Goal: Task Accomplishment & Management: Manage account settings

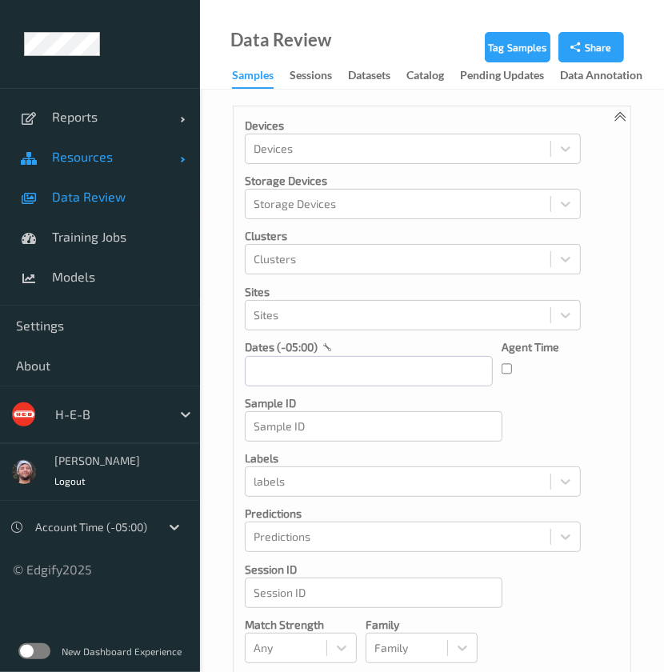
click at [141, 150] on span "Resources" at bounding box center [116, 157] width 128 height 16
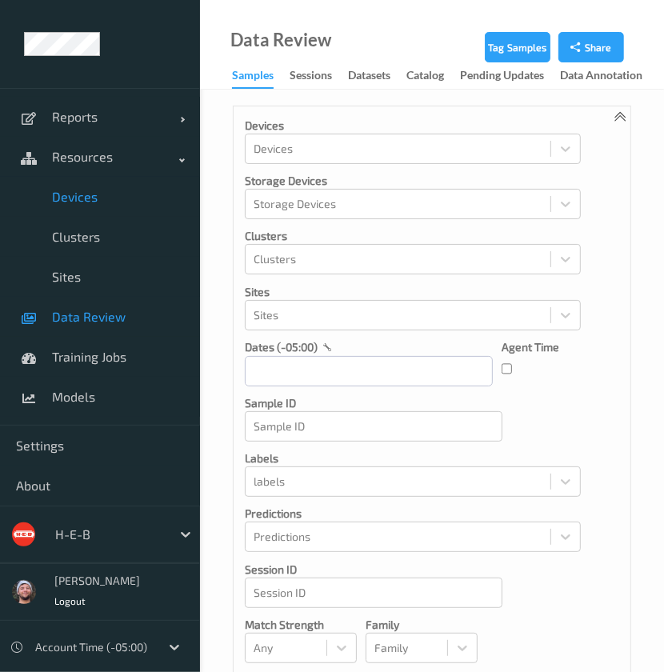
click at [90, 186] on link "Devices" at bounding box center [100, 197] width 200 height 40
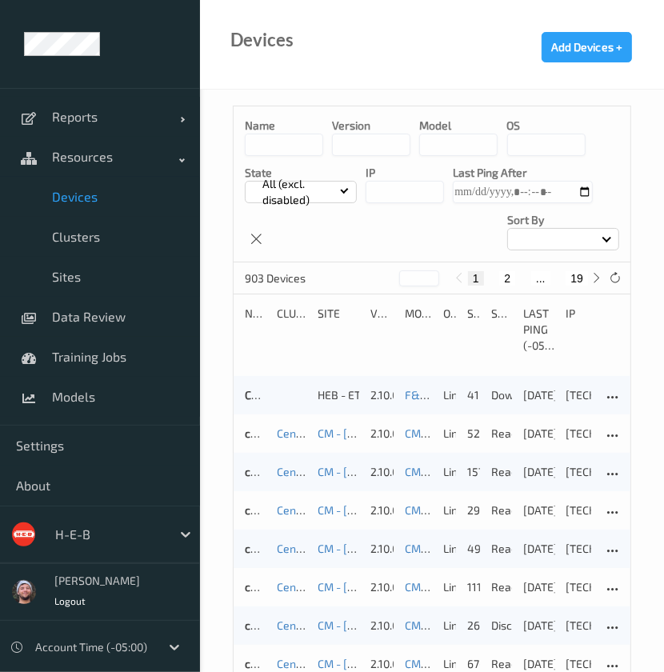
click at [307, 150] on input at bounding box center [284, 145] width 78 height 22
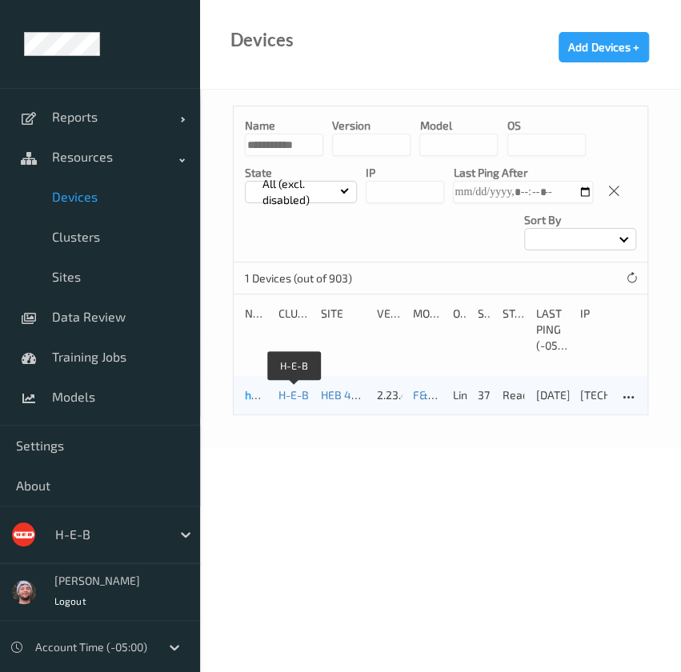
type input "**********"
click at [256, 398] on link "heb415bizedg65" at bounding box center [287, 395] width 84 height 14
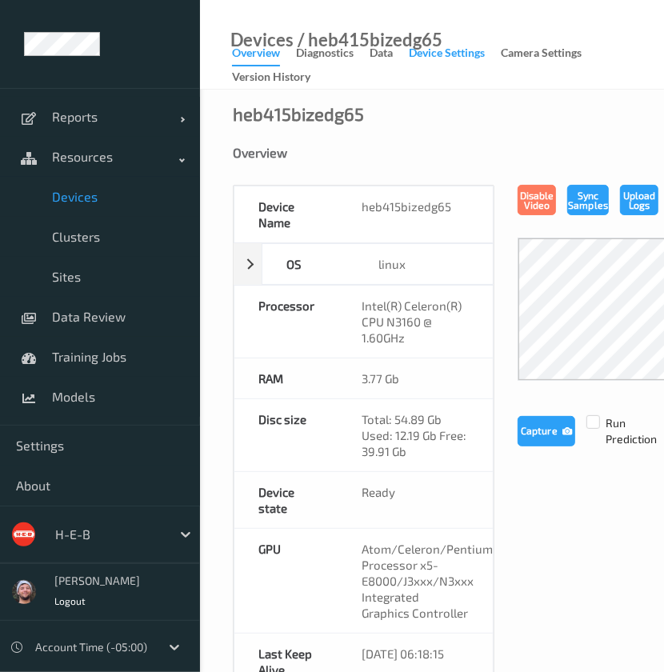
click at [446, 54] on div "Device Settings" at bounding box center [447, 55] width 76 height 20
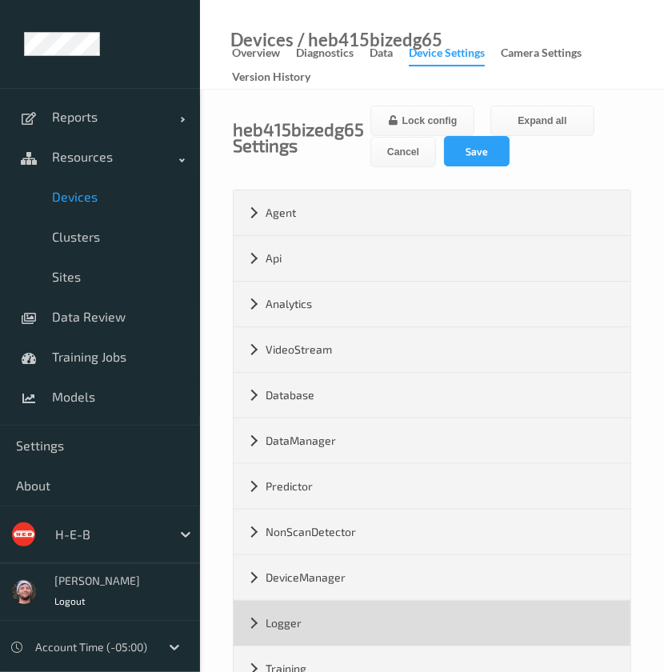
click at [331, 621] on div "Logger" at bounding box center [432, 623] width 397 height 45
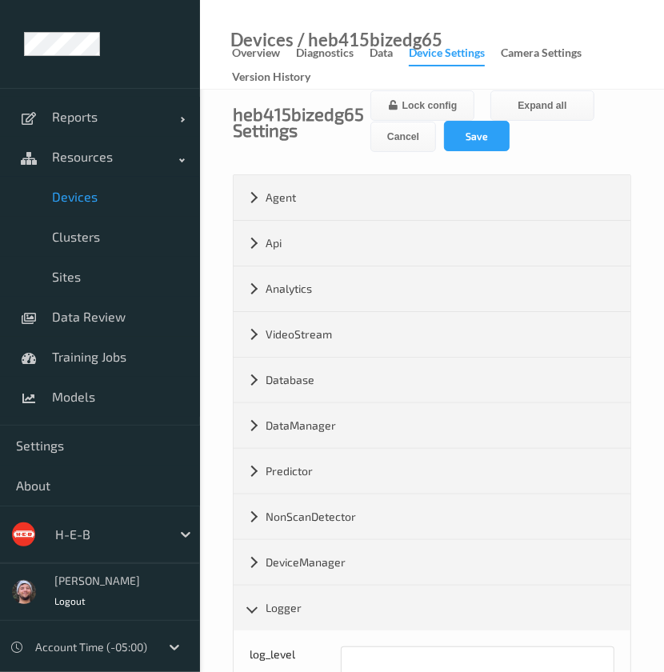
scroll to position [106, 0]
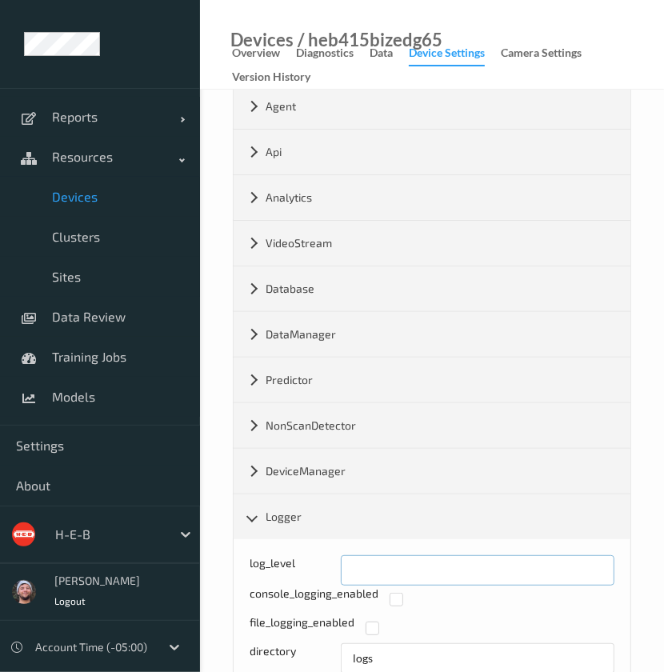
click at [289, 563] on div "Log level: -1- trace, 0- debug, 1- info, 2-warn, 3-error, 4-fatal, 5-panic log_…" at bounding box center [432, 570] width 365 height 30
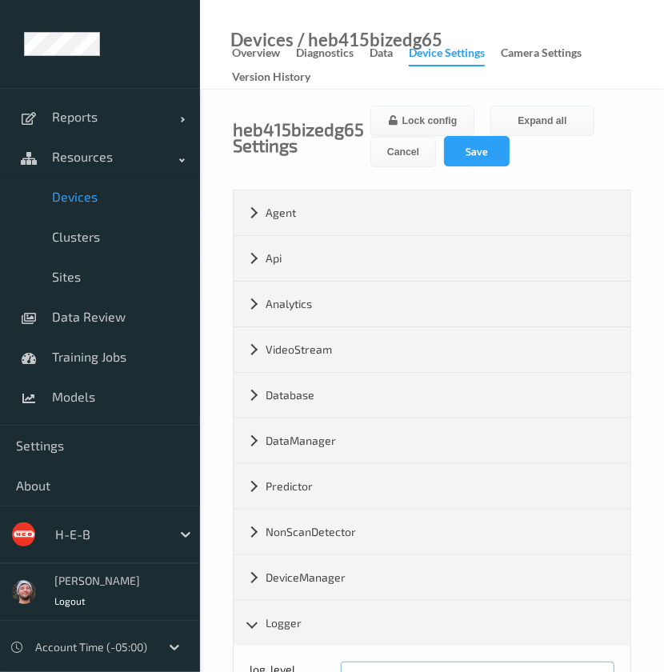
type input "*"
click at [458, 166] on div "Lock config Expand all Cancel Save" at bounding box center [500, 137] width 261 height 62
drag, startPoint x: 91, startPoint y: 189, endPoint x: 115, endPoint y: 181, distance: 25.3
click at [91, 189] on span "Devices" at bounding box center [118, 197] width 132 height 16
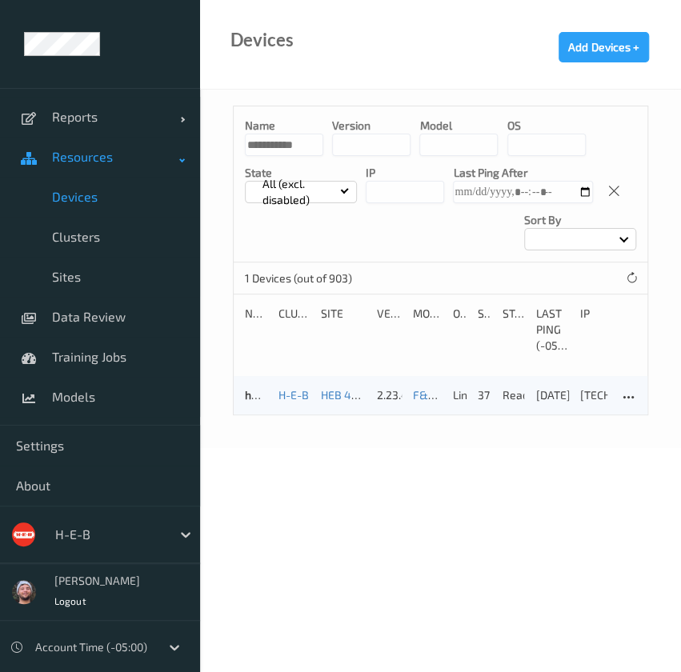
drag, startPoint x: 316, startPoint y: 149, endPoint x: 87, endPoint y: 157, distance: 229.0
click at [87, 157] on div "**********" at bounding box center [340, 179] width 681 height 358
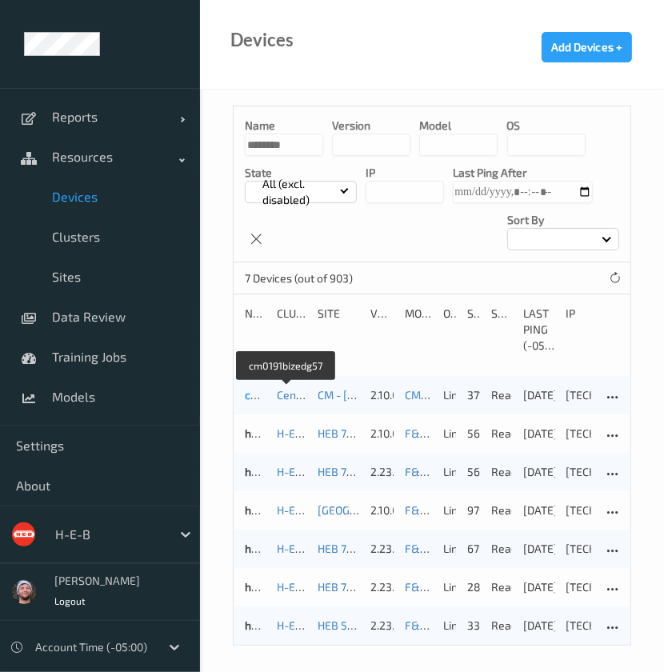
type input "********"
click at [249, 400] on link "cm0191bizedg57" at bounding box center [286, 395] width 83 height 14
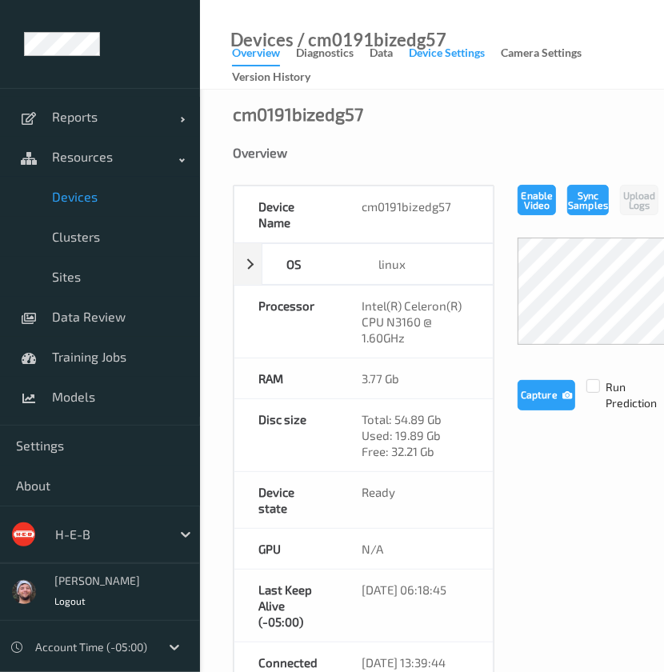
click at [422, 53] on div "Device Settings" at bounding box center [447, 55] width 76 height 20
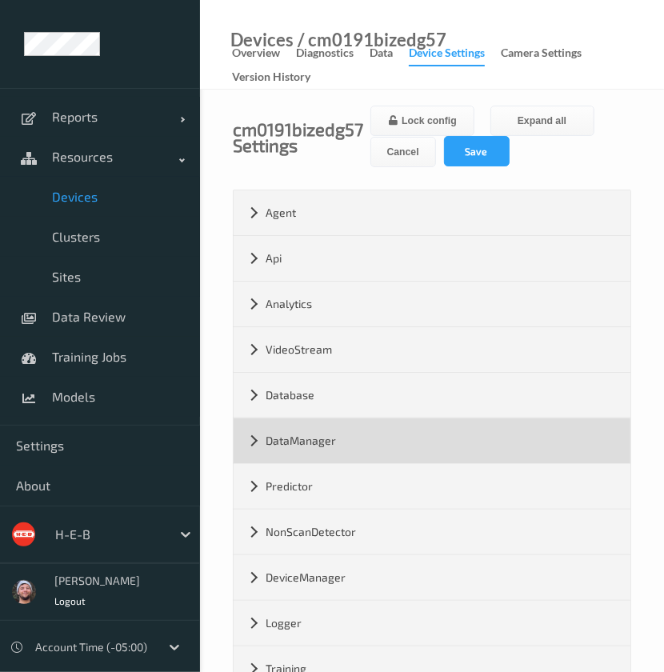
scroll to position [188, 0]
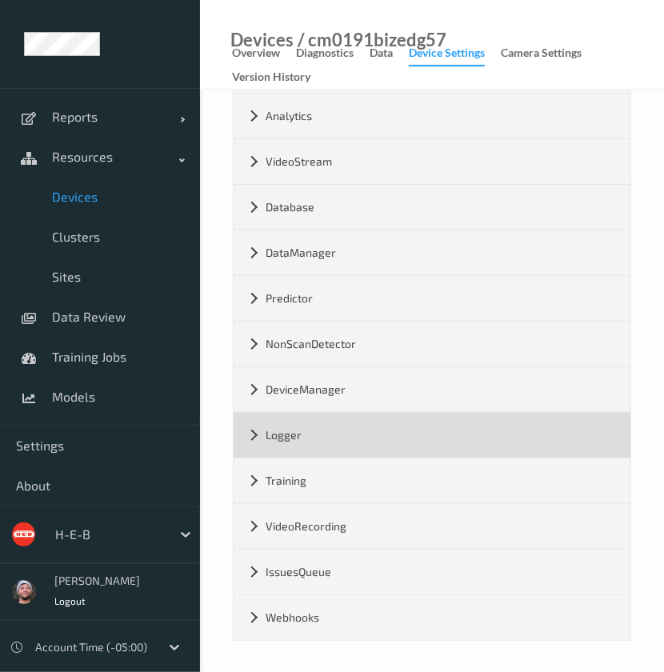
click at [339, 442] on div "Logger" at bounding box center [432, 435] width 397 height 45
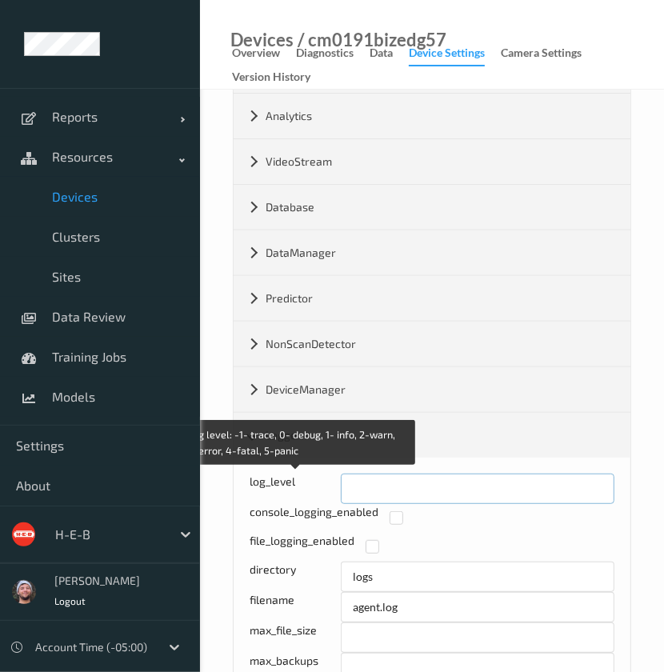
drag, startPoint x: 349, startPoint y: 491, endPoint x: 292, endPoint y: 488, distance: 56.9
click at [292, 488] on div "Log level: -1- trace, 0- debug, 1- info, 2-warn, 3-error, 4-fatal, 5-panic log_…" at bounding box center [432, 489] width 365 height 30
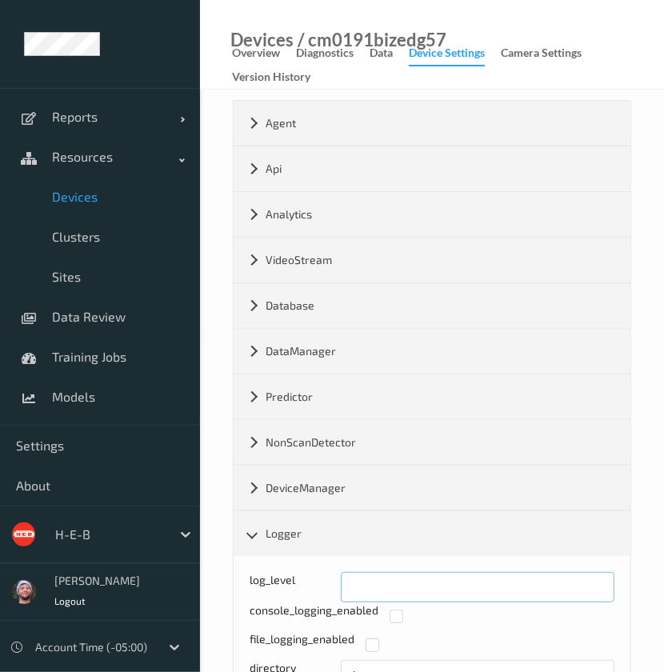
scroll to position [0, 0]
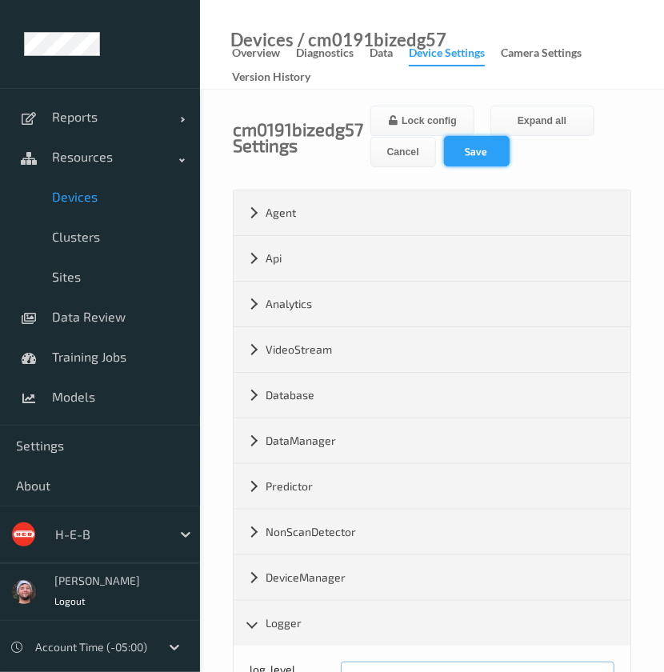
type input "*"
click at [494, 144] on button "Save" at bounding box center [477, 151] width 66 height 30
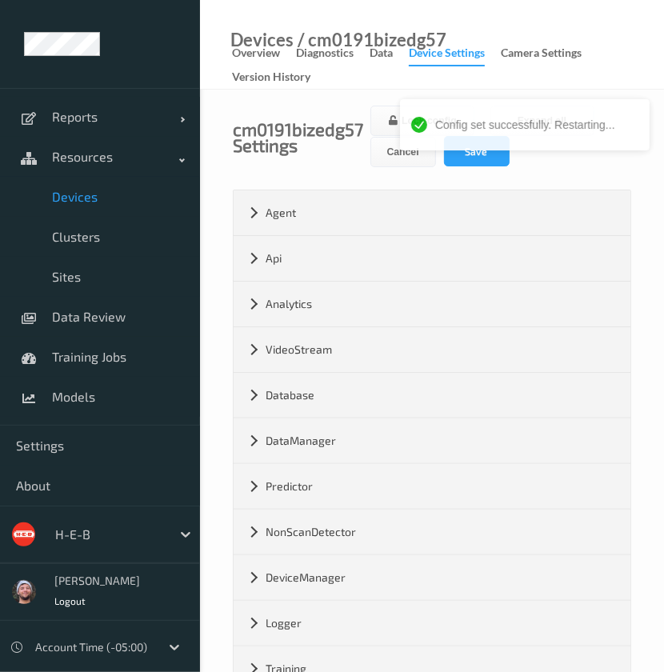
click at [96, 200] on span "Devices" at bounding box center [118, 197] width 132 height 16
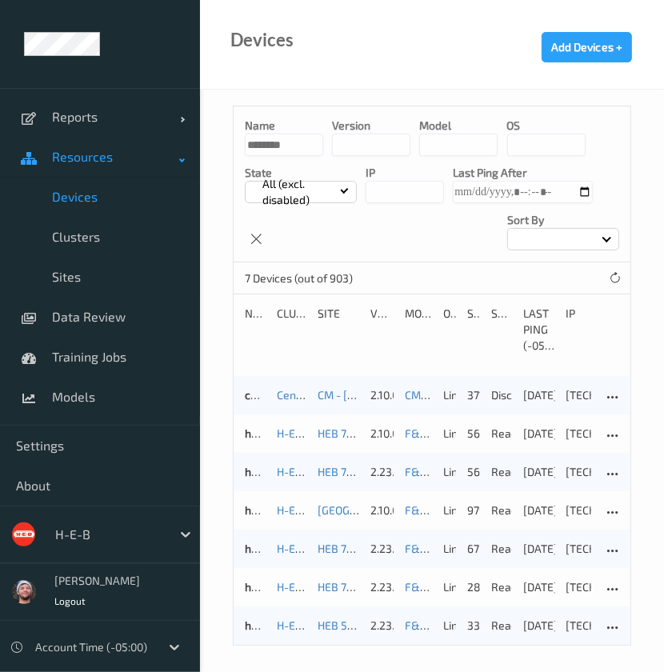
drag, startPoint x: 307, startPoint y: 146, endPoint x: 171, endPoint y: 142, distance: 136.1
click at [171, 142] on div "Config set successfully. Restarting... Reports Default Report Customized Report…" at bounding box center [332, 294] width 664 height 589
click at [259, 144] on input "********" at bounding box center [284, 145] width 78 height 22
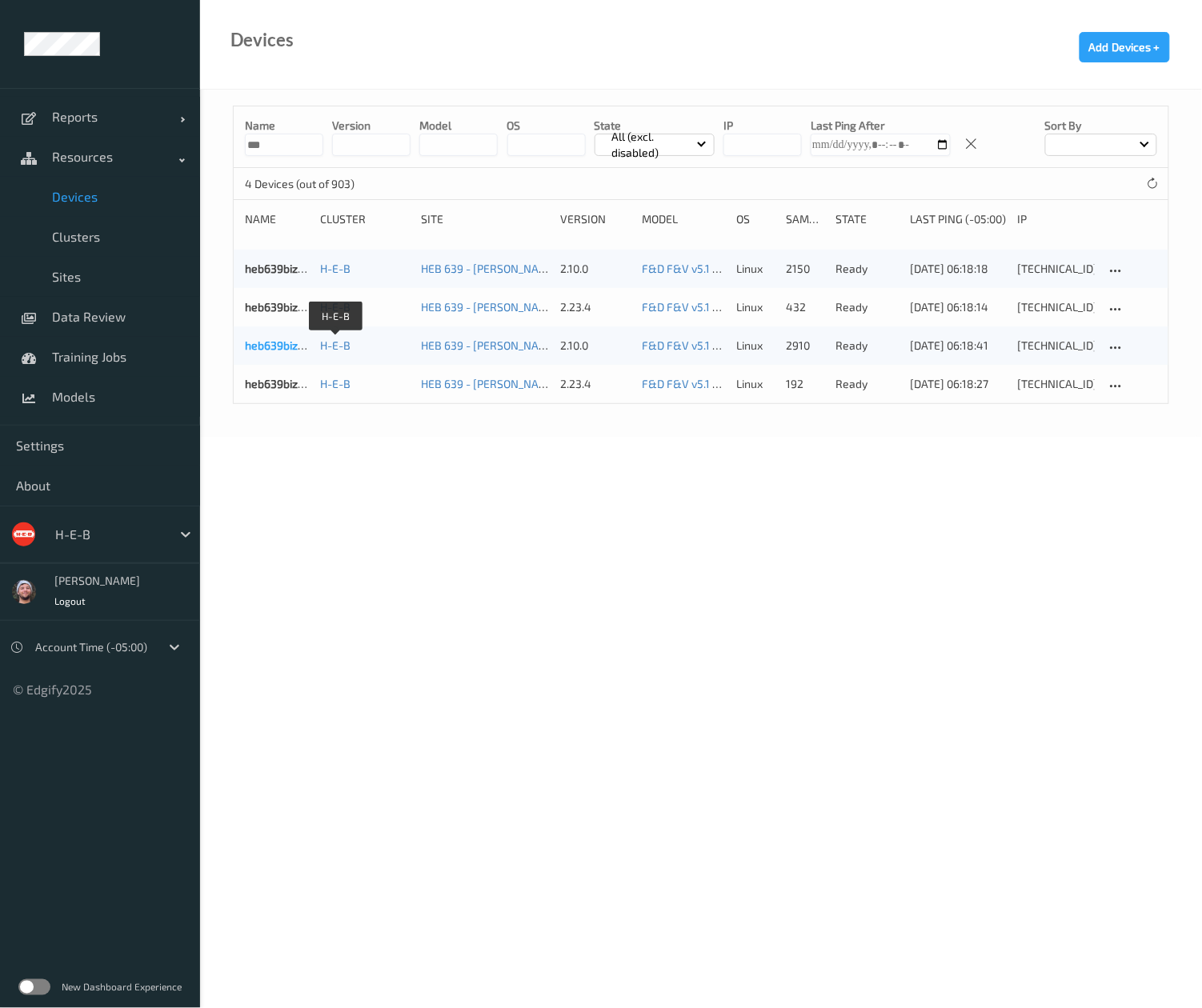
type input "***"
click at [286, 352] on link "heb639bizedg19" at bounding box center [286, 345] width 83 height 14
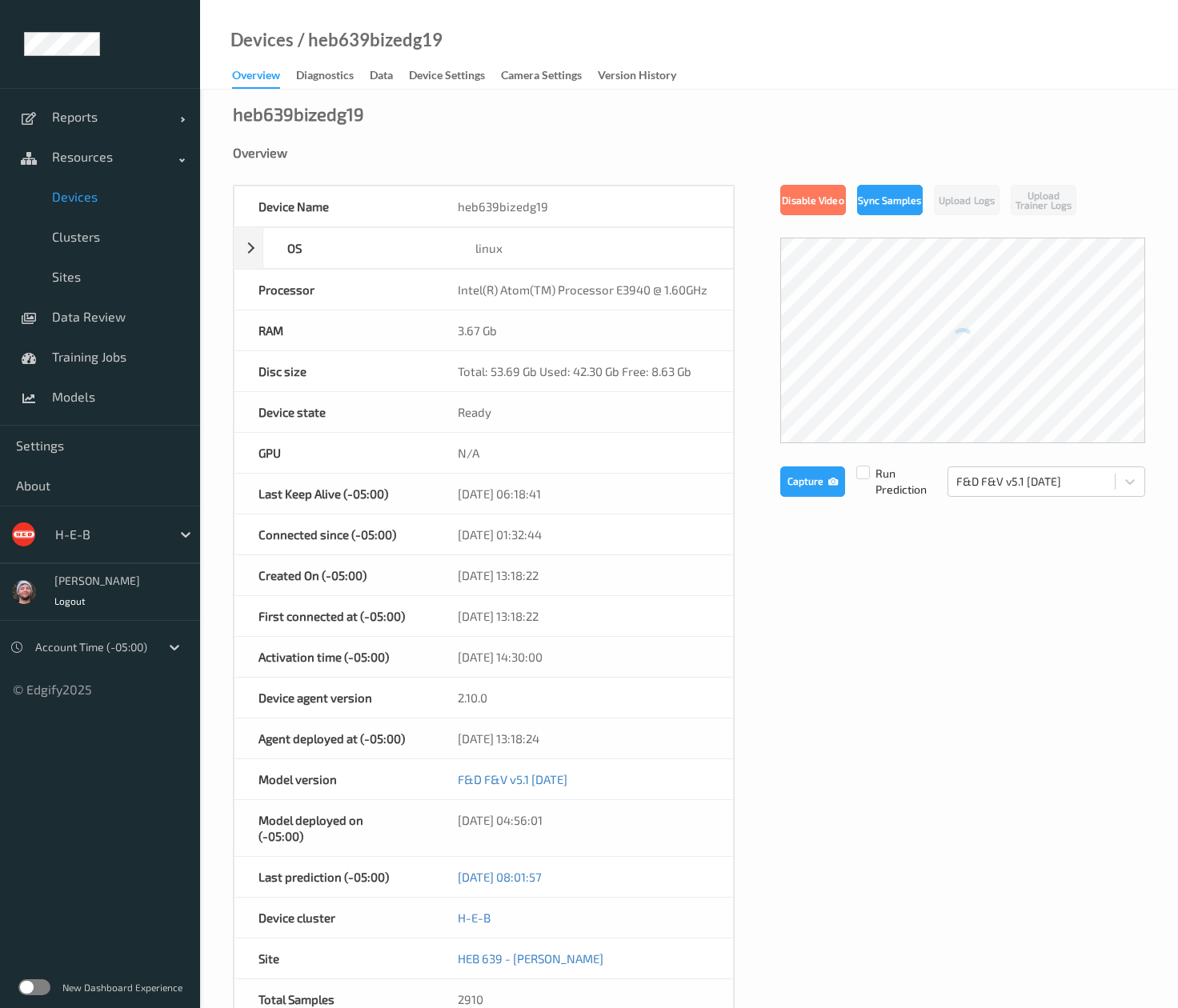
click at [490, 82] on link "Device Settings" at bounding box center [455, 76] width 92 height 22
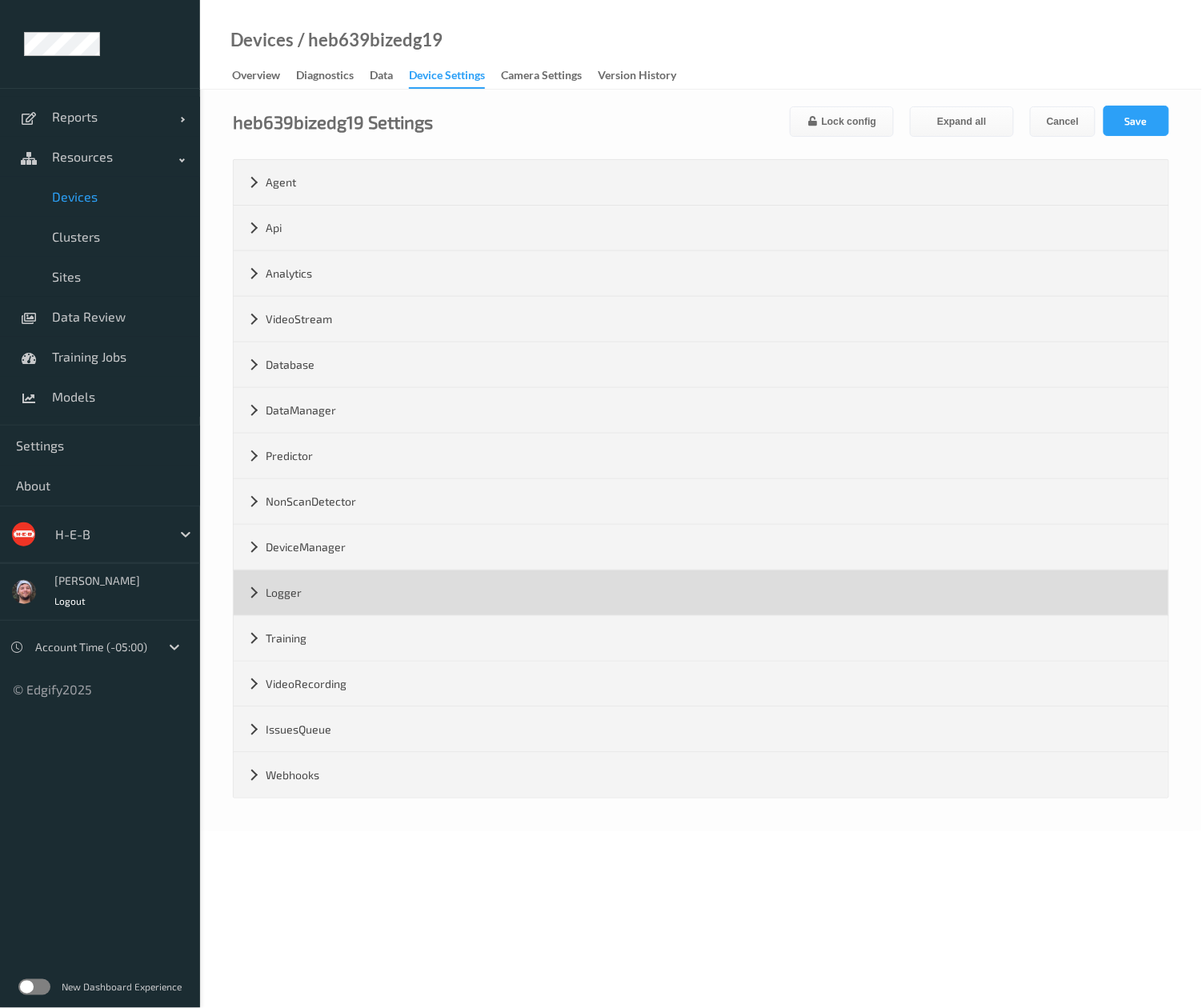
click at [354, 589] on div "Logger" at bounding box center [701, 592] width 935 height 45
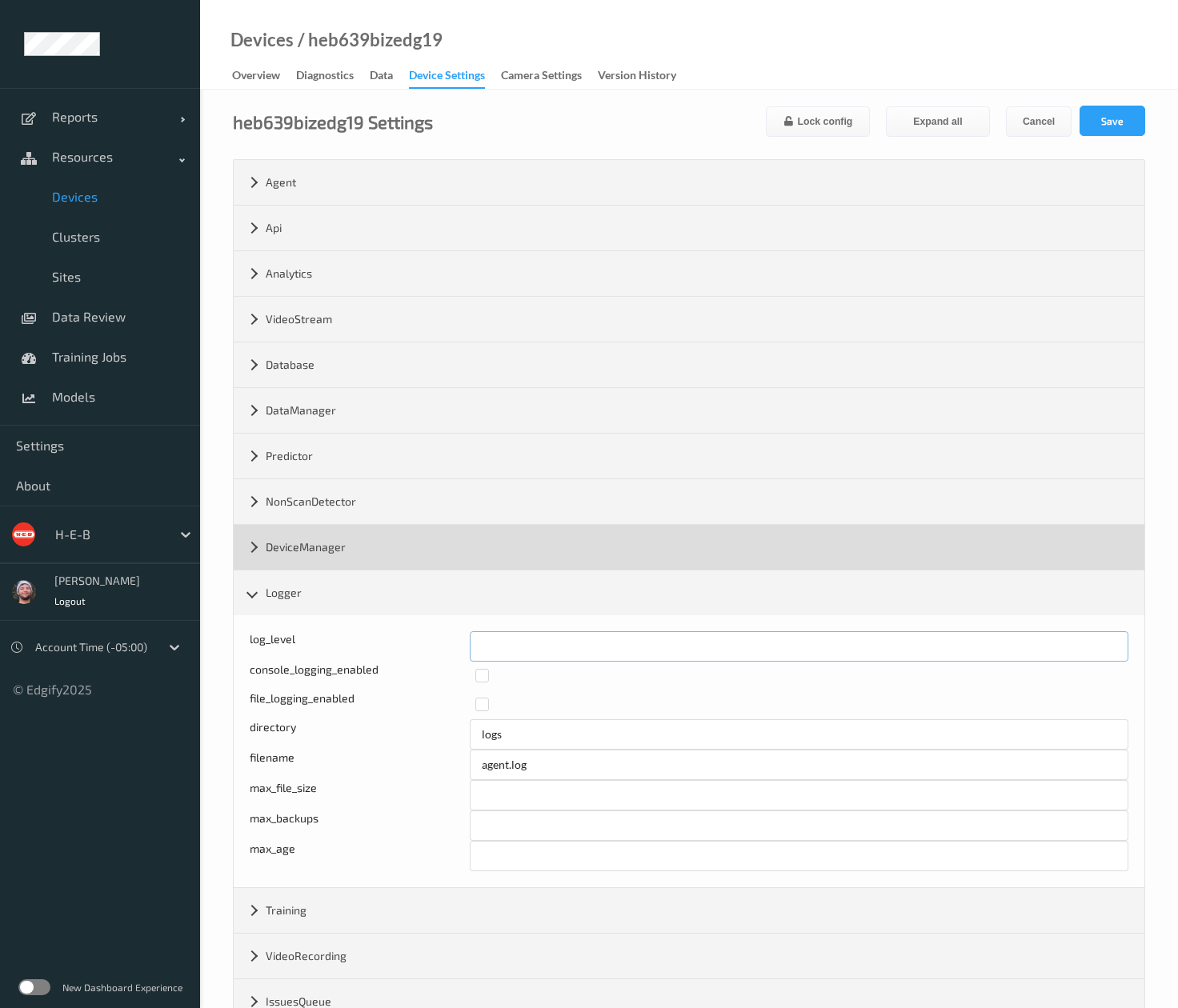
drag, startPoint x: 498, startPoint y: 661, endPoint x: 632, endPoint y: 542, distance: 179.1
click at [458, 658] on div "log_level *" at bounding box center [689, 646] width 879 height 30
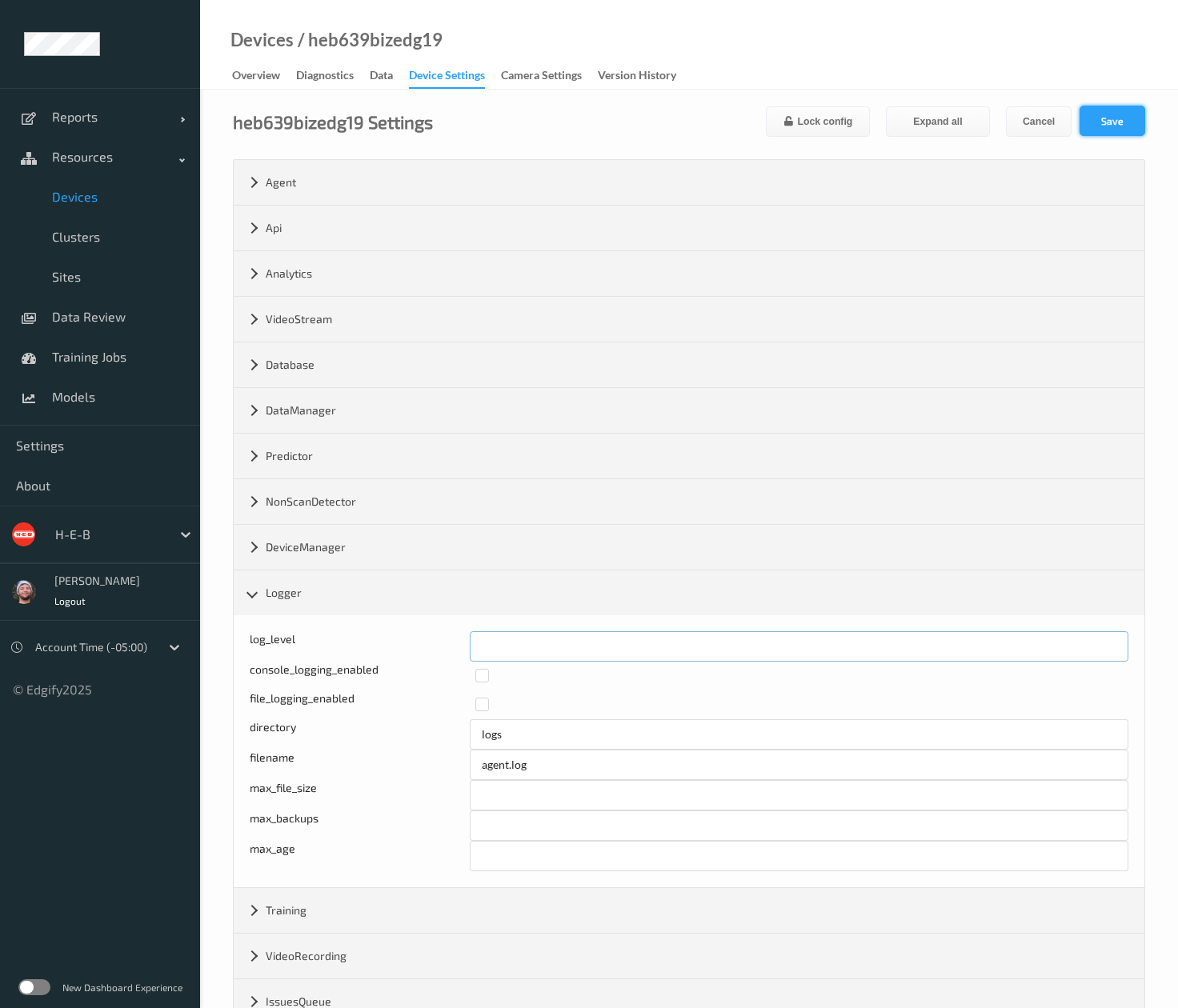
type input "*"
click at [663, 118] on div "heb639bizedg19 Settings Lock config Expand all Cancel Save Agent version 2.10.0…" at bounding box center [689, 597] width 978 height 1014
click at [663, 127] on button "Save" at bounding box center [1112, 121] width 66 height 30
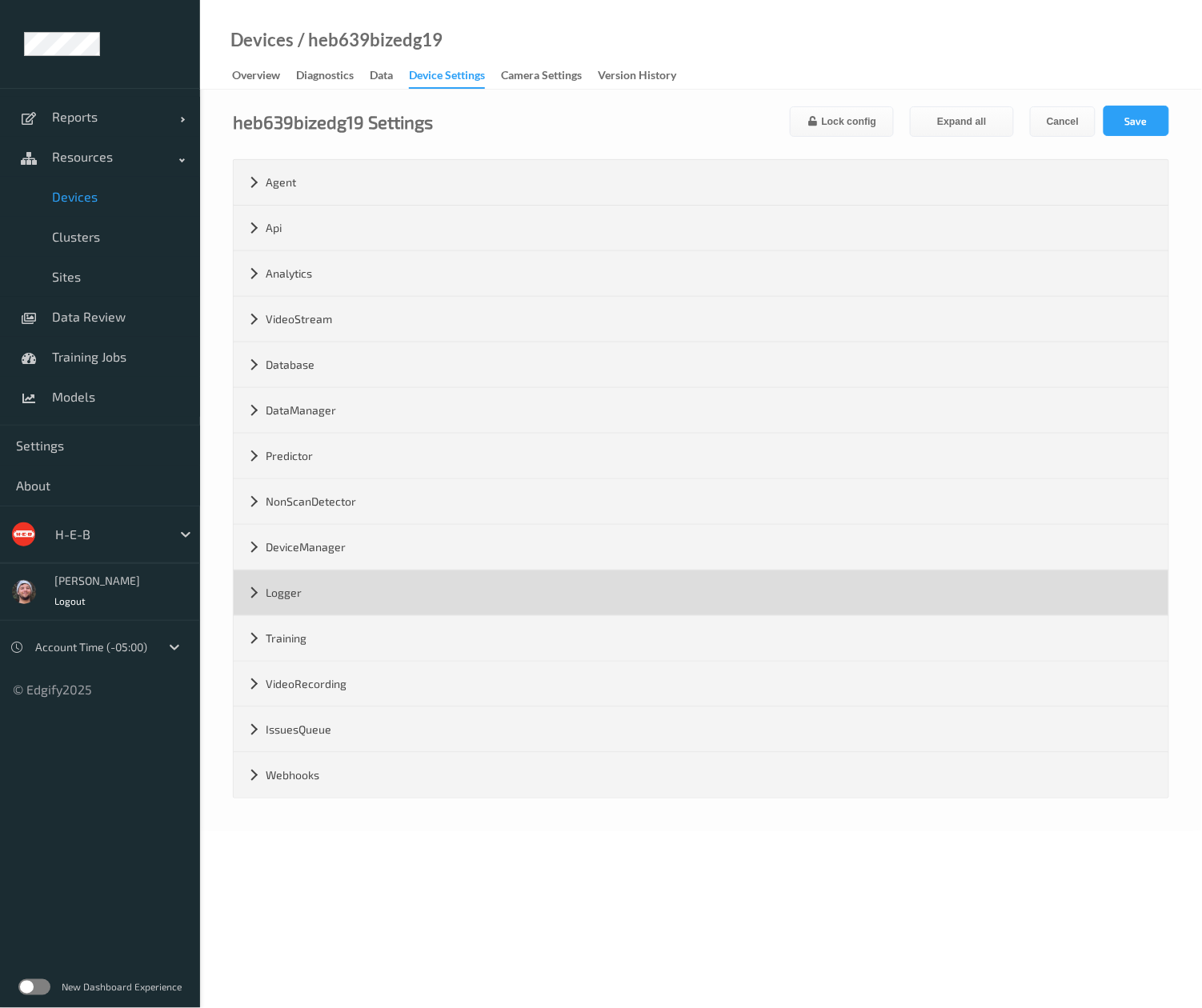
click at [418, 597] on div "Logger" at bounding box center [701, 592] width 935 height 45
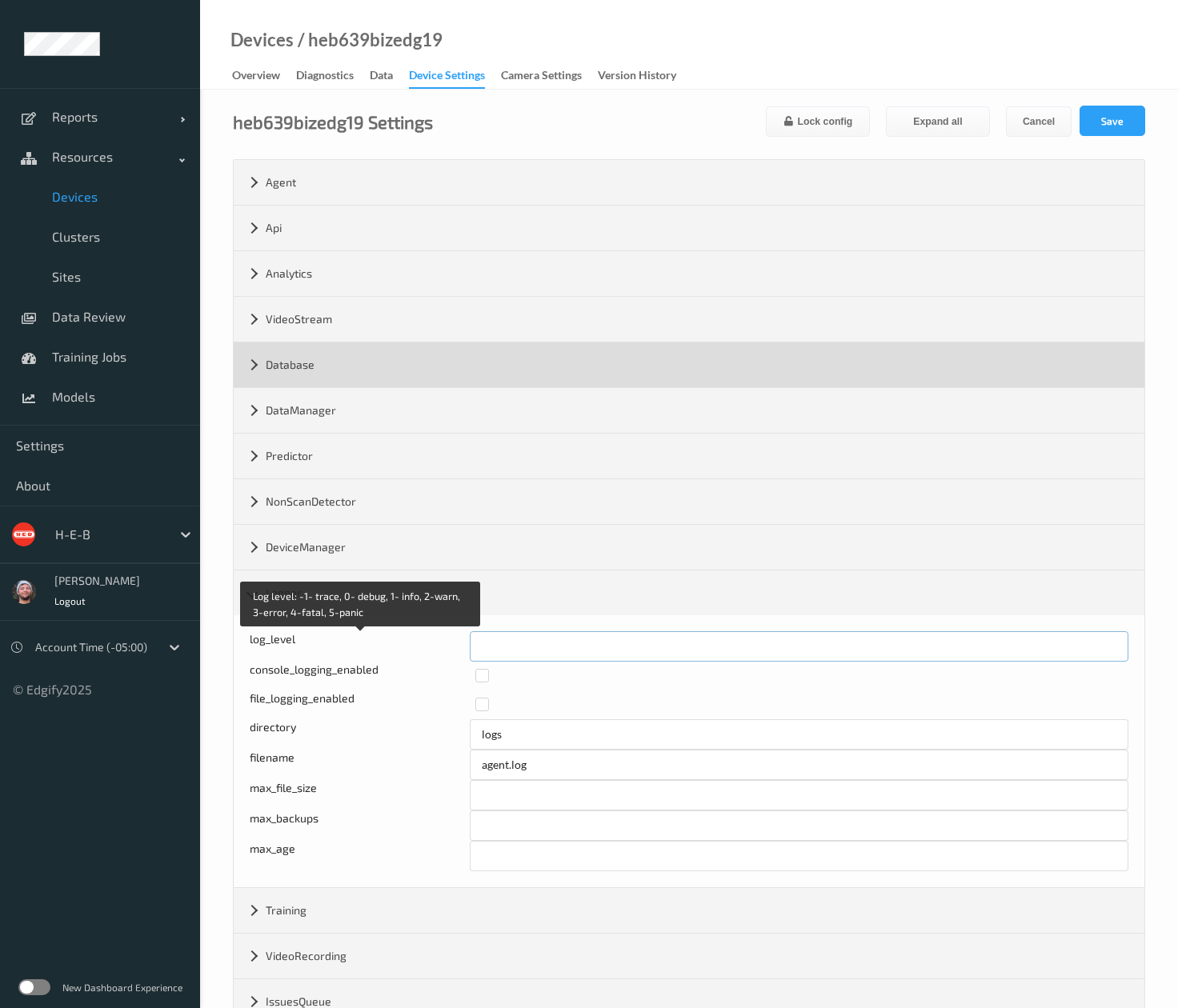
drag, startPoint x: 490, startPoint y: 662, endPoint x: 760, endPoint y: 345, distance: 416.6
click at [478, 646] on input "*" at bounding box center [799, 646] width 659 height 30
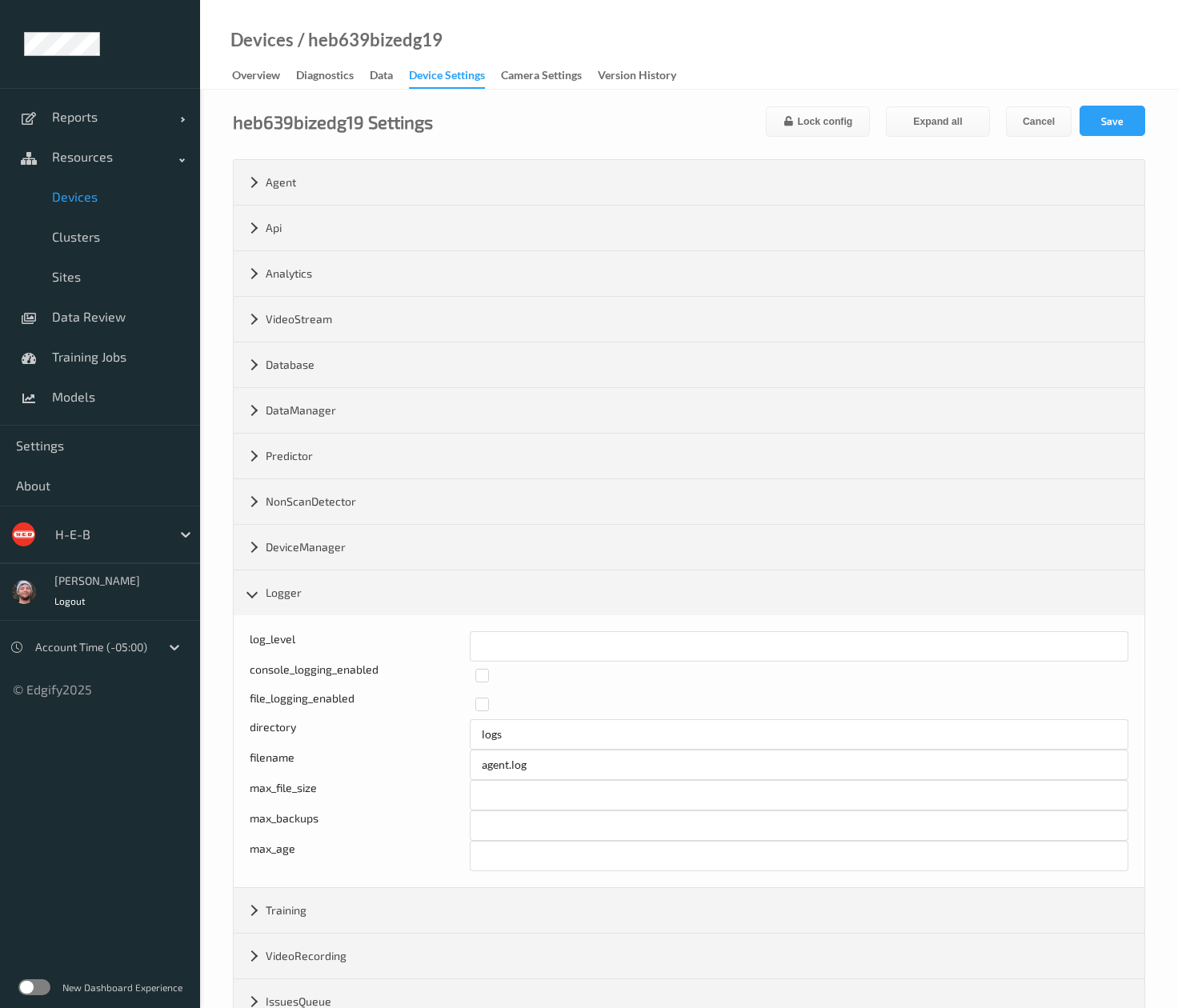
click at [110, 202] on span "Devices" at bounding box center [118, 197] width 132 height 16
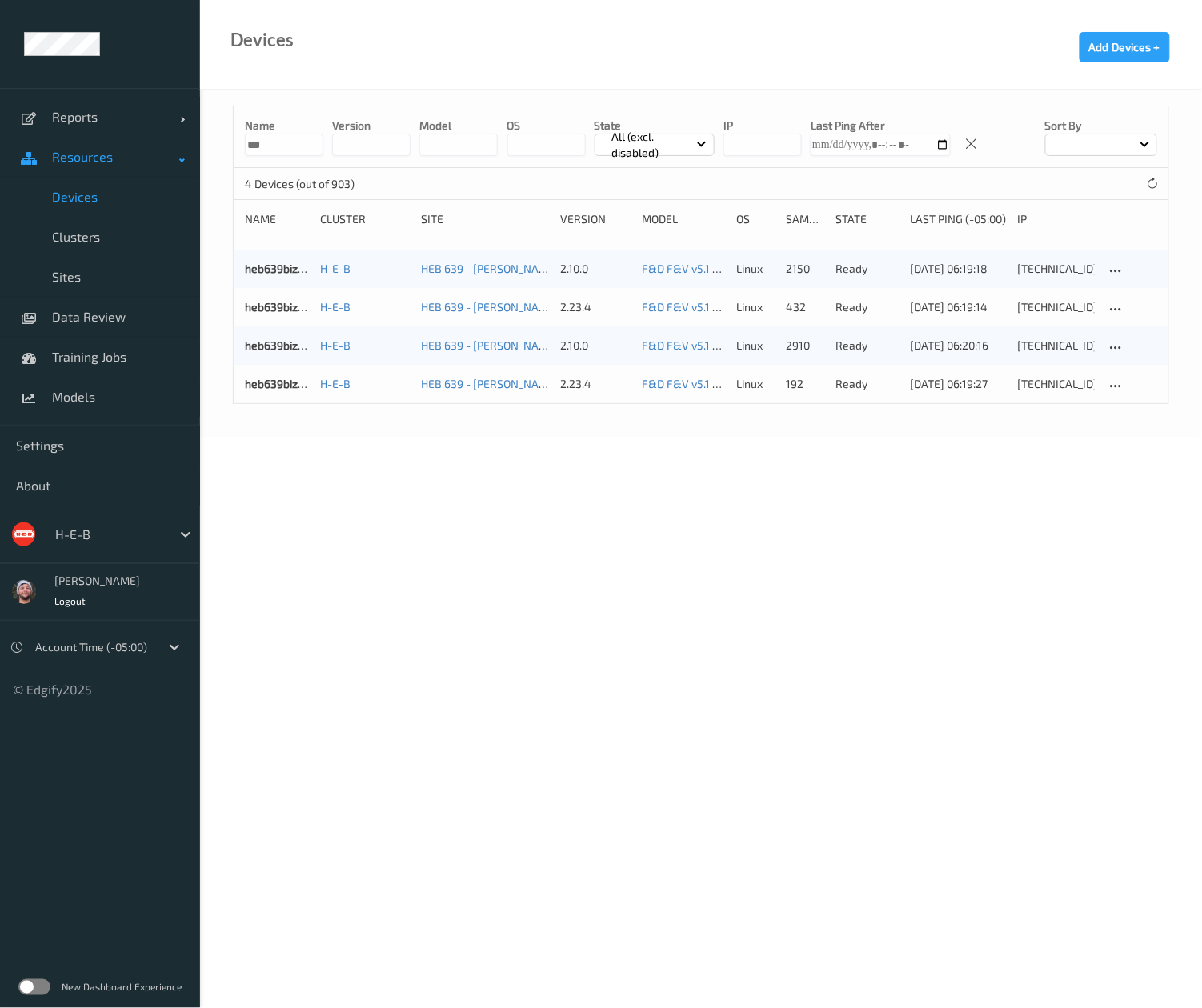
drag, startPoint x: 237, startPoint y: 144, endPoint x: 174, endPoint y: 152, distance: 63.7
click at [174, 152] on div "Reports Default Report Customized Report Resources Devices Clusters Sites Data …" at bounding box center [601, 173] width 1202 height 347
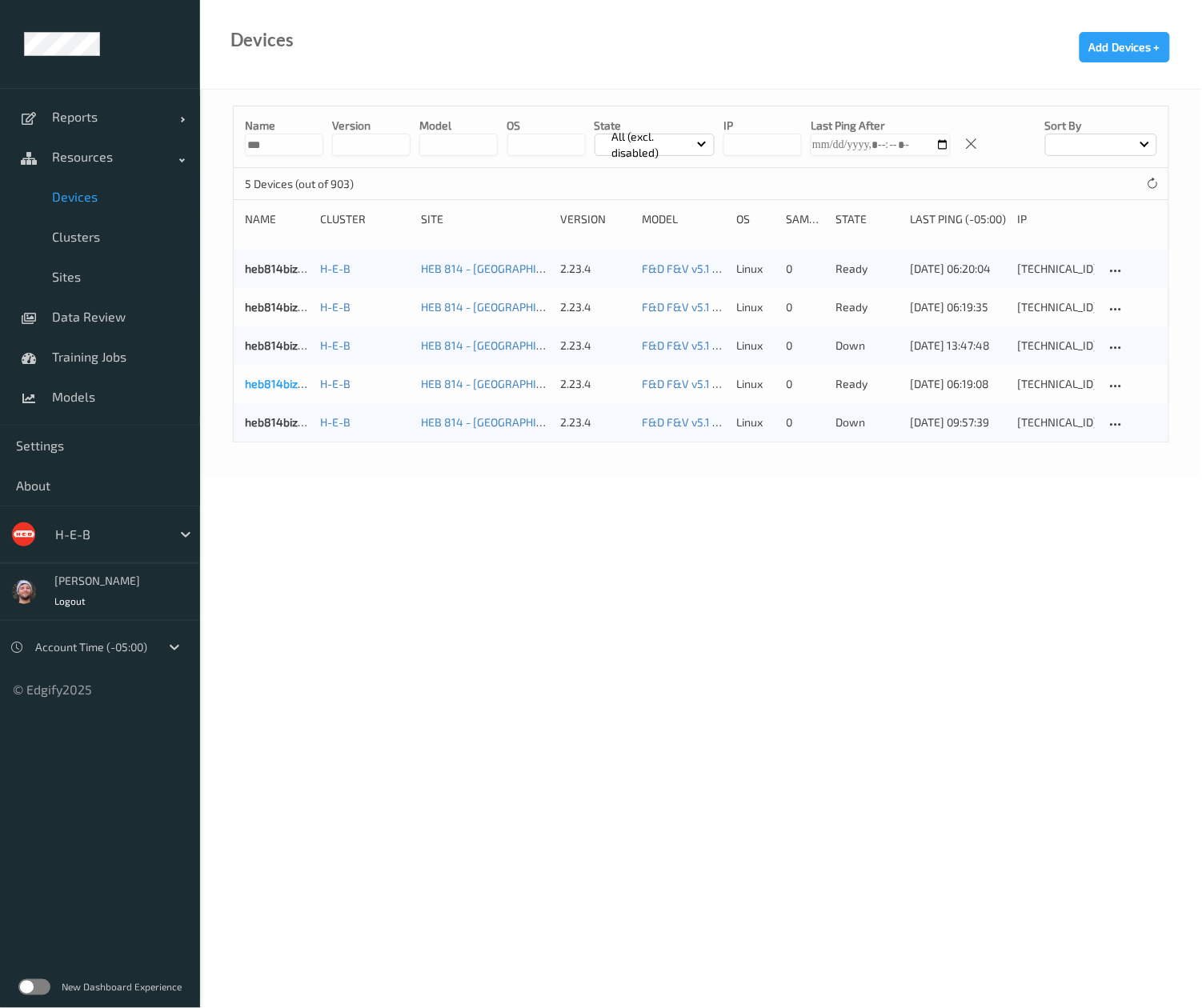
type input "***"
click at [273, 390] on link "heb814bizedg15" at bounding box center [286, 384] width 83 height 14
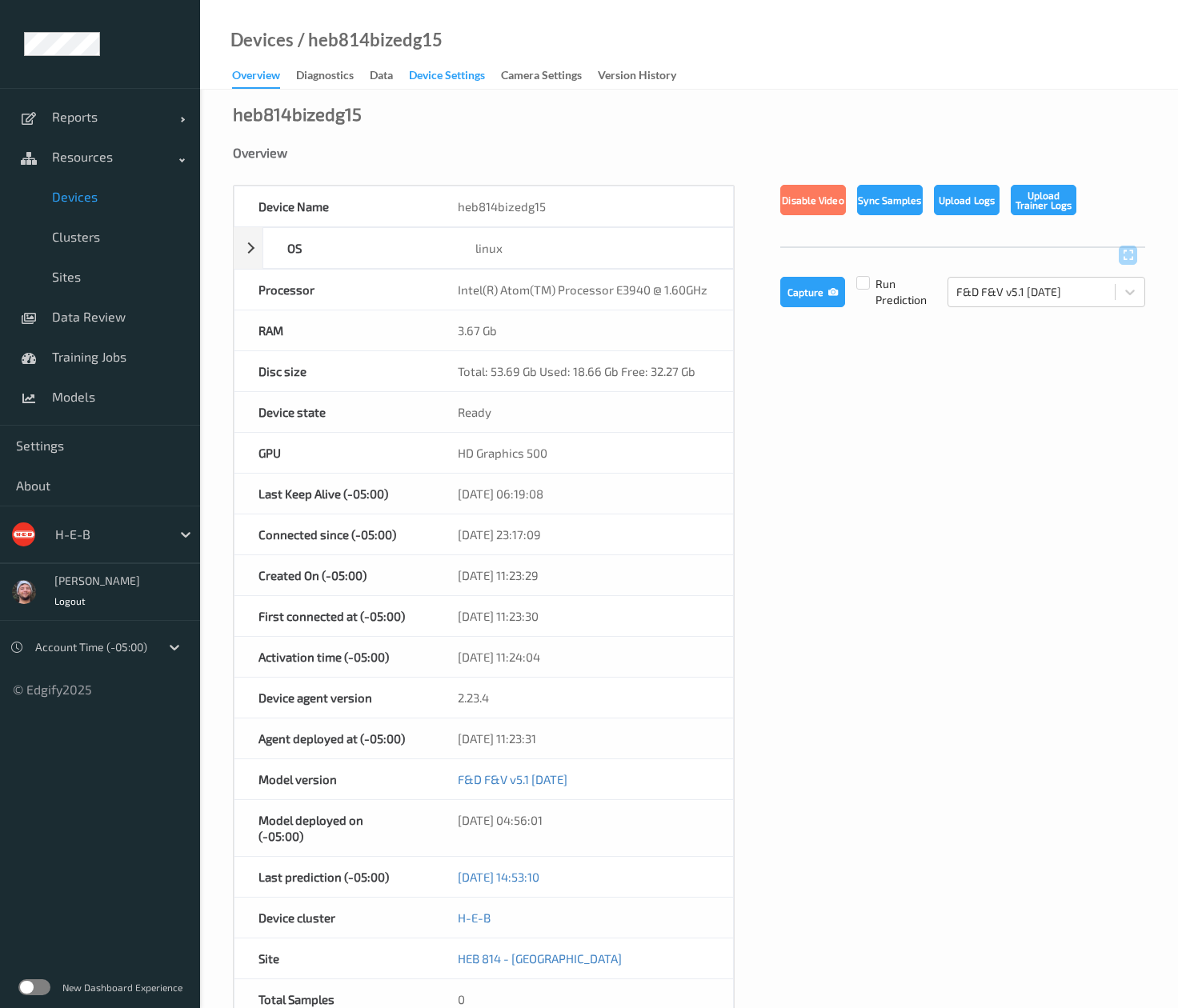
click at [421, 80] on div "Device Settings" at bounding box center [447, 77] width 76 height 20
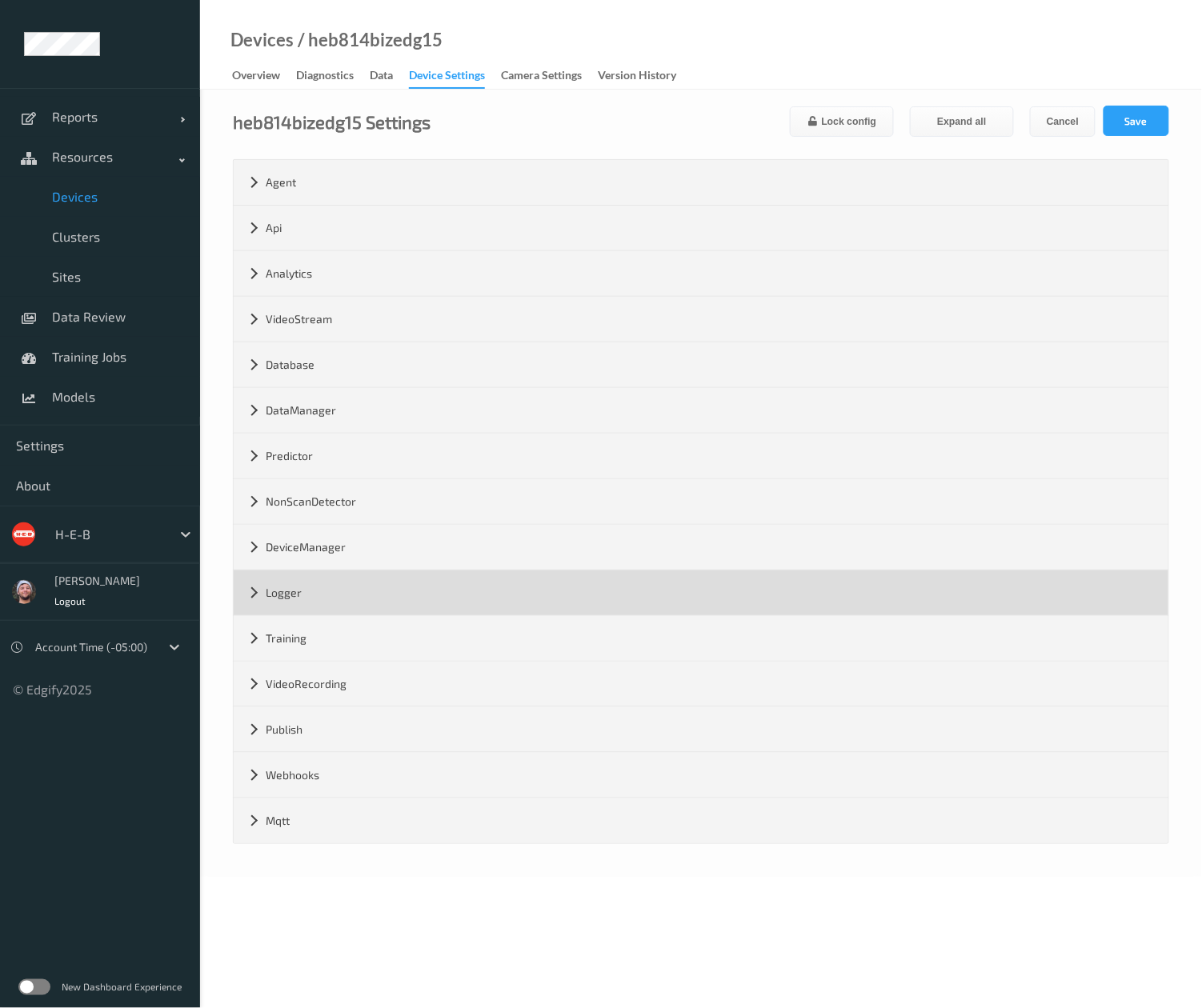
click at [350, 594] on div "Logger" at bounding box center [701, 592] width 935 height 45
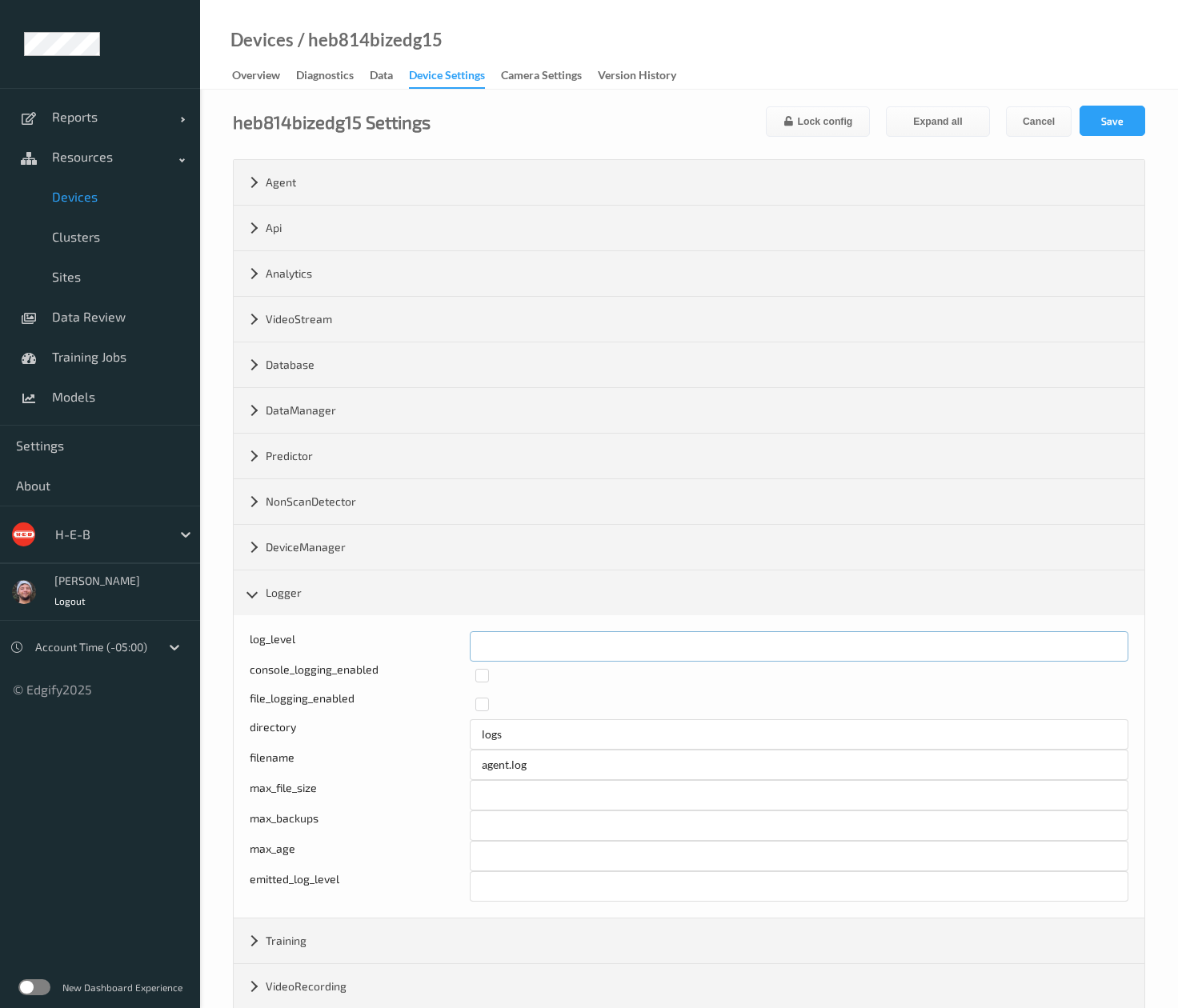
drag, startPoint x: 438, startPoint y: 664, endPoint x: 455, endPoint y: 637, distance: 32.0
click at [420, 662] on div "log_level *" at bounding box center [689, 646] width 879 height 30
type input "*"
click at [663, 118] on button "Save" at bounding box center [1112, 121] width 66 height 30
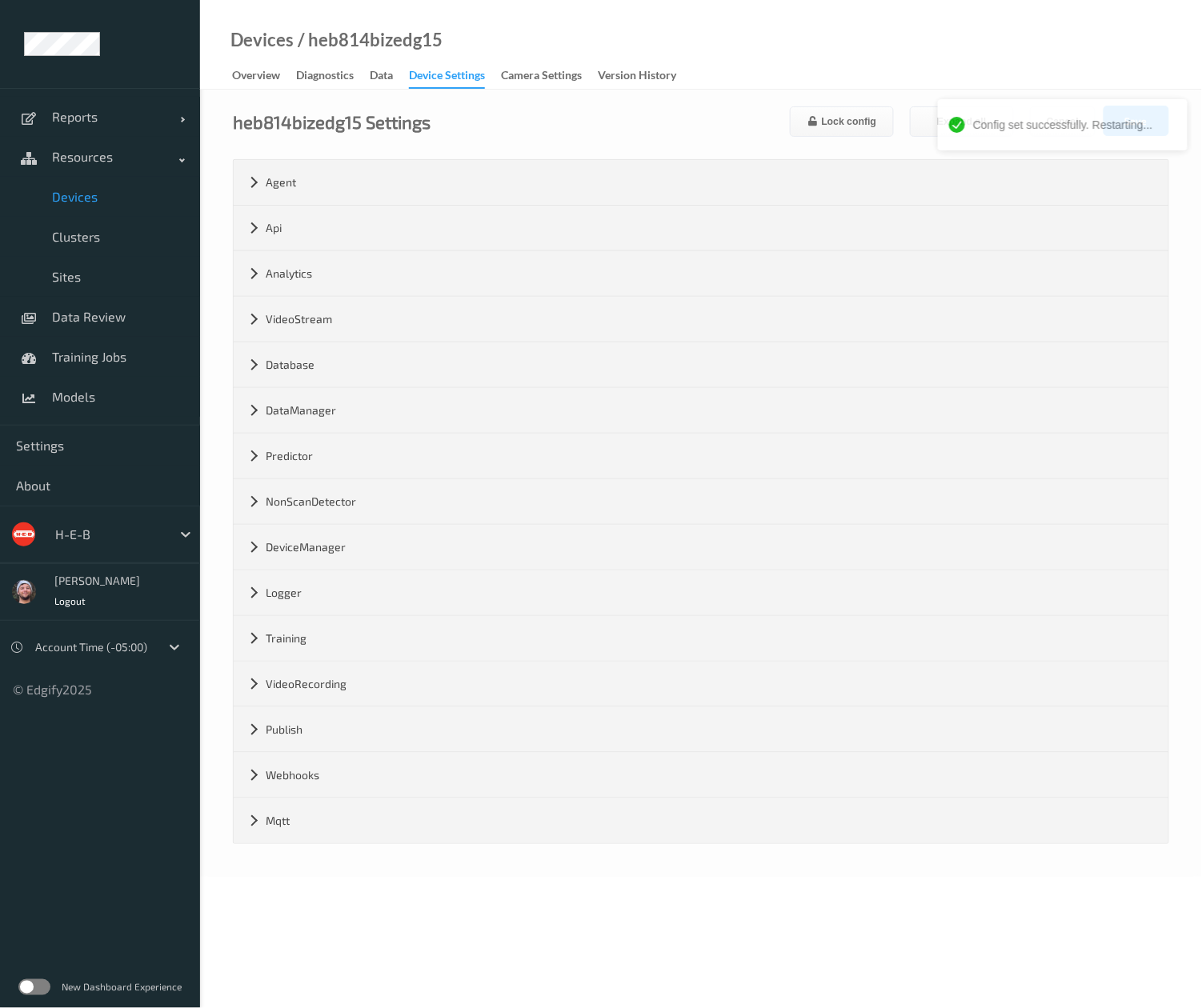
click at [100, 195] on span "Devices" at bounding box center [118, 197] width 132 height 16
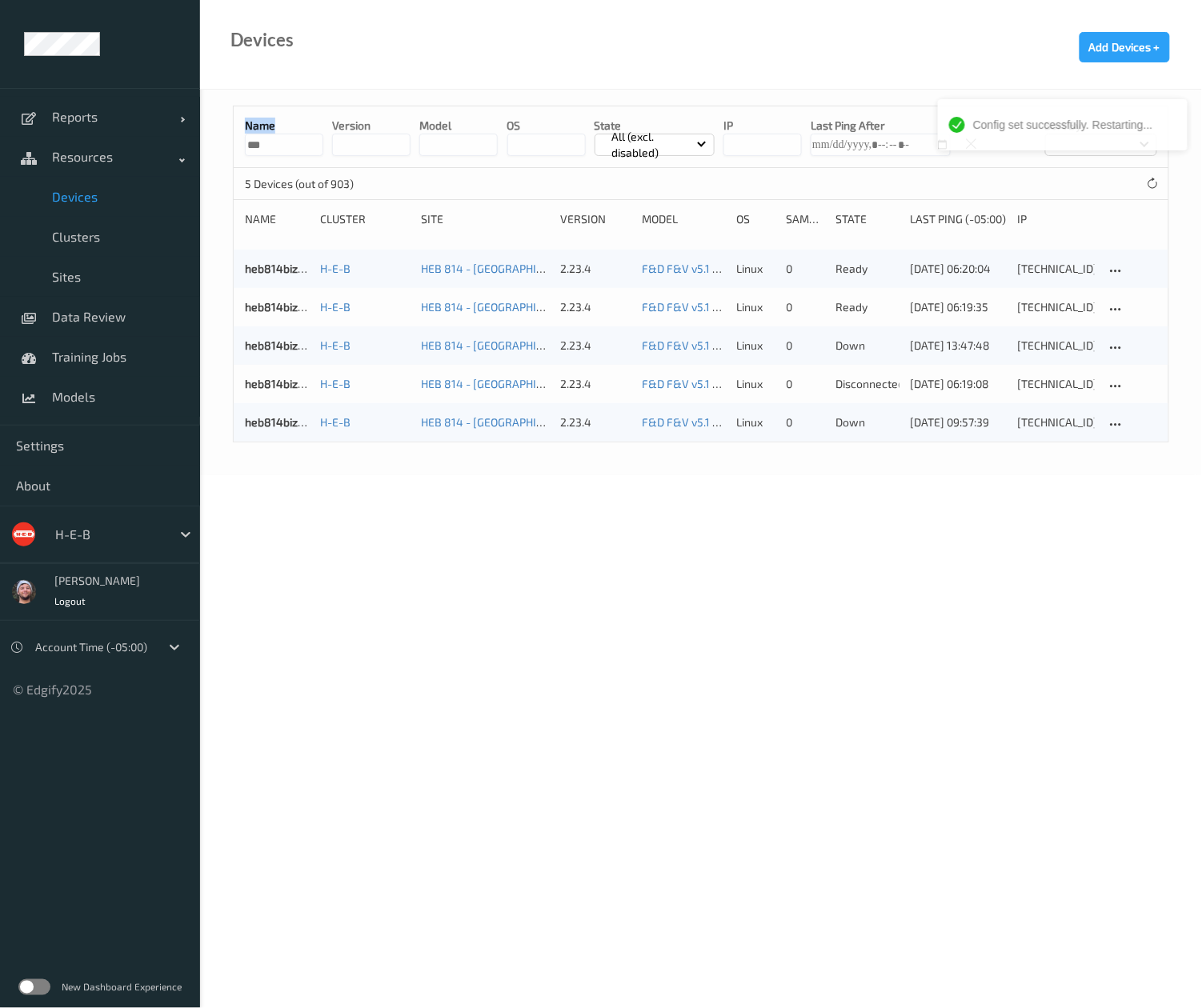
drag, startPoint x: 285, startPoint y: 159, endPoint x: 214, endPoint y: 147, distance: 71.4
click at [214, 147] on div "Name *** version model OS State All (excl. disabled) IP Last Ping After Sort by…" at bounding box center [701, 283] width 1002 height 386
click at [302, 141] on input "***" at bounding box center [284, 145] width 78 height 22
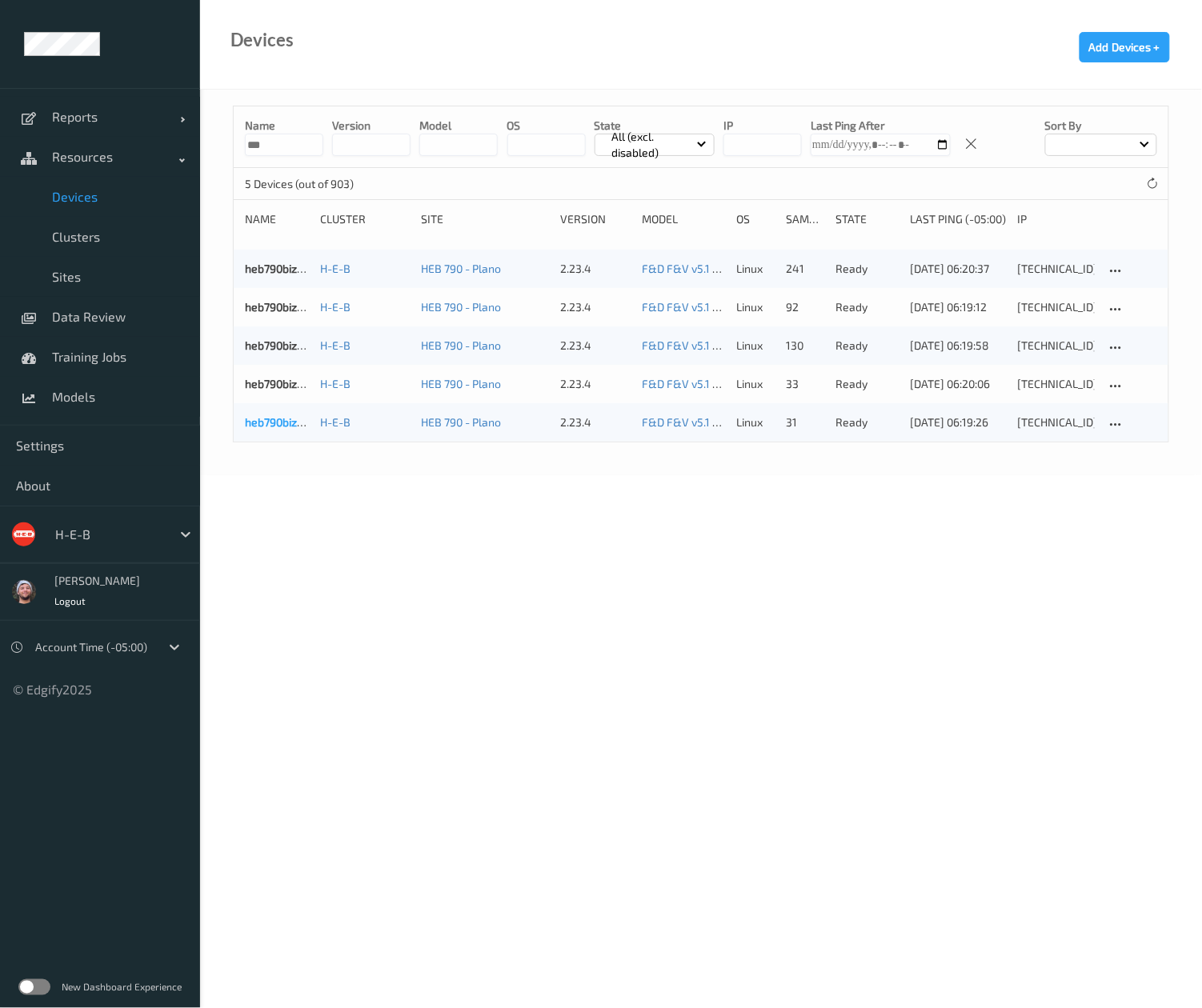
type input "***"
click at [278, 275] on link "heb790bizedg63" at bounding box center [287, 269] width 84 height 14
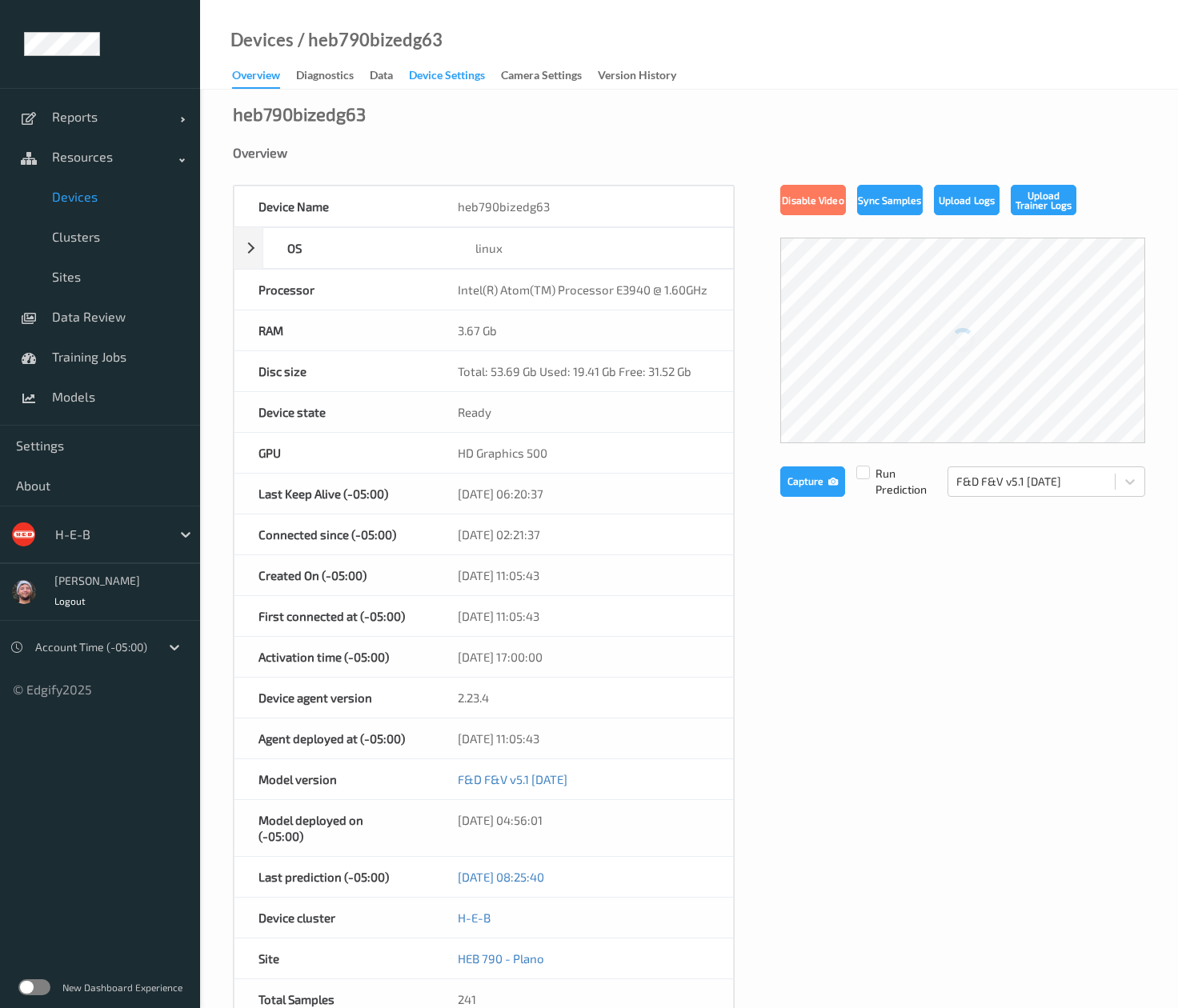
click at [446, 73] on div "Device Settings" at bounding box center [447, 77] width 76 height 20
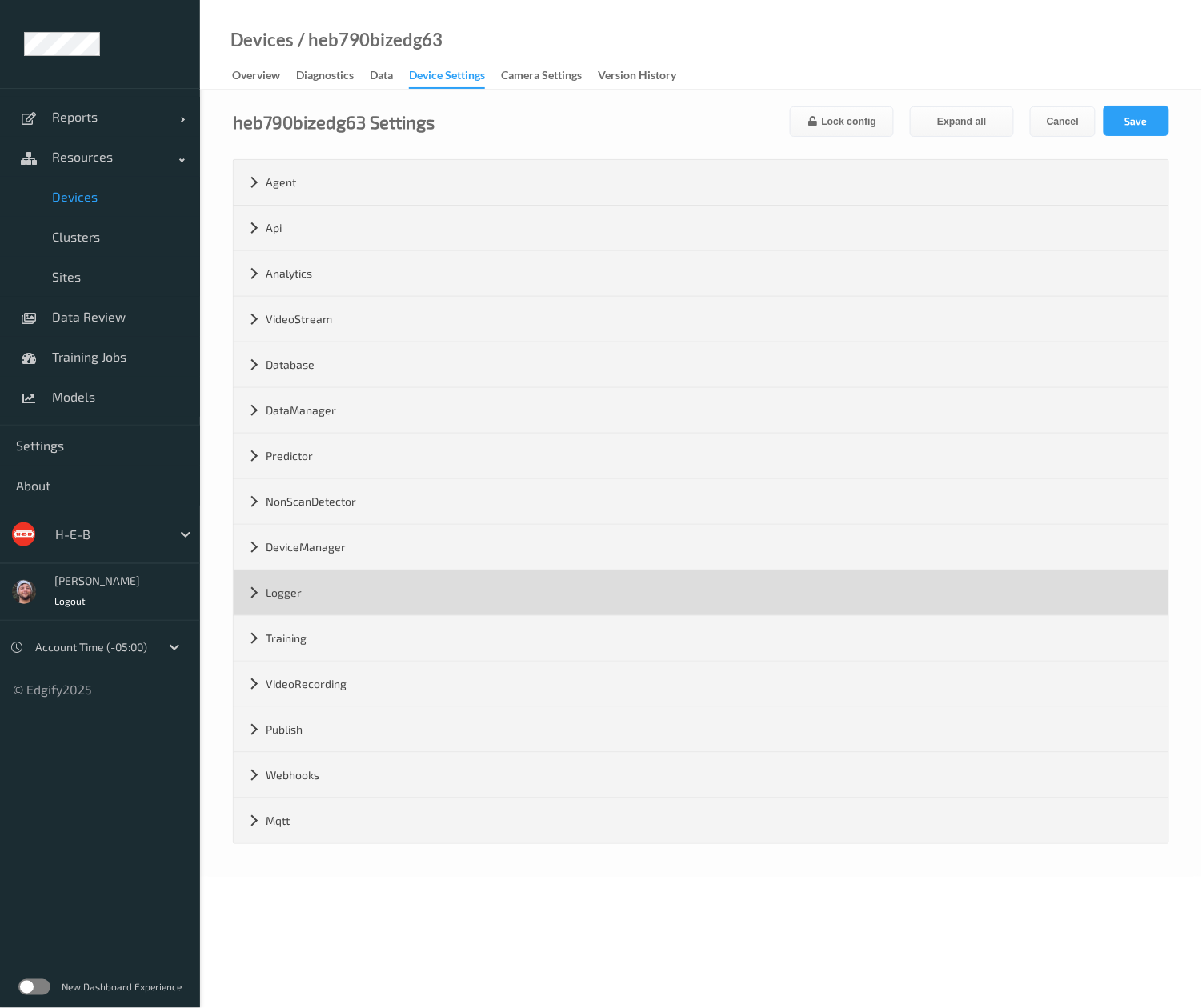
click at [398, 600] on div "Logger" at bounding box center [701, 592] width 935 height 45
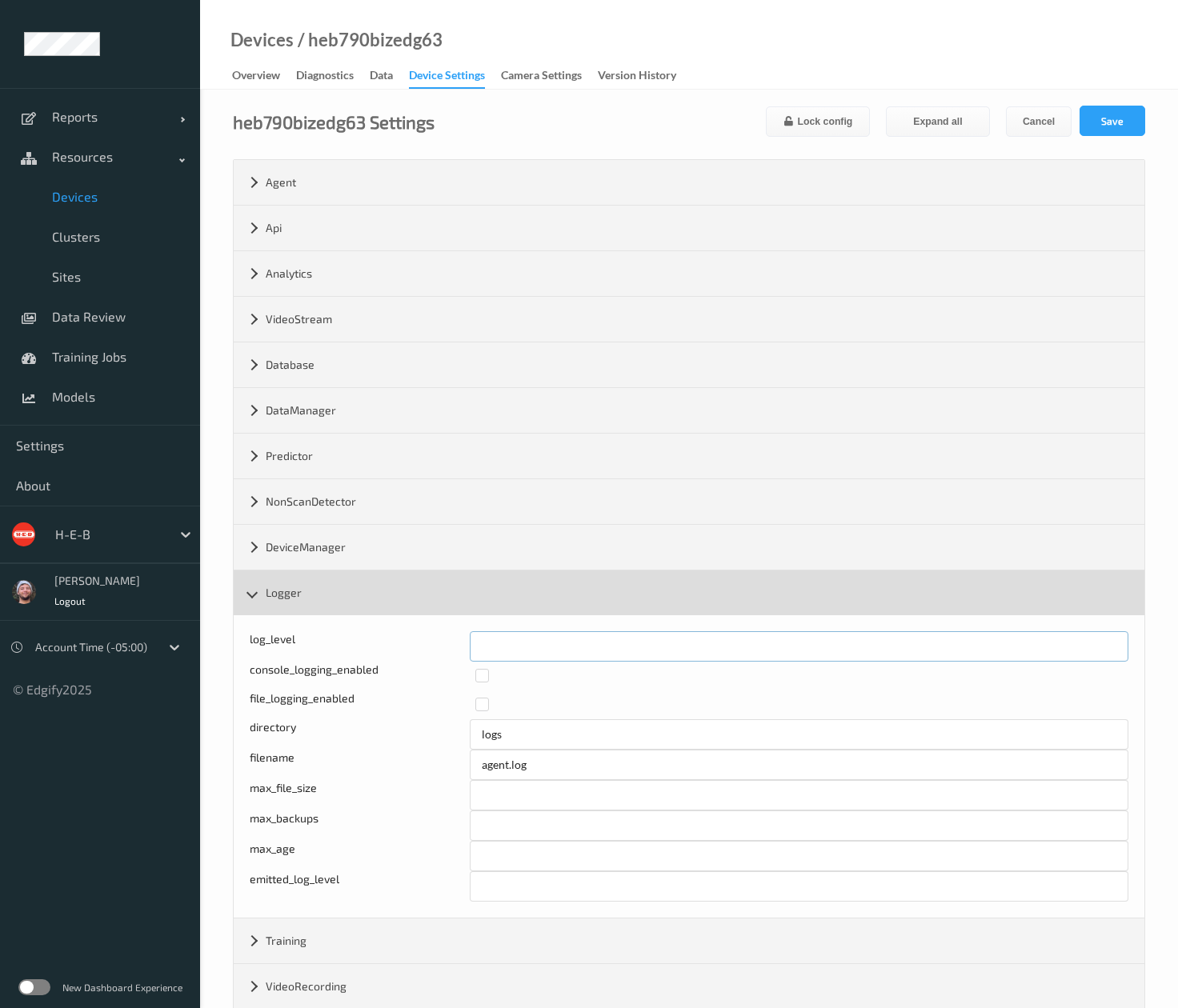
drag, startPoint x: 458, startPoint y: 632, endPoint x: 418, endPoint y: 598, distance: 52.2
click at [354, 626] on div "log_level * console_logging_enabled file_logging_enabled directory logs filenam…" at bounding box center [689, 766] width 911 height 302
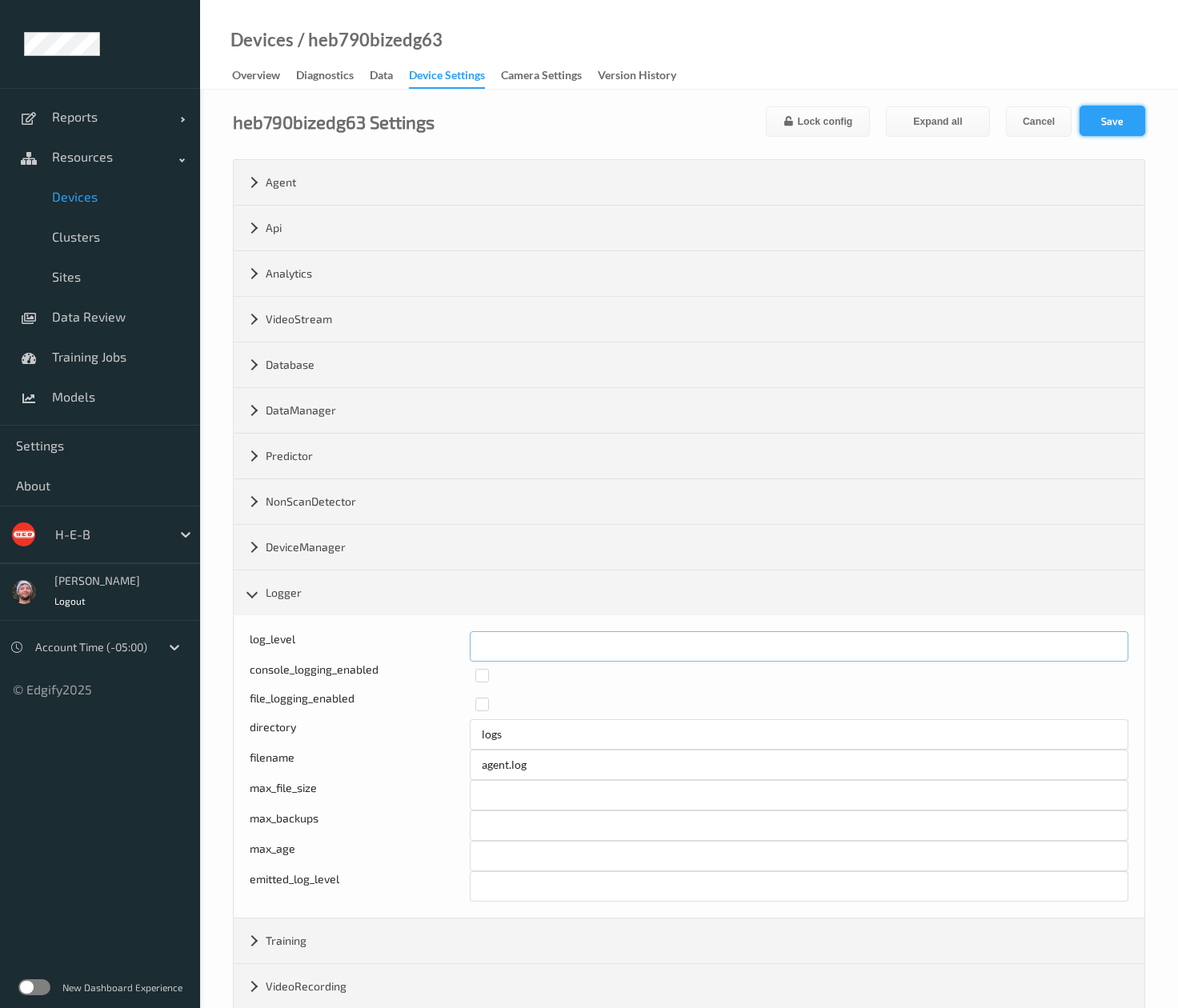
type input "*"
click at [663, 130] on button "Save" at bounding box center [1112, 121] width 66 height 30
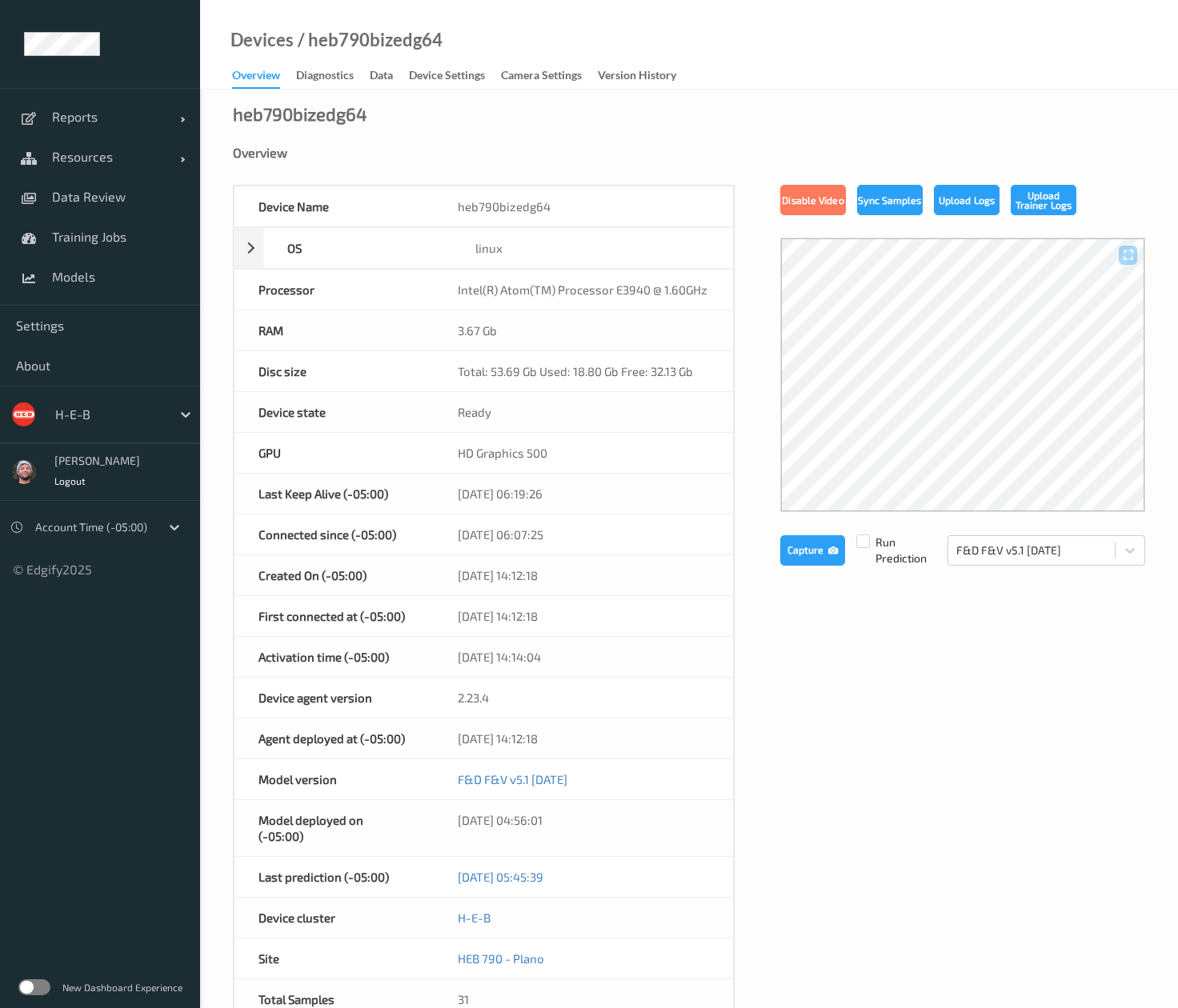
click at [459, 91] on div "heb790bizedg64 Overview Device Name heb790bizedg64 OS linux Platform debian Pla…" at bounding box center [689, 728] width 978 height 1276
click at [455, 72] on div "Device Settings" at bounding box center [447, 77] width 76 height 20
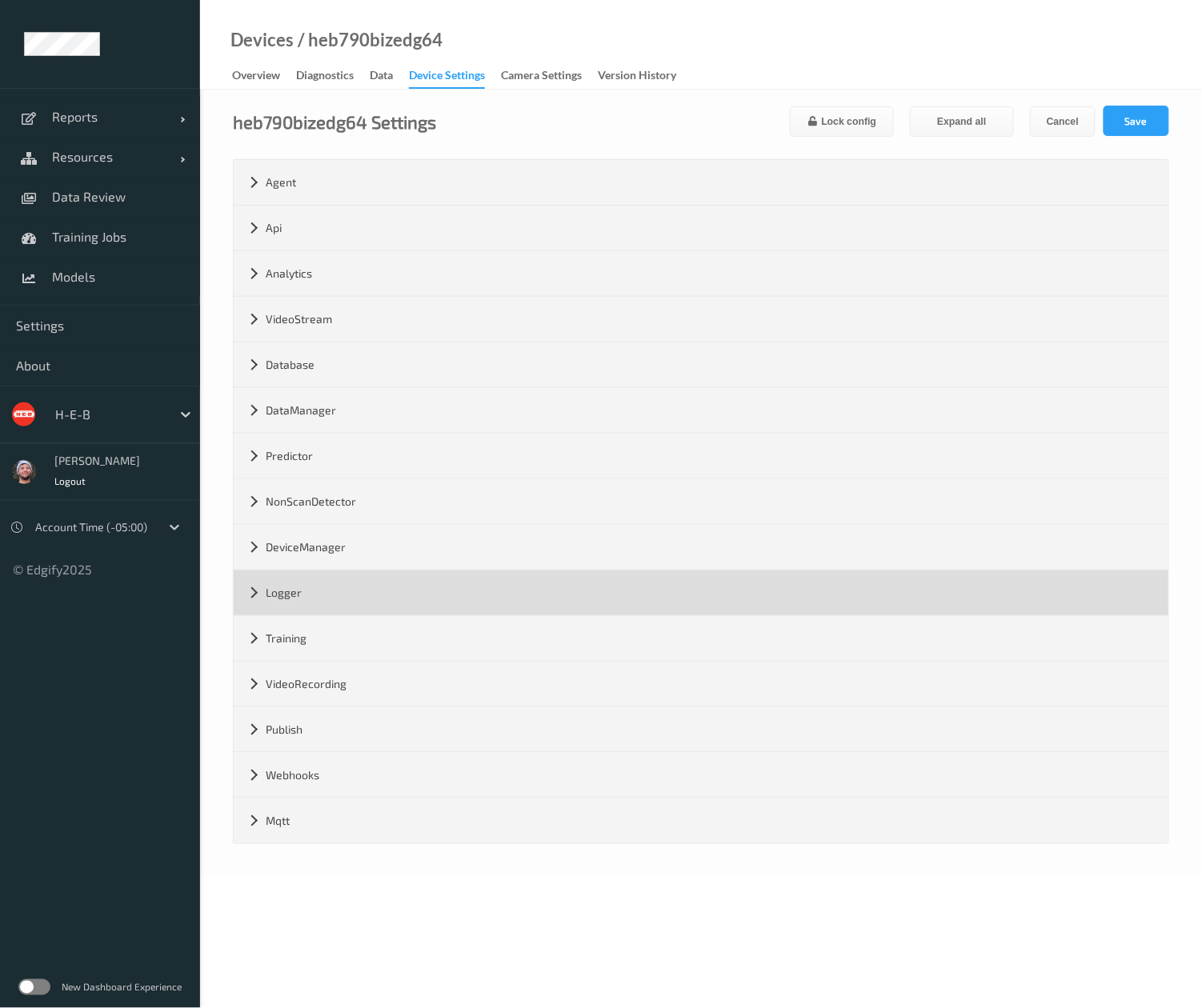
click at [323, 604] on div "Logger" at bounding box center [701, 592] width 935 height 45
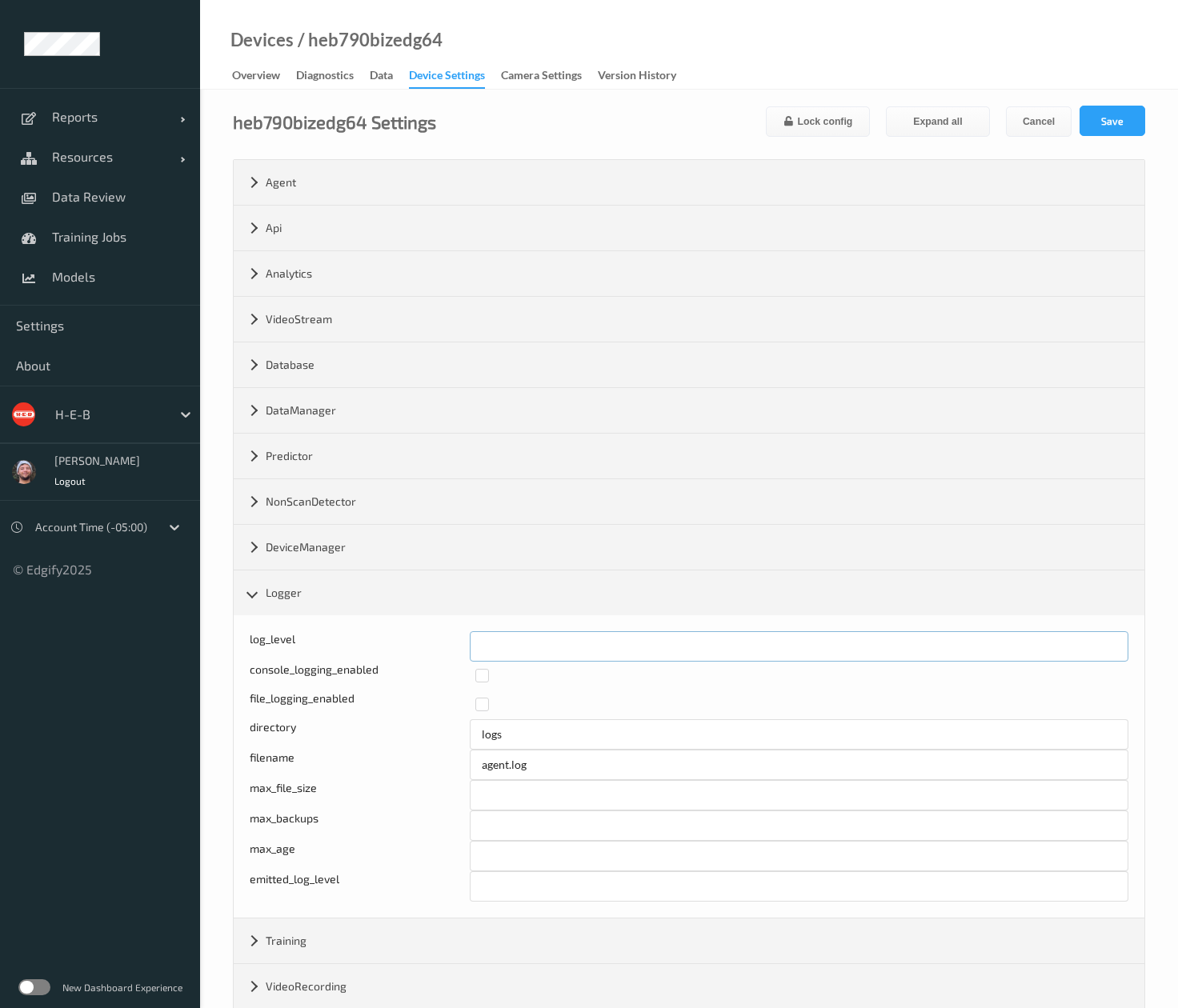
drag, startPoint x: 539, startPoint y: 638, endPoint x: 403, endPoint y: 632, distance: 136.2
click at [403, 632] on div "log_level * console_logging_enabled file_logging_enabled directory logs filenam…" at bounding box center [689, 766] width 911 height 302
click at [130, 150] on span "Resources" at bounding box center [116, 157] width 128 height 16
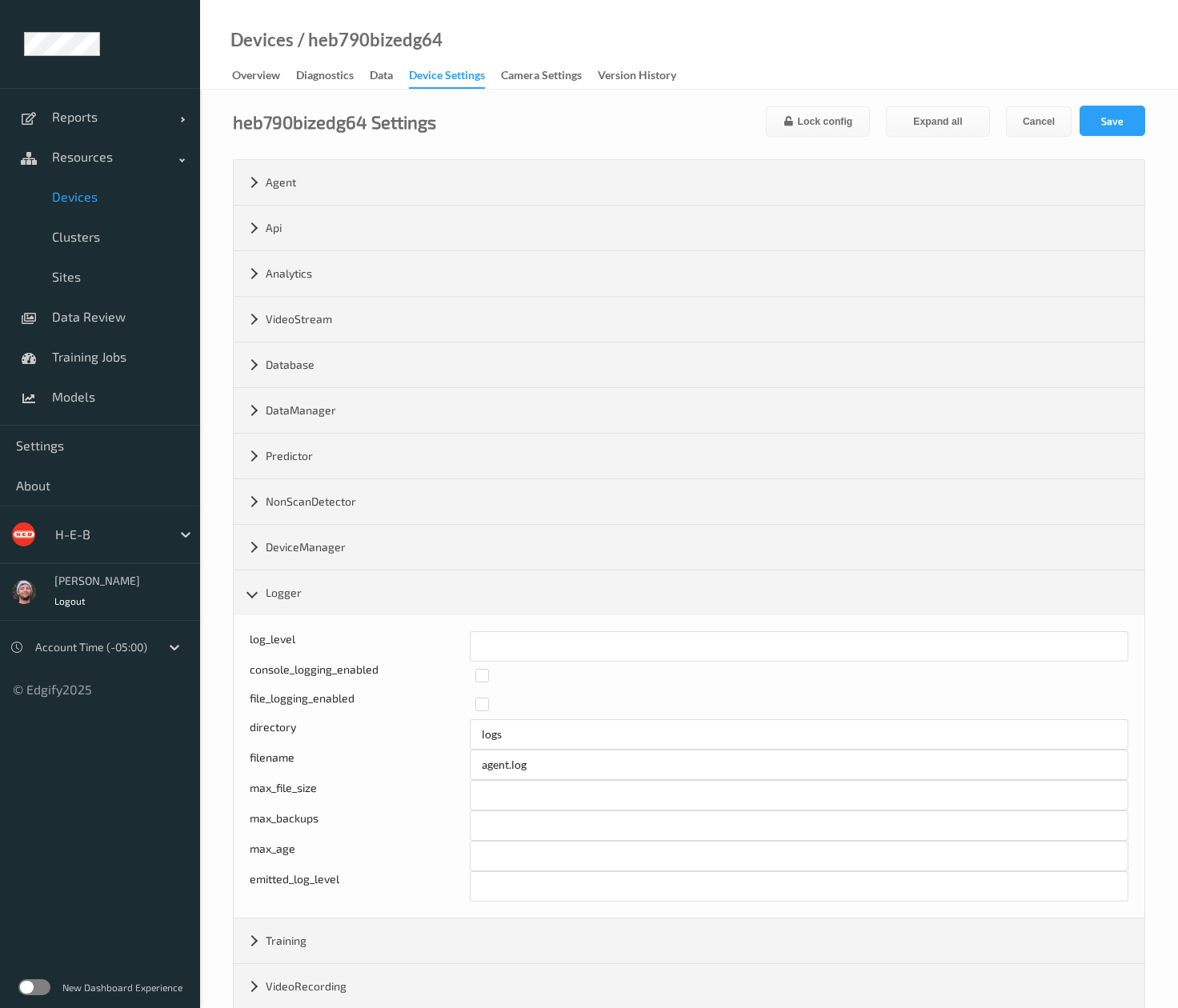
click at [129, 182] on link "Devices" at bounding box center [100, 197] width 200 height 40
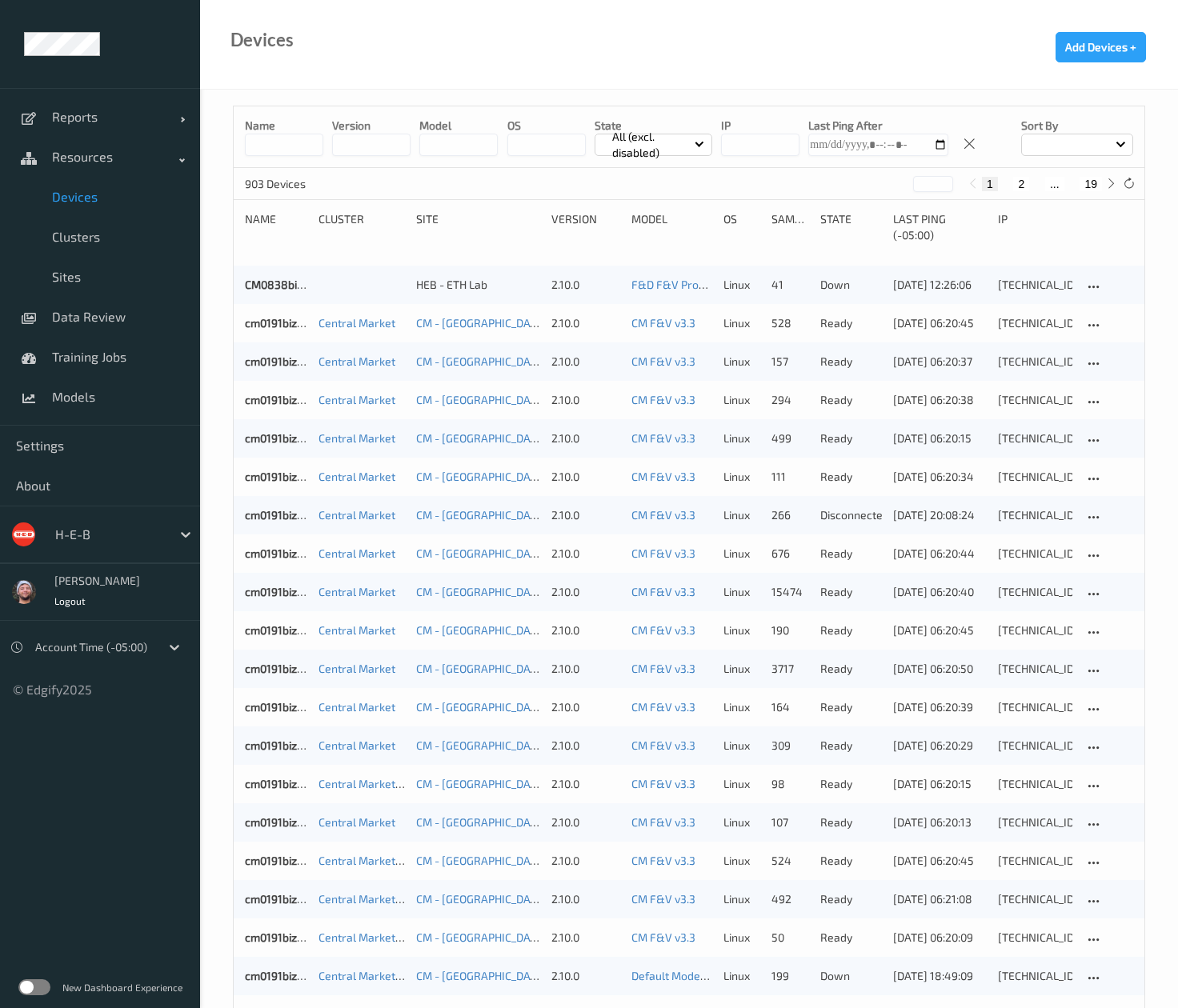
click at [282, 139] on input at bounding box center [284, 145] width 78 height 22
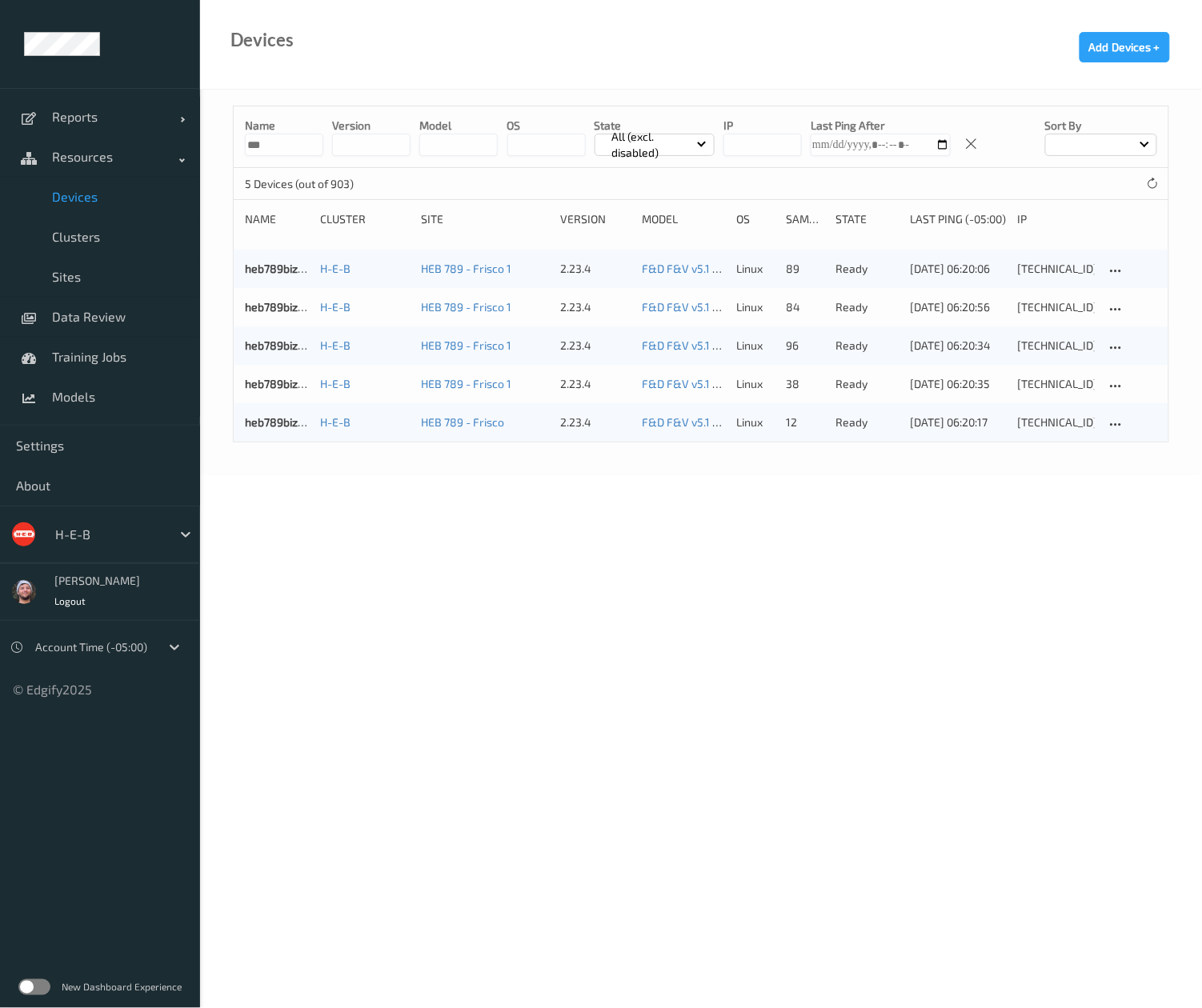
type input "***"
click at [673, 557] on body "Reports Default Report Customized Report Resources Devices Clusters Sites Data …" at bounding box center [601, 504] width 1202 height 1008
click at [273, 429] on link "heb789bizedg44" at bounding box center [288, 422] width 86 height 14
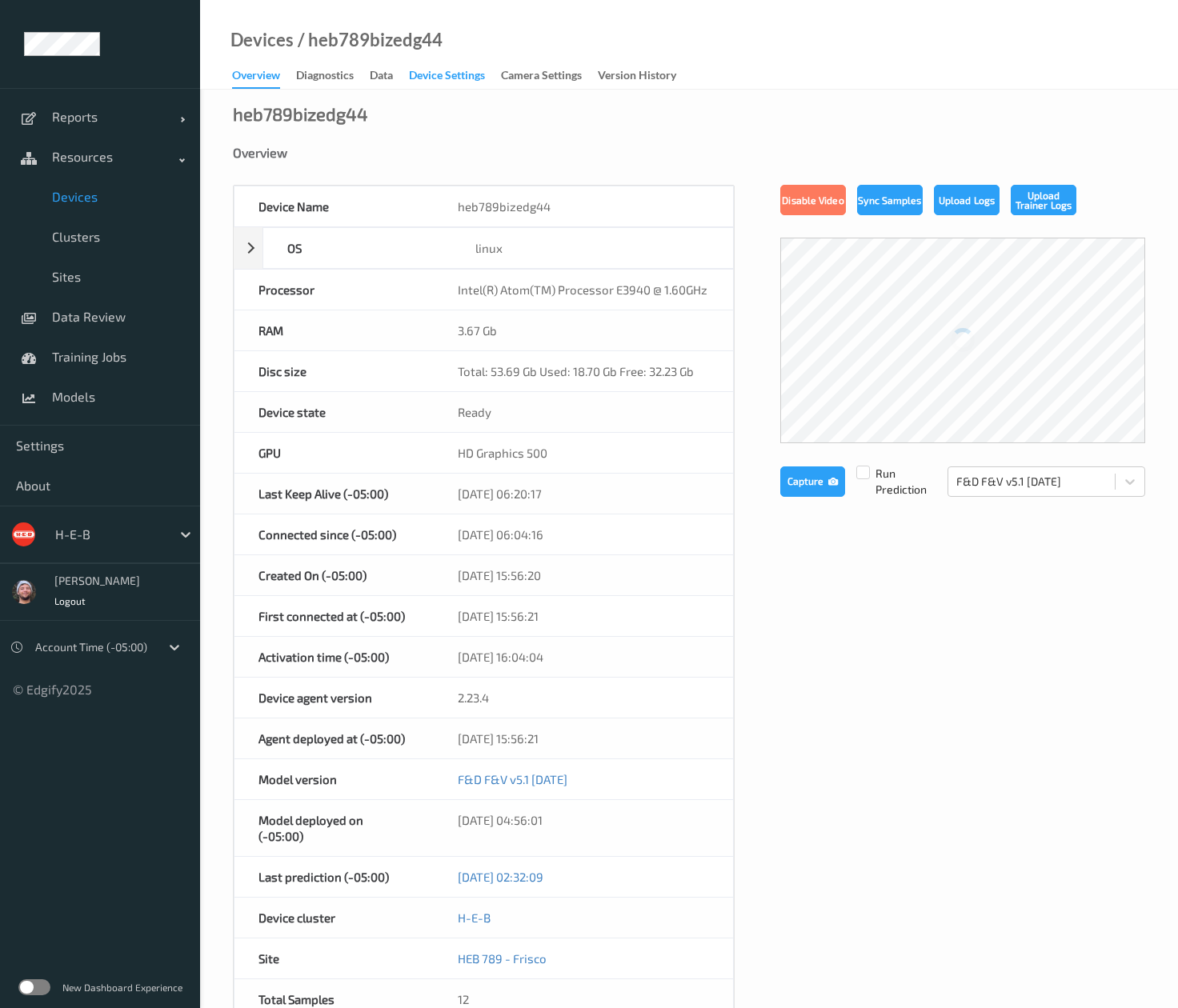
click at [464, 73] on div "Device Settings" at bounding box center [447, 77] width 76 height 20
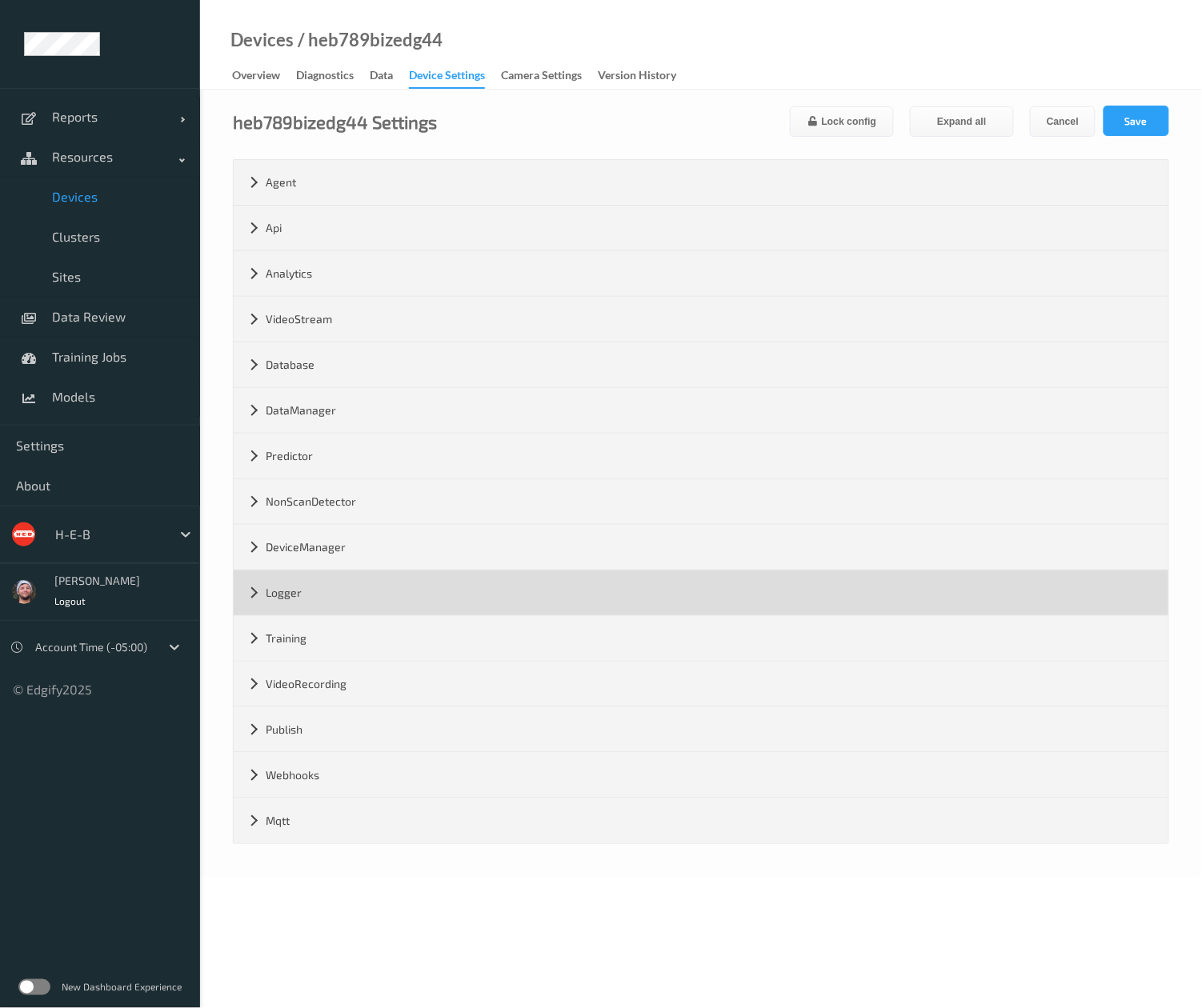
click at [365, 598] on div "Logger" at bounding box center [701, 592] width 935 height 45
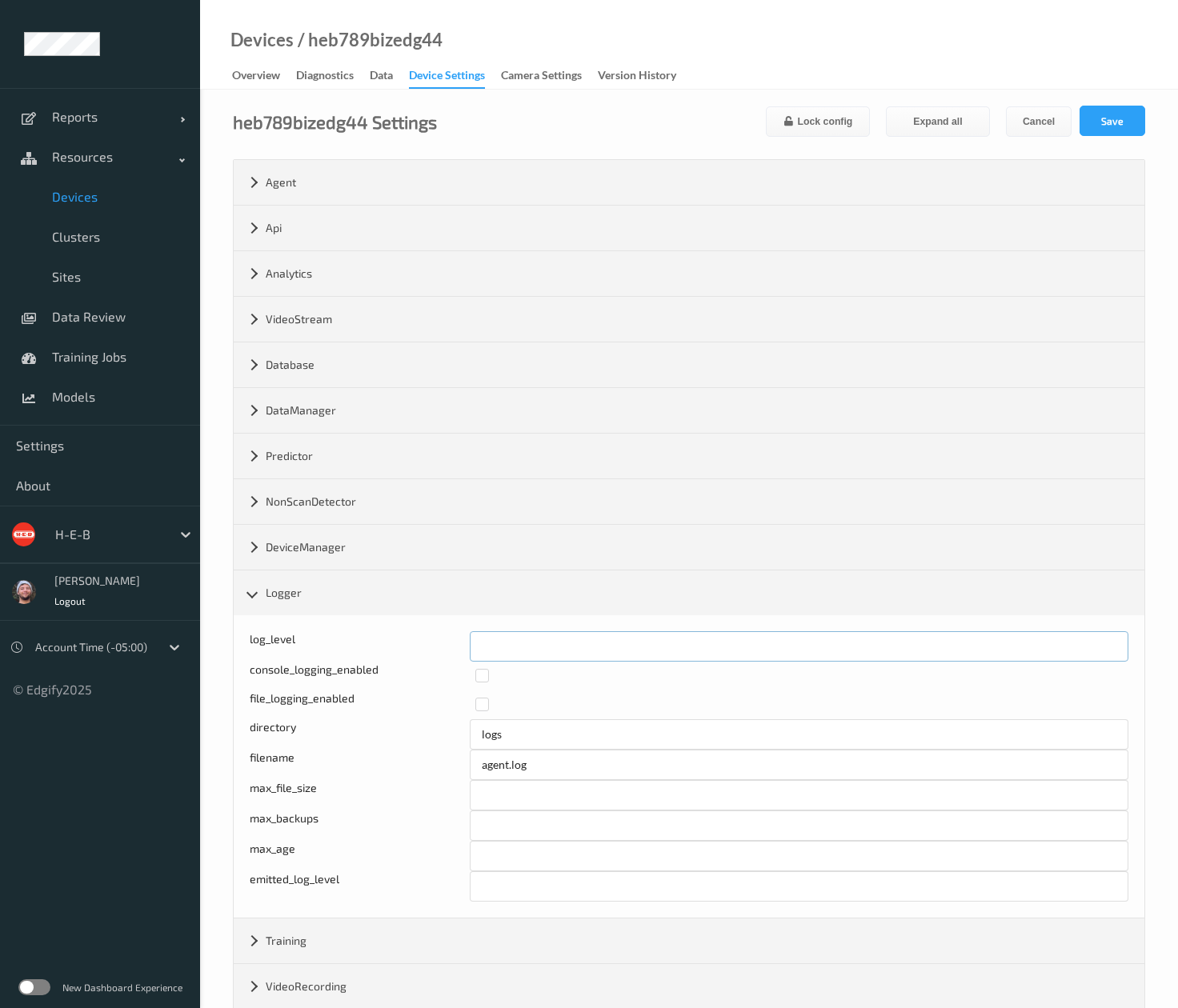
click at [488, 634] on input "*" at bounding box center [799, 646] width 659 height 30
drag, startPoint x: 138, startPoint y: 195, endPoint x: 171, endPoint y: 194, distance: 32.8
click at [138, 194] on span "Devices" at bounding box center [118, 197] width 132 height 16
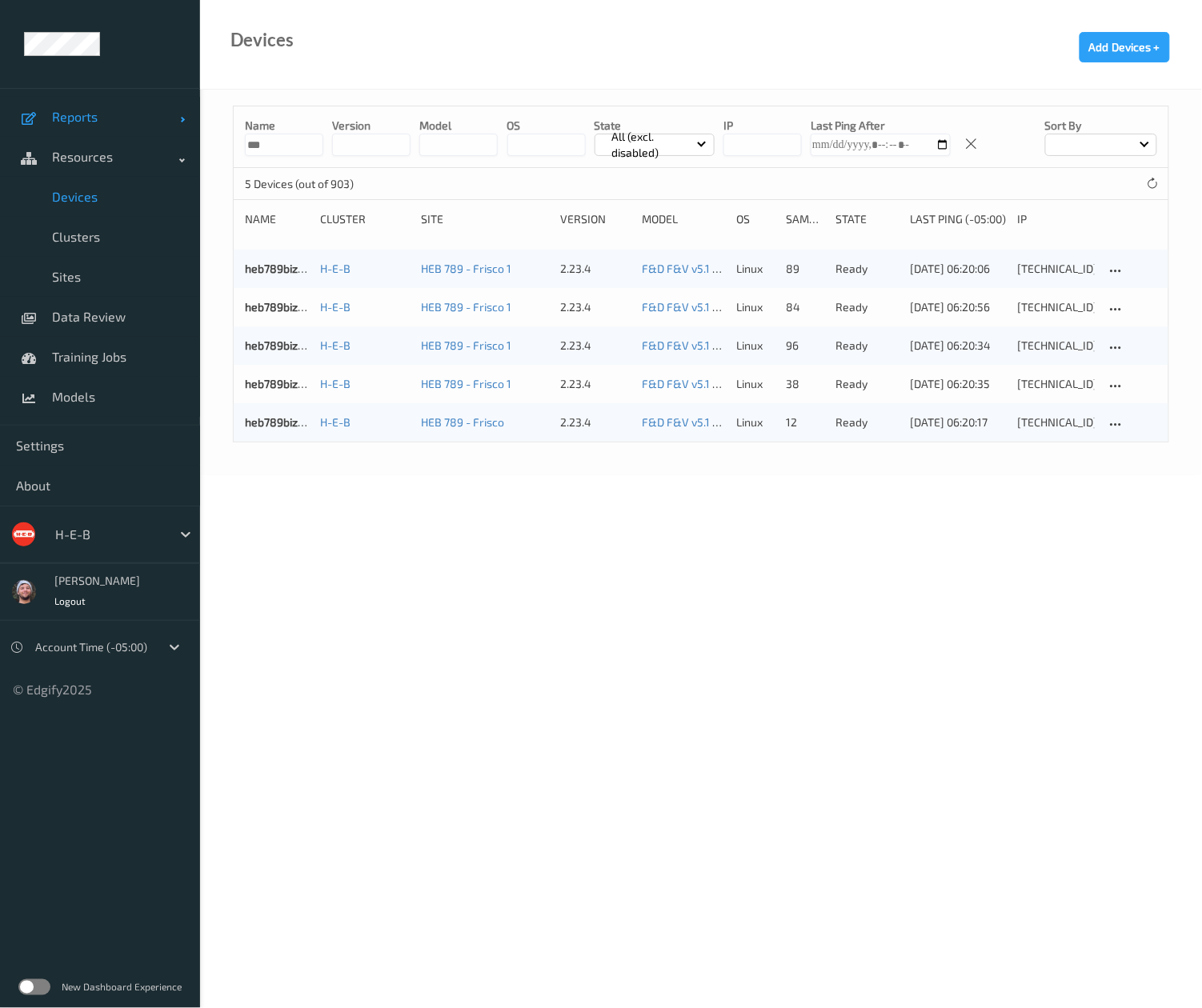
drag, startPoint x: 309, startPoint y: 136, endPoint x: 146, endPoint y: 133, distance: 163.3
click at [146, 133] on div "Reports Default Report Customized Report Resources Devices Clusters Sites Data …" at bounding box center [601, 193] width 1202 height 386
click at [269, 136] on input "***" at bounding box center [284, 145] width 78 height 22
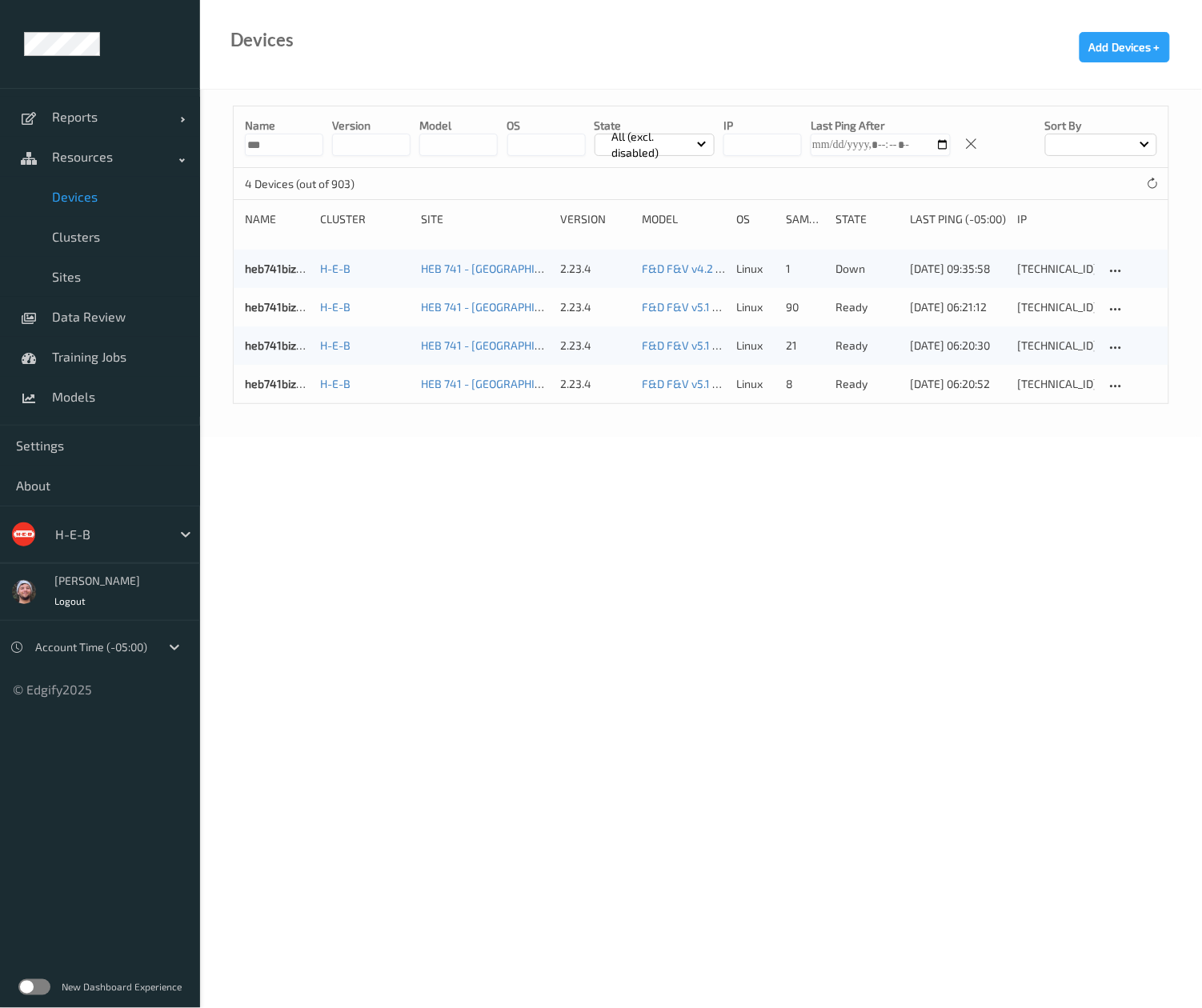
type input "***"
click at [611, 579] on body "Reports Default Report Customized Report Resources Devices Clusters Sites Data …" at bounding box center [601, 504] width 1202 height 1008
click at [273, 390] on link "heb741bizedg43" at bounding box center [287, 384] width 84 height 14
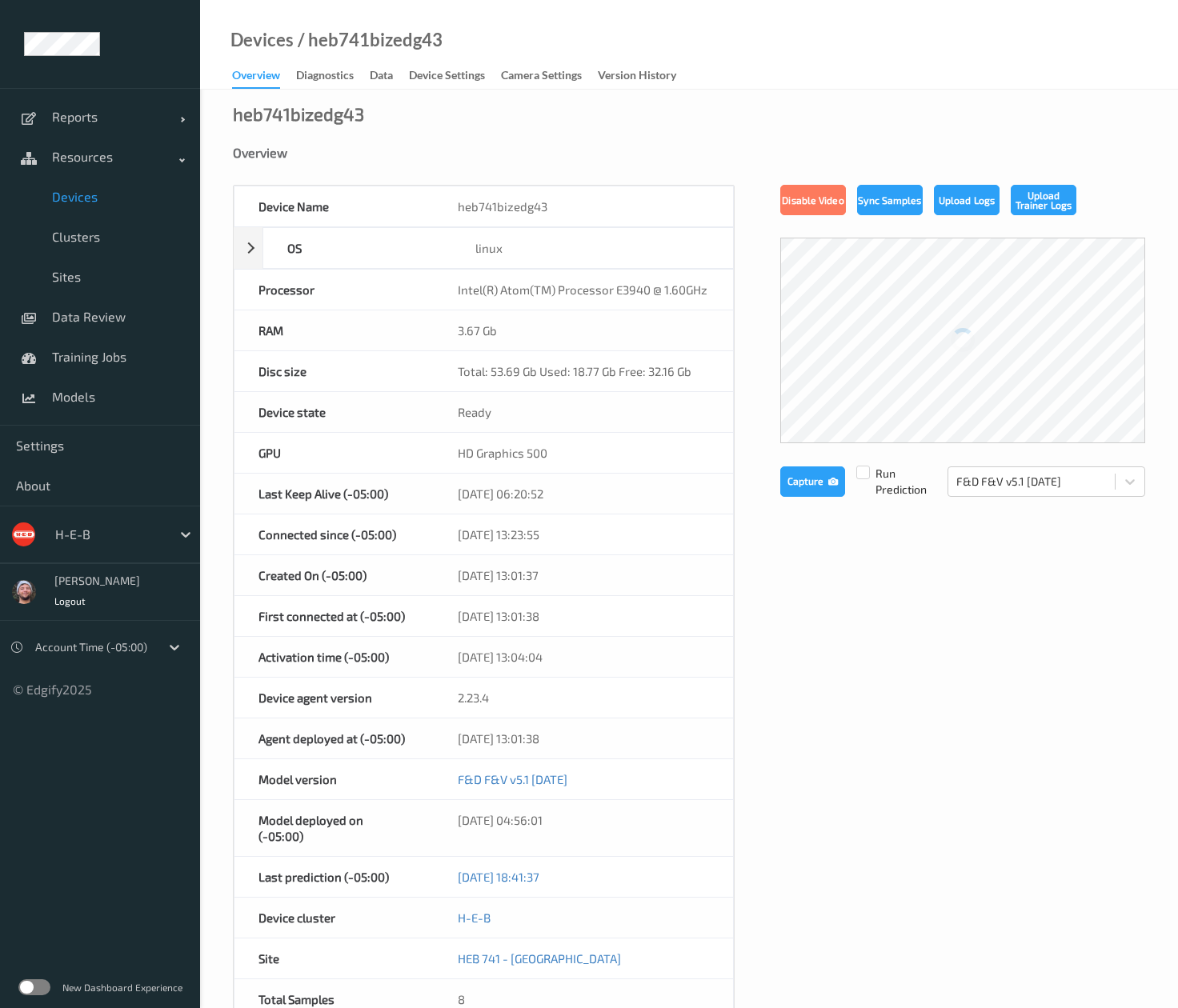
click at [449, 65] on link "Device Settings" at bounding box center [455, 76] width 92 height 22
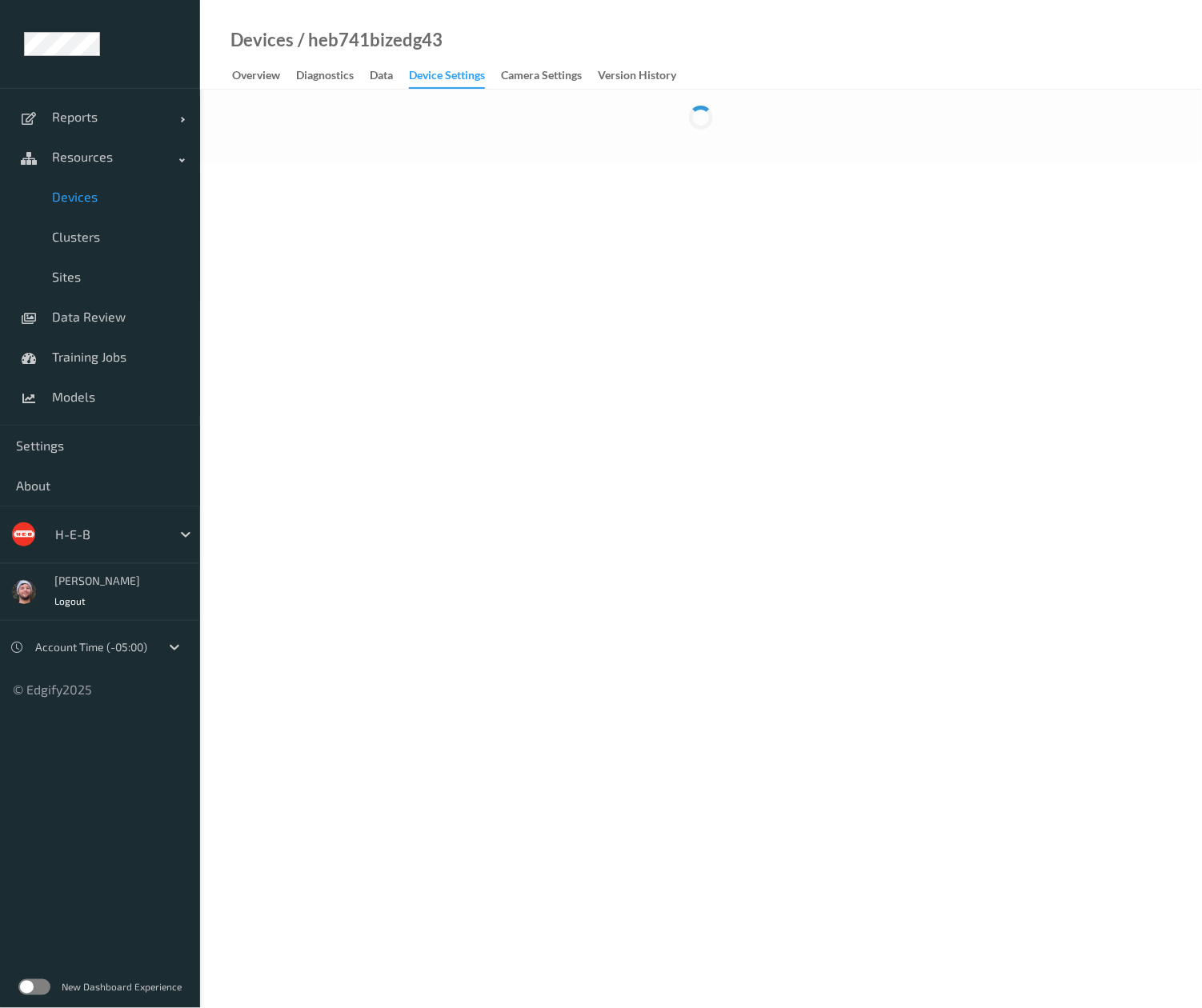
click at [443, 86] on div "Device Settings" at bounding box center [447, 78] width 76 height 22
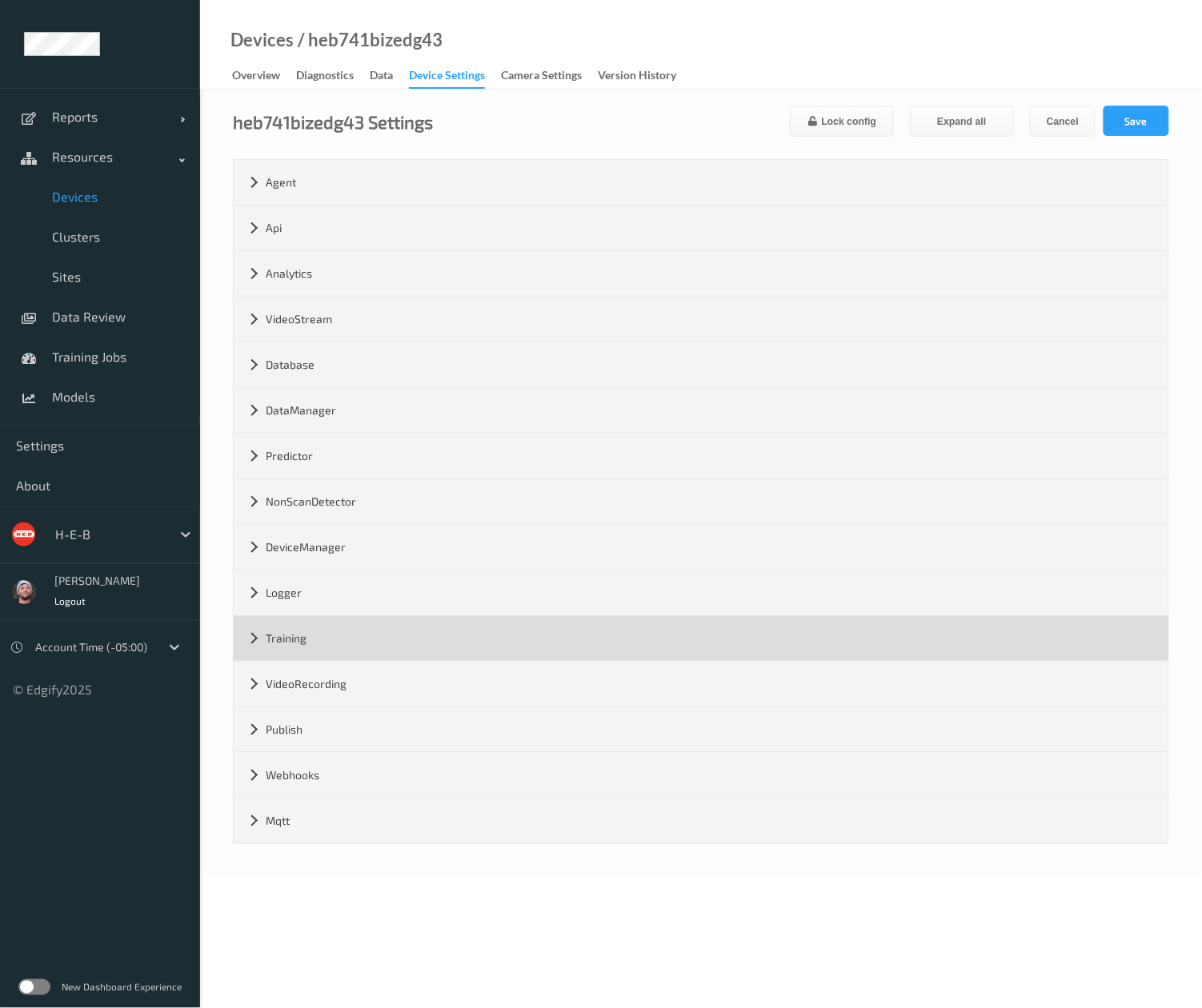
click at [356, 643] on div "Training" at bounding box center [701, 638] width 935 height 45
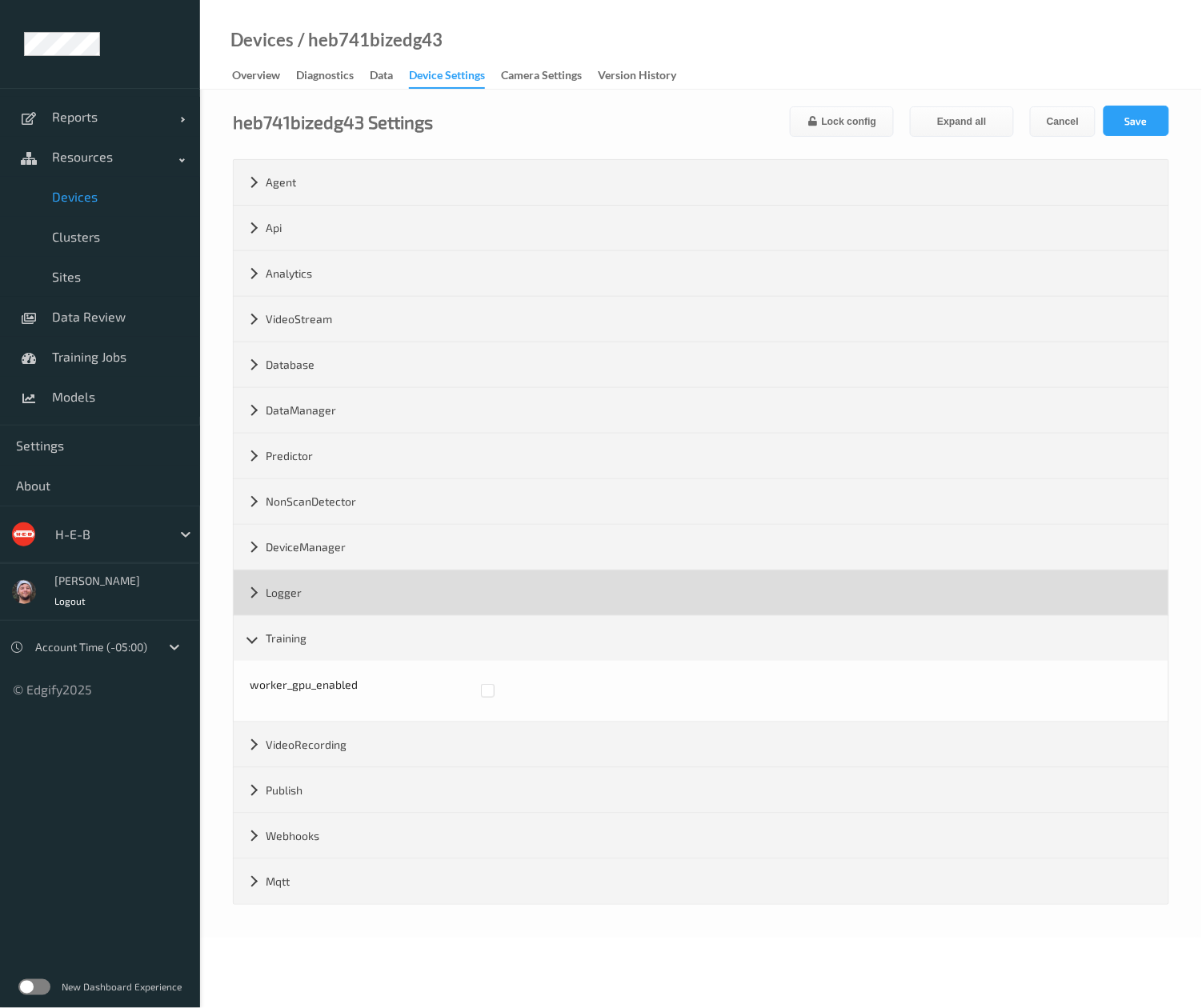
click at [357, 587] on div "Logger" at bounding box center [701, 592] width 935 height 45
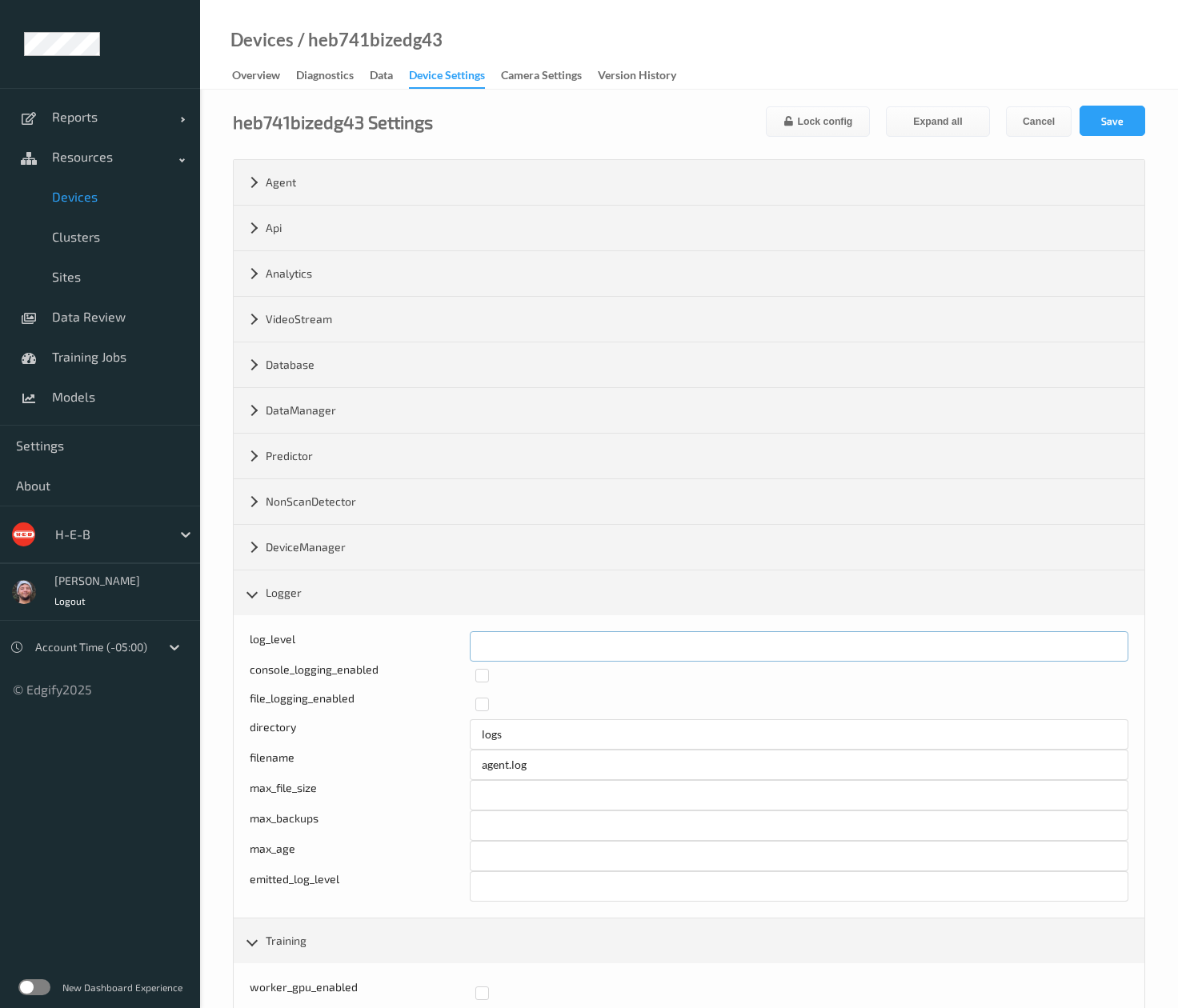
drag, startPoint x: 550, startPoint y: 648, endPoint x: 402, endPoint y: 642, distance: 148.9
click at [402, 642] on div "log_level *" at bounding box center [689, 646] width 879 height 30
type input "*"
click at [1106, 118] on button "Save" at bounding box center [1112, 121] width 66 height 30
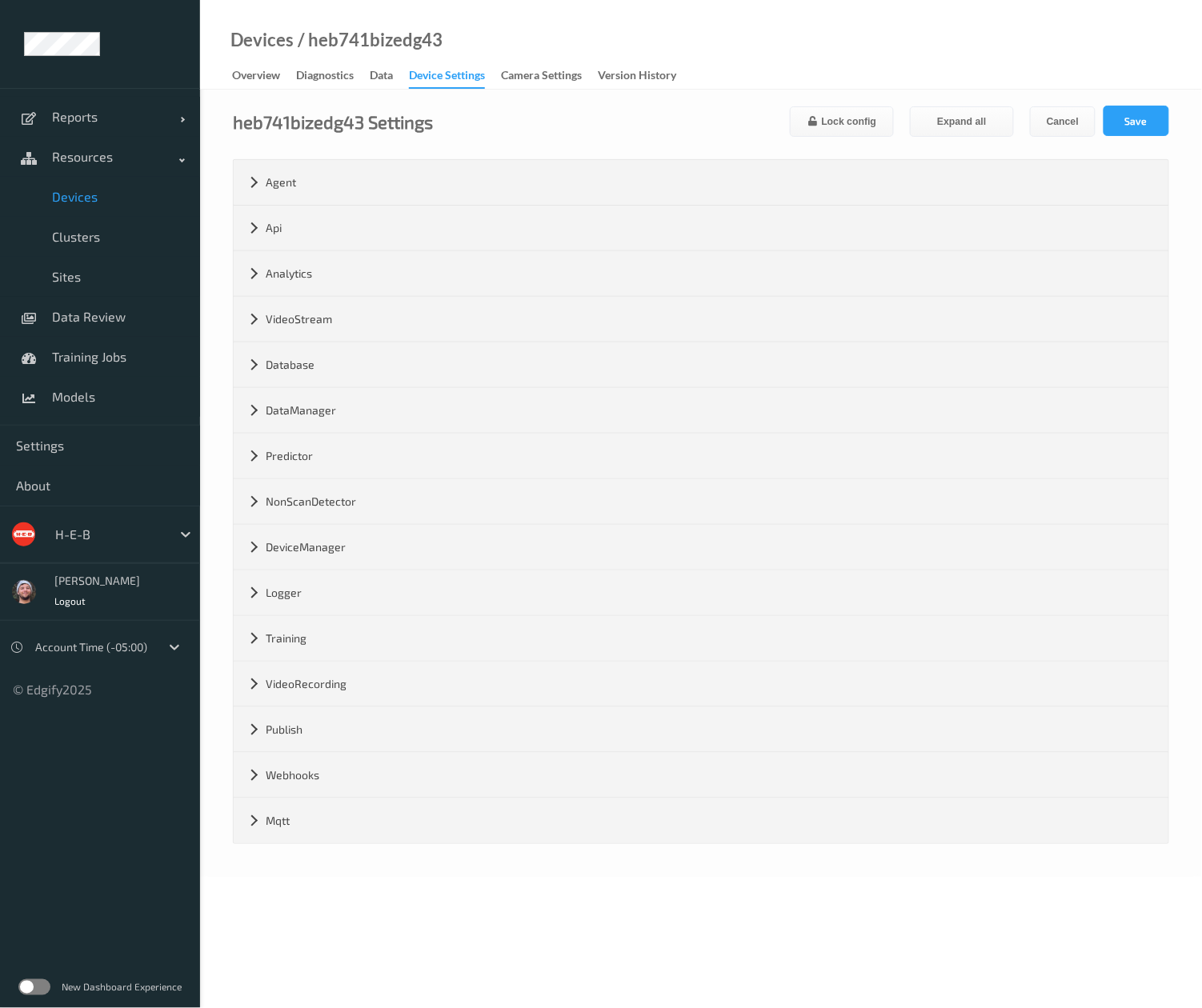
drag, startPoint x: 78, startPoint y: 205, endPoint x: 94, endPoint y: 202, distance: 16.3
click at [78, 205] on link "Devices" at bounding box center [100, 197] width 200 height 40
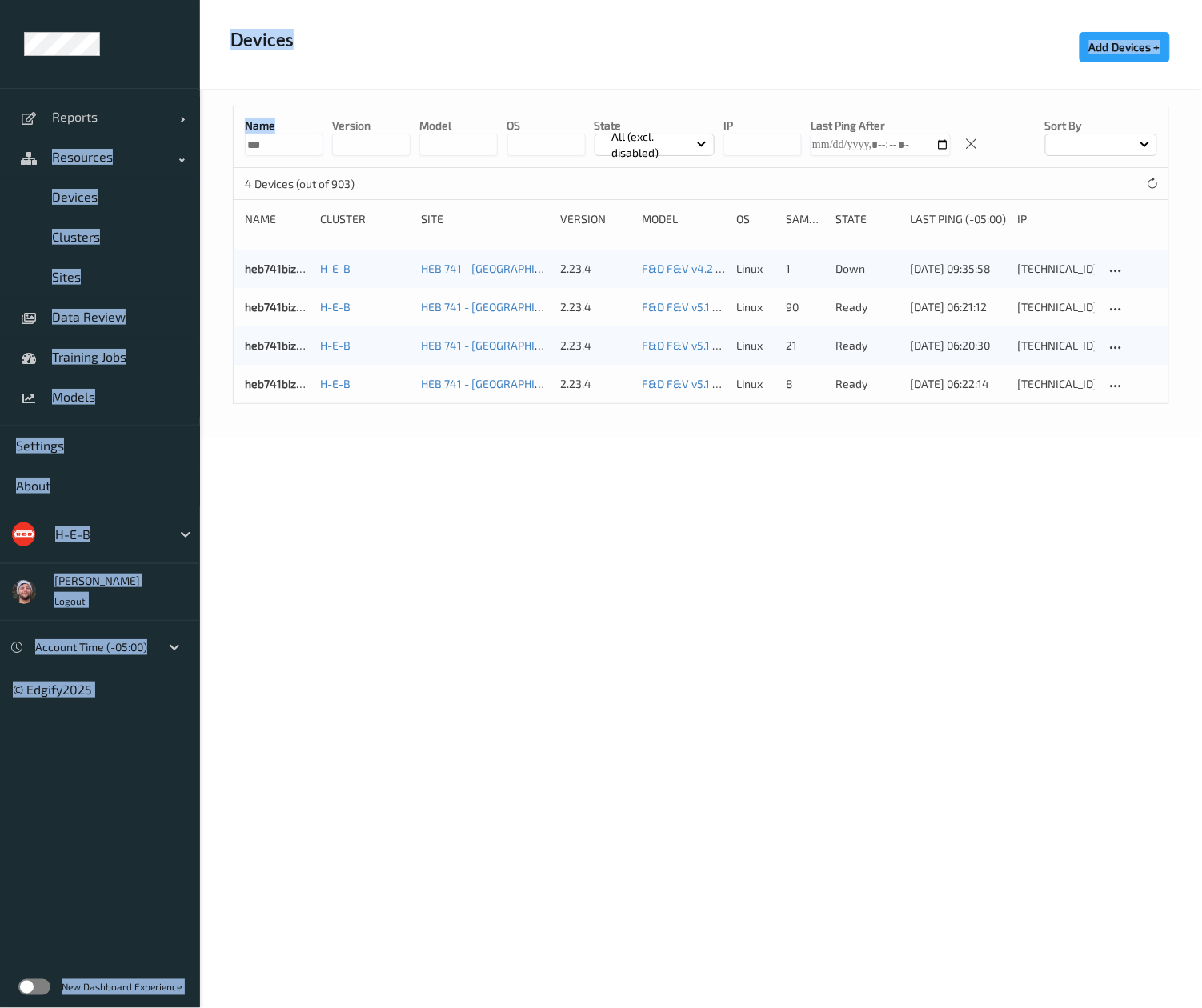
drag, startPoint x: 291, startPoint y: 130, endPoint x: 278, endPoint y: 173, distance: 45.1
click at [190, 138] on div "Reports Default Report Customized Report Resources Devices Clusters Sites Data …" at bounding box center [601, 173] width 1202 height 347
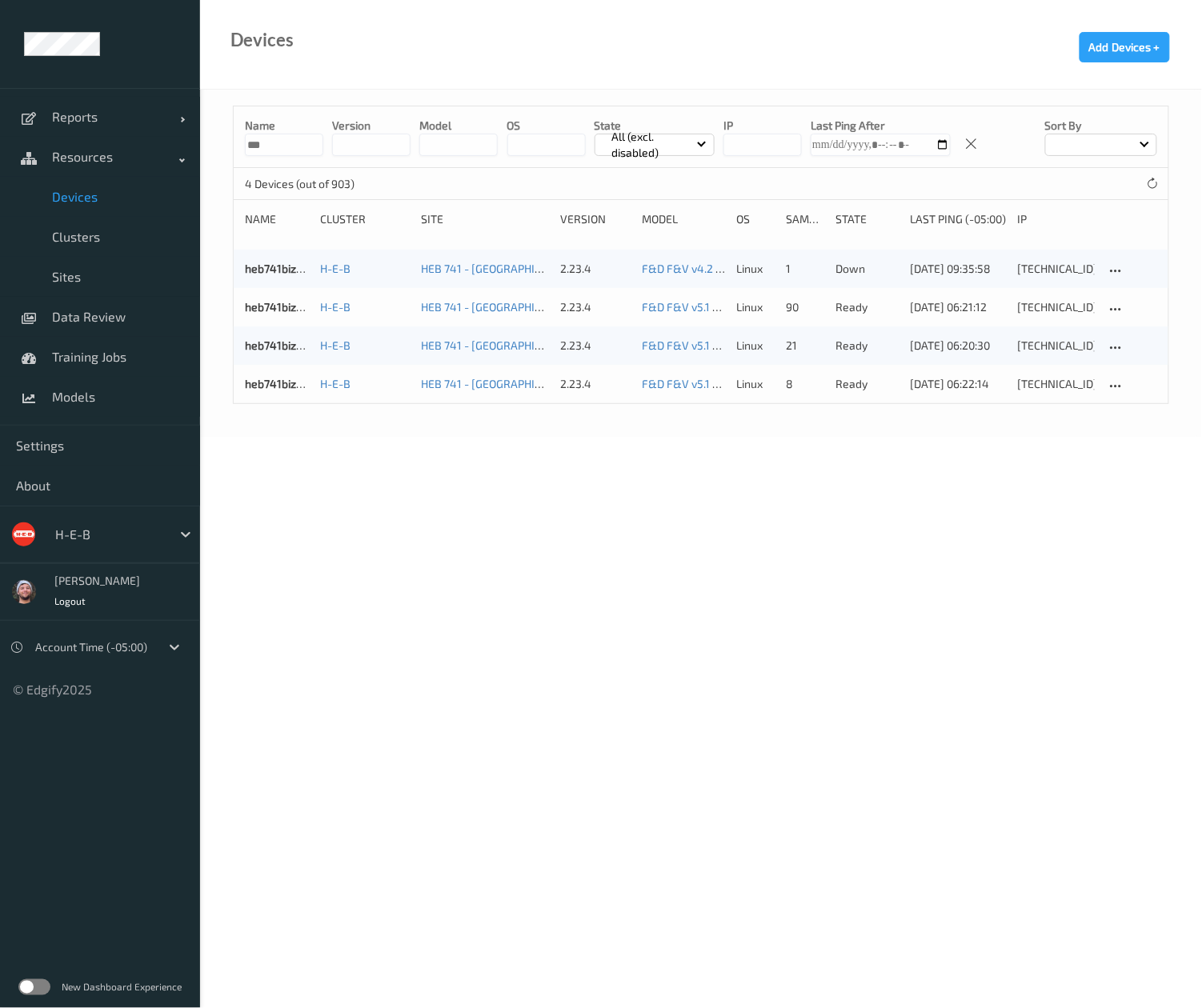
click at [295, 147] on input "***" at bounding box center [284, 145] width 78 height 22
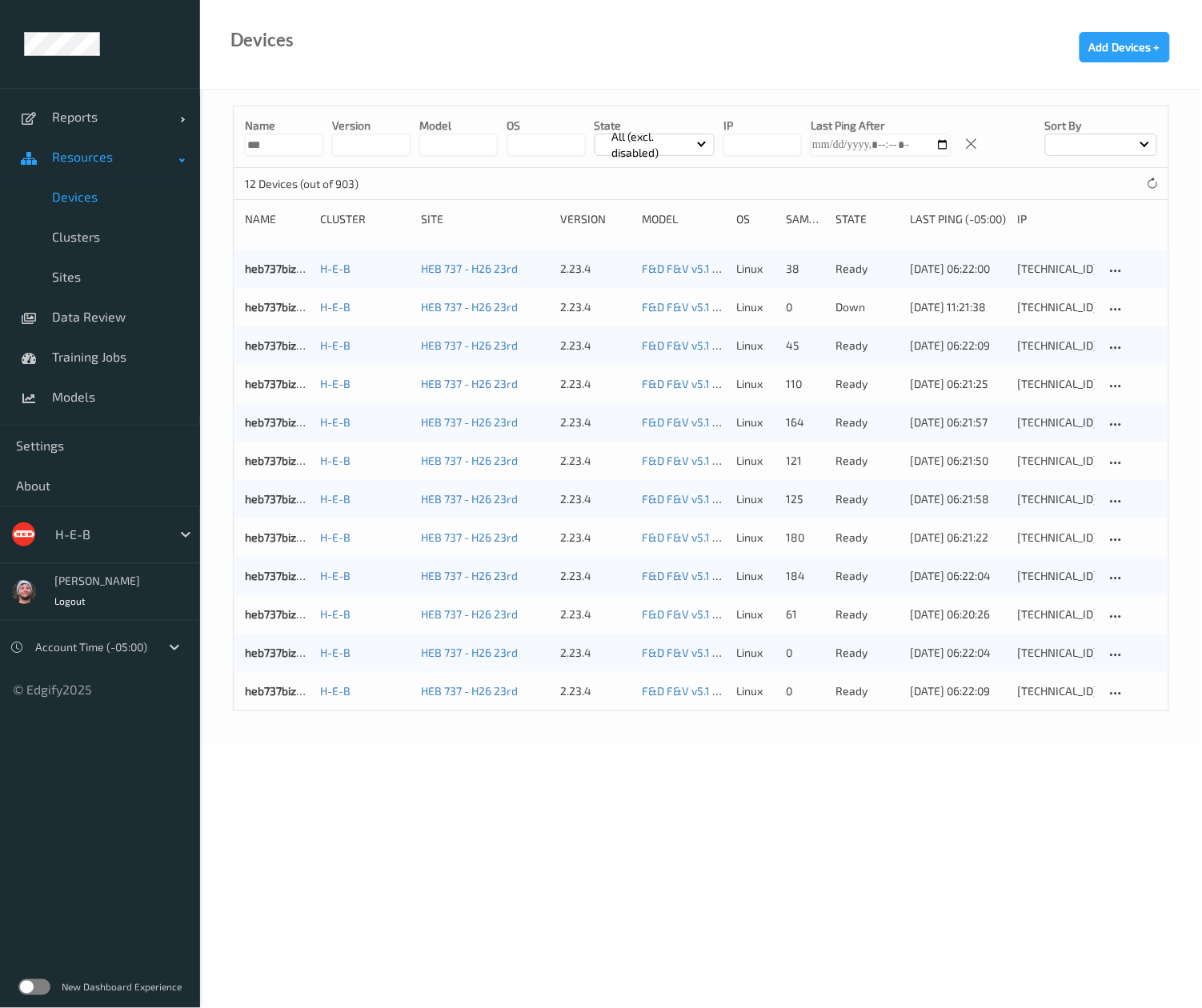
drag, startPoint x: 304, startPoint y: 146, endPoint x: 199, endPoint y: 154, distance: 105.1
click at [199, 154] on div "Reports Default Report Customized Report Resources Devices Clusters Sites Data …" at bounding box center [601, 327] width 1202 height 654
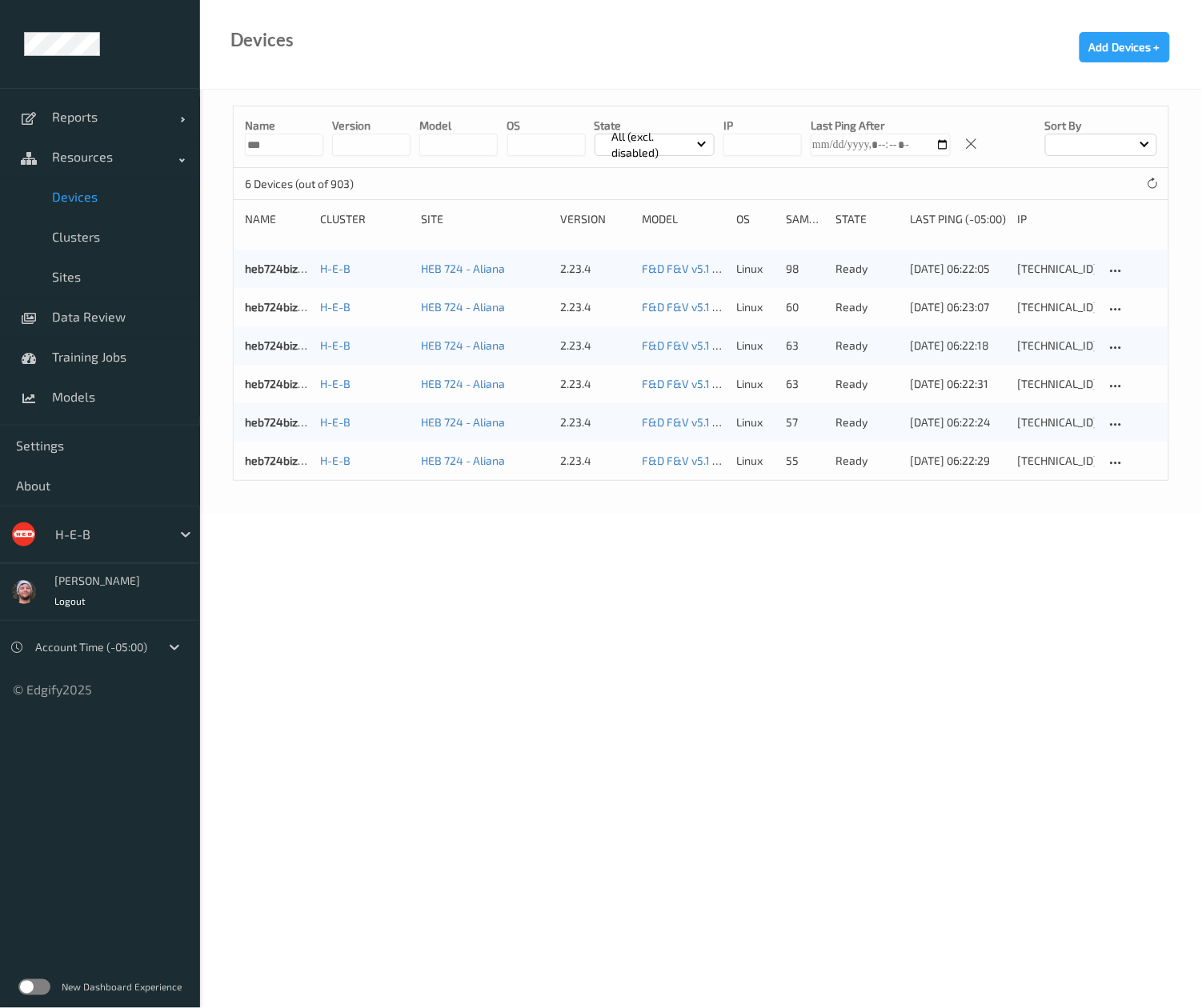
click at [436, 74] on div "Devices Add Devices +" at bounding box center [701, 45] width 1002 height 90
drag, startPoint x: 257, startPoint y: 274, endPoint x: 246, endPoint y: 283, distance: 13.6
drag, startPoint x: 273, startPoint y: 312, endPoint x: 263, endPoint y: 326, distance: 16.6
drag, startPoint x: 301, startPoint y: 138, endPoint x: 218, endPoint y: 139, distance: 82.4
click at [218, 139] on div "Name *** version model OS State All (excl. disabled) IP Last Ping After Sort by…" at bounding box center [701, 302] width 1002 height 424
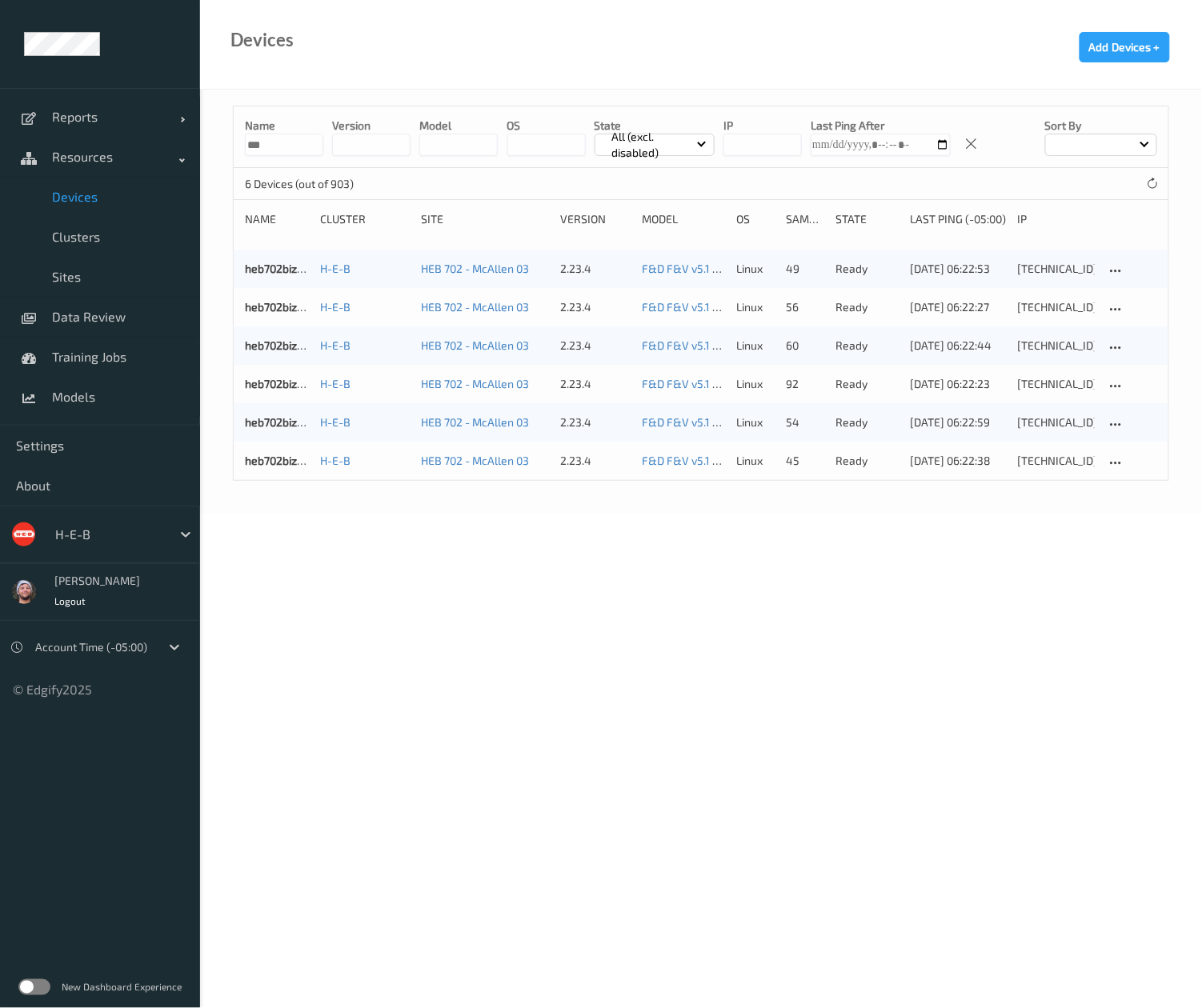
click at [1073, 139] on div at bounding box center [1101, 145] width 112 height 22
click at [1070, 181] on p "Name" at bounding box center [1101, 182] width 110 height 28
click at [292, 150] on input "***" at bounding box center [284, 145] width 78 height 22
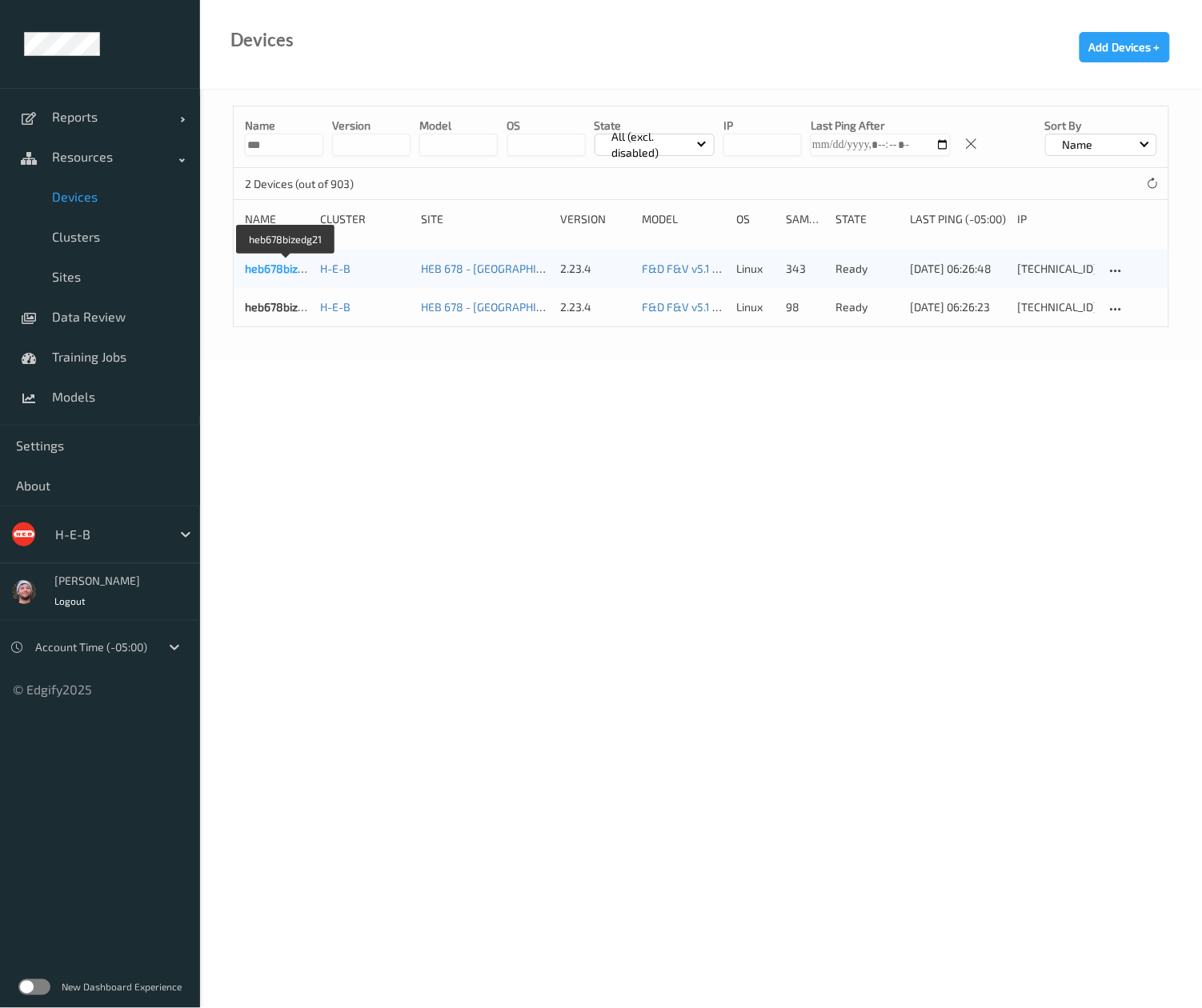
type input "***"
click at [279, 275] on link "heb678bizedg21" at bounding box center [286, 269] width 83 height 14
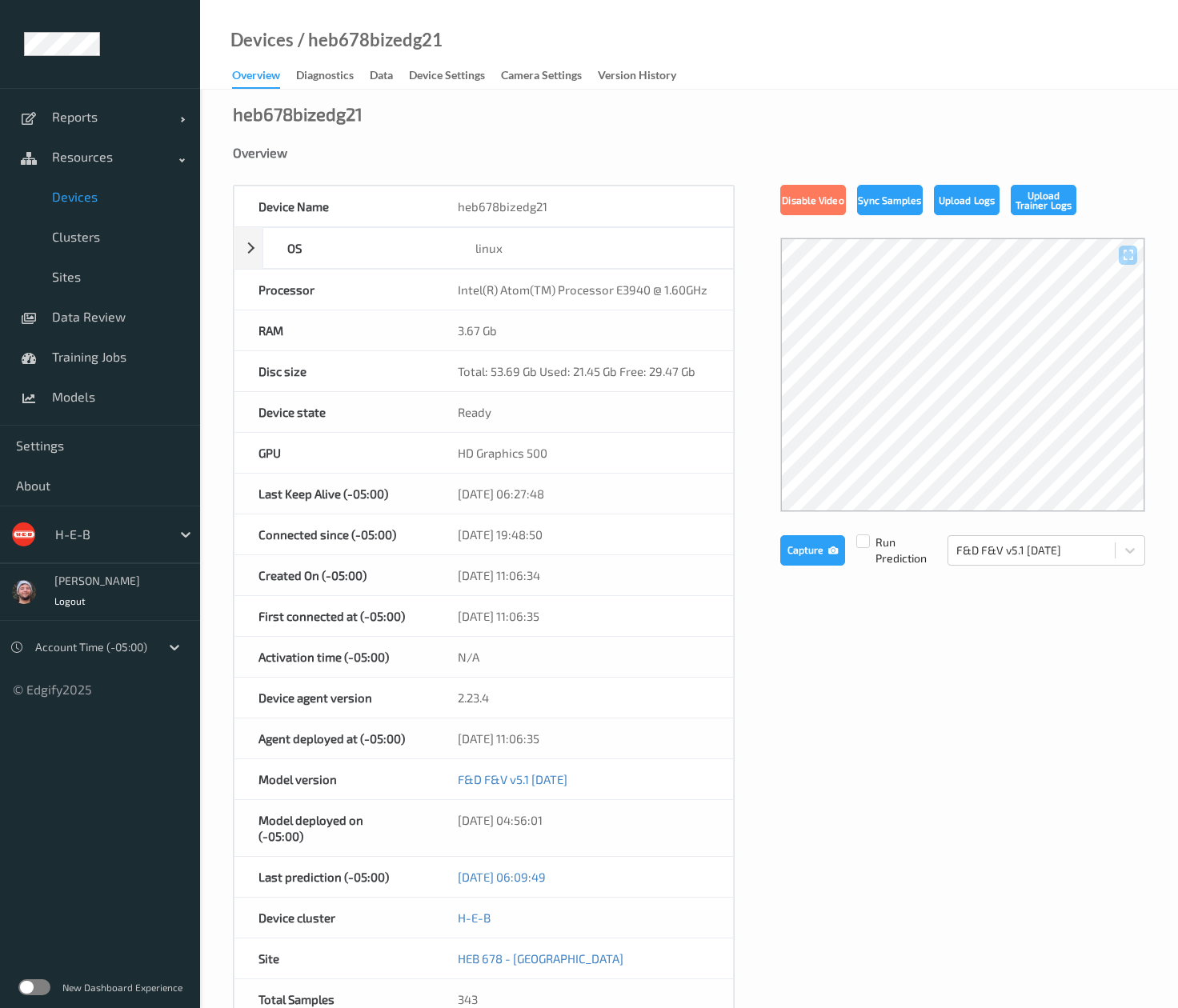
click at [432, 69] on div "Device Settings" at bounding box center [447, 77] width 76 height 20
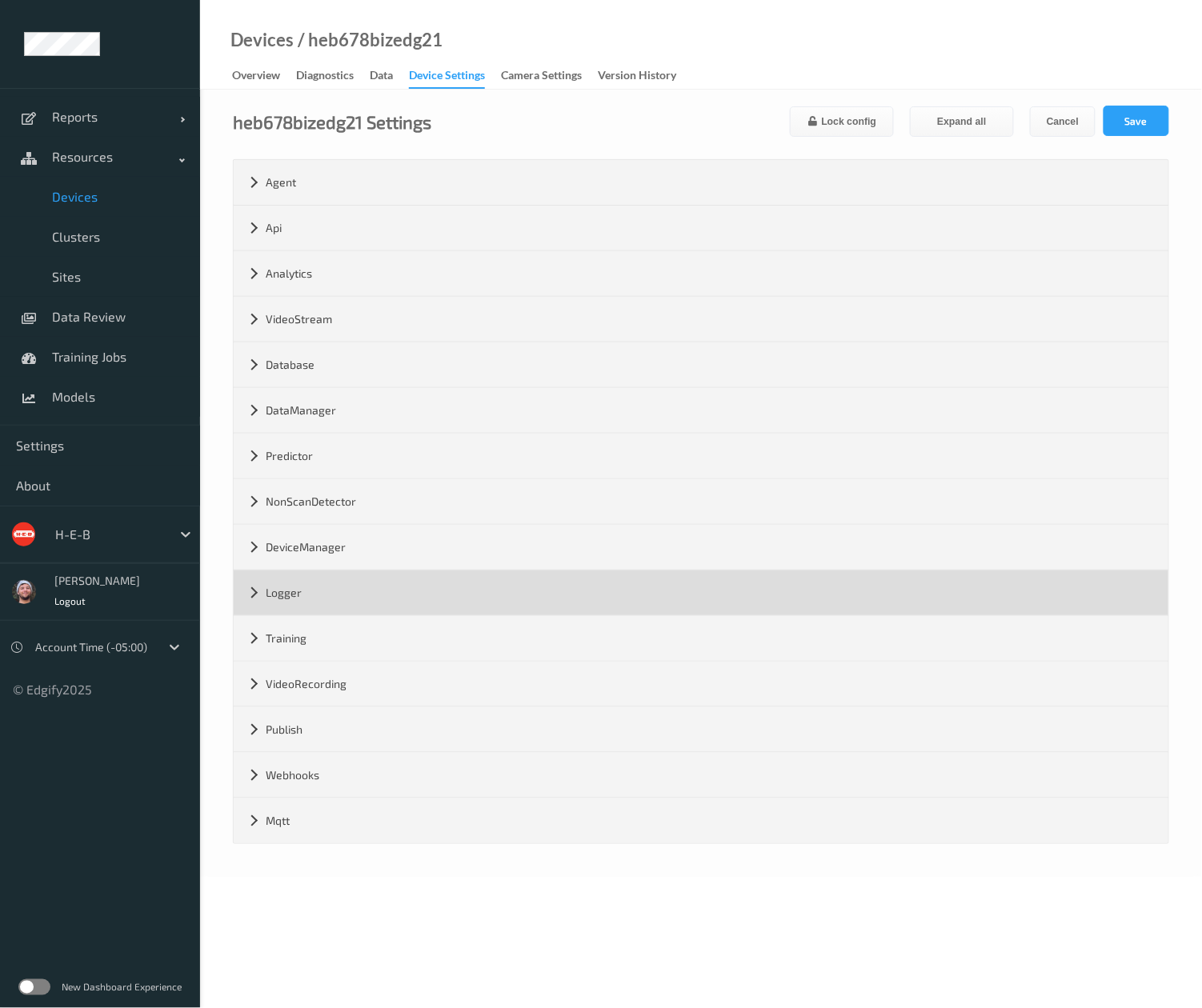
drag, startPoint x: 437, startPoint y: 592, endPoint x: 462, endPoint y: 592, distance: 25.6
click at [437, 591] on div "Logger" at bounding box center [701, 592] width 935 height 45
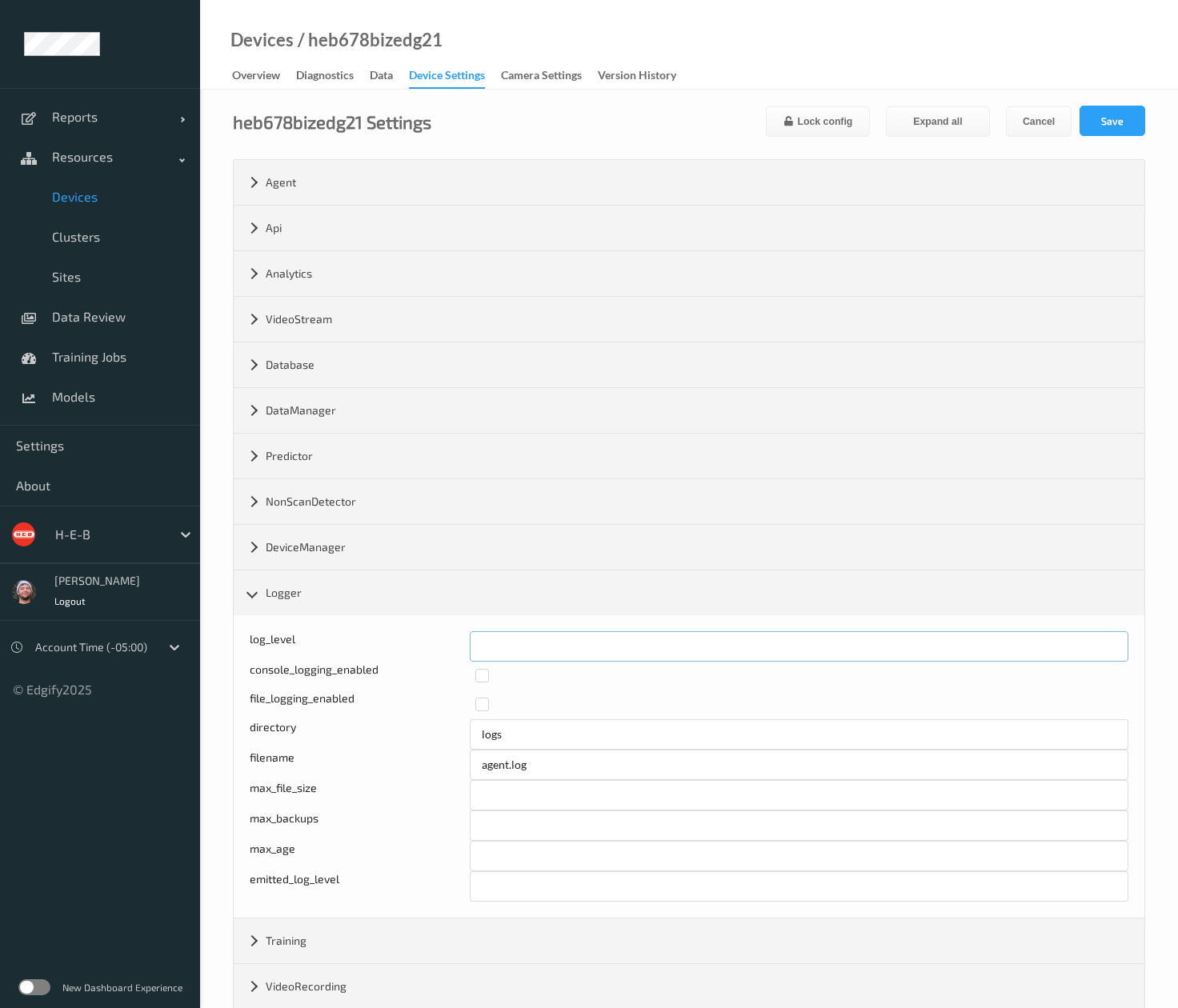
drag, startPoint x: 477, startPoint y: 645, endPoint x: 375, endPoint y: 646, distance: 101.6
click at [375, 646] on div "log_level *" at bounding box center [689, 646] width 879 height 30
type input "*"
click at [1099, 122] on button "Save" at bounding box center [1112, 121] width 66 height 30
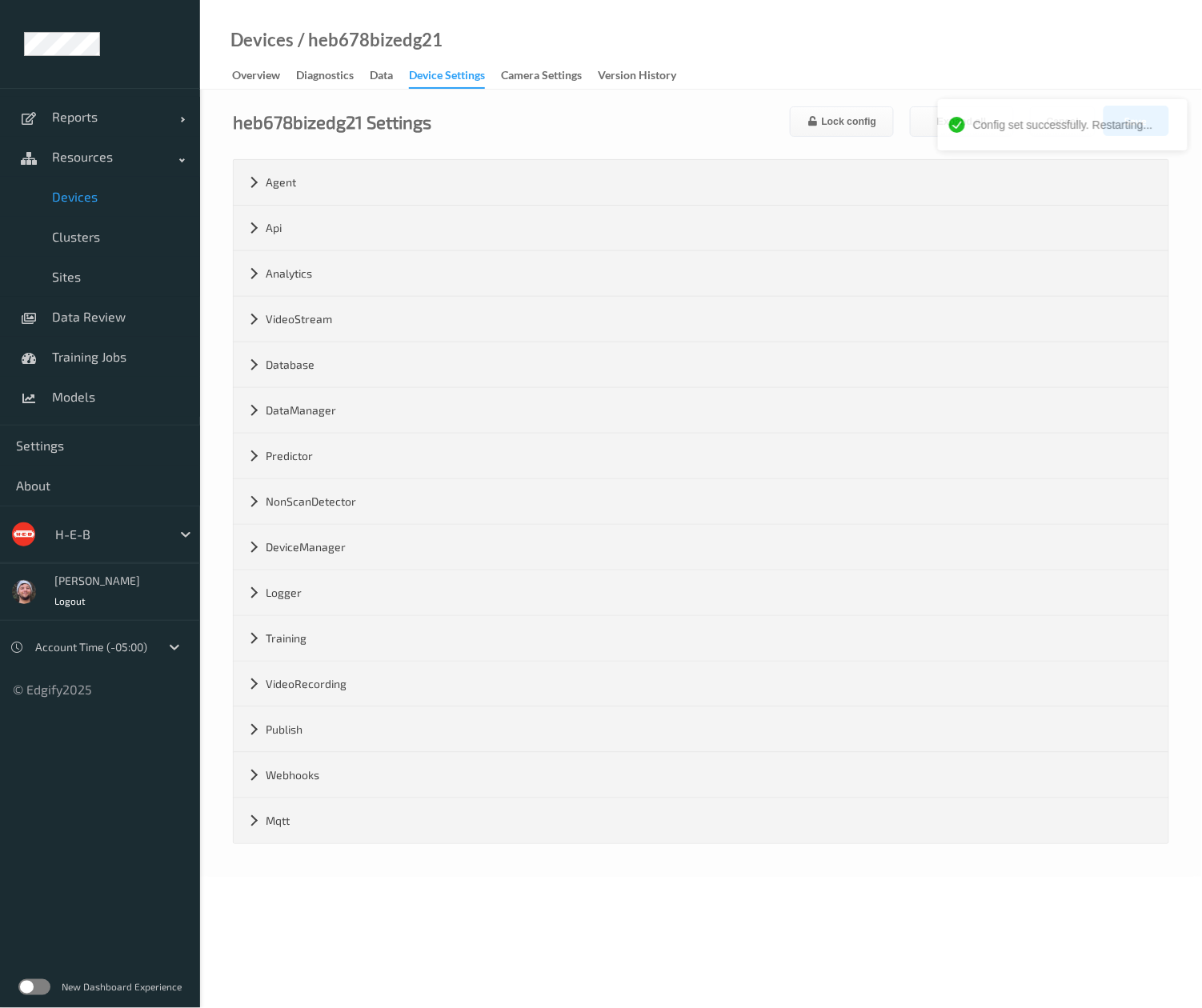
click at [115, 206] on link "Devices" at bounding box center [100, 197] width 200 height 40
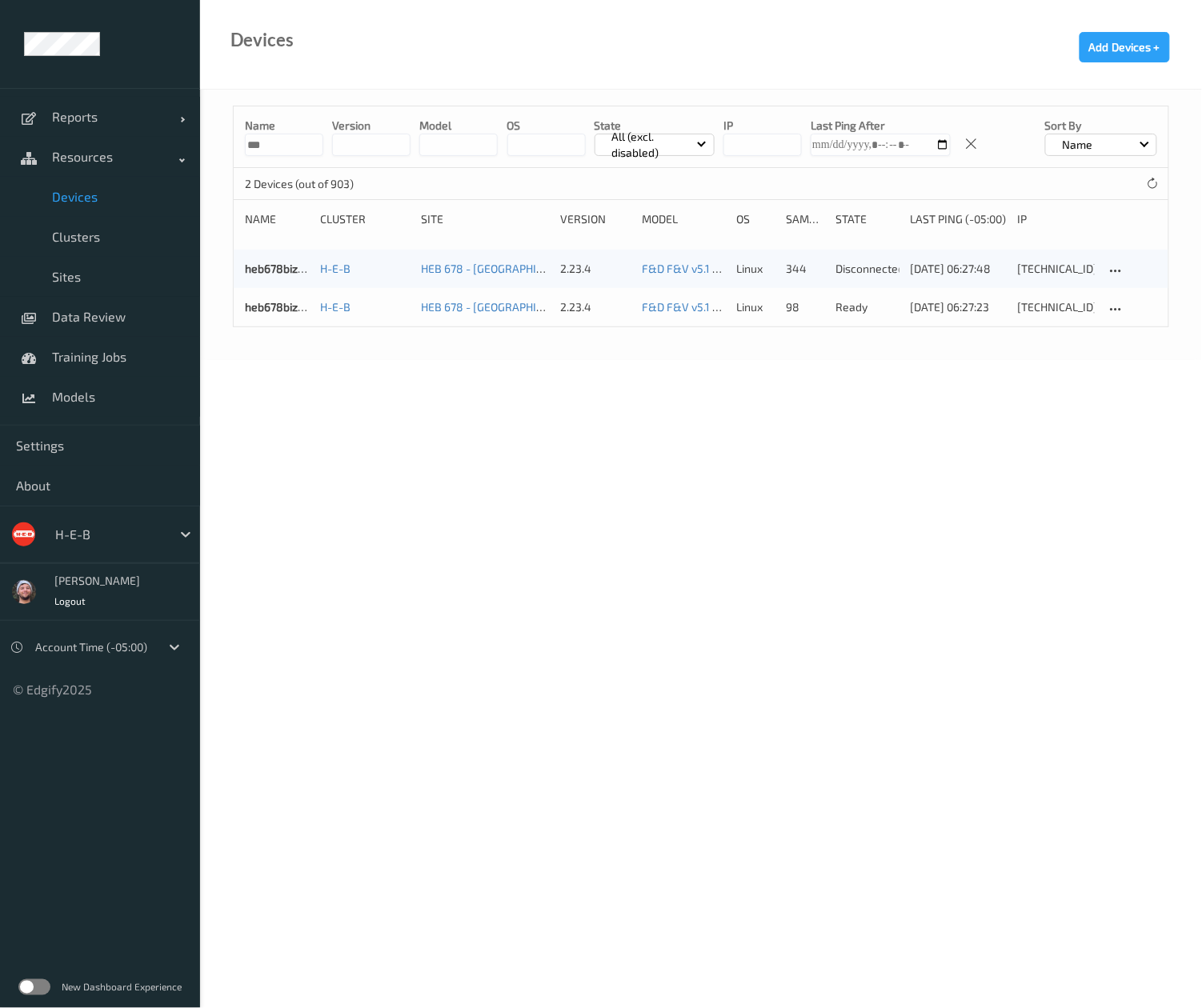
click at [279, 143] on input "***" at bounding box center [284, 145] width 78 height 22
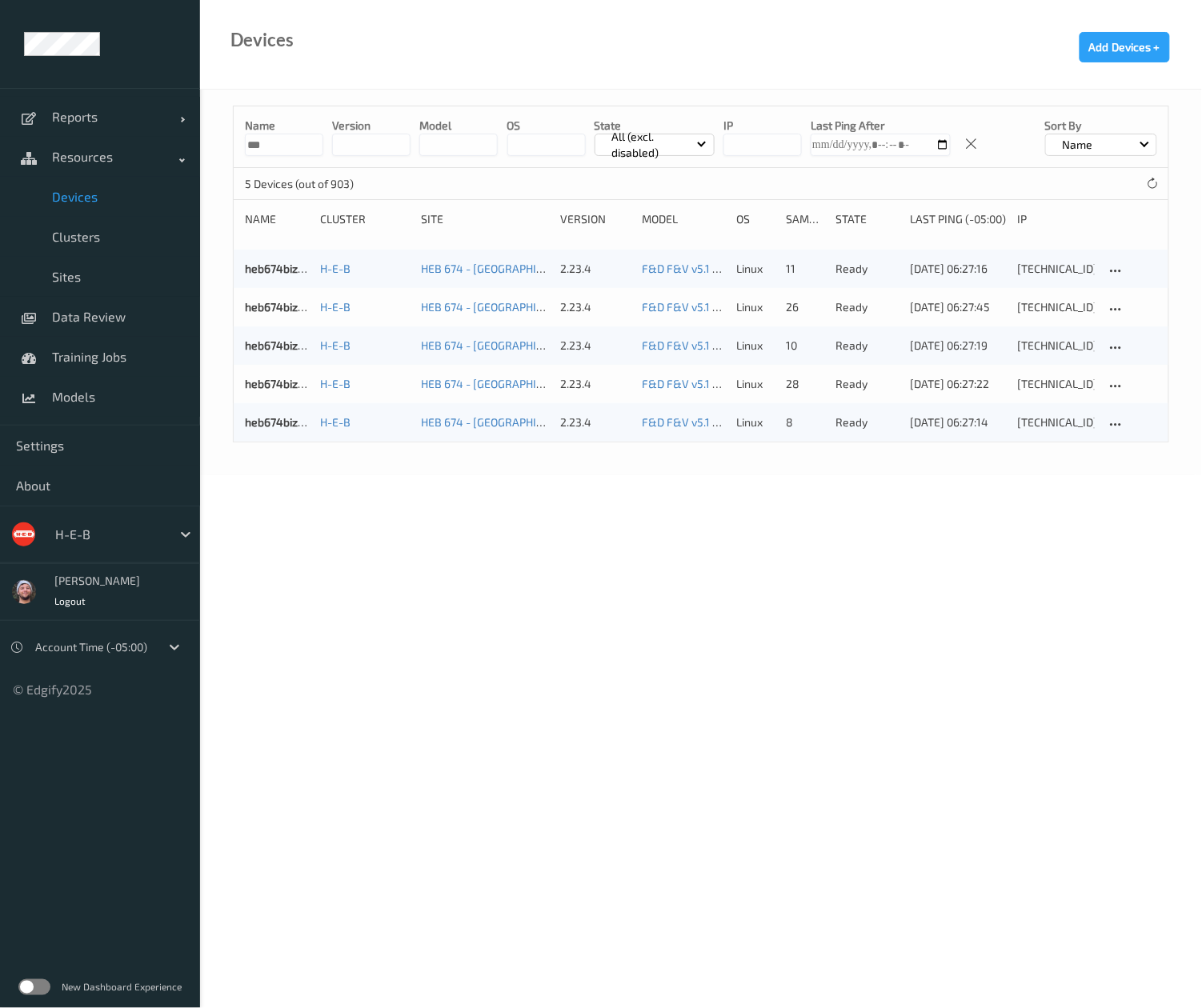
click at [597, 627] on body "Reports Default Report Customized Report Resources Devices Clusters Sites Data …" at bounding box center [601, 504] width 1202 height 1008
drag, startPoint x: 286, startPoint y: 144, endPoint x: 206, endPoint y: 144, distance: 80.0
click at [206, 144] on div "Name *** version model OS State All (excl. disabled) IP Last Ping After Sort by…" at bounding box center [701, 283] width 1002 height 386
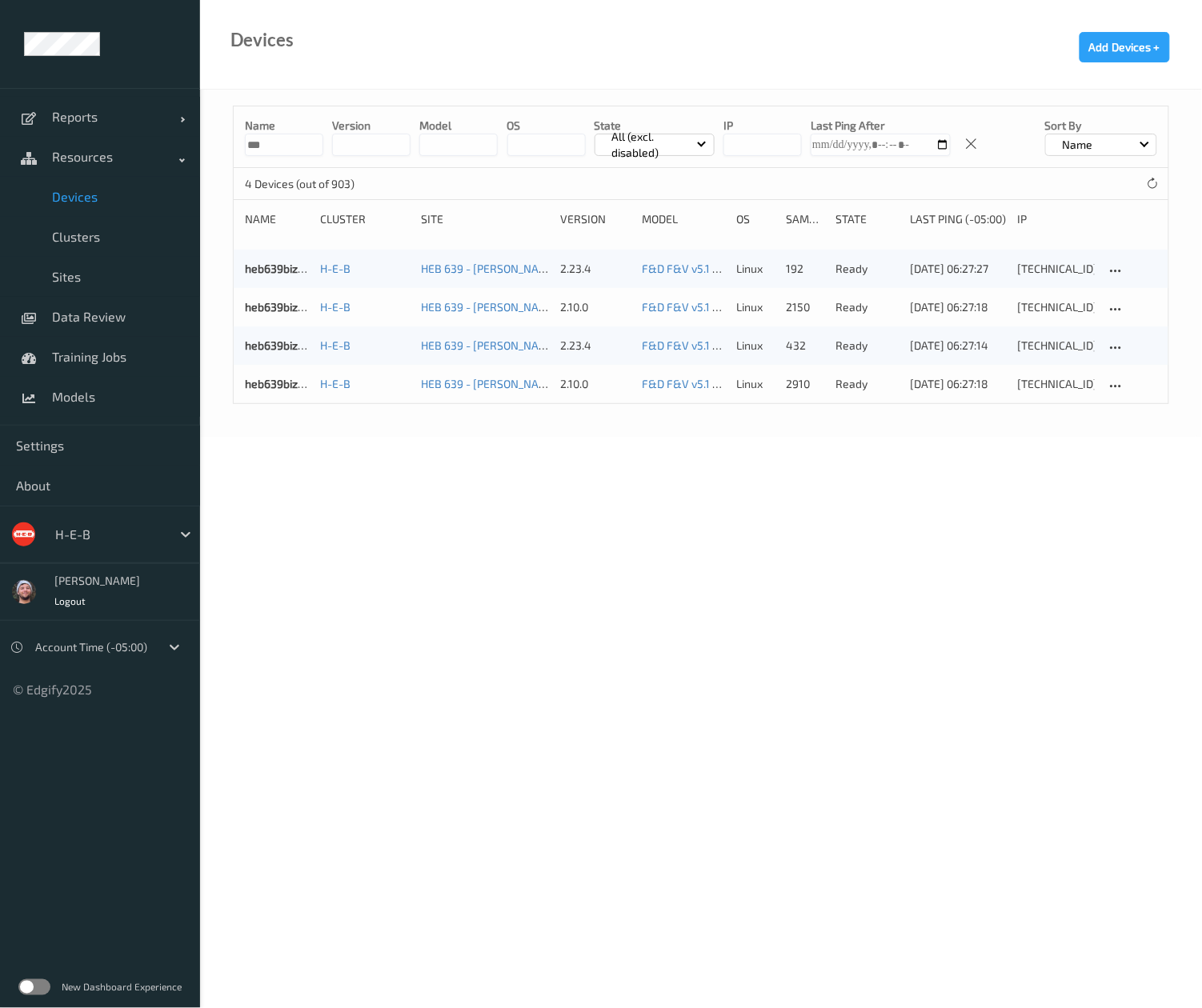
drag, startPoint x: 289, startPoint y: 146, endPoint x: 248, endPoint y: 146, distance: 40.8
click at [248, 146] on input "***" at bounding box center [284, 145] width 78 height 22
click at [855, 538] on body "Reports Default Report Customized Report Resources Devices Clusters Sites Data …" at bounding box center [601, 504] width 1202 height 1008
drag, startPoint x: 286, startPoint y: 152, endPoint x: 186, endPoint y: 140, distance: 100.7
click at [186, 140] on div "Reports Default Report Customized Report Resources Devices Clusters Sites Data …" at bounding box center [601, 154] width 1202 height 309
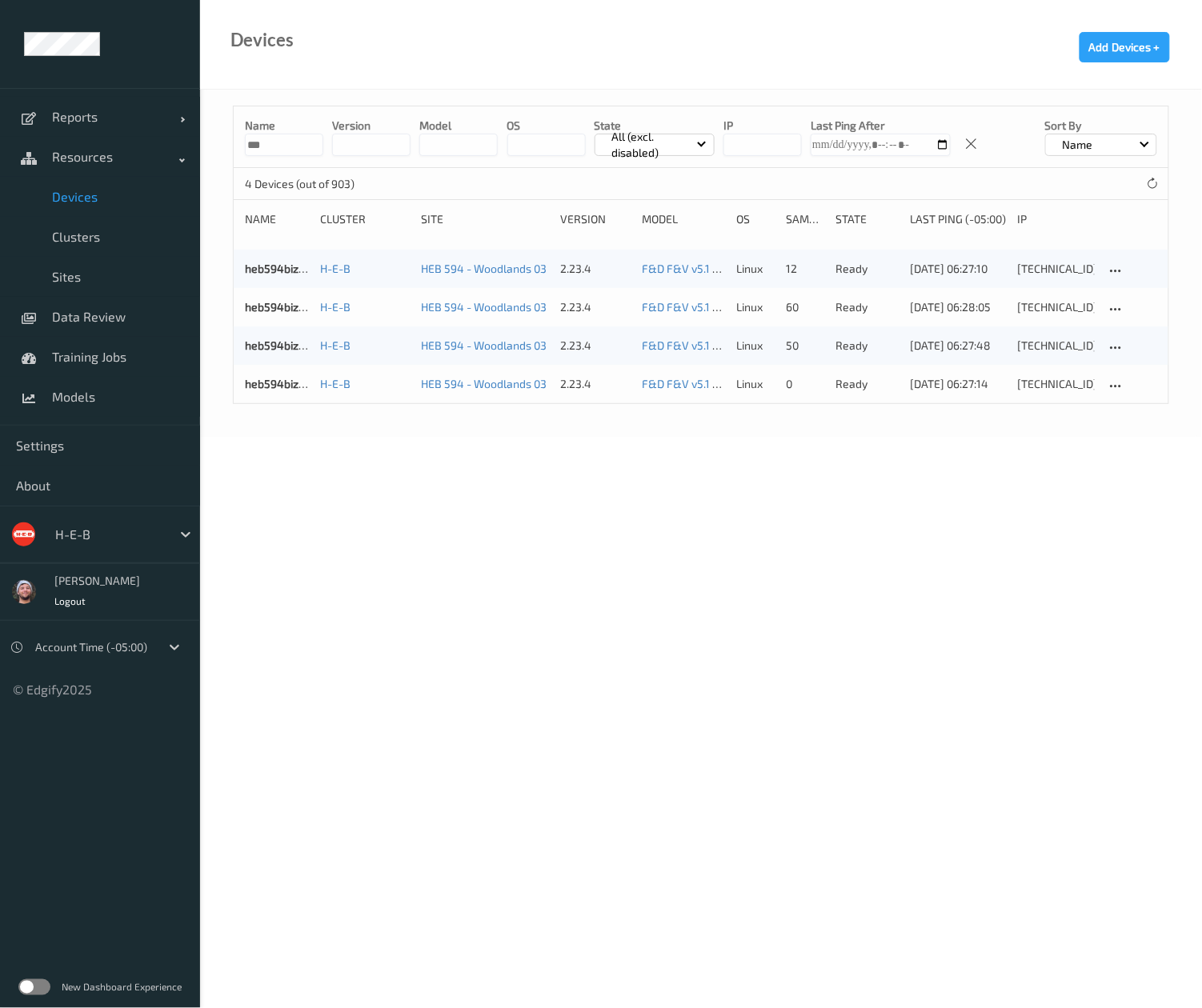
drag, startPoint x: 274, startPoint y: 138, endPoint x: 224, endPoint y: 136, distance: 49.6
click at [224, 136] on div "Name *** version model OS State All (excl. disabled) IP Last Ping After Sort by…" at bounding box center [701, 263] width 1002 height 347
drag, startPoint x: 740, startPoint y: 723, endPoint x: 738, endPoint y: 619, distance: 104.0
click at [740, 723] on body "Reports Default Report Customized Report Resources Devices Clusters Sites Data …" at bounding box center [601, 504] width 1202 height 1008
drag, startPoint x: 282, startPoint y: 144, endPoint x: 212, endPoint y: 141, distance: 69.7
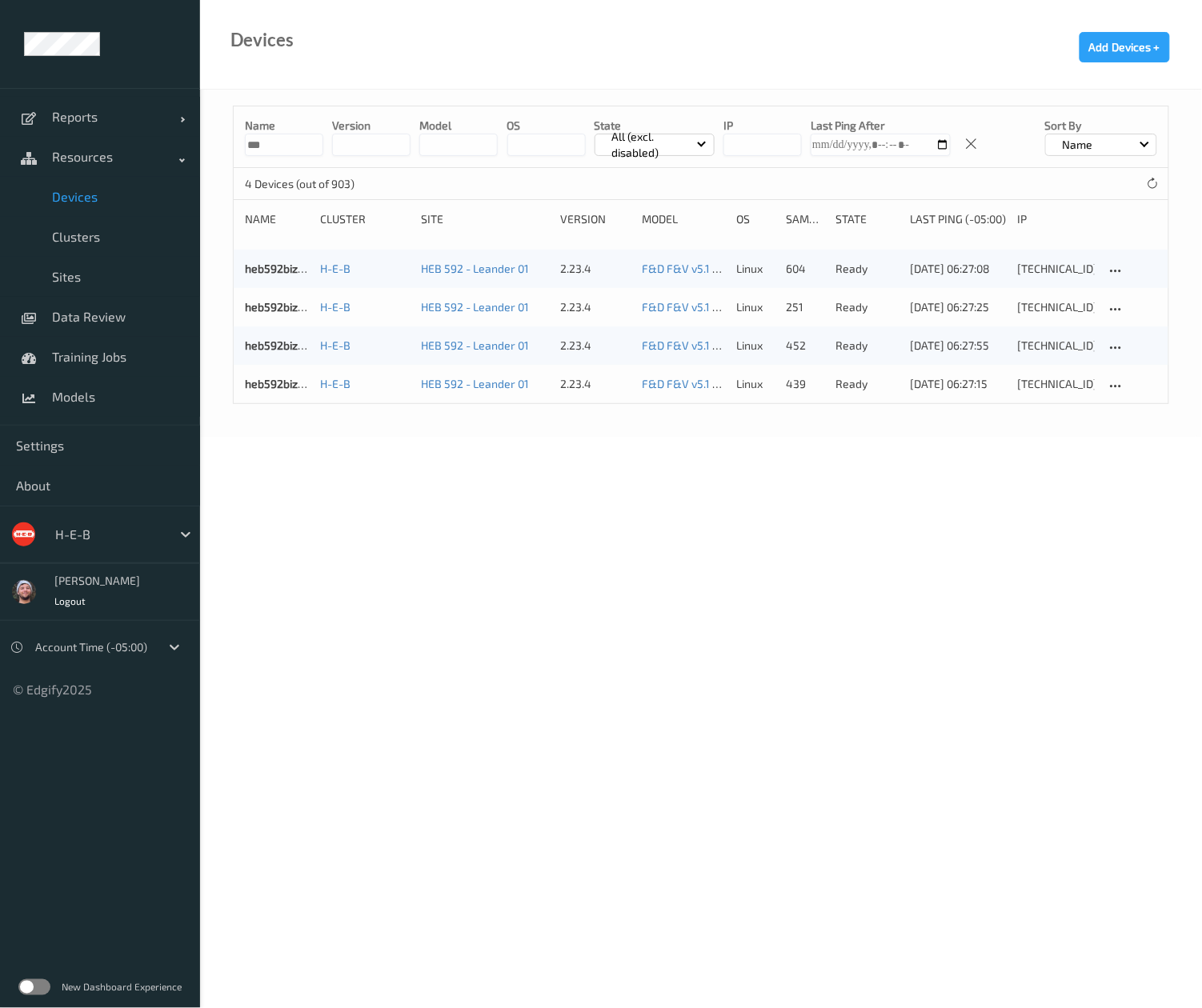
click at [212, 141] on div "Name *** version model OS State All (excl. disabled) IP Last Ping After Sort by…" at bounding box center [701, 263] width 1002 height 347
click at [468, 546] on body "Reports Default Report Customized Report Resources Devices Clusters Sites Data …" at bounding box center [601, 504] width 1202 height 1008
drag, startPoint x: 262, startPoint y: 136, endPoint x: 190, endPoint y: 146, distance: 73.5
click at [190, 146] on div "Reports Default Report Customized Report Resources Devices Clusters Sites Data …" at bounding box center [601, 173] width 1202 height 347
drag, startPoint x: 276, startPoint y: 390, endPoint x: 264, endPoint y: 403, distance: 17.5
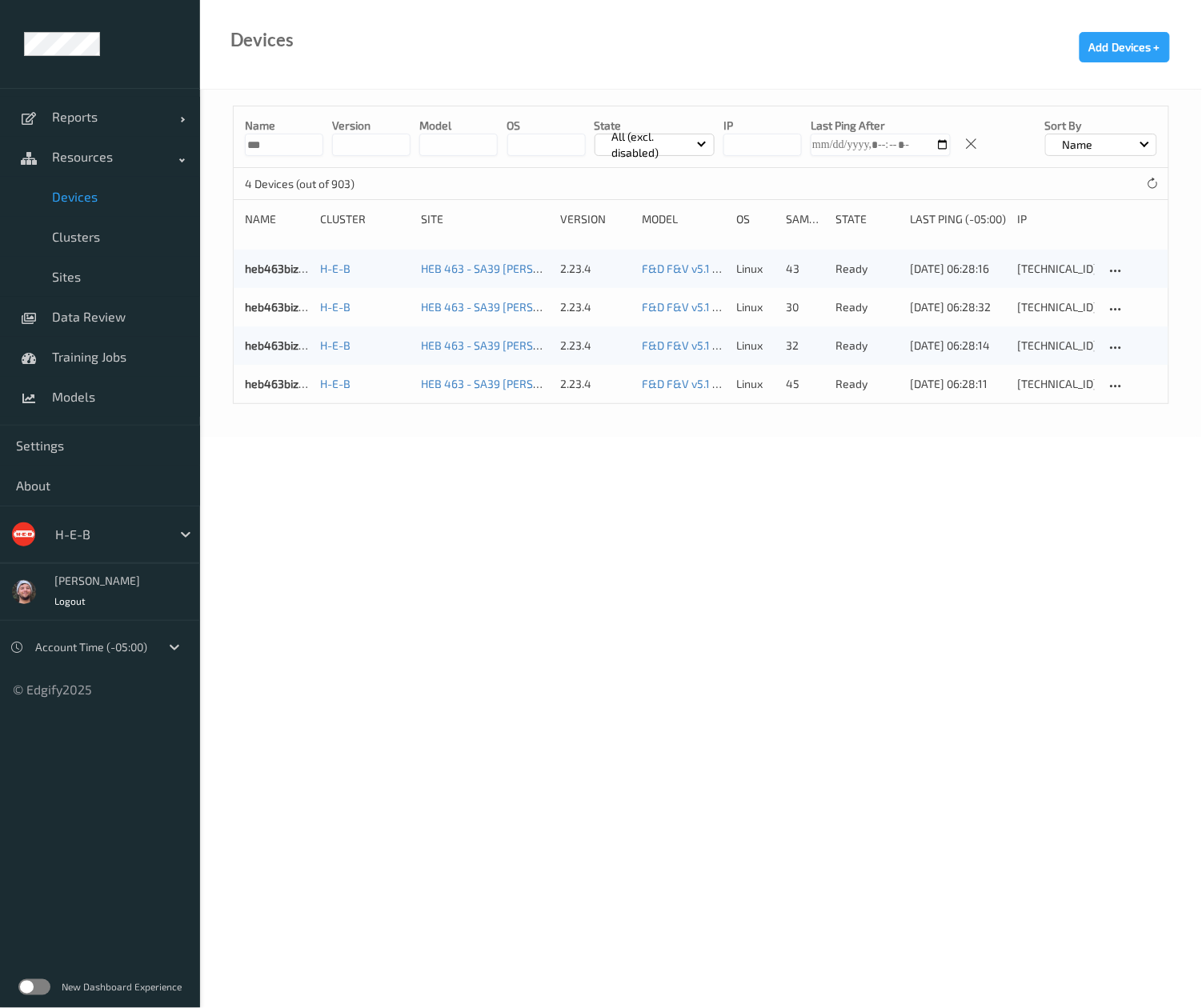
drag, startPoint x: 395, startPoint y: 746, endPoint x: 490, endPoint y: 714, distance: 99.7
click at [395, 746] on body "Reports Default Report Customized Report Resources Devices Clusters Sites Data …" at bounding box center [601, 504] width 1202 height 1008
click at [299, 142] on input "***" at bounding box center [284, 145] width 78 height 22
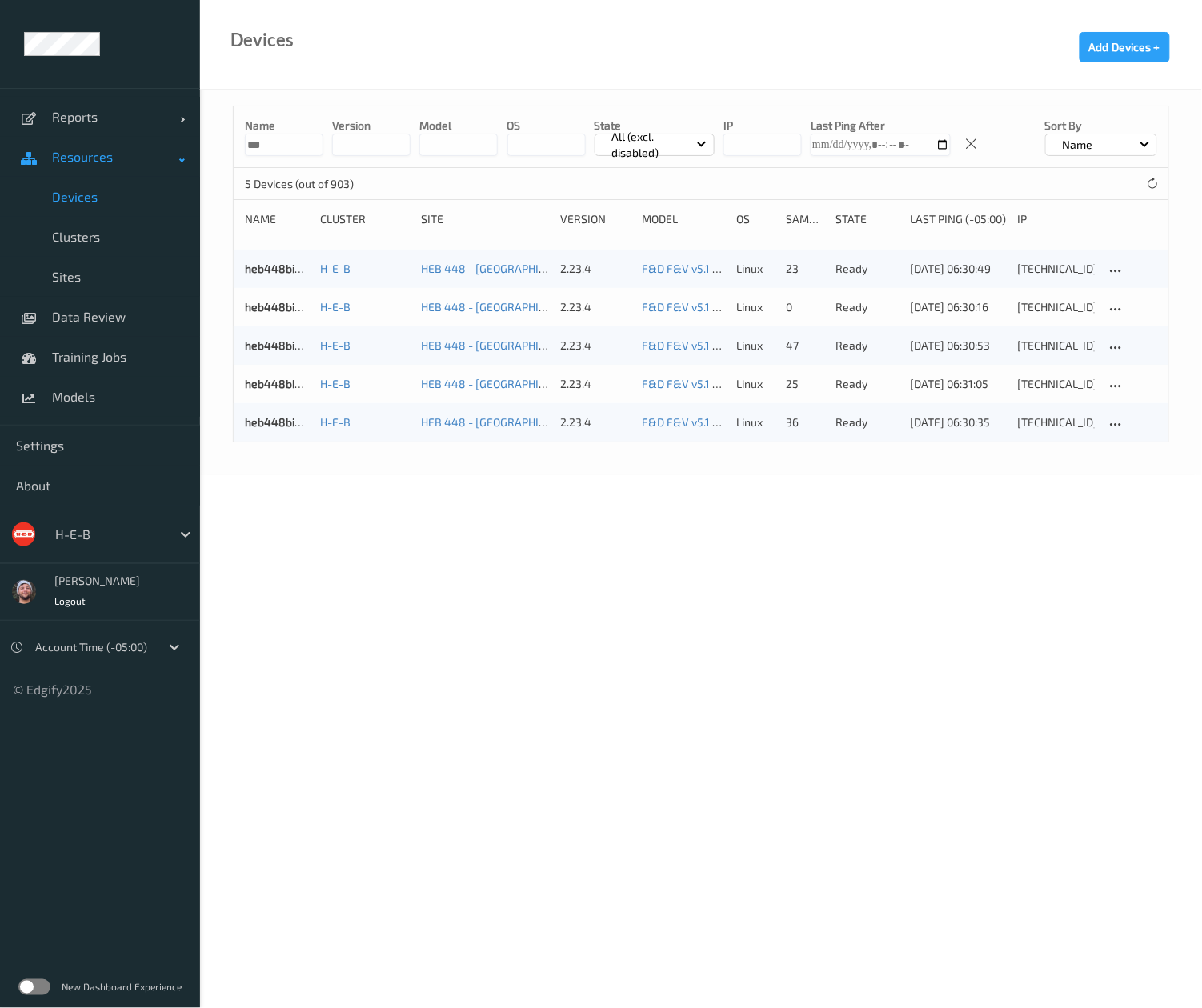
drag, startPoint x: 274, startPoint y: 153, endPoint x: 144, endPoint y: 152, distance: 129.6
click at [144, 152] on div "Reports Default Report Customized Report Resources Devices Clusters Sites Data …" at bounding box center [601, 193] width 1202 height 386
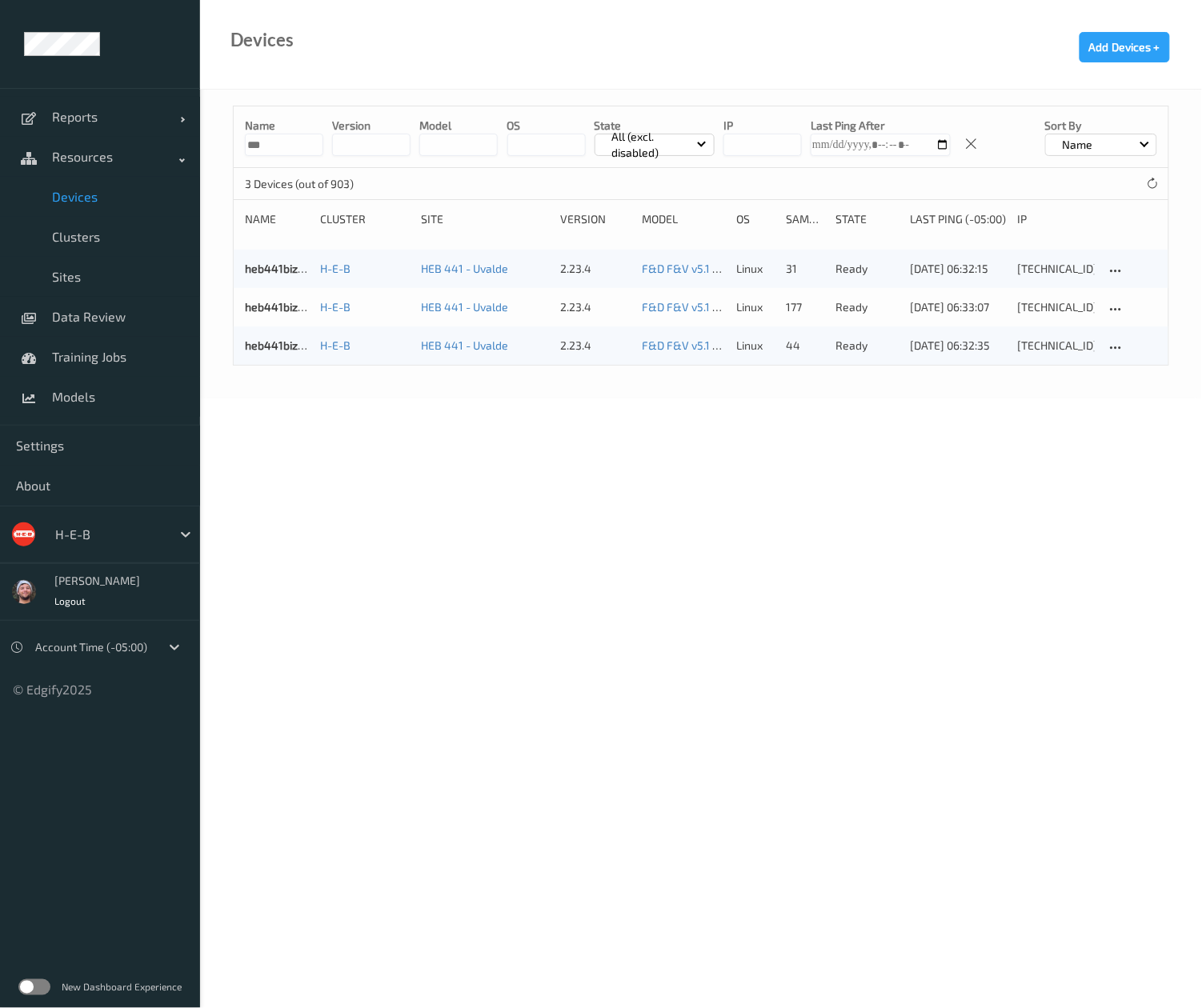
drag, startPoint x: 932, startPoint y: 618, endPoint x: 928, endPoint y: 590, distance: 27.5
click at [932, 618] on body "Reports Default Report Customized Report Resources Devices Clusters Sites Data …" at bounding box center [601, 504] width 1202 height 1008
drag, startPoint x: 266, startPoint y: 352, endPoint x: 256, endPoint y: 358, distance: 11.5
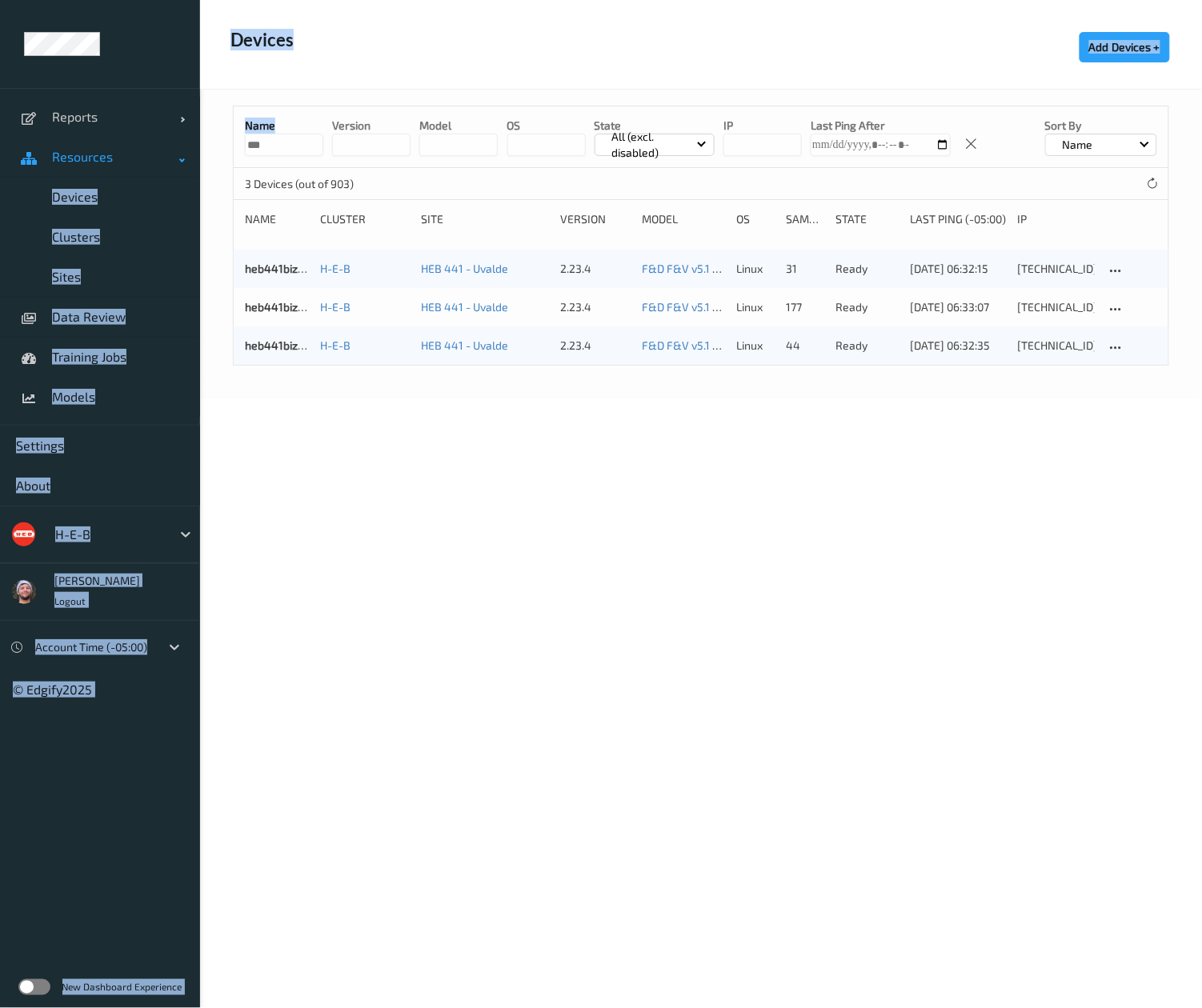
drag, startPoint x: 282, startPoint y: 130, endPoint x: 168, endPoint y: 137, distance: 114.6
click at [168, 137] on div "Reports Default Report Customized Report Resources Devices Clusters Sites Data …" at bounding box center [601, 154] width 1202 height 309
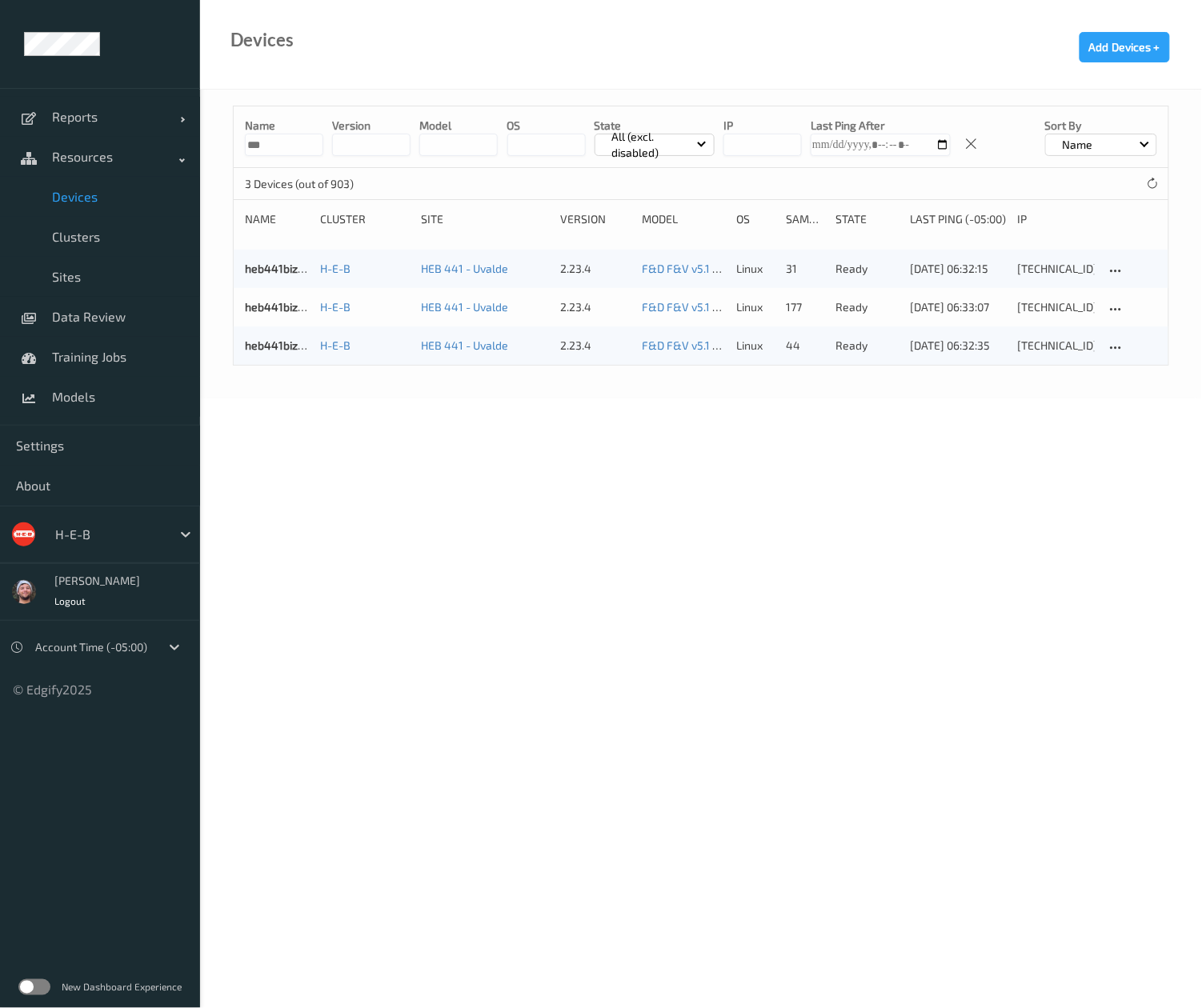
click at [298, 134] on input "***" at bounding box center [284, 145] width 78 height 22
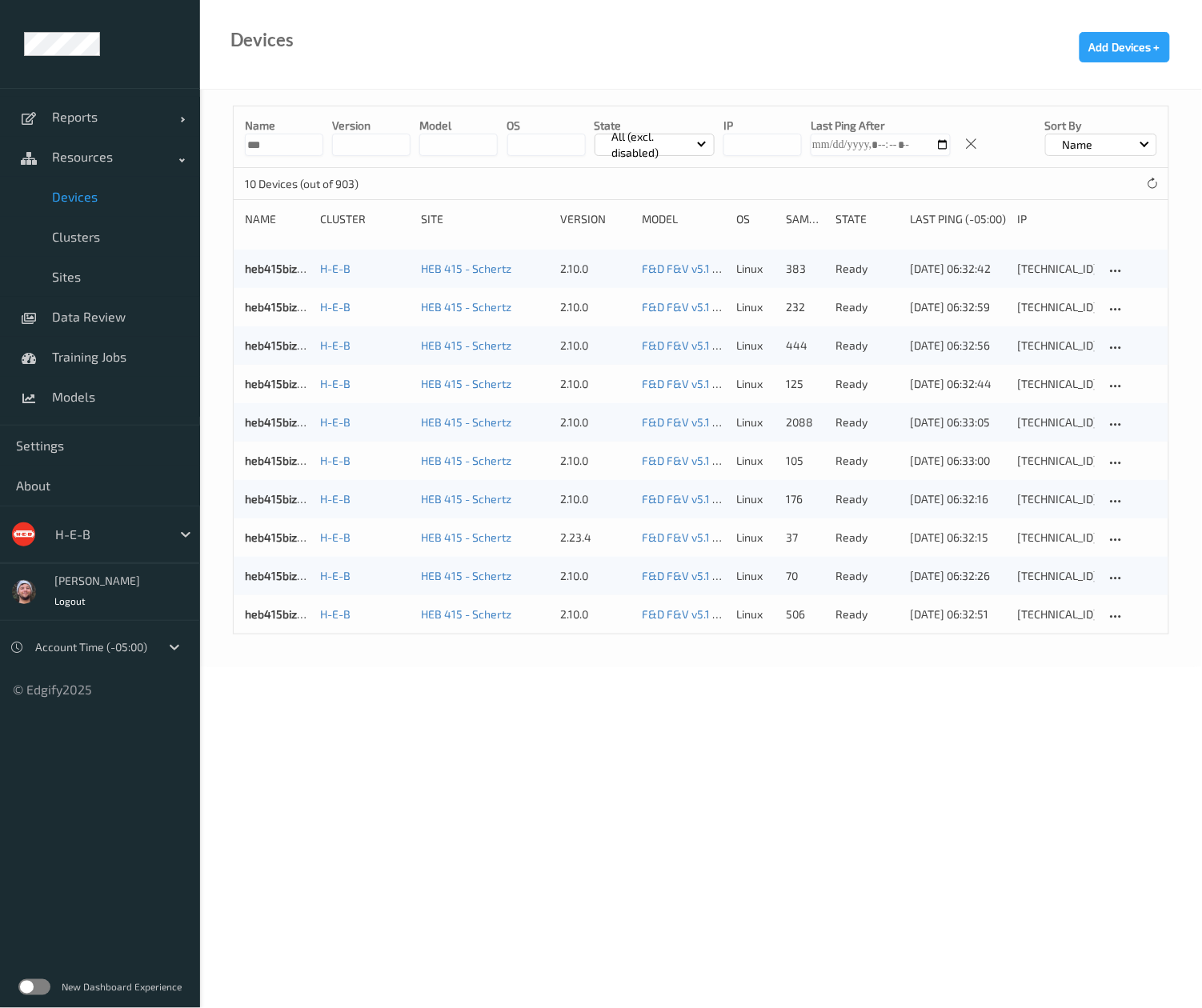
click at [474, 693] on body "Reports Default Report Customized Report Resources Devices Clusters Sites Data …" at bounding box center [601, 504] width 1202 height 1008
drag, startPoint x: 292, startPoint y: 149, endPoint x: 174, endPoint y: 134, distance: 118.5
click at [186, 144] on div "Reports Default Report Customized Report Resources Devices Clusters Sites Data …" at bounding box center [601, 289] width 1202 height 578
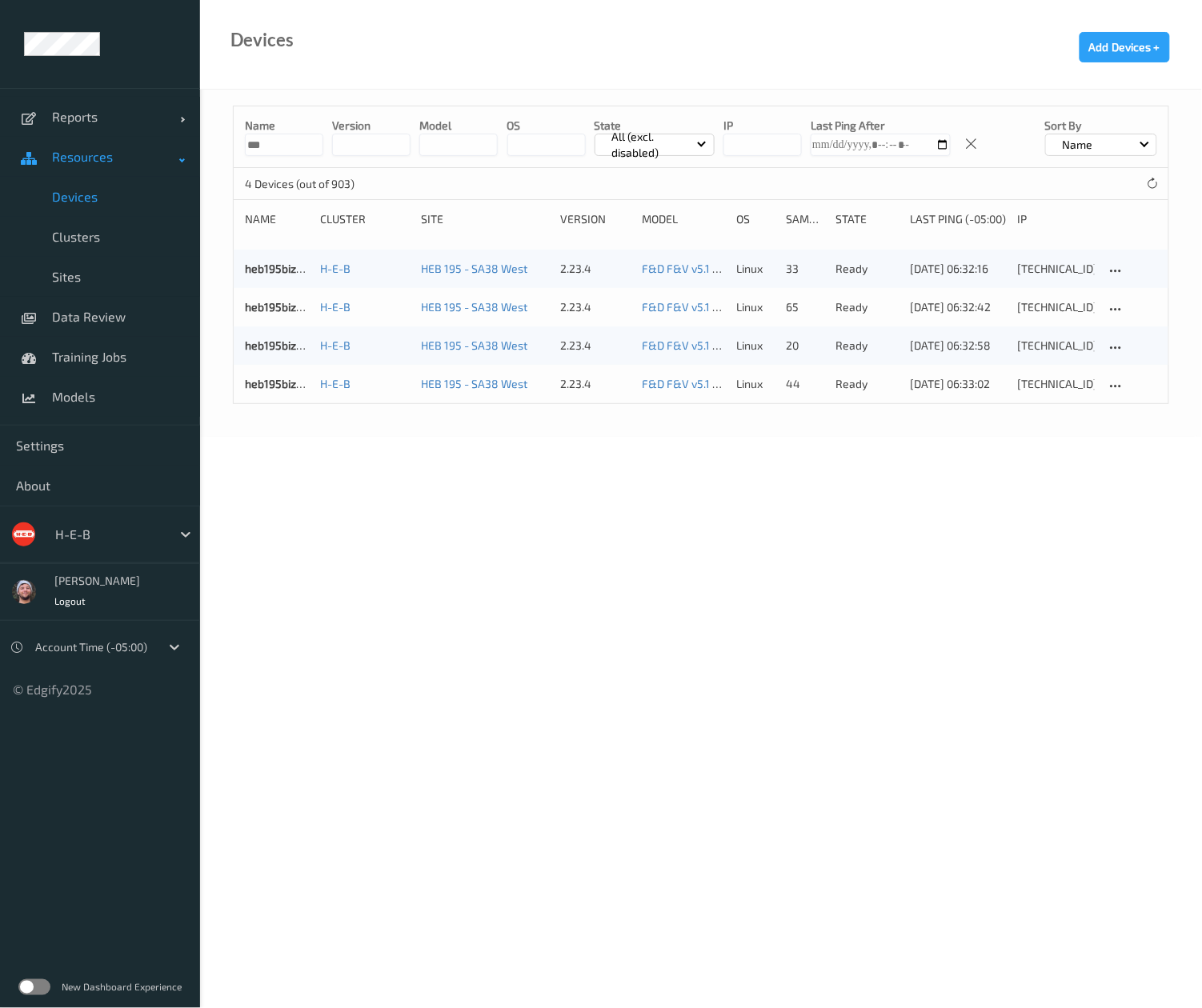
drag, startPoint x: 296, startPoint y: 146, endPoint x: 131, endPoint y: 146, distance: 164.8
click at [131, 146] on div "Reports Default Report Customized Report Resources Devices Clusters Sites Data …" at bounding box center [601, 173] width 1202 height 347
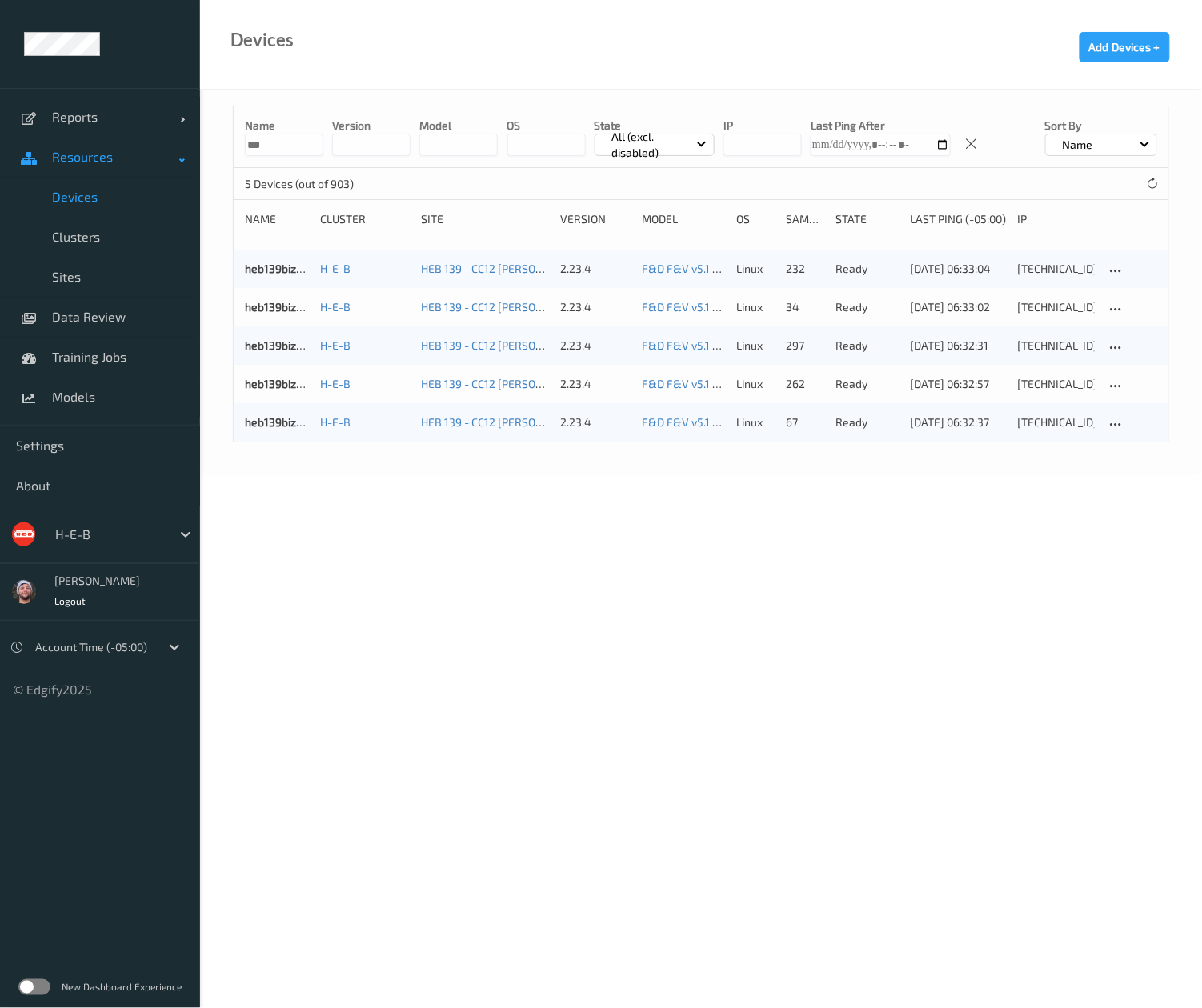
drag, startPoint x: 251, startPoint y: 140, endPoint x: 187, endPoint y: 140, distance: 64.0
click at [187, 140] on div "Reports Default Report Customized Report Resources Devices Clusters Sites Data …" at bounding box center [601, 193] width 1202 height 386
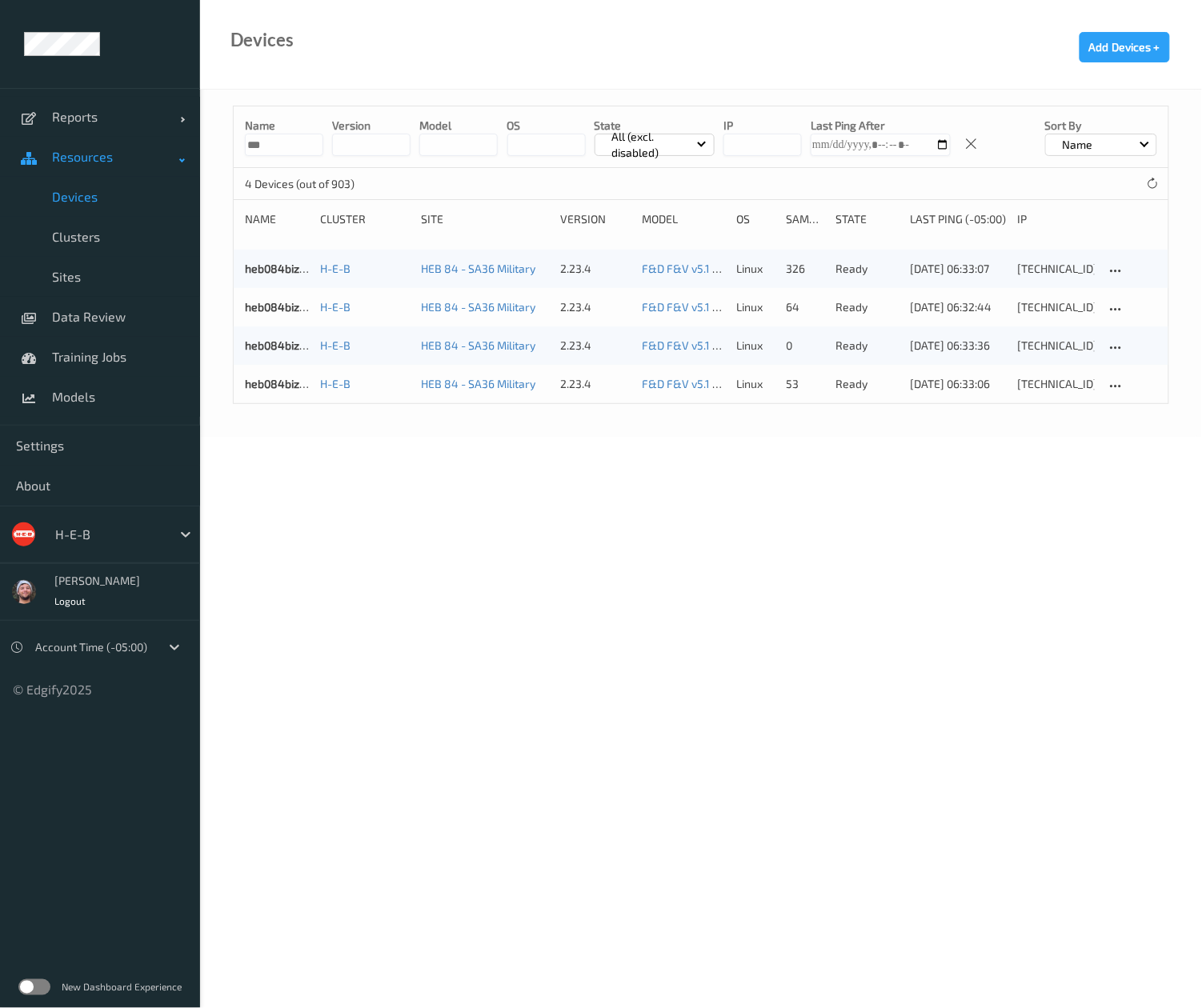
drag, startPoint x: 291, startPoint y: 144, endPoint x: 149, endPoint y: 138, distance: 142.6
click at [149, 138] on div "Reports Default Report Customized Report Resources Devices Clusters Sites Data …" at bounding box center [601, 173] width 1202 height 347
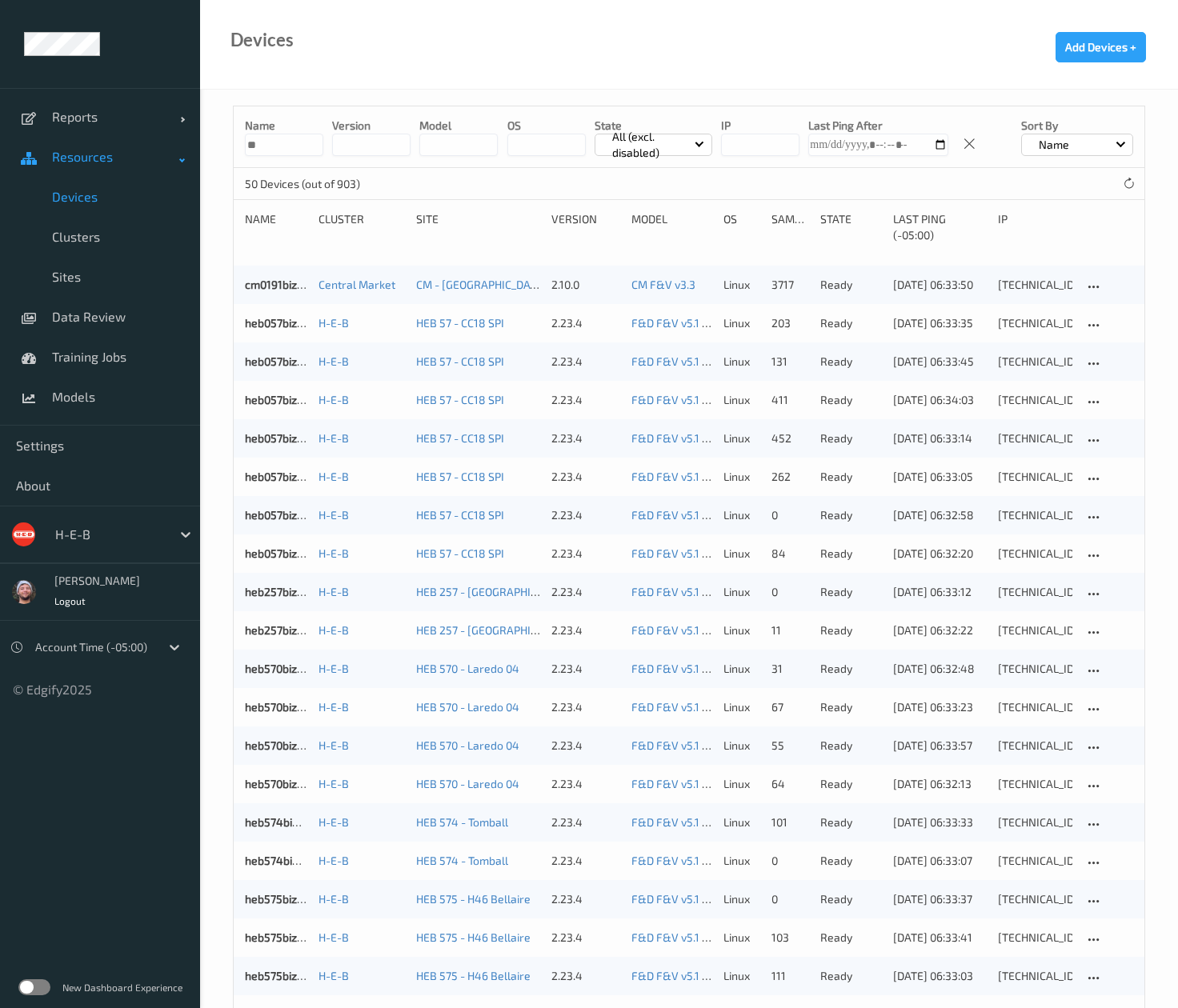
drag, startPoint x: 299, startPoint y: 149, endPoint x: 55, endPoint y: 152, distance: 244.1
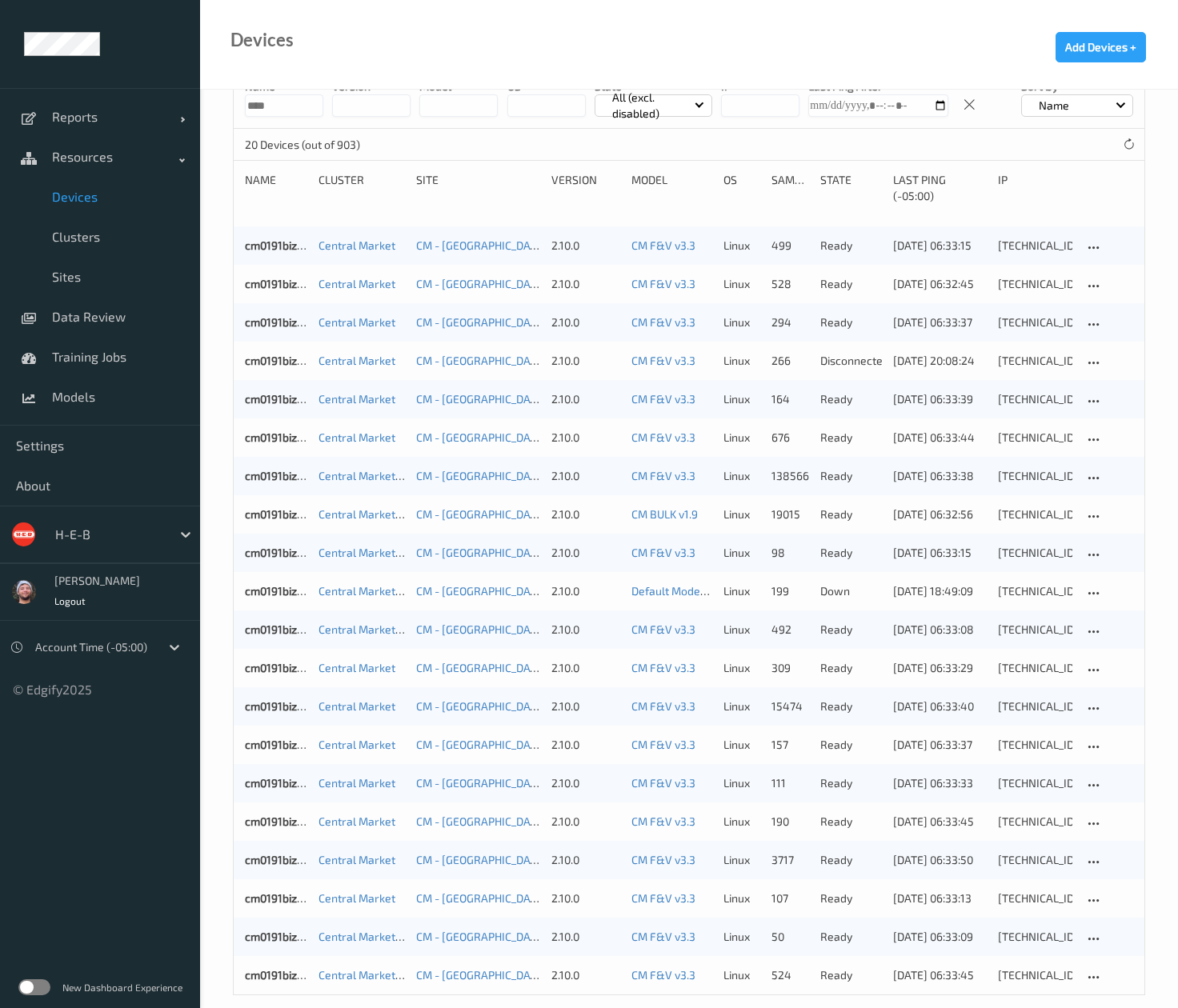
scroll to position [61, 0]
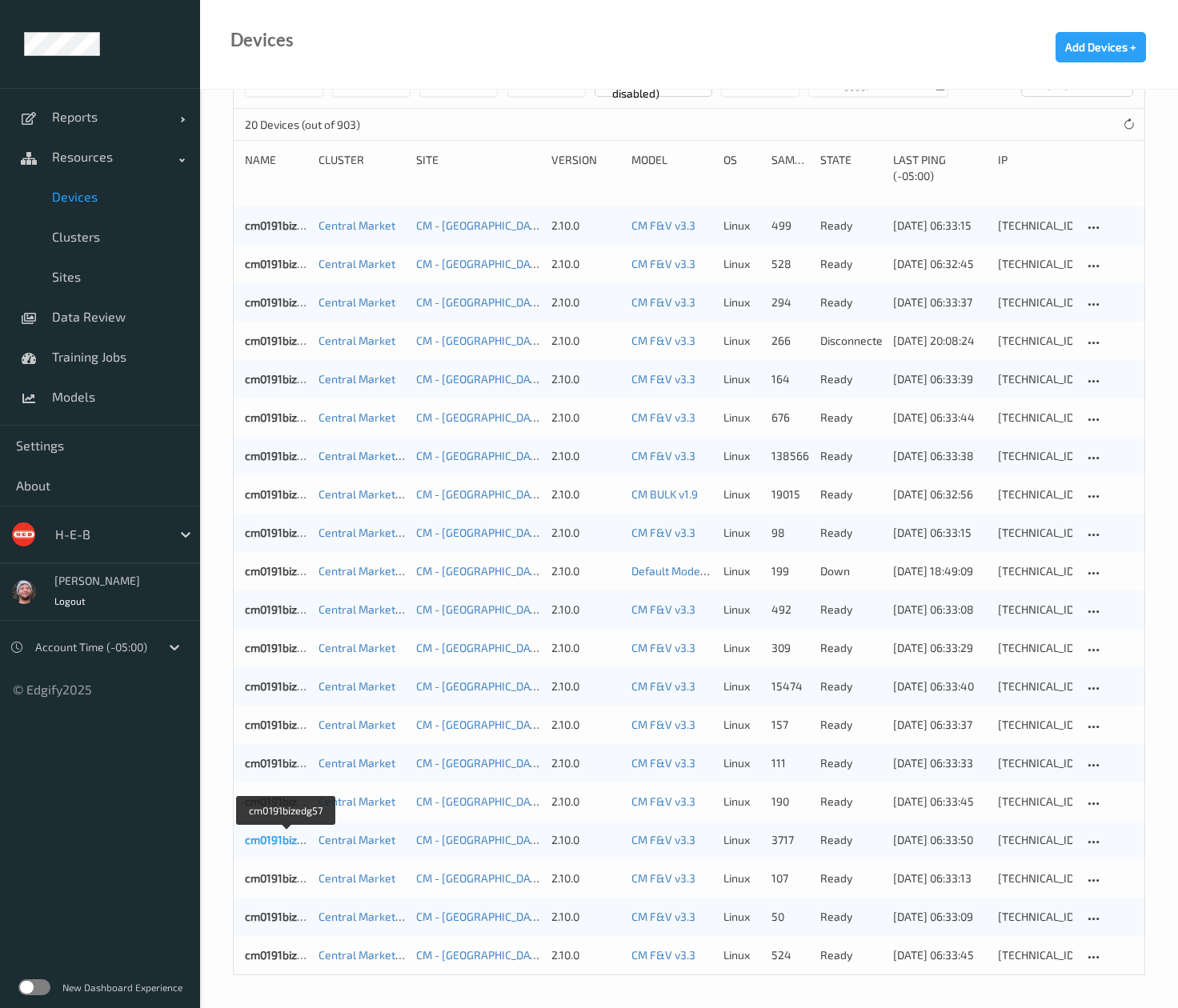
type input "****"
click at [264, 842] on link "cm0191bizedg57" at bounding box center [286, 840] width 83 height 14
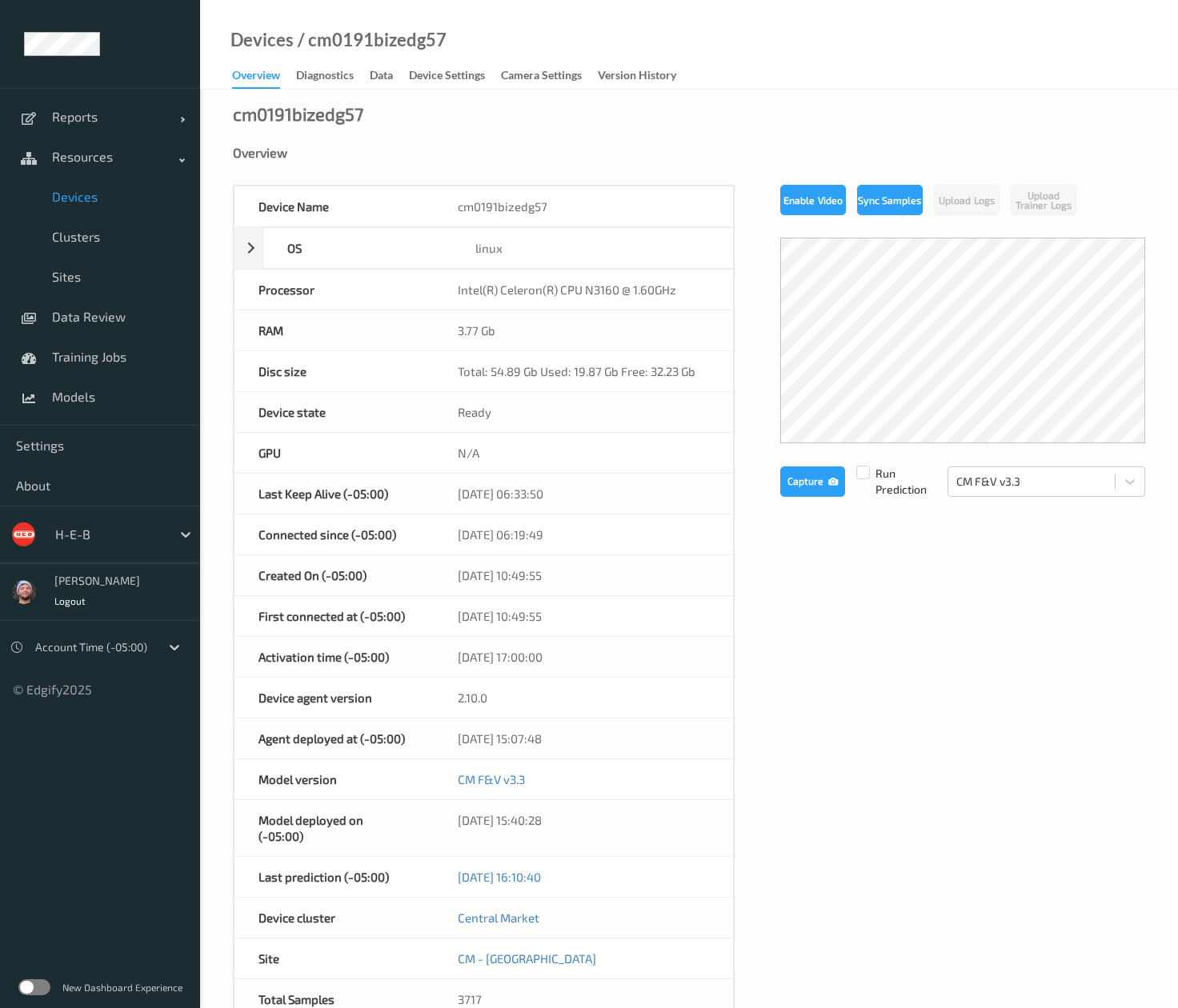
click at [438, 88] on div "Overview Diagnostics Data Device Settings Camera Settings Version History" at bounding box center [462, 77] width 460 height 24
click at [442, 80] on div "Device Settings" at bounding box center [447, 77] width 76 height 20
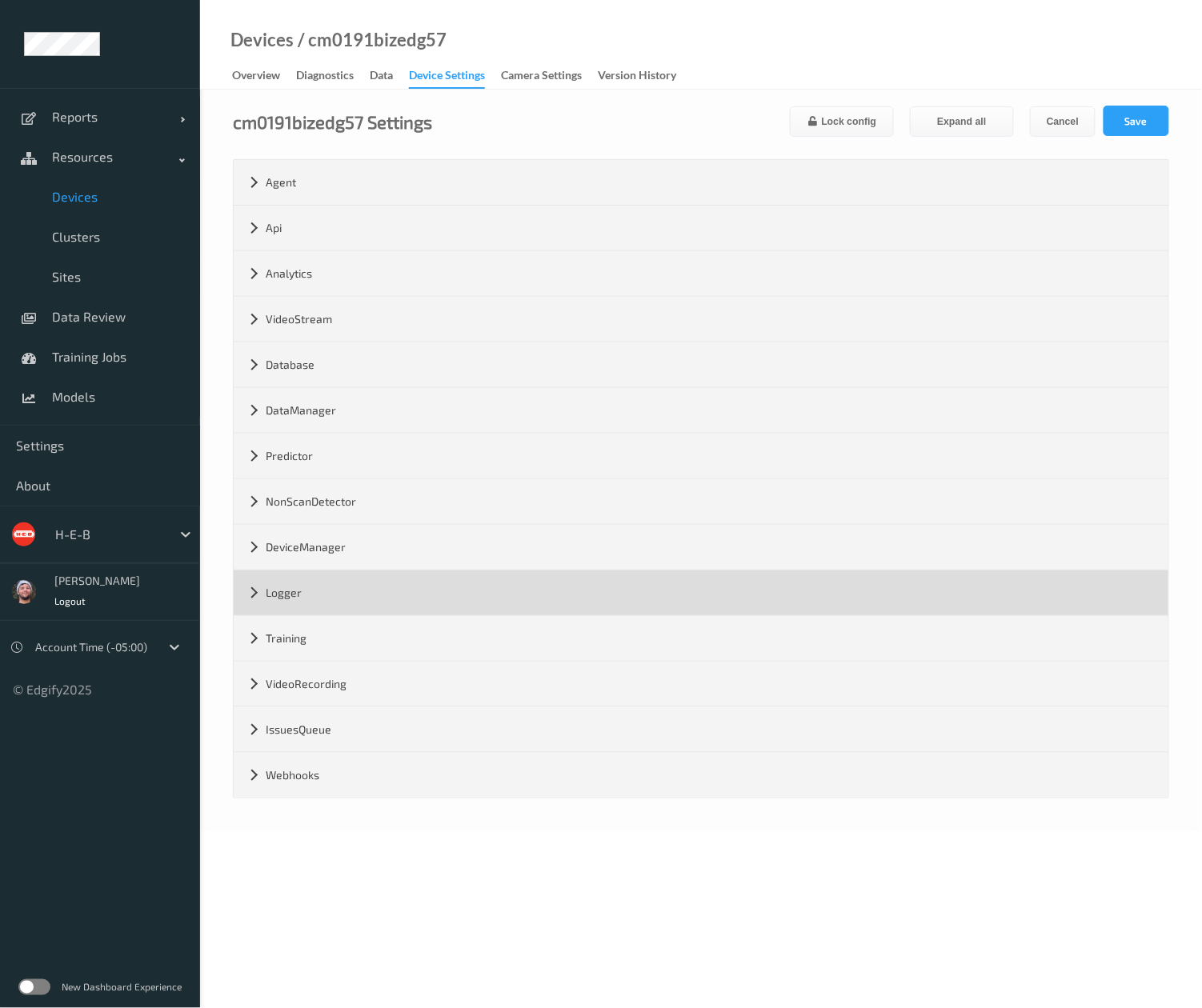
click at [432, 586] on div "Logger" at bounding box center [701, 592] width 935 height 45
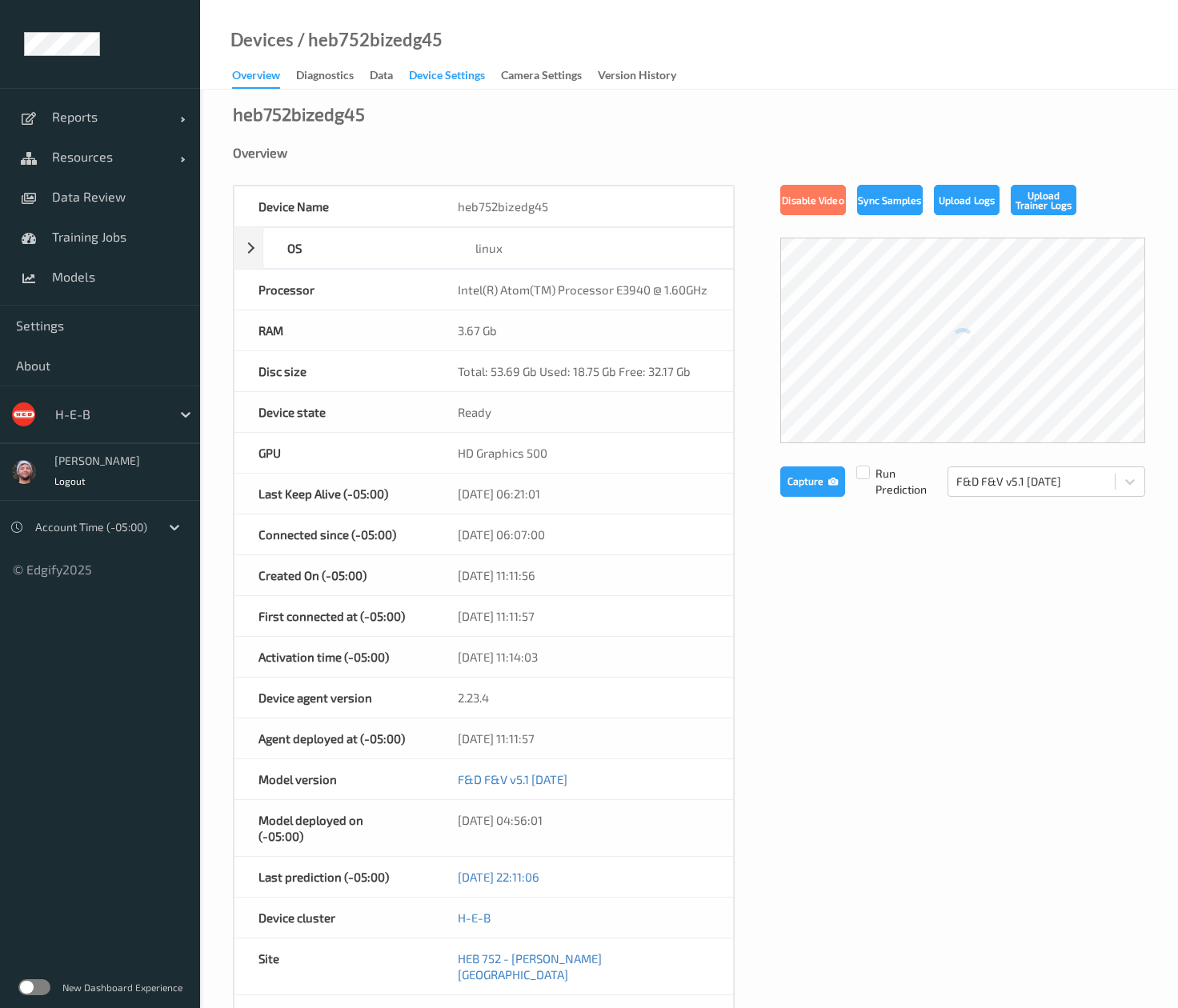
click at [442, 82] on div "Device Settings" at bounding box center [447, 77] width 76 height 20
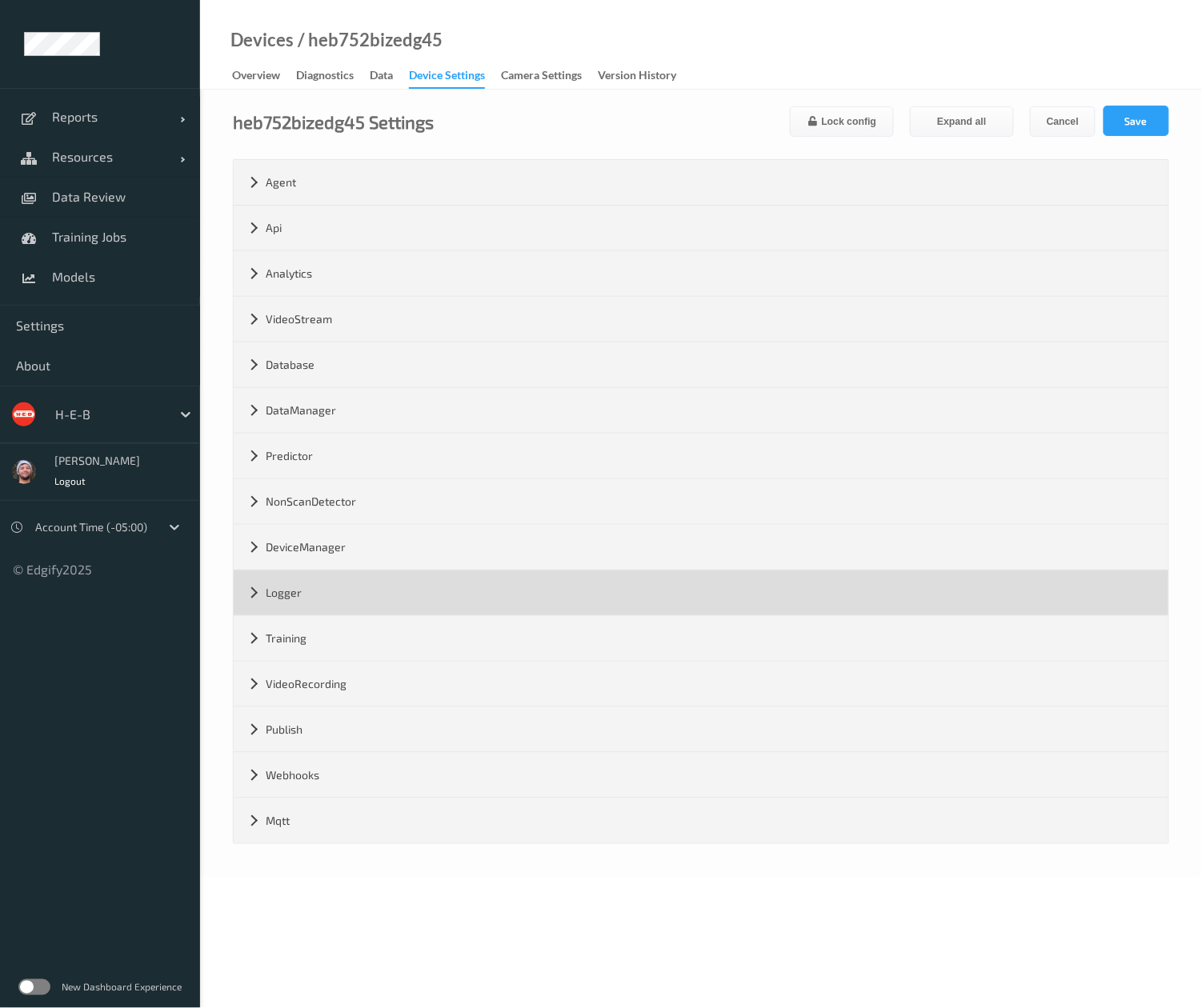
click at [315, 589] on div "Logger" at bounding box center [701, 592] width 935 height 45
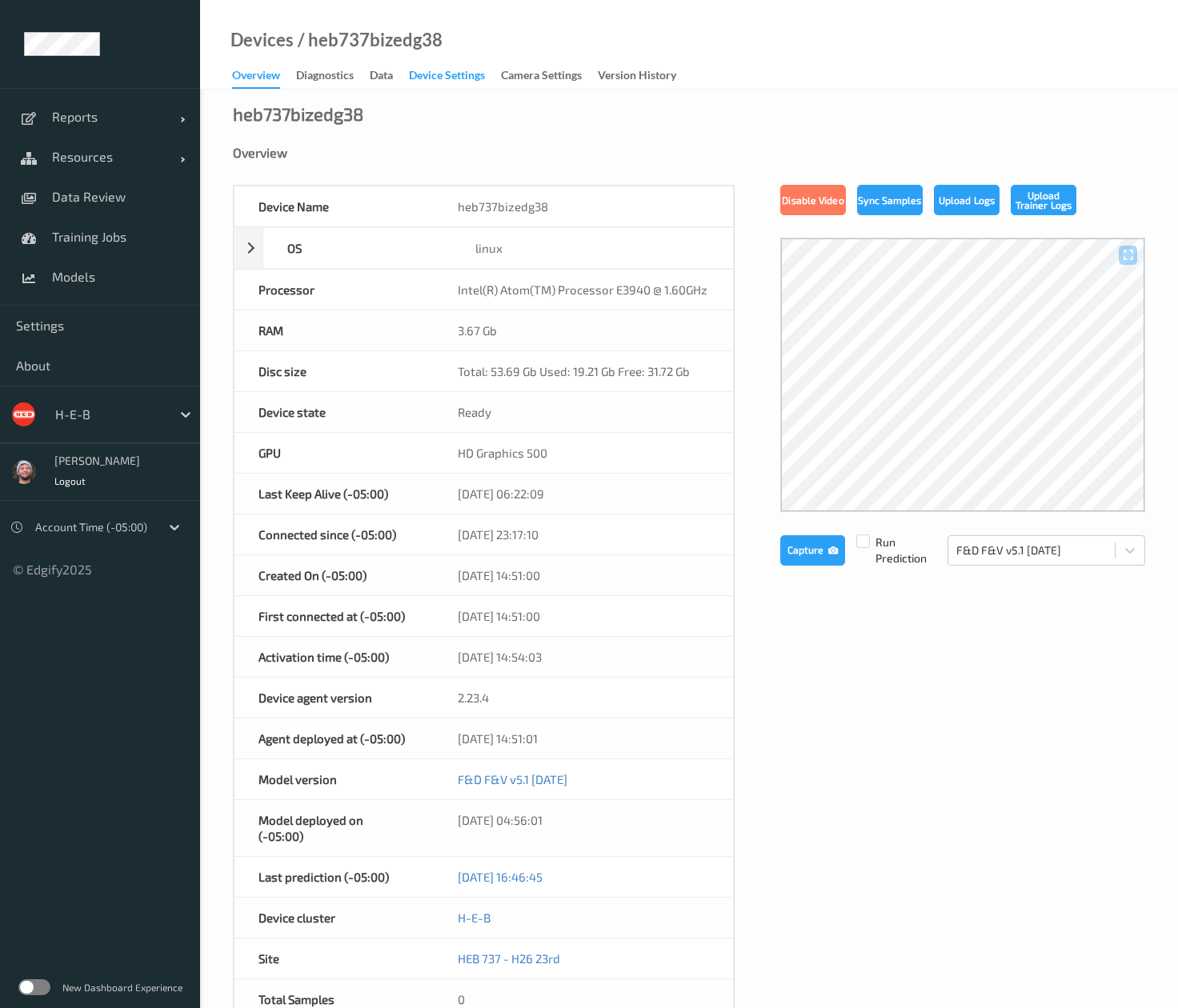
click at [458, 79] on div "Device Settings" at bounding box center [447, 77] width 76 height 20
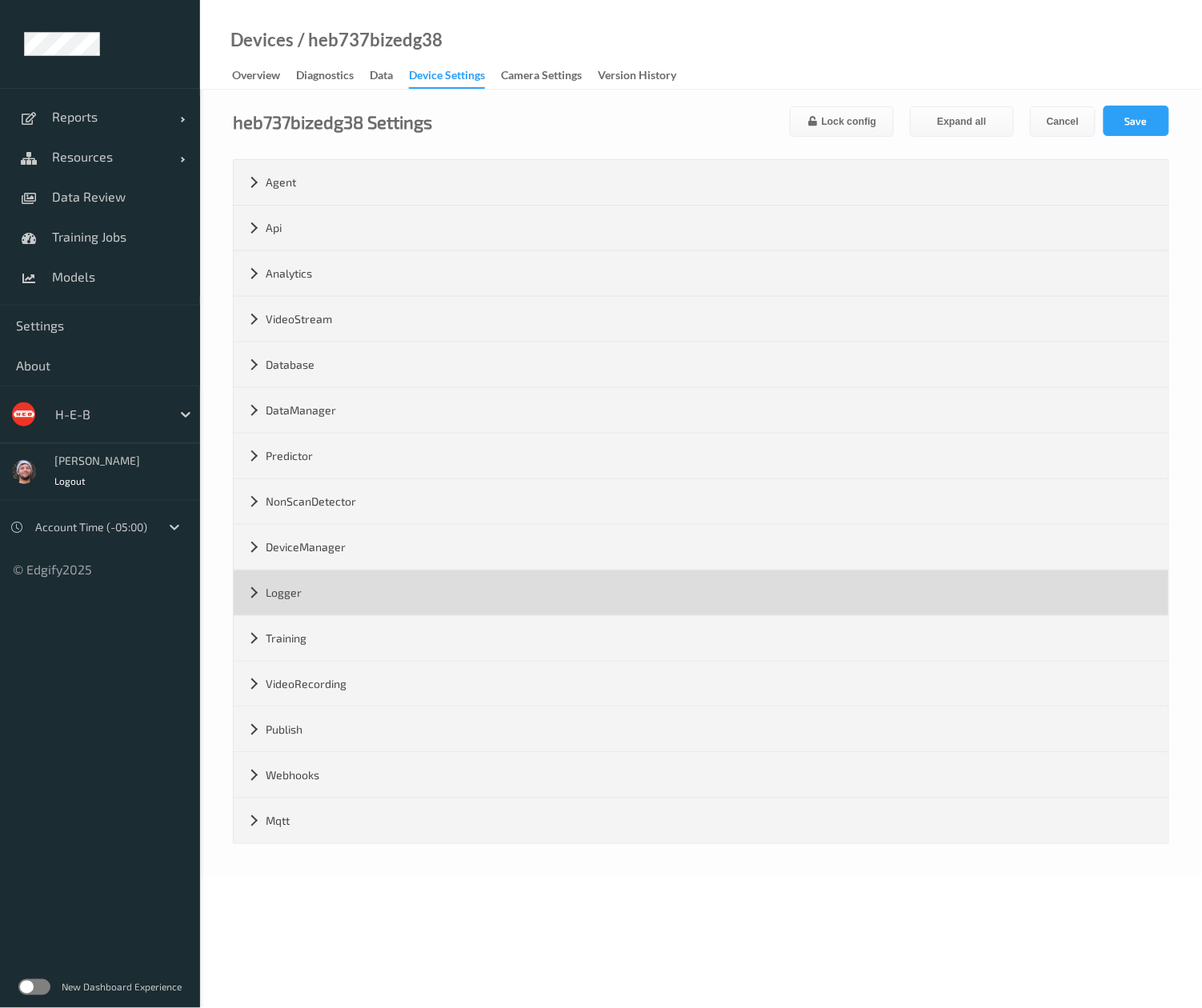
click at [420, 598] on div "Logger" at bounding box center [701, 592] width 935 height 45
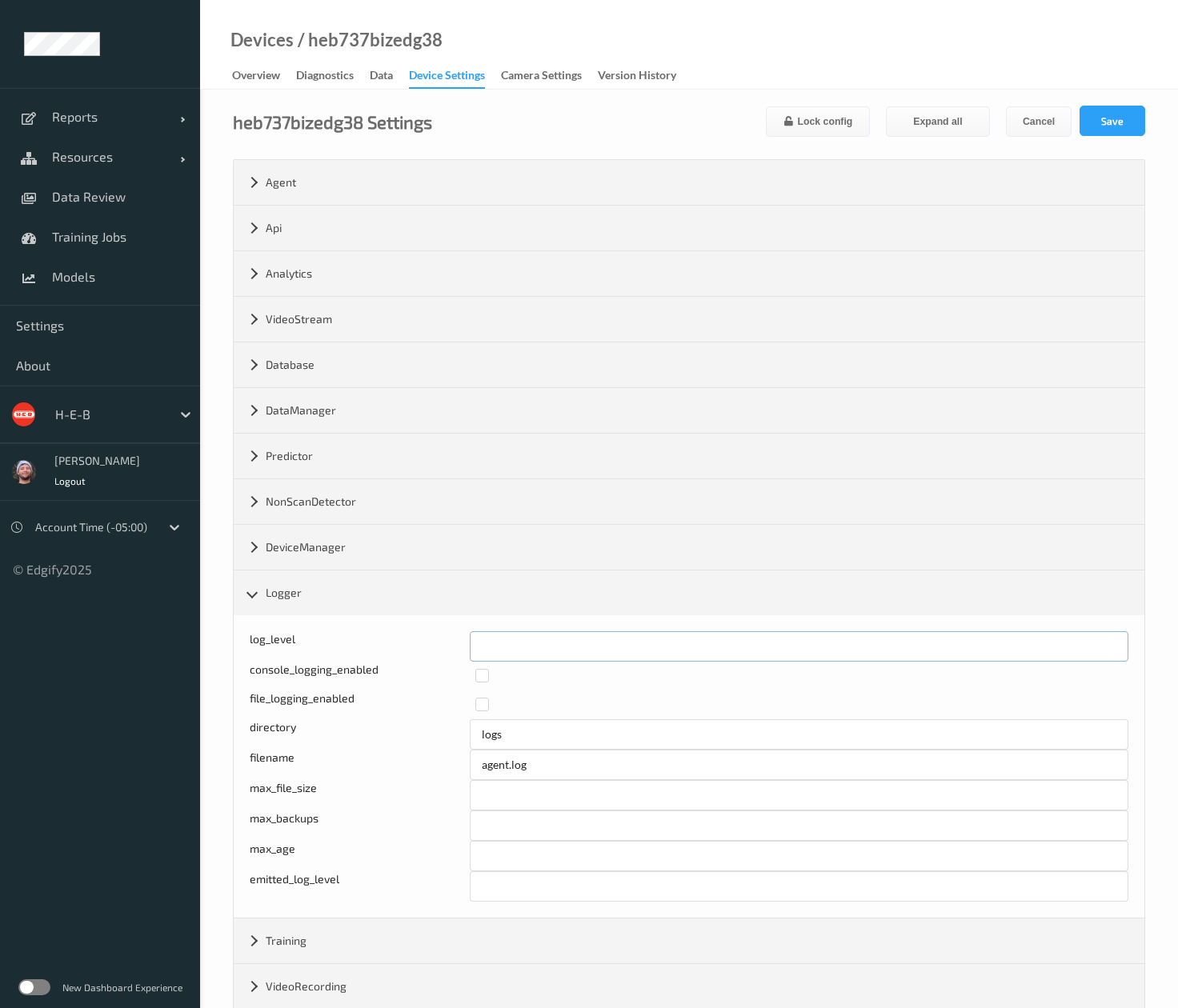
drag, startPoint x: 535, startPoint y: 638, endPoint x: 426, endPoint y: 646, distance: 109.9
click at [426, 646] on div "log_level *" at bounding box center [689, 646] width 879 height 30
type input "*"
click at [1140, 118] on button "Save" at bounding box center [1112, 121] width 66 height 30
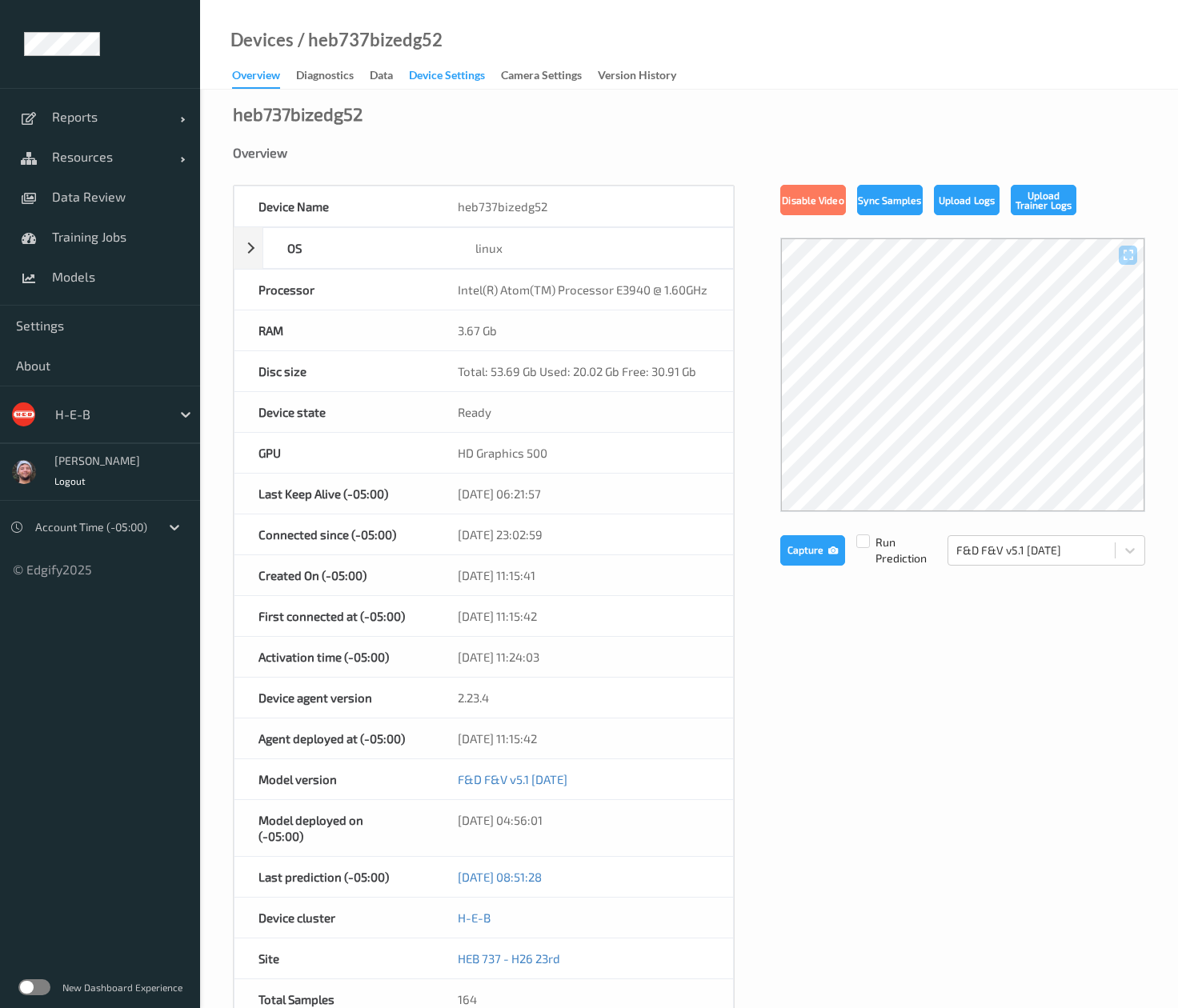
click at [442, 73] on div "Device Settings" at bounding box center [447, 77] width 76 height 20
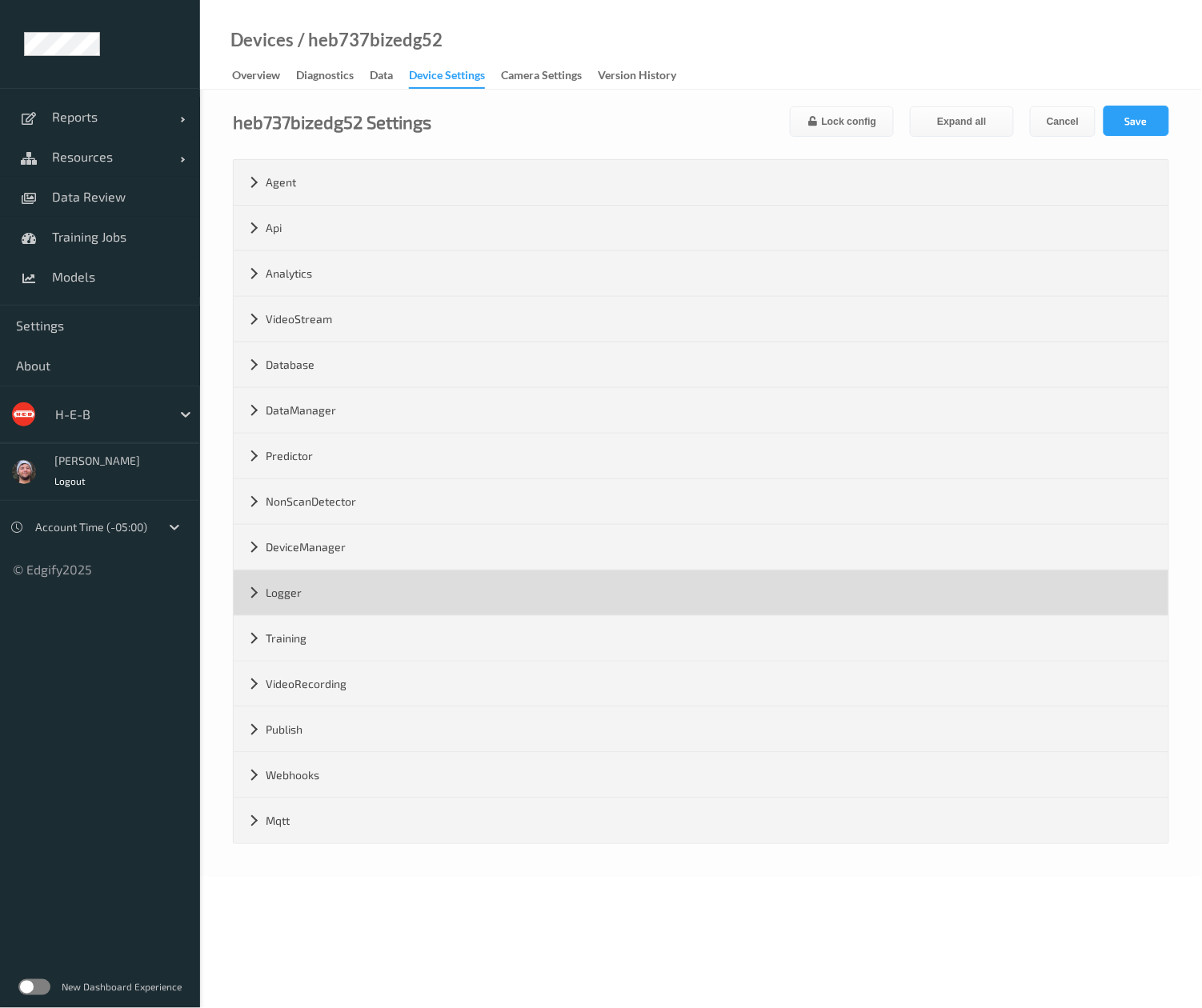
click at [304, 602] on div "Logger" at bounding box center [701, 592] width 935 height 45
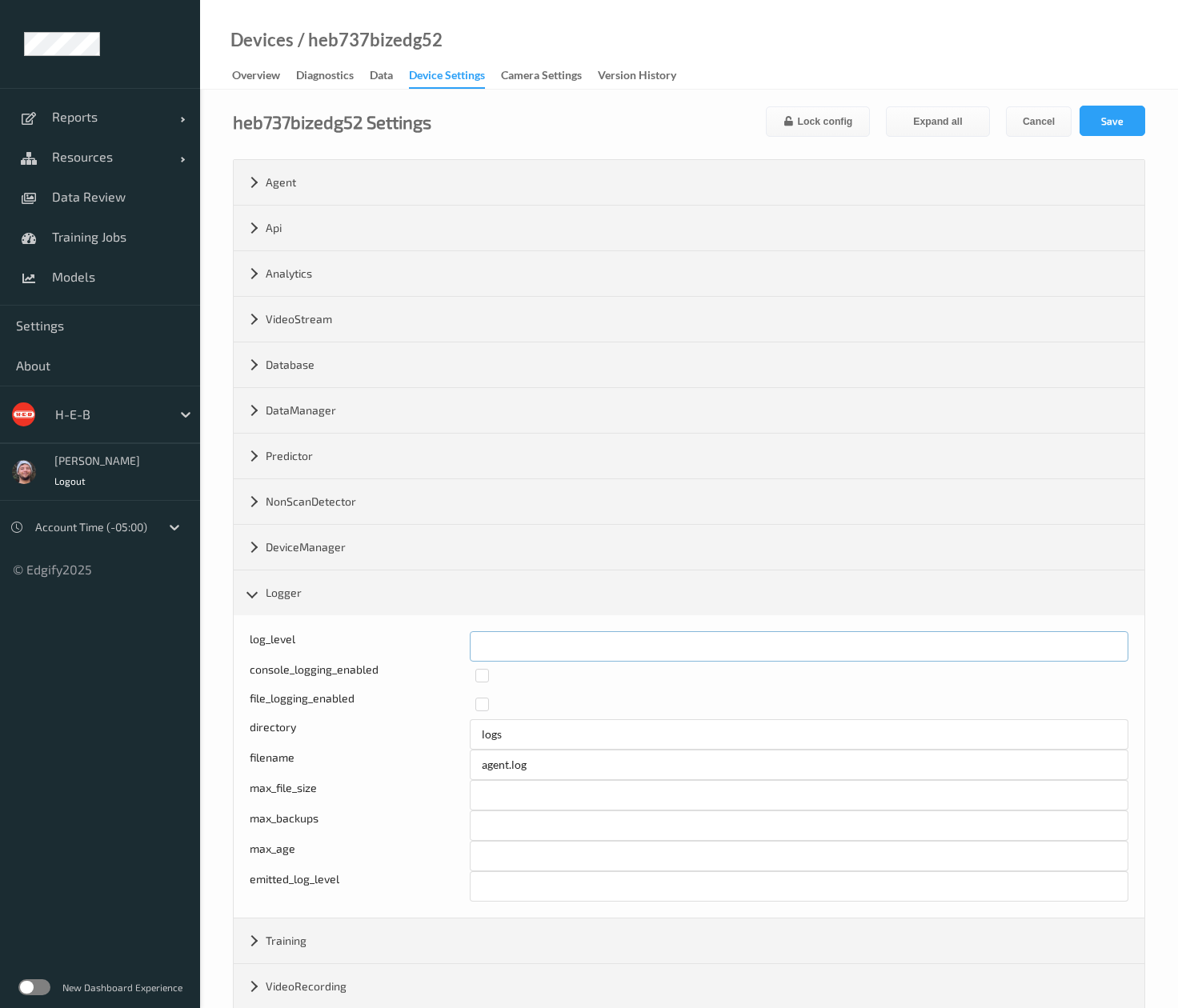
drag, startPoint x: 529, startPoint y: 651, endPoint x: 400, endPoint y: 654, distance: 128.9
click at [400, 654] on div "log_level *" at bounding box center [689, 646] width 879 height 30
type input "*"
click at [1137, 127] on button "Save" at bounding box center [1112, 121] width 66 height 30
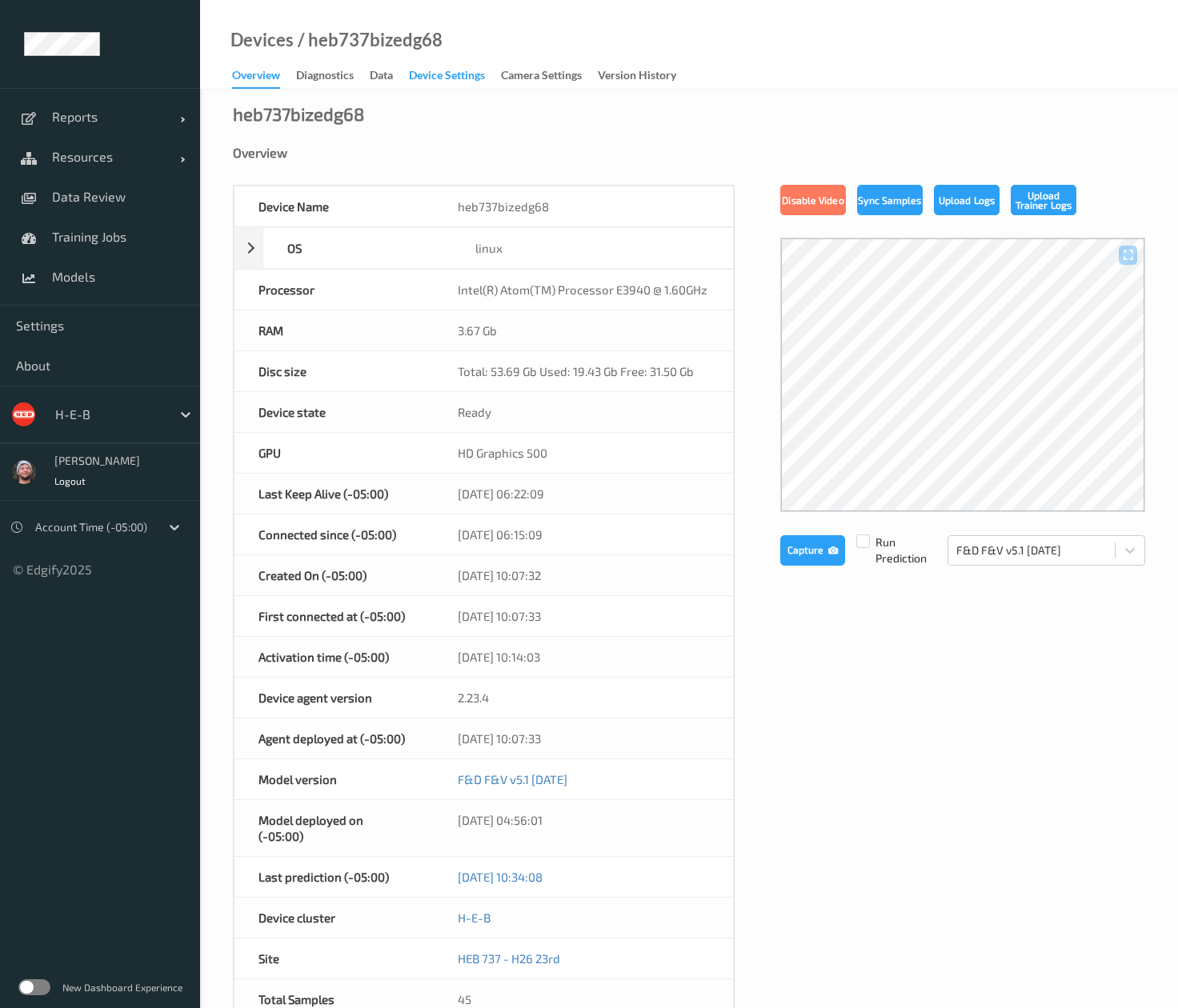
click at [421, 73] on div "Device Settings" at bounding box center [447, 77] width 76 height 20
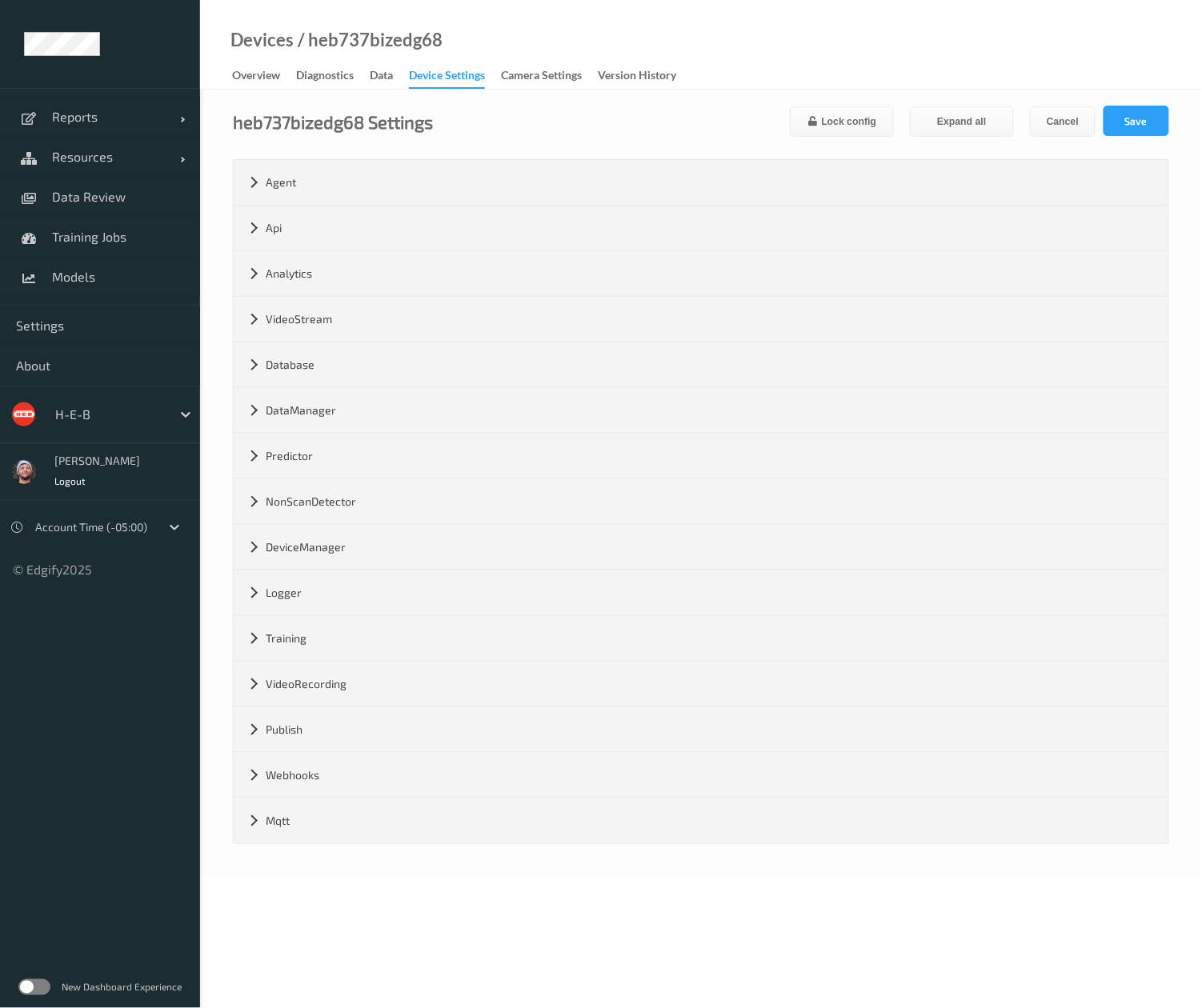
click at [317, 598] on div "Logger" at bounding box center [701, 592] width 935 height 45
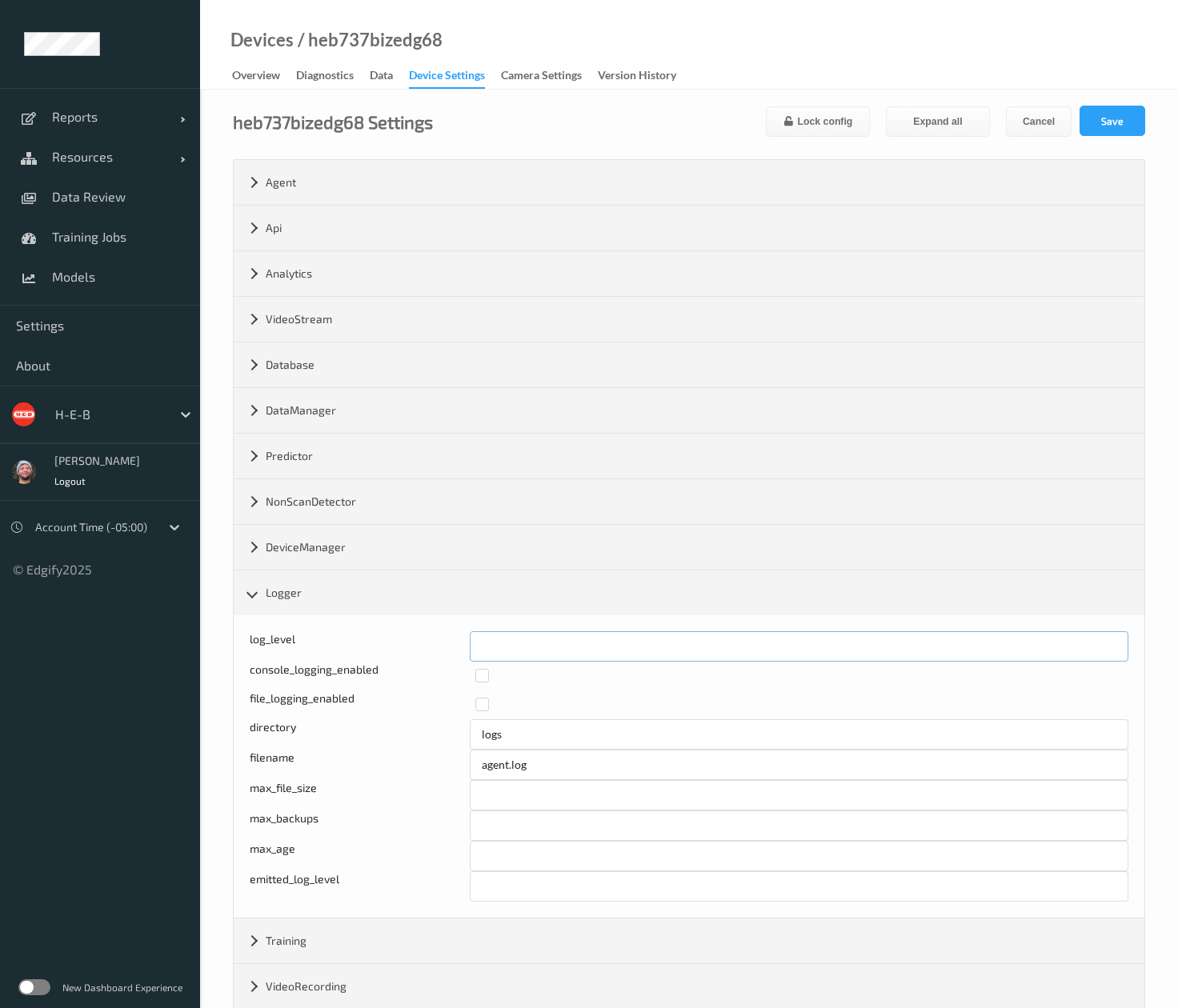
drag, startPoint x: 535, startPoint y: 658, endPoint x: 394, endPoint y: 639, distance: 142.0
click at [394, 639] on div "log_level *" at bounding box center [689, 646] width 879 height 30
type input "*"
click at [1107, 109] on button "Save" at bounding box center [1112, 121] width 66 height 30
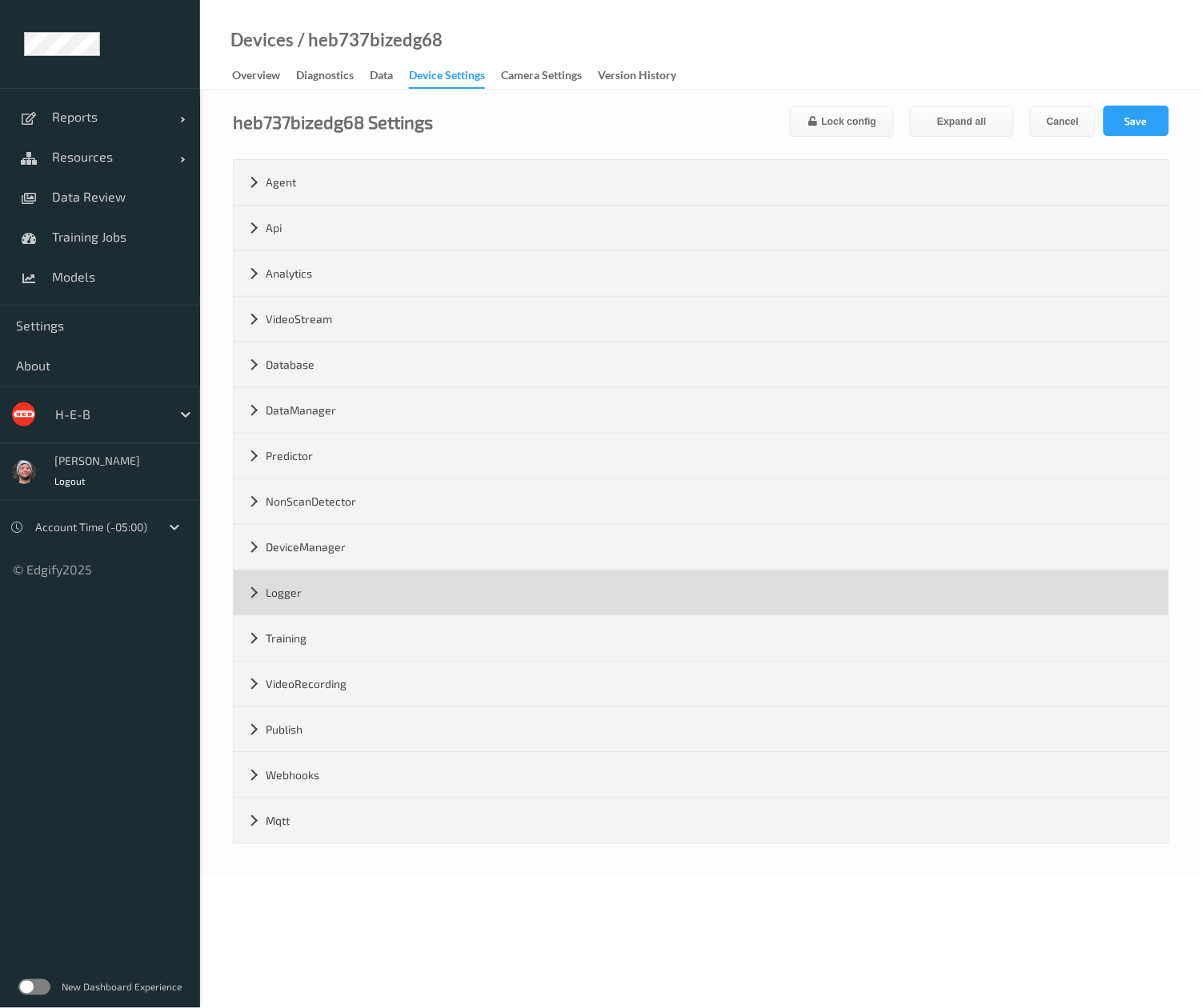
click at [429, 604] on div "Logger" at bounding box center [701, 592] width 935 height 45
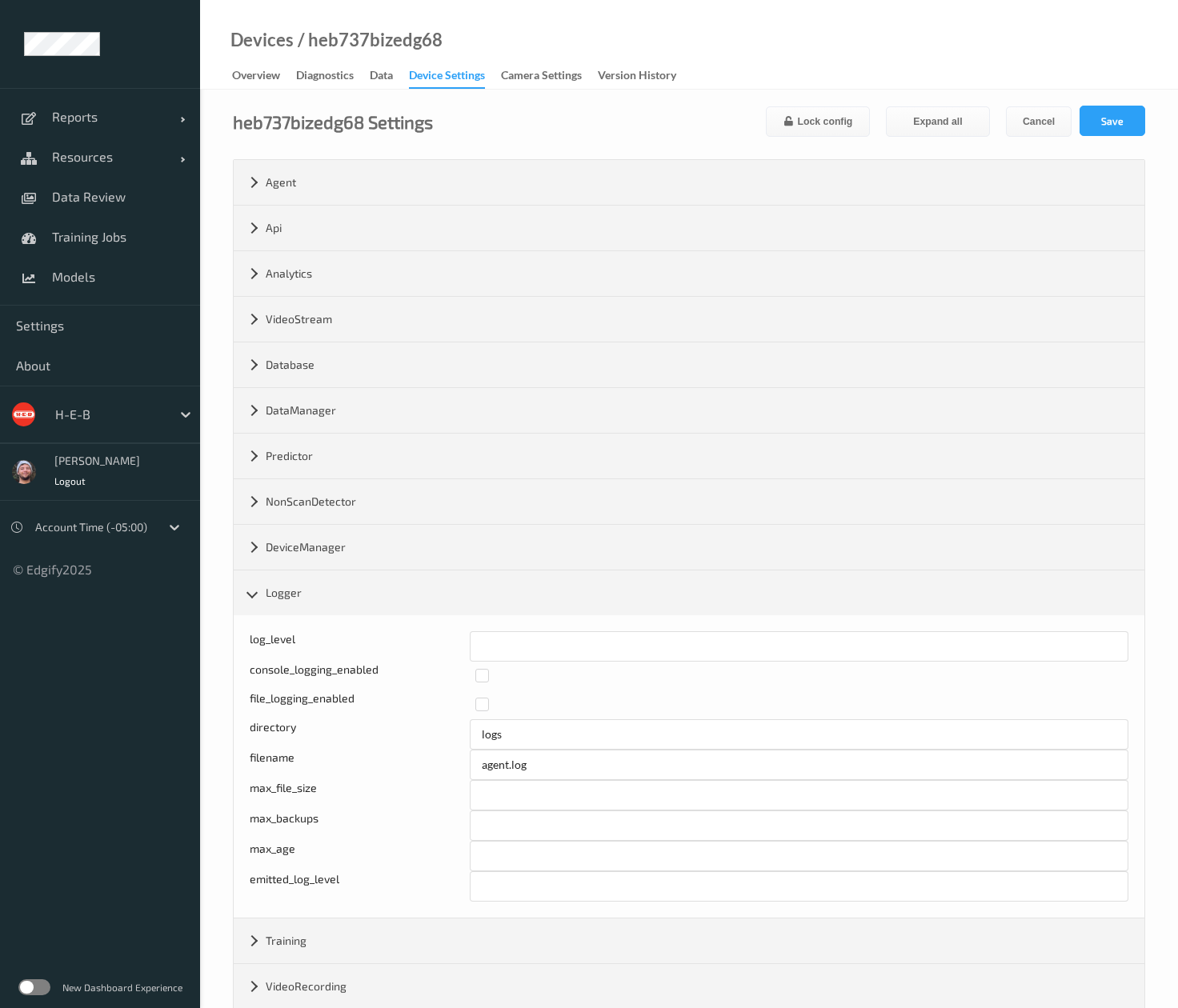
click at [992, 57] on div "Devices / heb737bizedg68 Overview Diagnostics Data Device Settings Camera Setti…" at bounding box center [689, 45] width 978 height 90
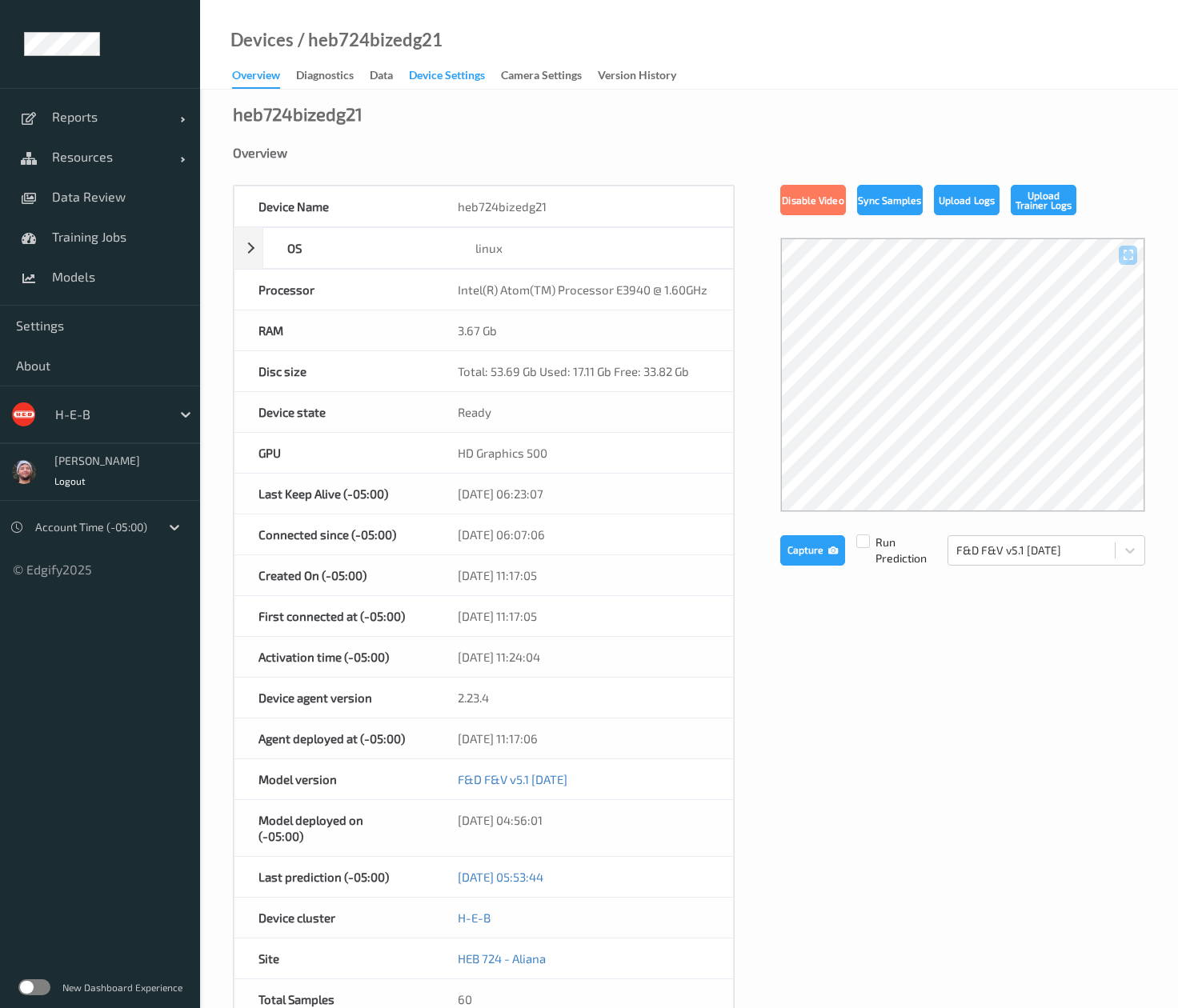
click at [465, 77] on div "Device Settings" at bounding box center [447, 77] width 76 height 20
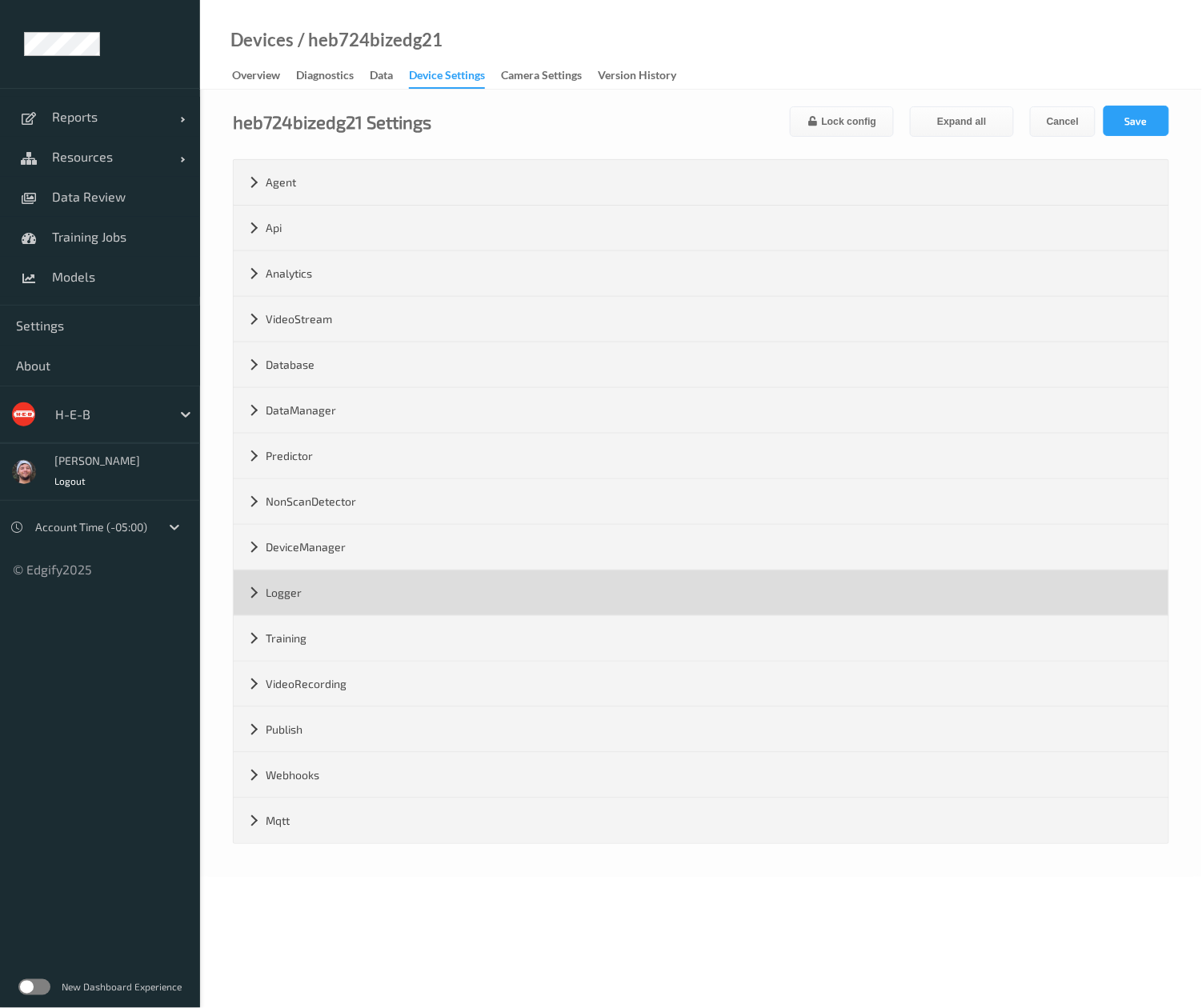
click at [296, 613] on div "Logger" at bounding box center [701, 592] width 935 height 45
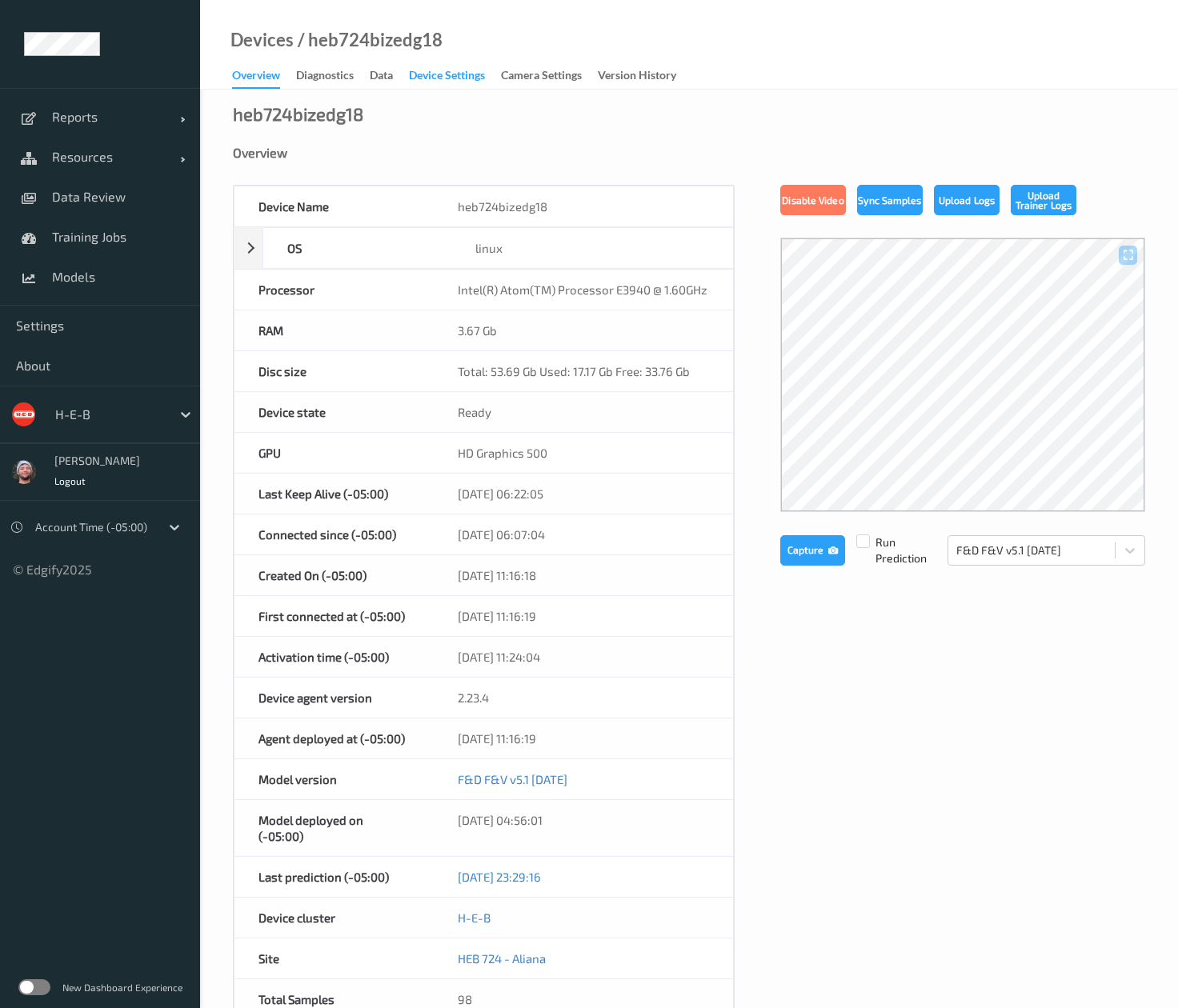
click at [451, 79] on div "Device Settings" at bounding box center [447, 77] width 76 height 20
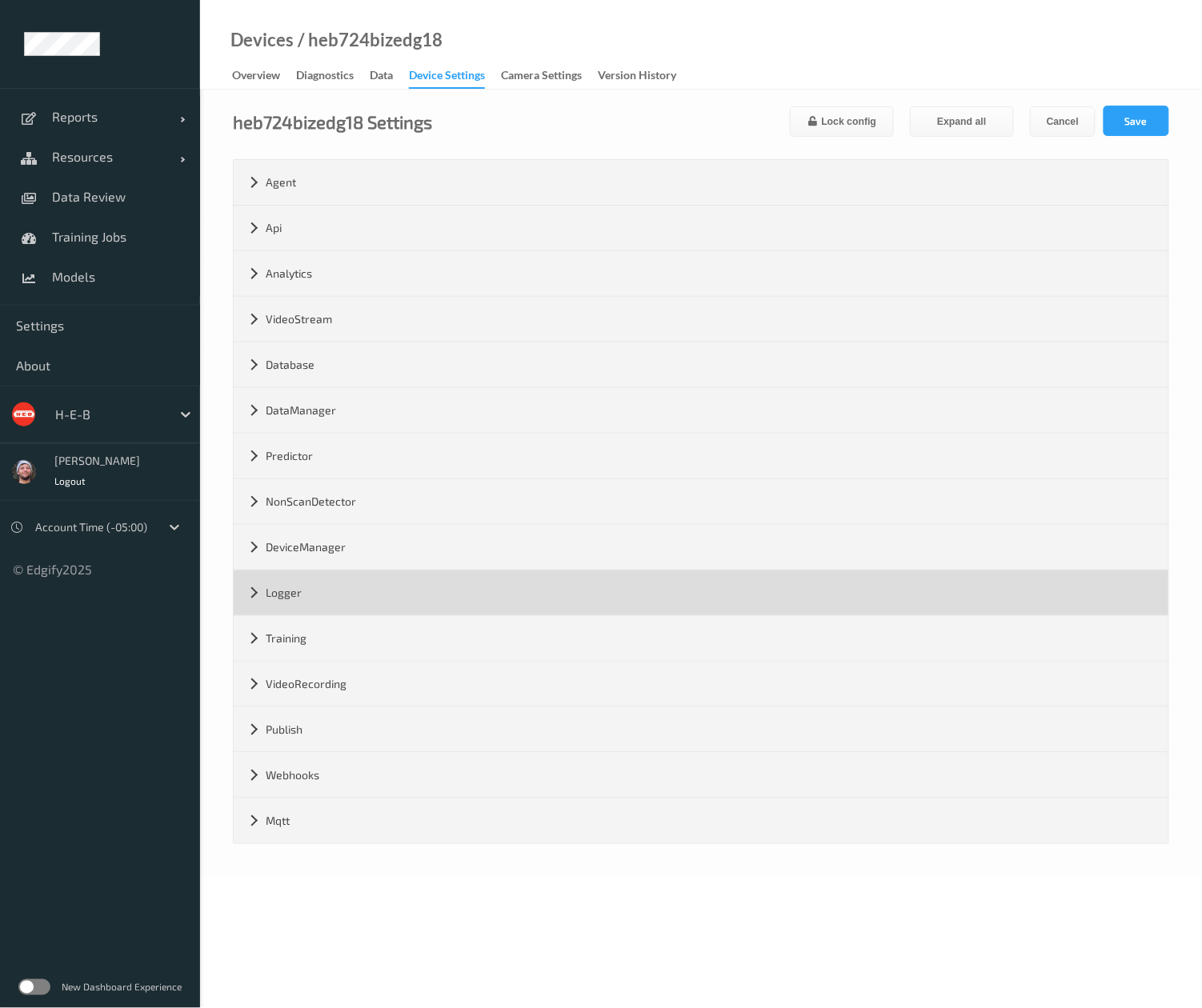
click at [384, 610] on div "Logger" at bounding box center [701, 592] width 935 height 45
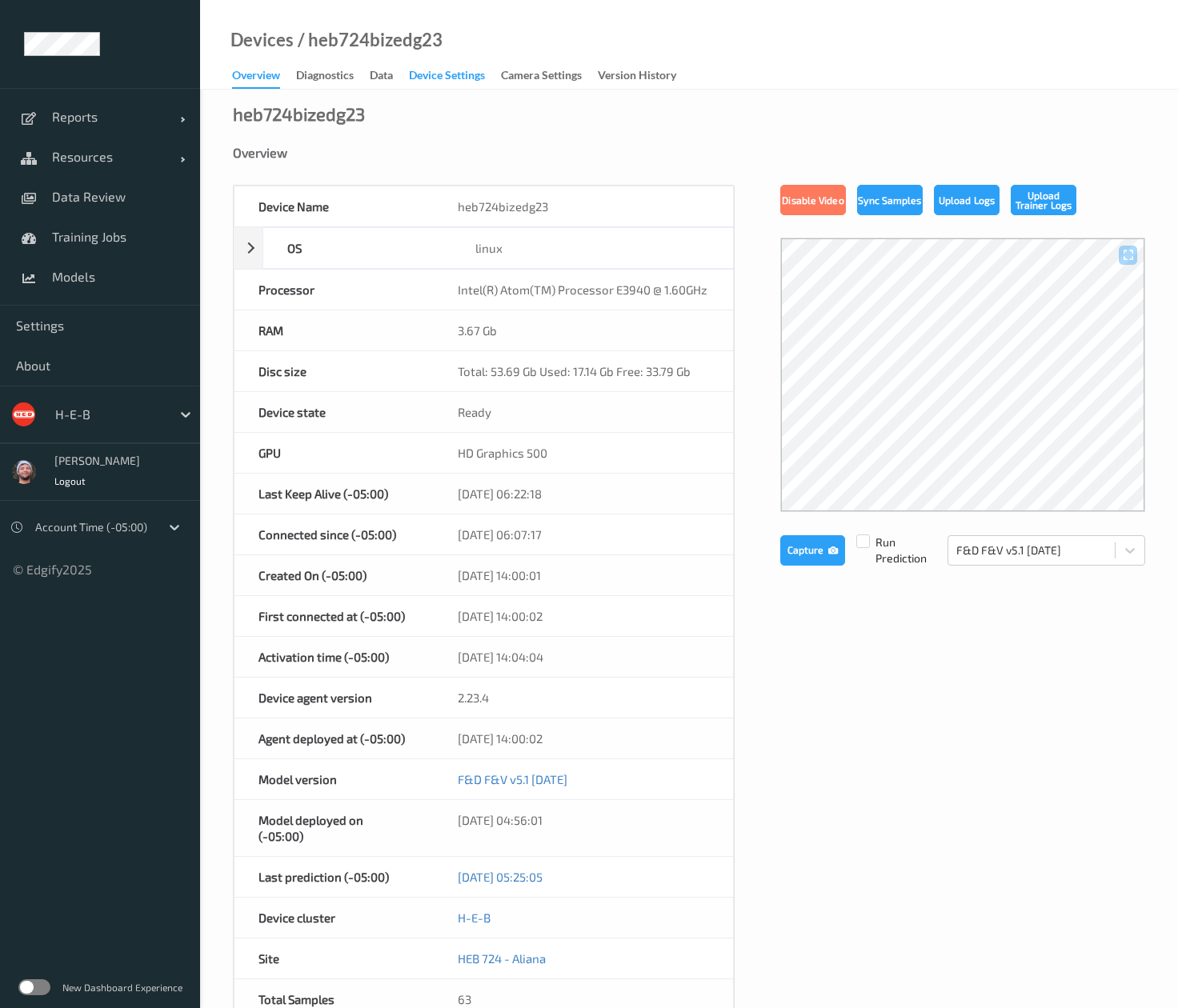
click at [465, 77] on div "Device Settings" at bounding box center [447, 77] width 76 height 20
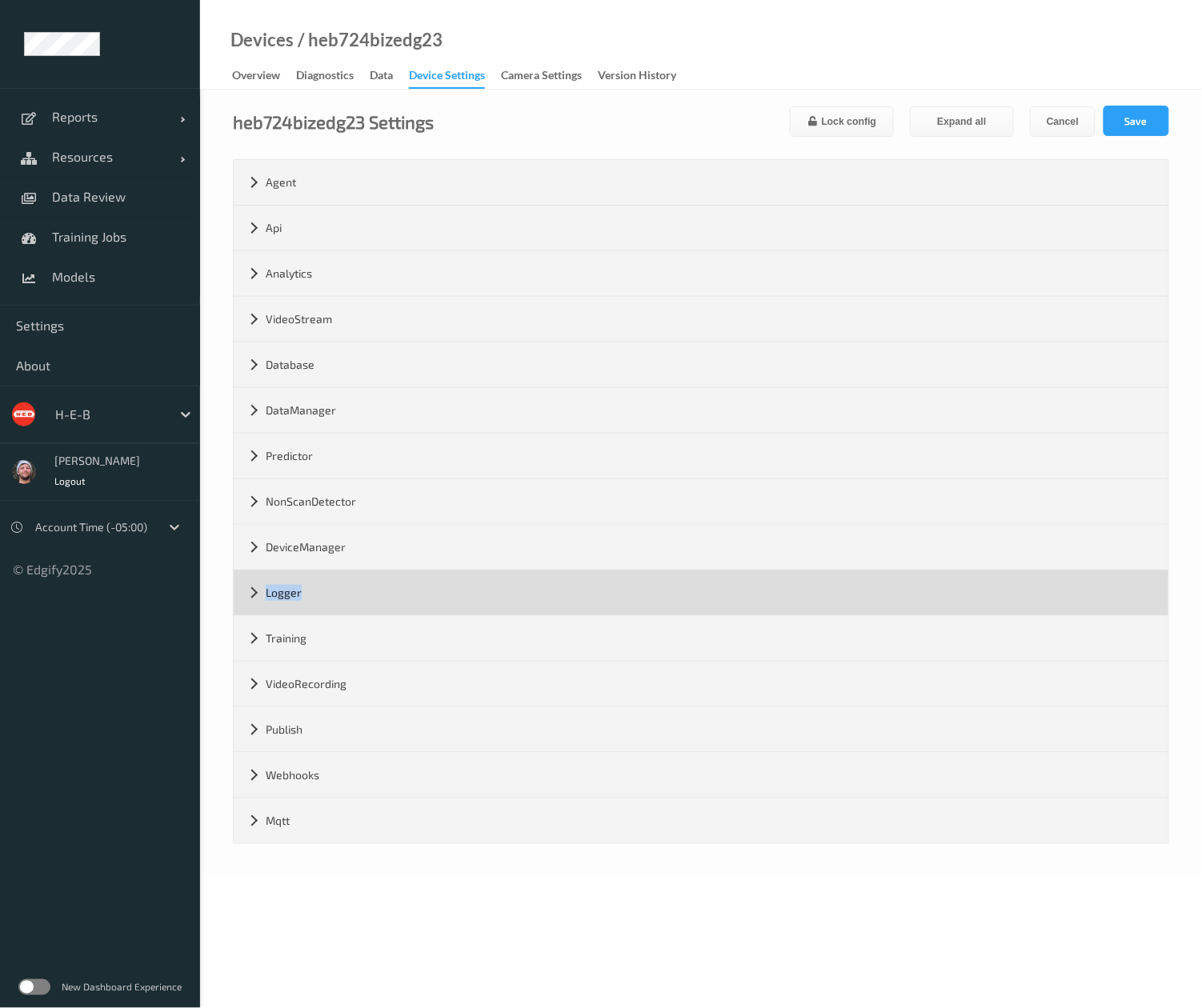
click at [296, 613] on div "Logger" at bounding box center [701, 592] width 935 height 45
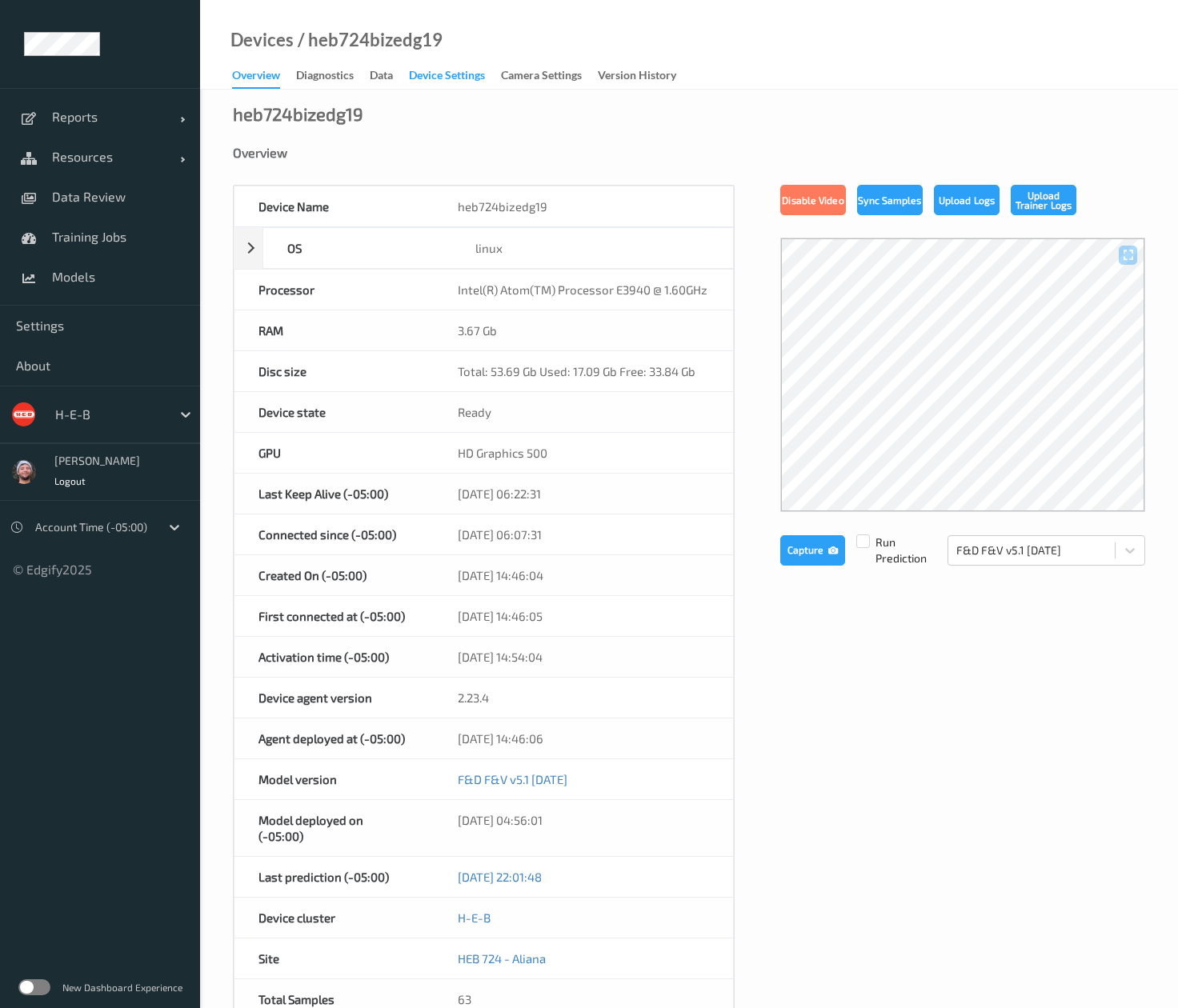
click at [465, 77] on div "Device Settings" at bounding box center [447, 77] width 76 height 20
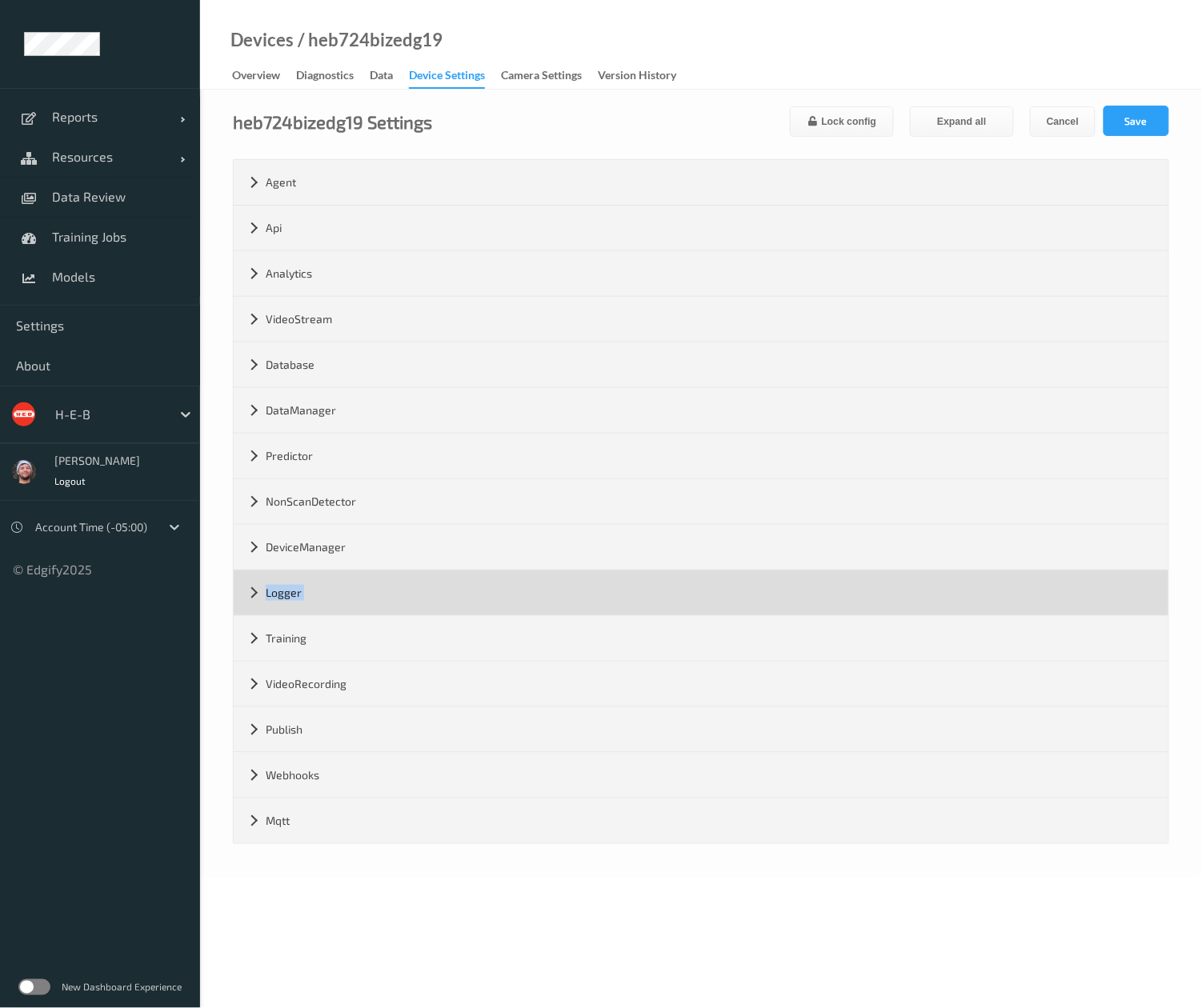
click at [296, 613] on div "Logger" at bounding box center [701, 592] width 935 height 45
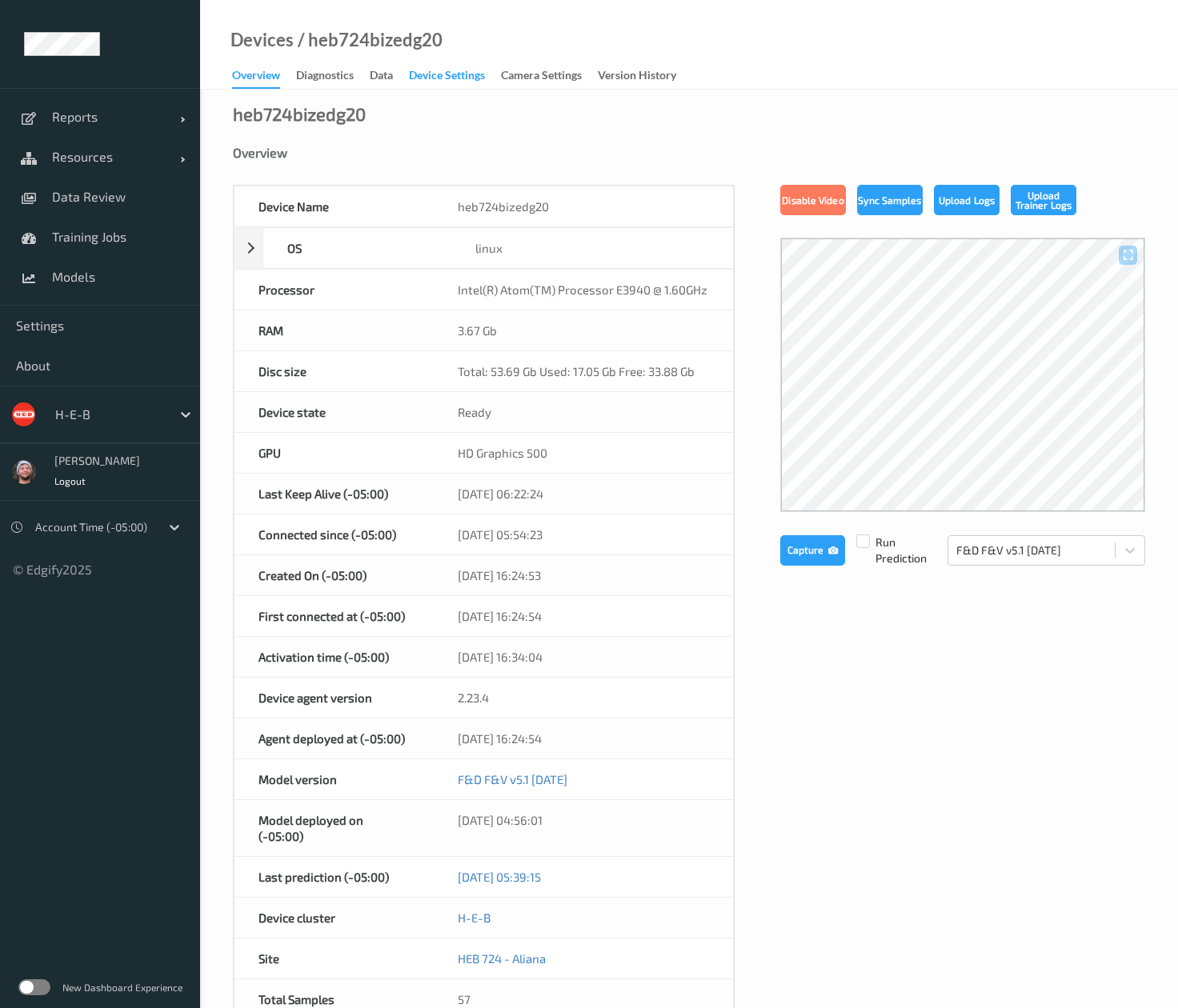
click at [465, 77] on div "Device Settings" at bounding box center [447, 77] width 76 height 20
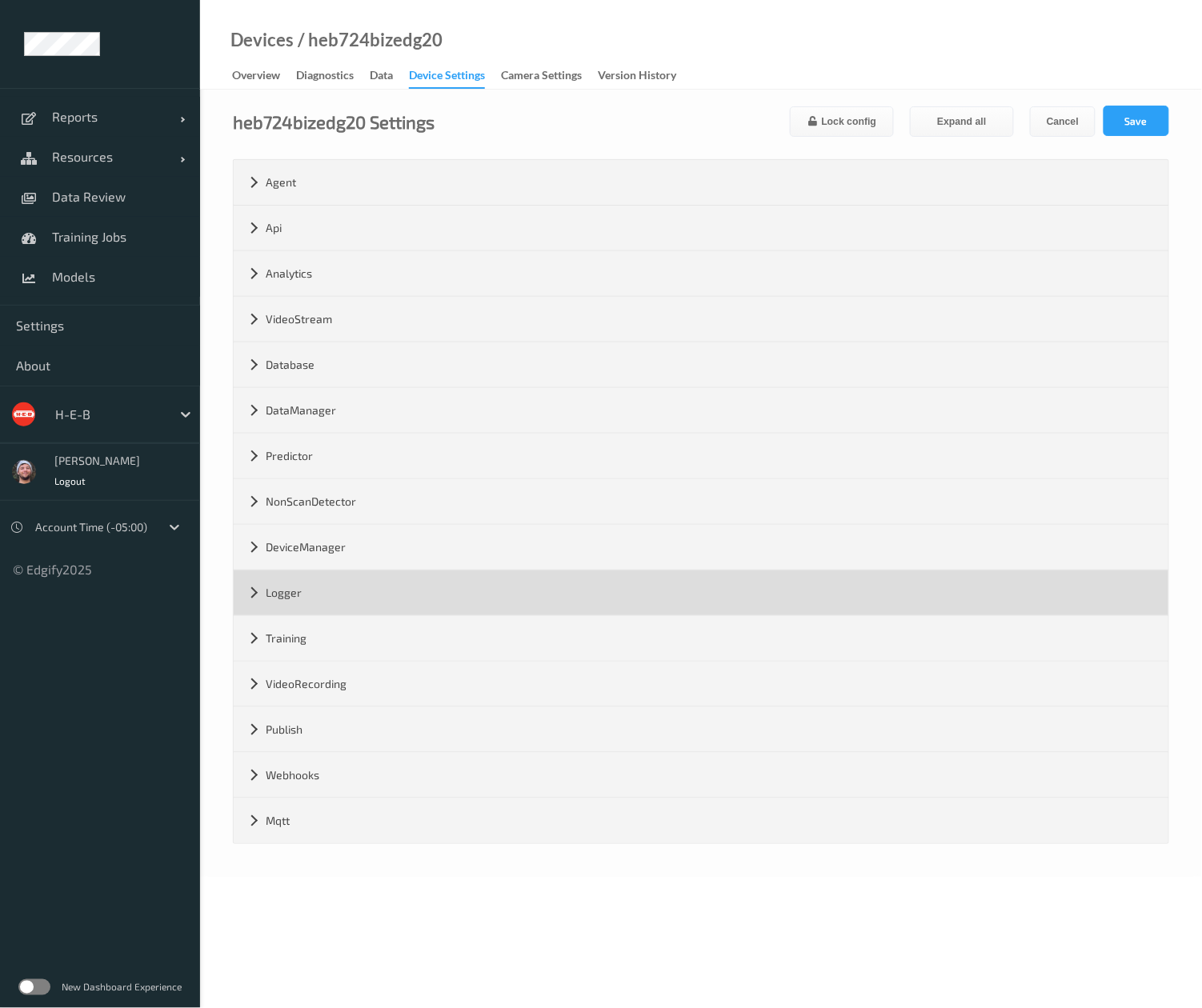
click at [296, 613] on div "Logger" at bounding box center [701, 592] width 935 height 45
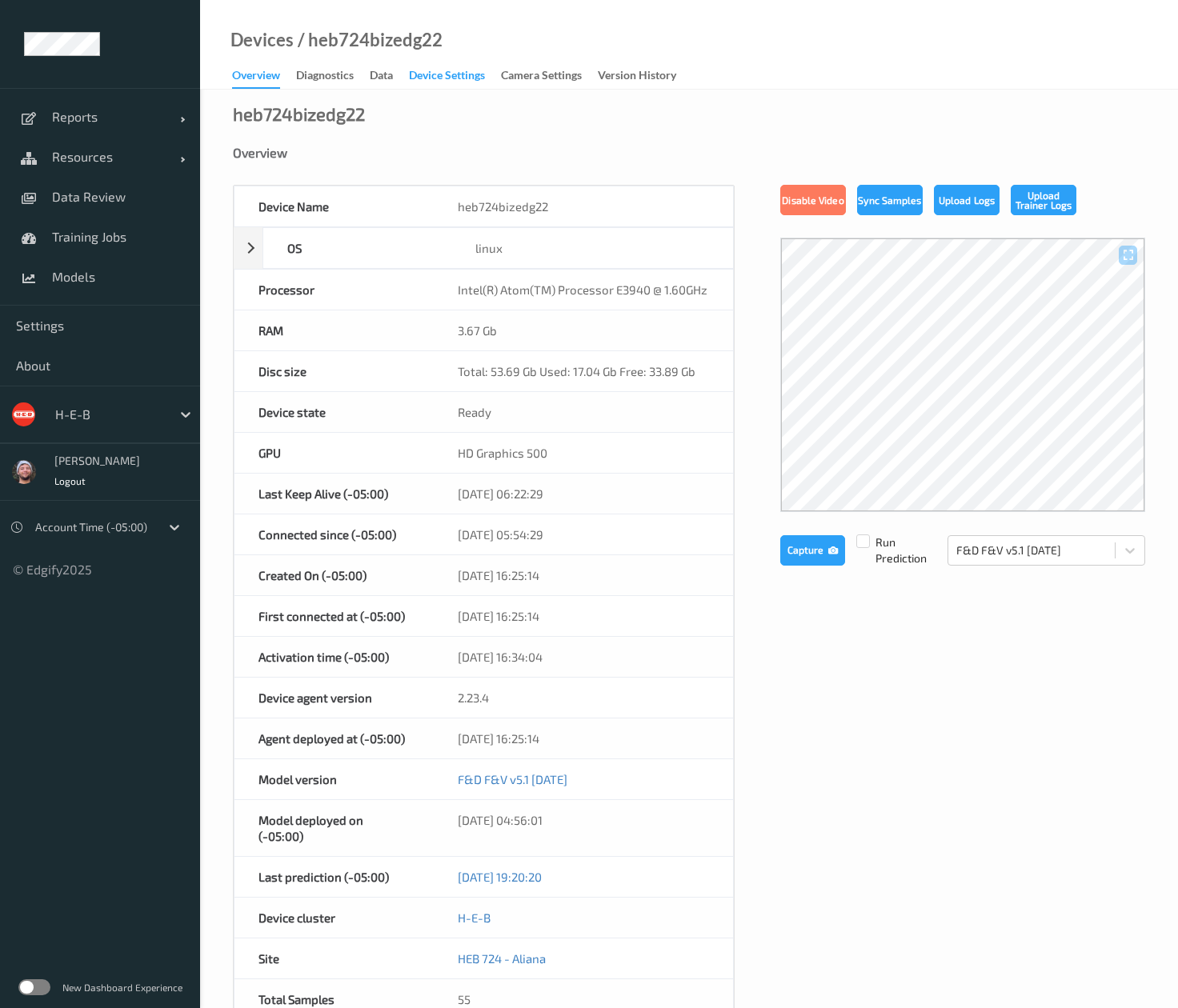
click at [465, 77] on div "Device Settings" at bounding box center [447, 77] width 76 height 20
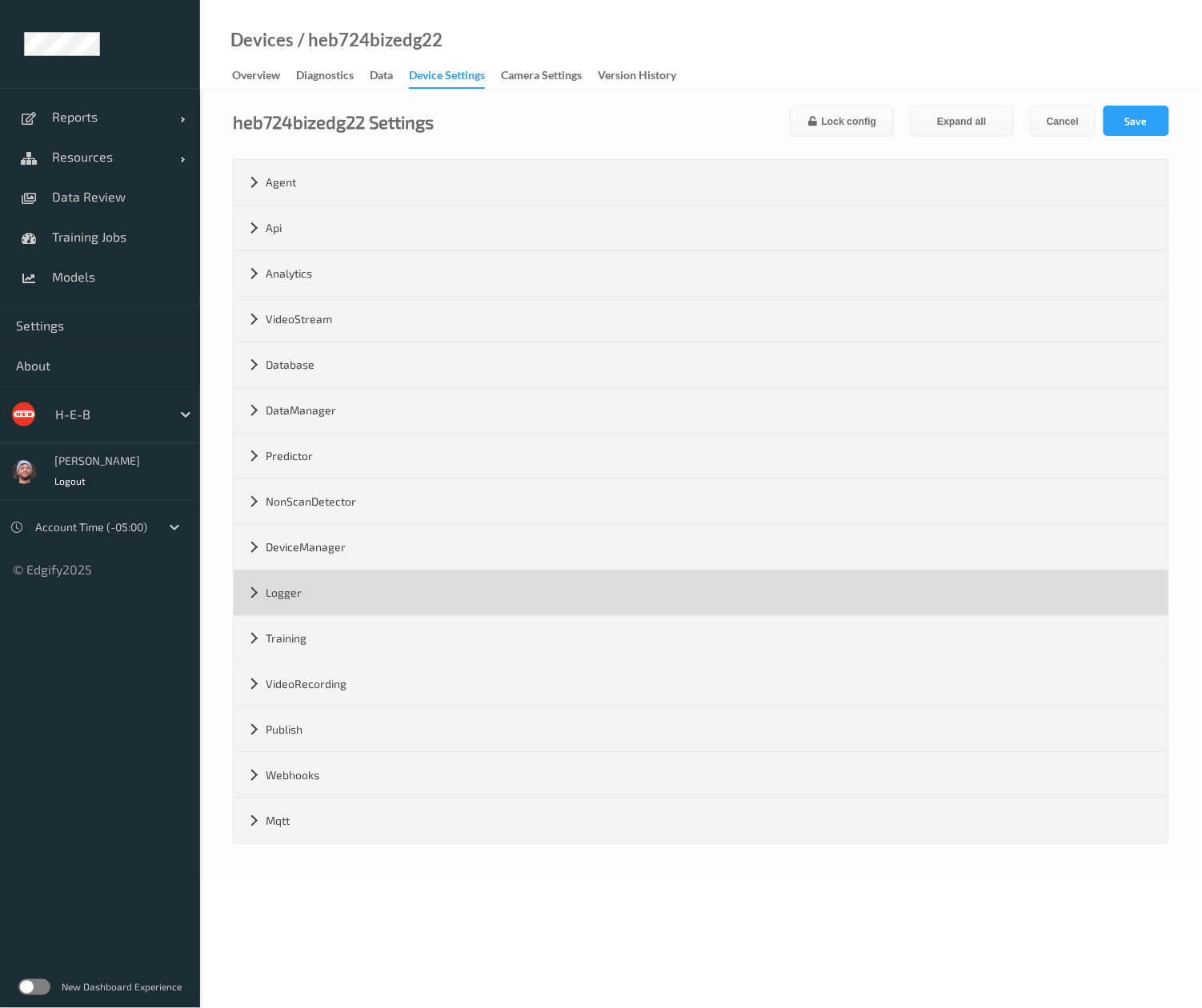
click at [296, 613] on div "Logger" at bounding box center [701, 592] width 935 height 45
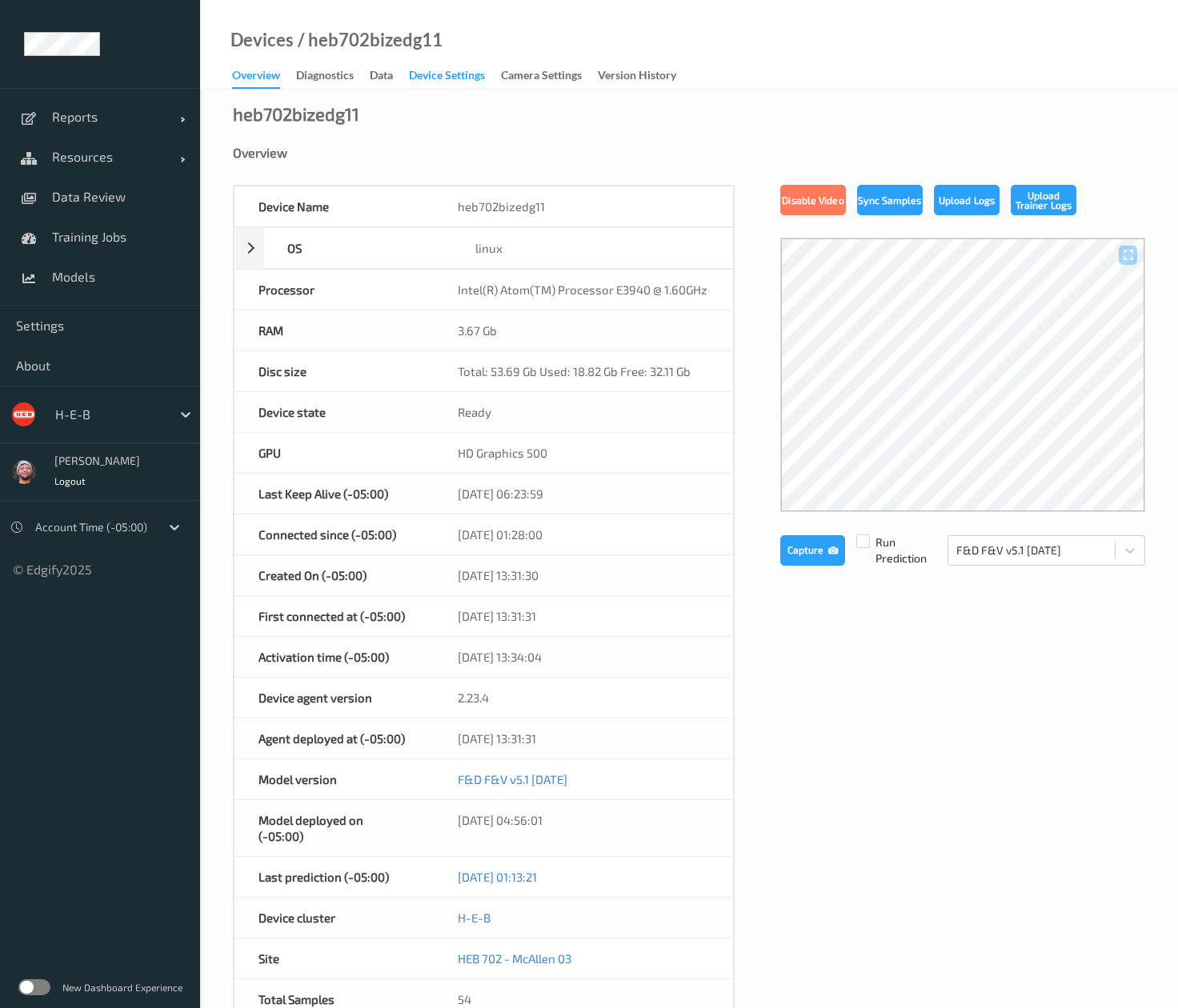
click at [437, 76] on div "Device Settings" at bounding box center [447, 77] width 76 height 20
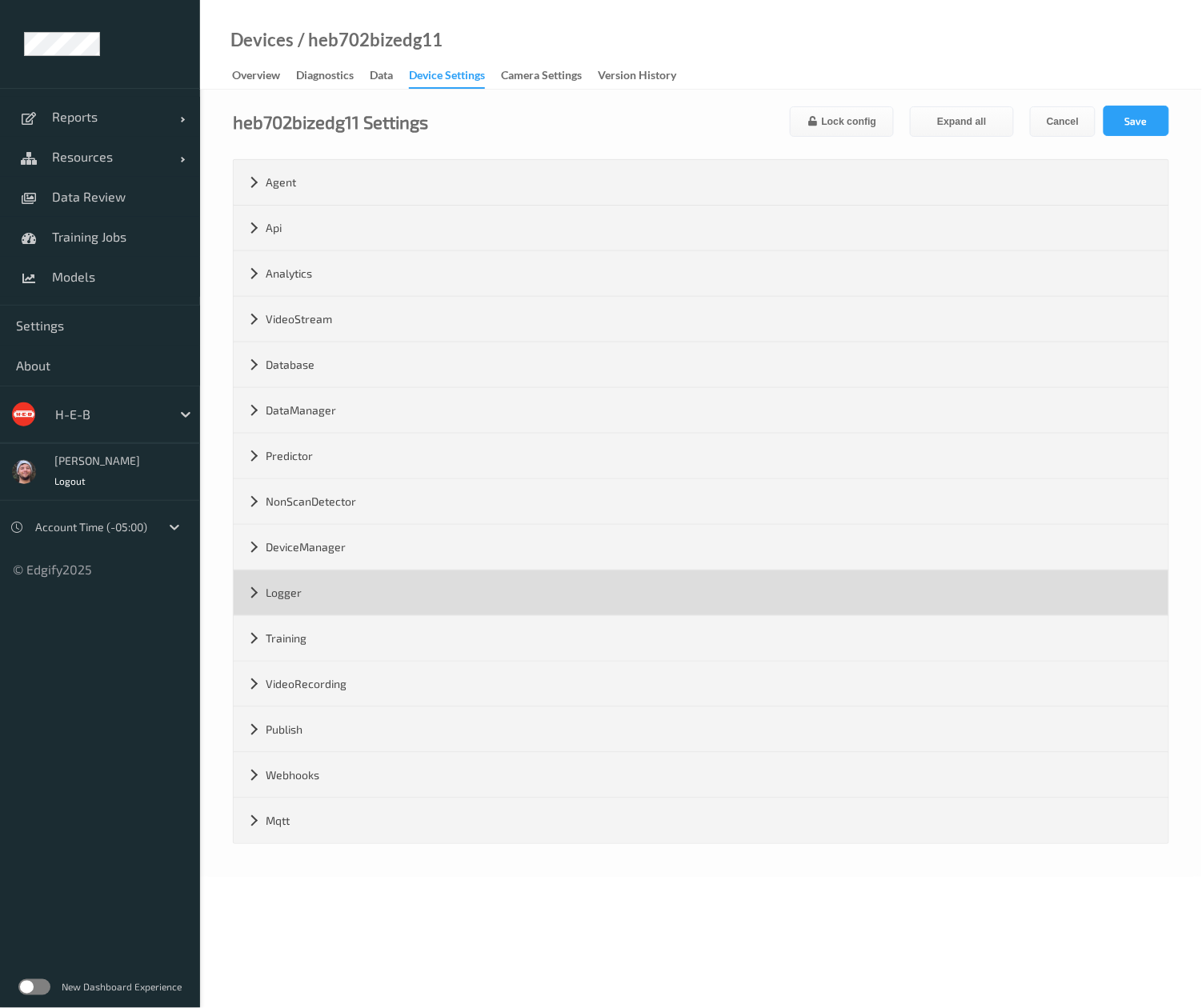
click at [350, 590] on div "Logger" at bounding box center [701, 592] width 935 height 45
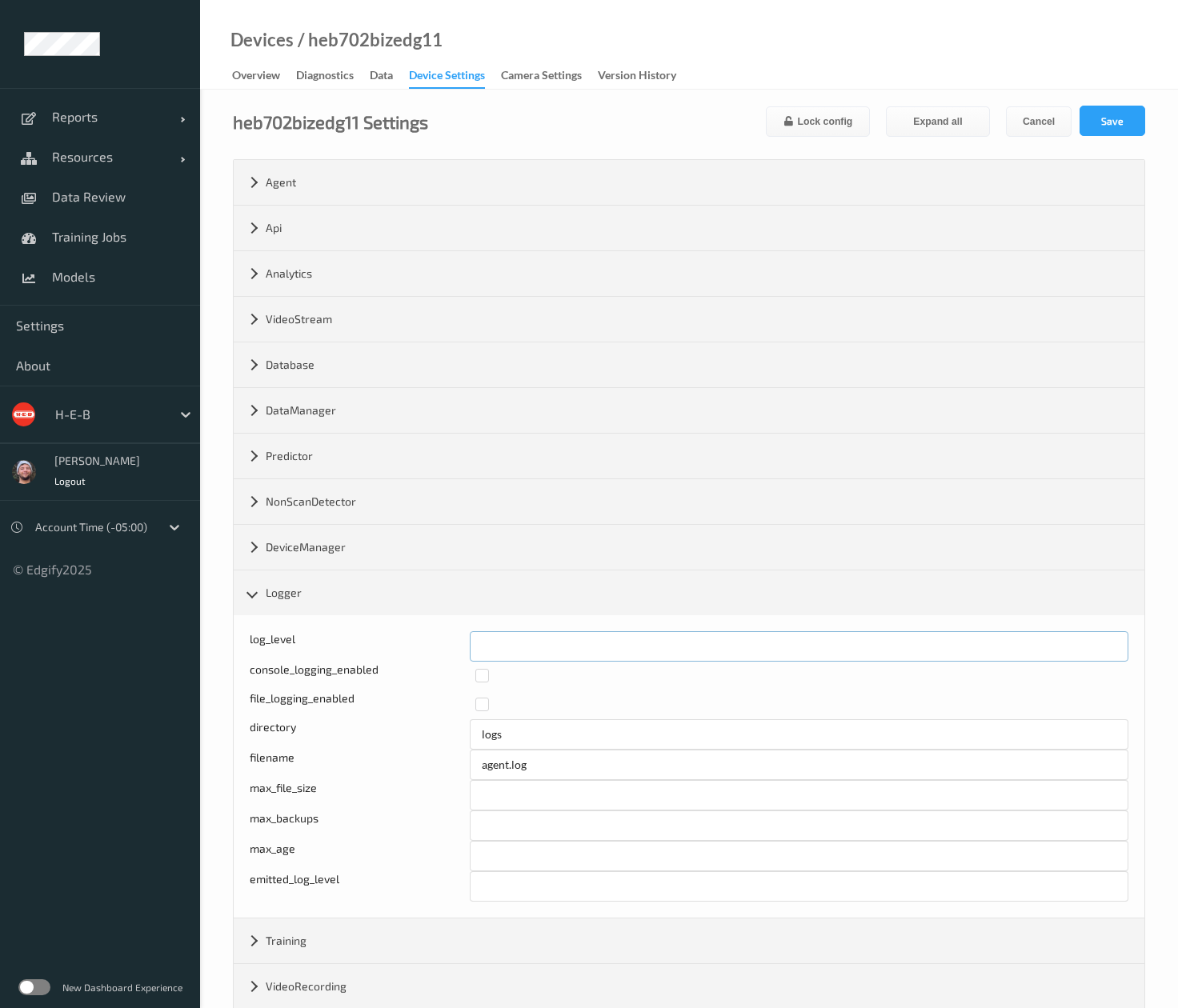
drag, startPoint x: 499, startPoint y: 649, endPoint x: 438, endPoint y: 649, distance: 60.8
click at [438, 649] on div "log_level *" at bounding box center [689, 646] width 879 height 30
type input "*"
click at [1106, 133] on button "Save" at bounding box center [1112, 121] width 66 height 30
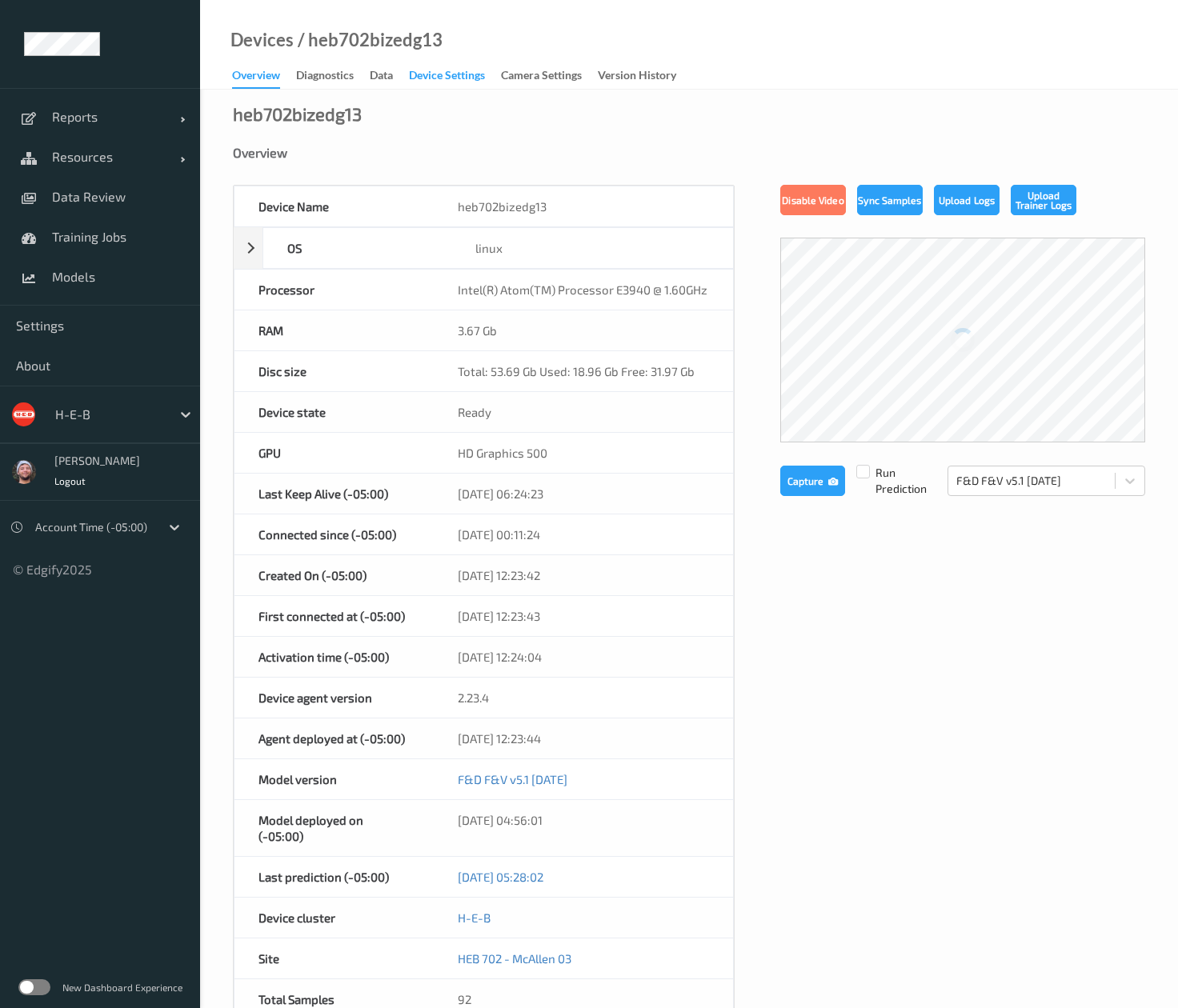
drag, startPoint x: 0, startPoint y: 0, endPoint x: 437, endPoint y: 76, distance: 443.4
click at [437, 76] on div "Device Settings" at bounding box center [447, 77] width 76 height 20
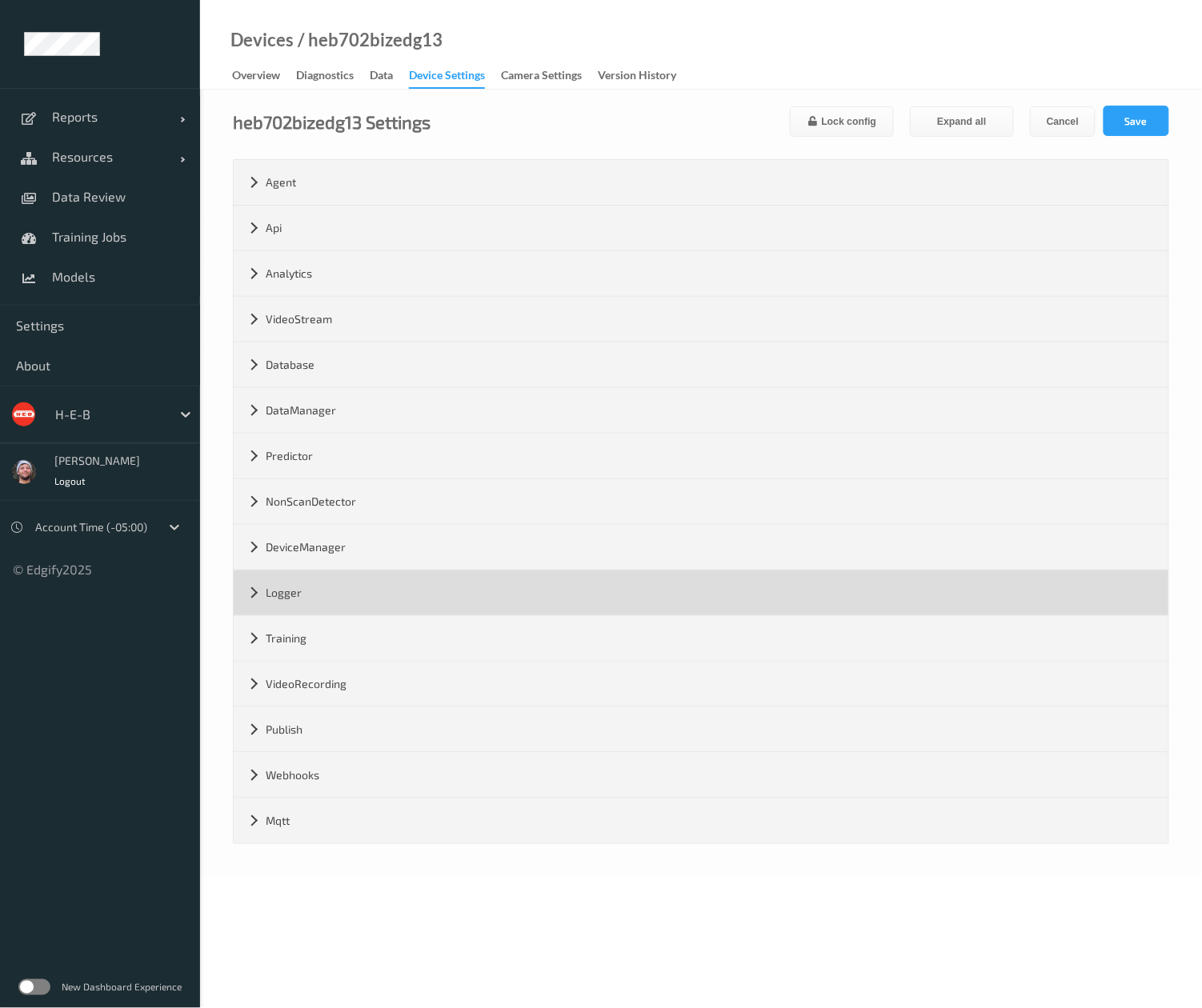
click at [350, 590] on div "Logger" at bounding box center [701, 592] width 935 height 45
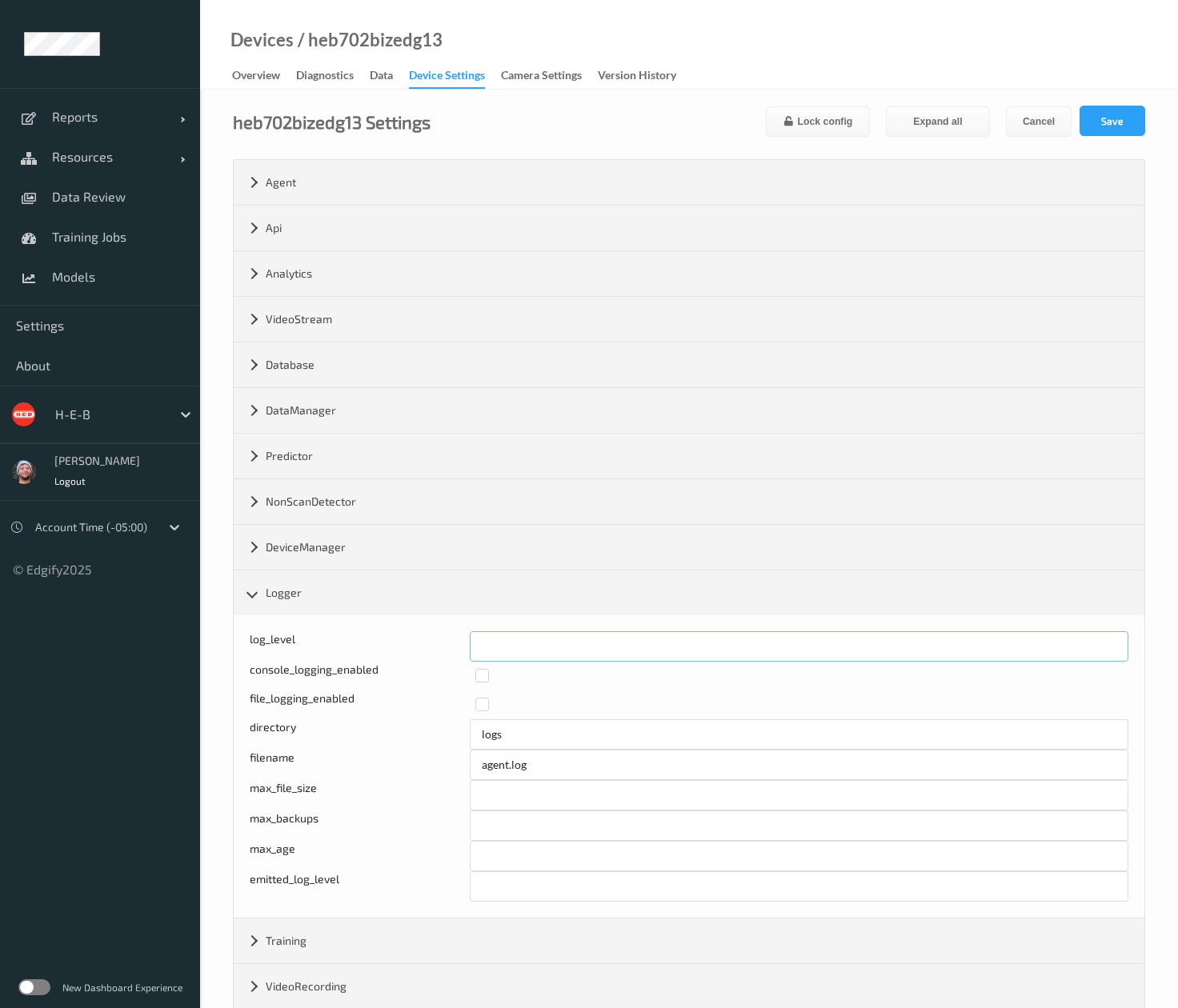
drag, startPoint x: 494, startPoint y: 652, endPoint x: 418, endPoint y: 653, distance: 76.8
click at [418, 653] on div "log_level *" at bounding box center [689, 646] width 879 height 30
type input "*"
click at [1098, 125] on button "Save" at bounding box center [1112, 121] width 66 height 30
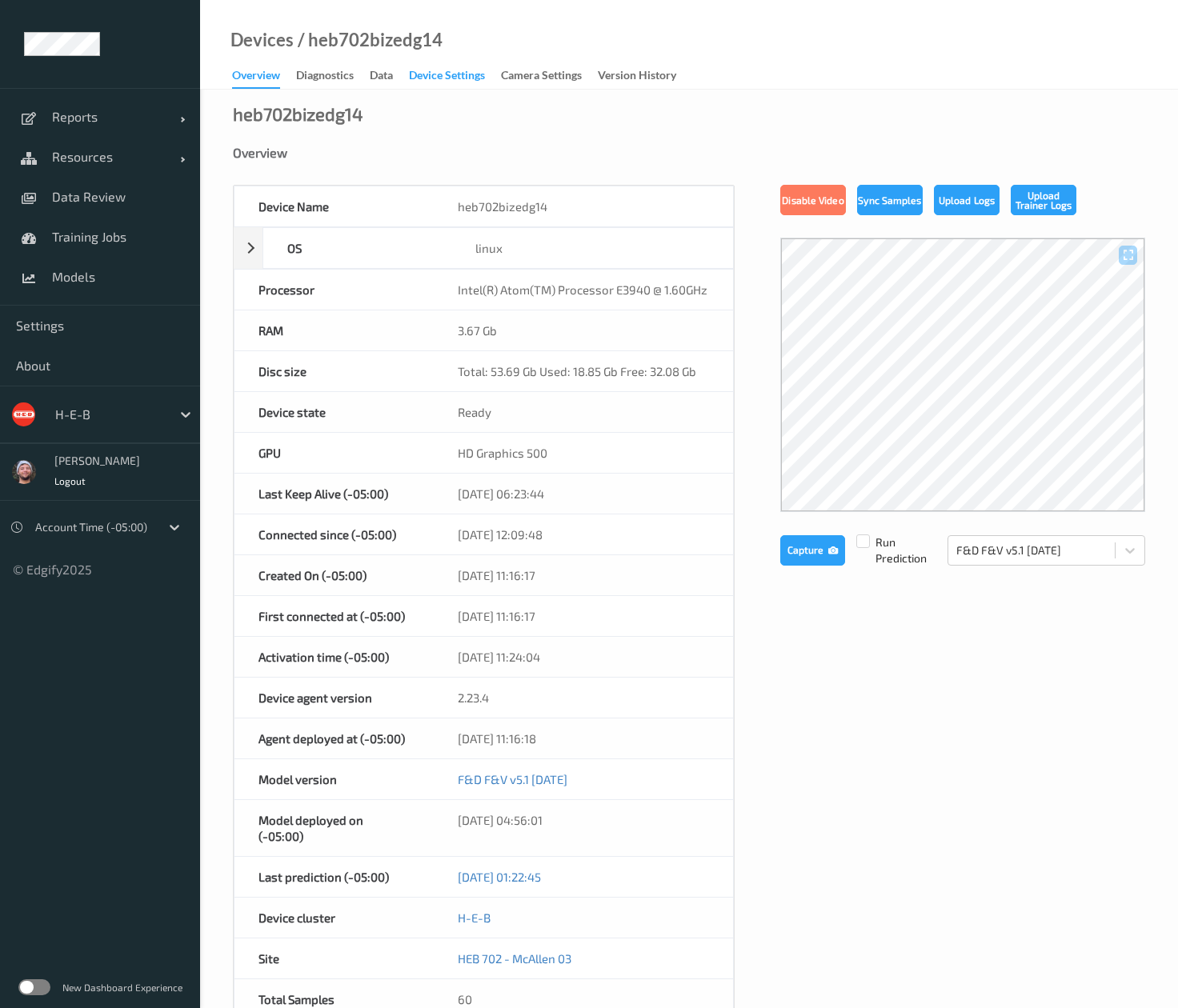
click at [437, 76] on div "Device Settings" at bounding box center [447, 77] width 76 height 20
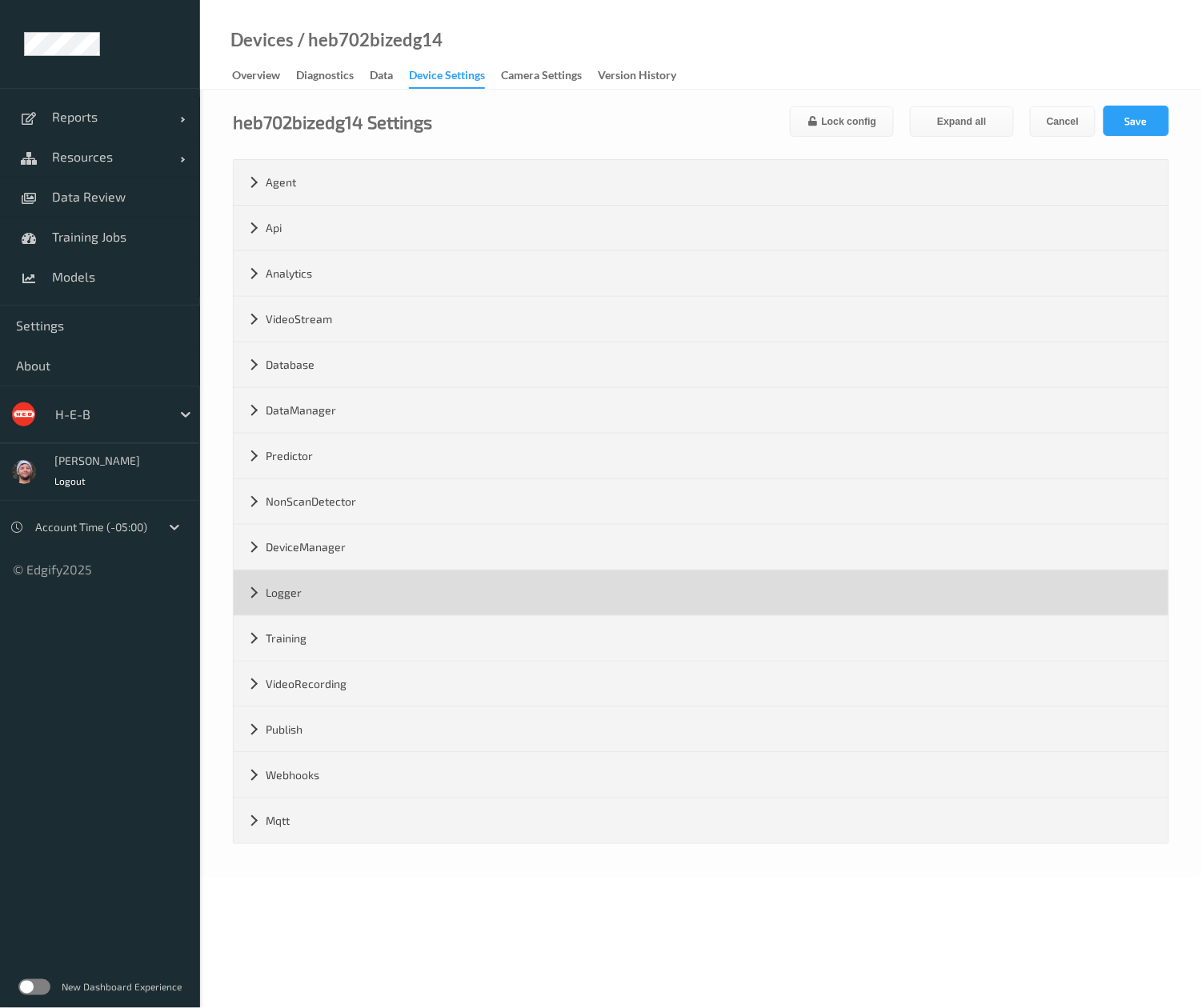
click at [323, 590] on div "Logger" at bounding box center [701, 592] width 935 height 45
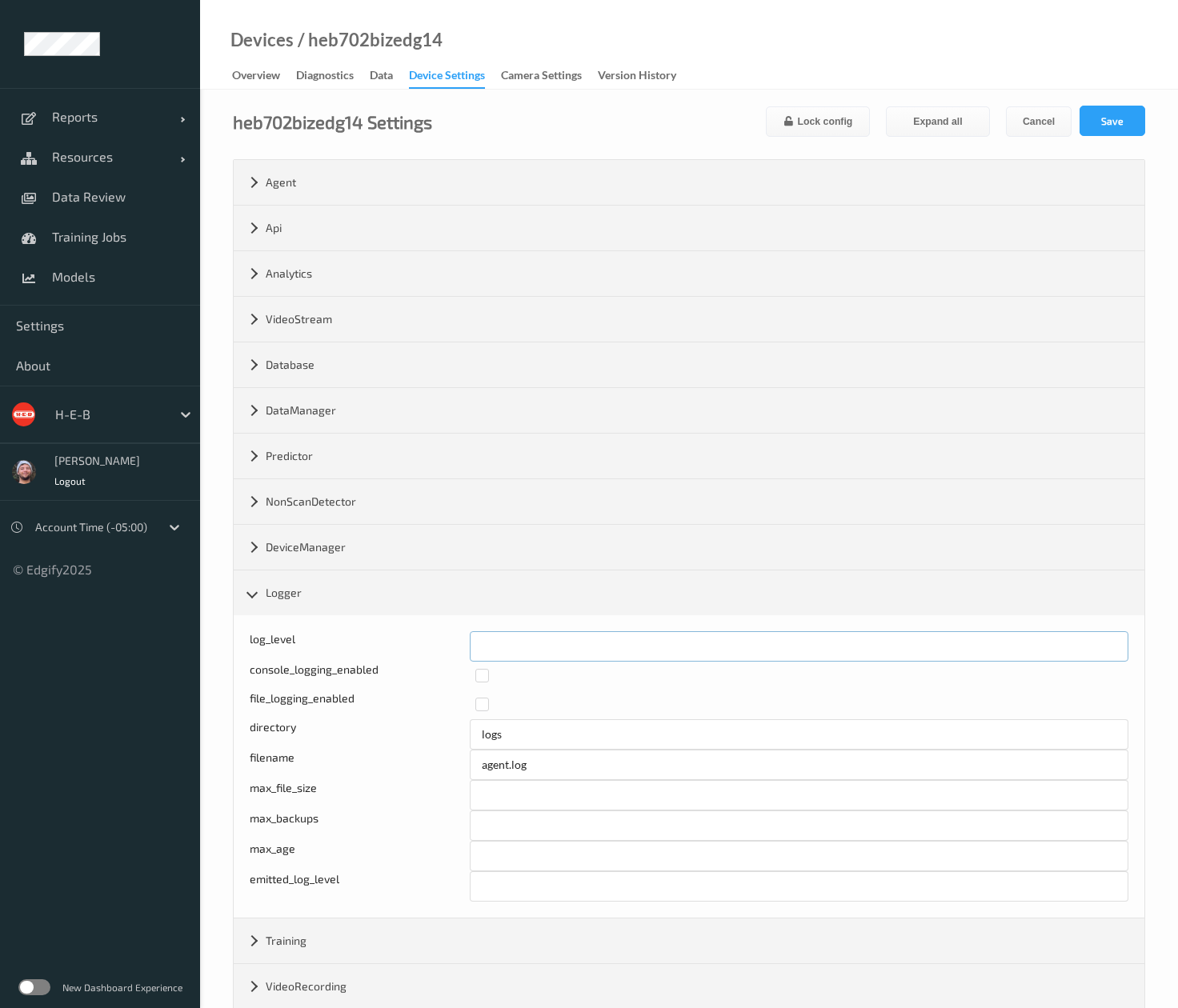
drag, startPoint x: 523, startPoint y: 646, endPoint x: 453, endPoint y: 656, distance: 71.1
click at [453, 656] on div "log_level *" at bounding box center [689, 646] width 879 height 30
type input "*"
click at [1127, 115] on button "Save" at bounding box center [1112, 121] width 66 height 30
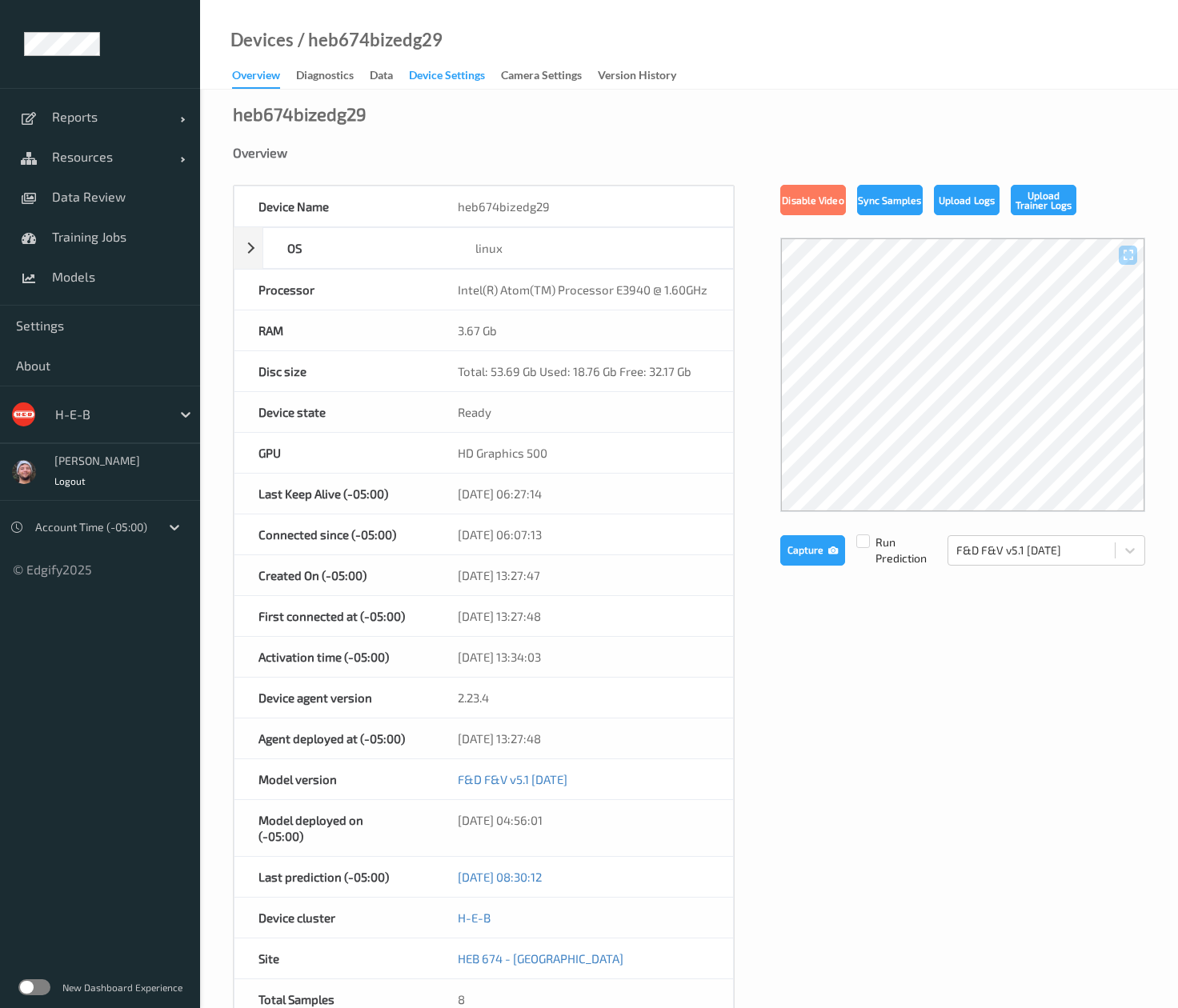
click at [468, 73] on div "Device Settings" at bounding box center [447, 77] width 76 height 20
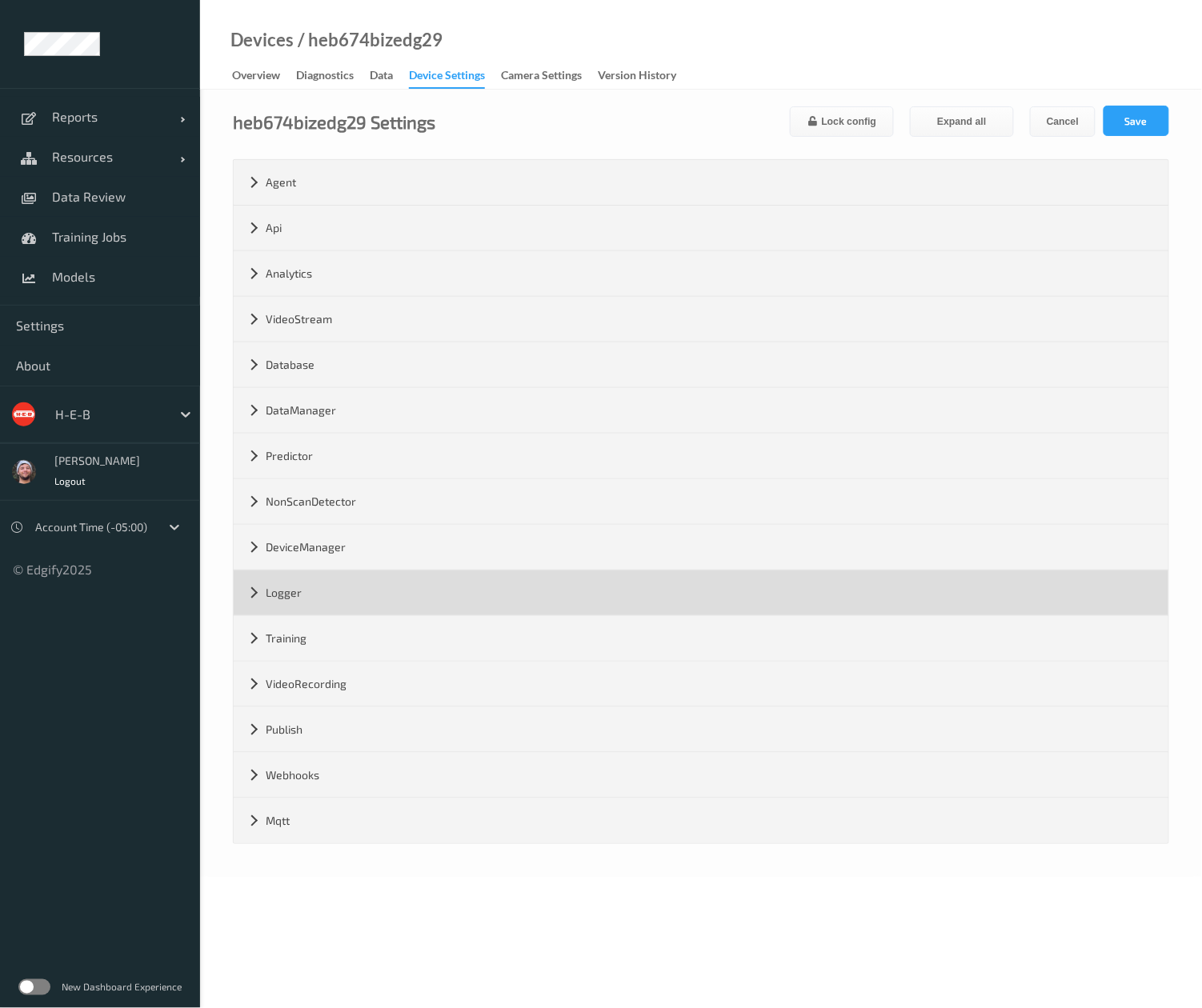
click at [410, 608] on div "Logger" at bounding box center [701, 592] width 935 height 45
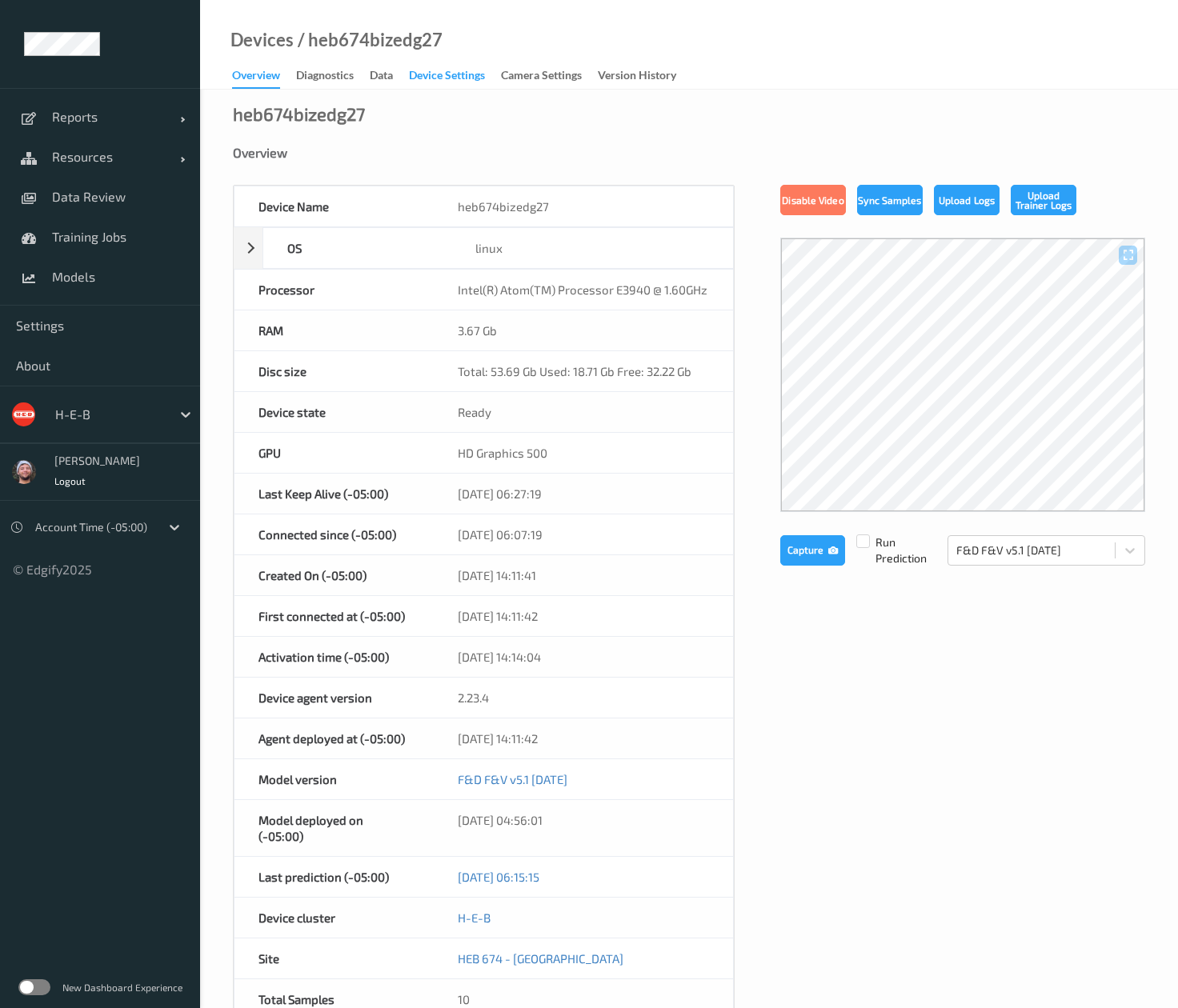
click at [468, 73] on div "Device Settings" at bounding box center [447, 77] width 76 height 20
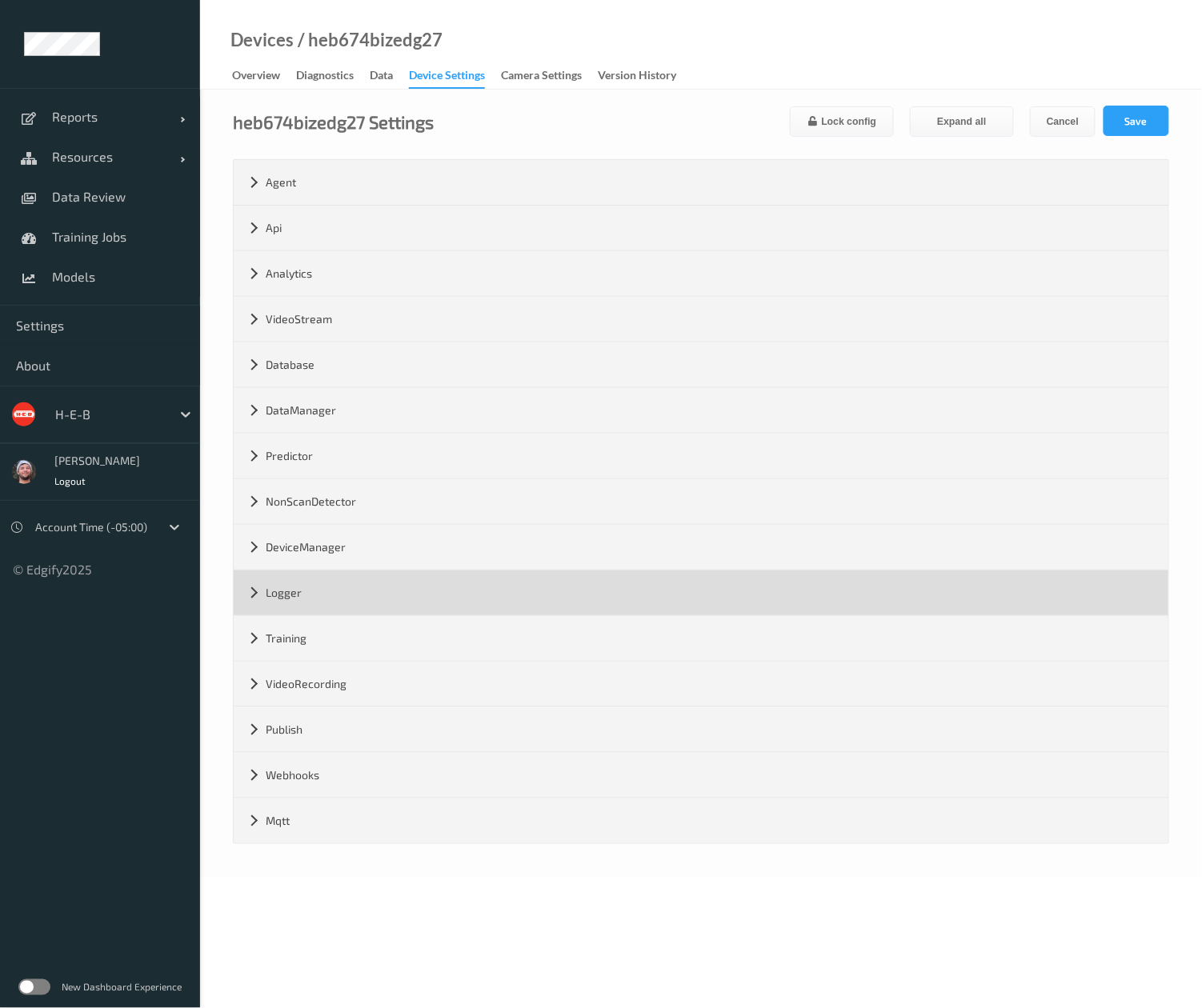
click at [410, 608] on div "Logger" at bounding box center [701, 592] width 935 height 45
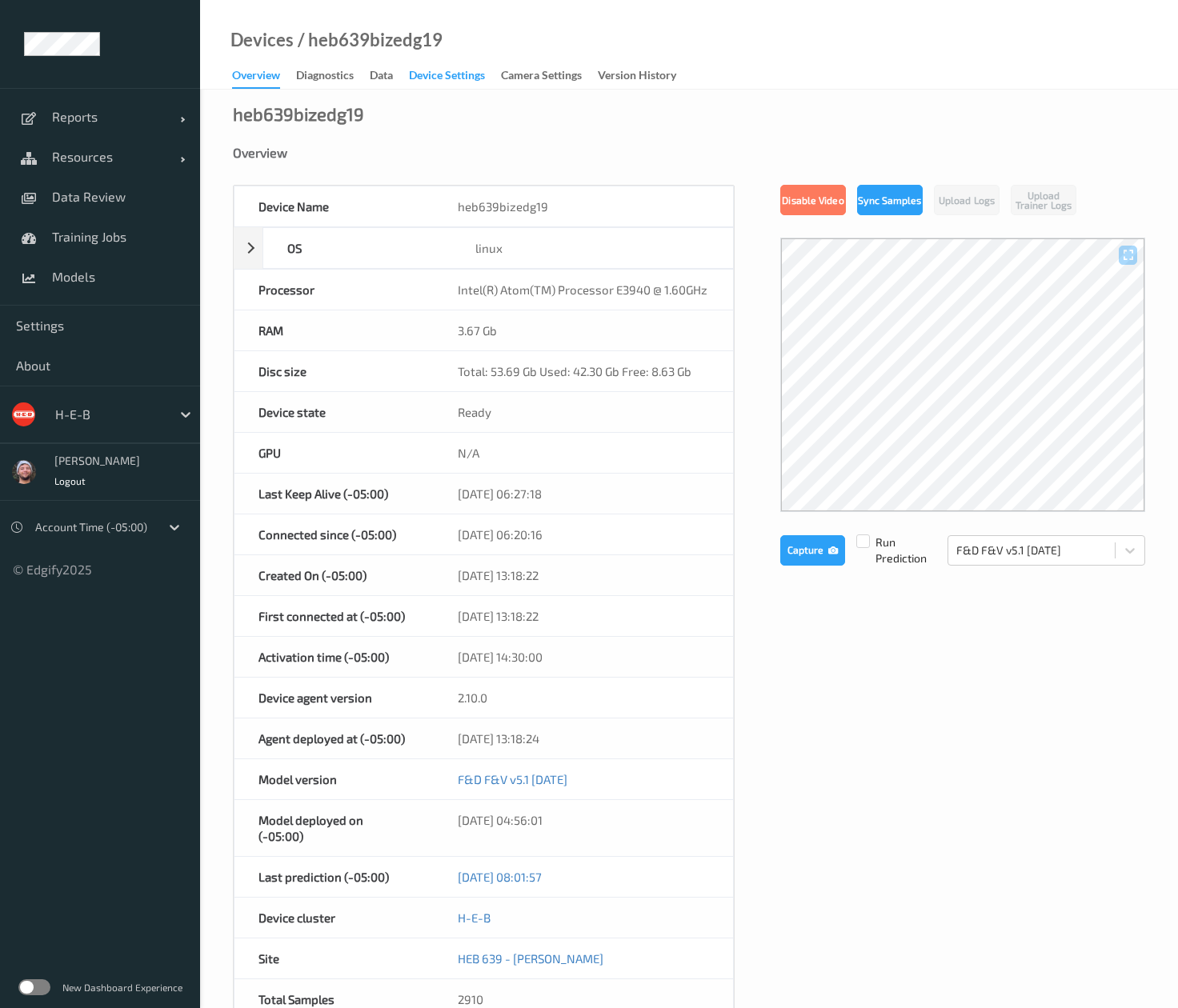
click at [468, 73] on div "Device Settings" at bounding box center [447, 77] width 76 height 20
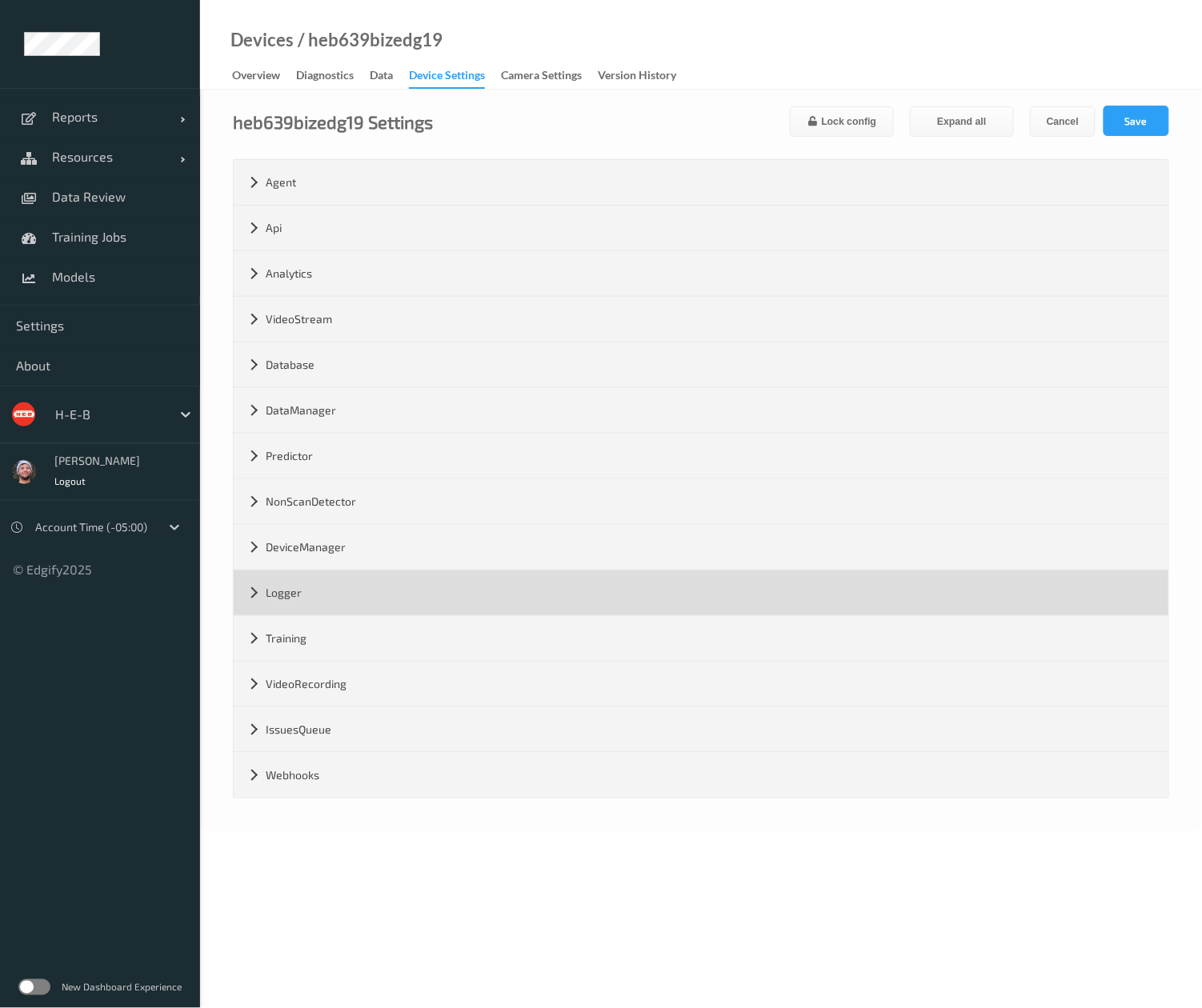
click at [410, 608] on div "Logger" at bounding box center [701, 592] width 935 height 45
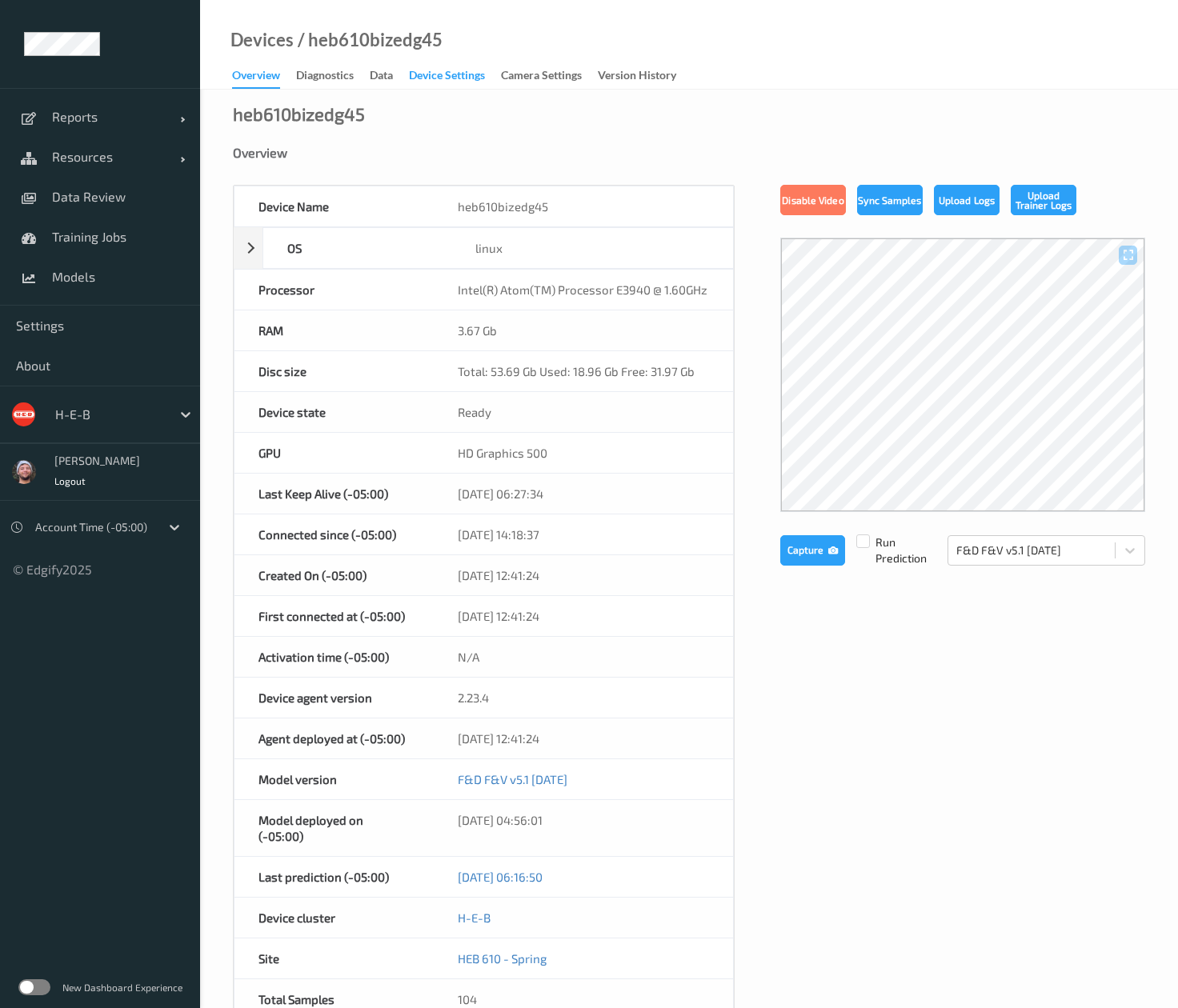
click at [468, 73] on div "Device Settings" at bounding box center [447, 77] width 76 height 20
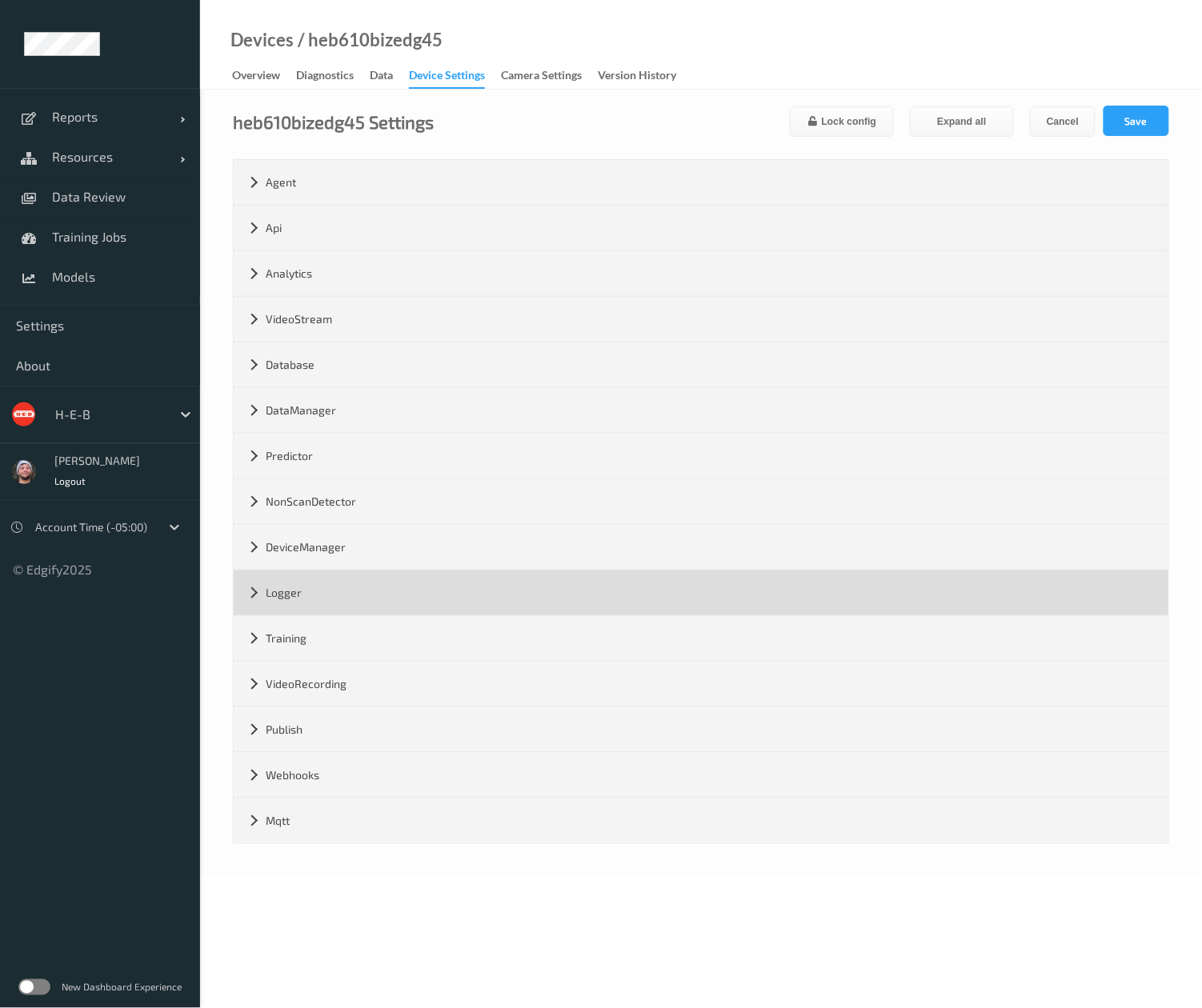
click at [410, 608] on div "Logger" at bounding box center [701, 592] width 935 height 45
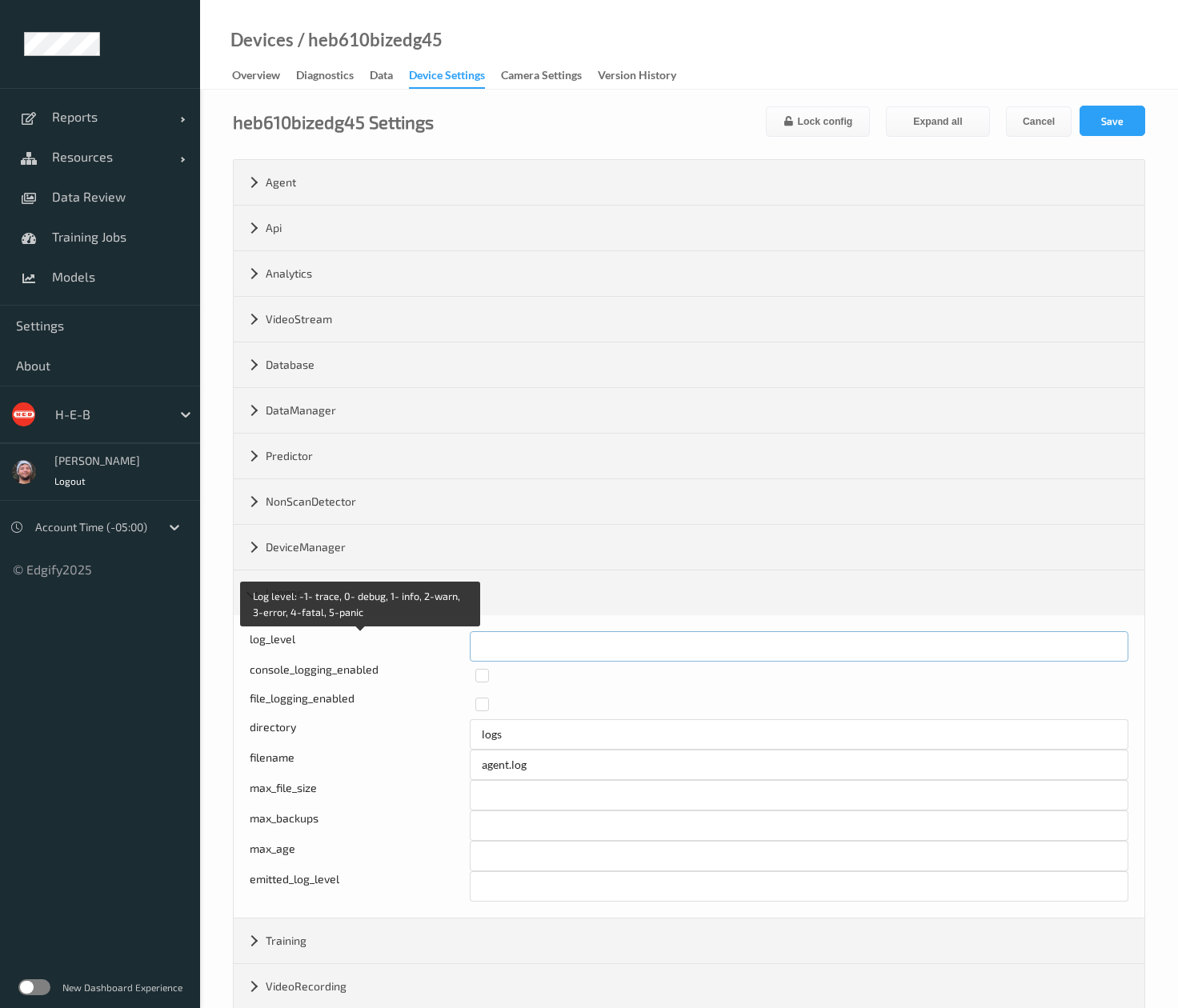
drag, startPoint x: 517, startPoint y: 646, endPoint x: 397, endPoint y: 646, distance: 120.0
click at [397, 646] on div "Log level: -1- trace, 0- debug, 1- info, 2-warn, 3-error, 4-fatal, 5-panic log_…" at bounding box center [689, 646] width 879 height 30
type input "*"
click at [1128, 104] on div "heb610bizedg45 Settings Lock config Expand all Cancel Save Agent version 2.23.4…" at bounding box center [689, 635] width 978 height 1090
click at [1115, 121] on button "Save" at bounding box center [1112, 121] width 66 height 30
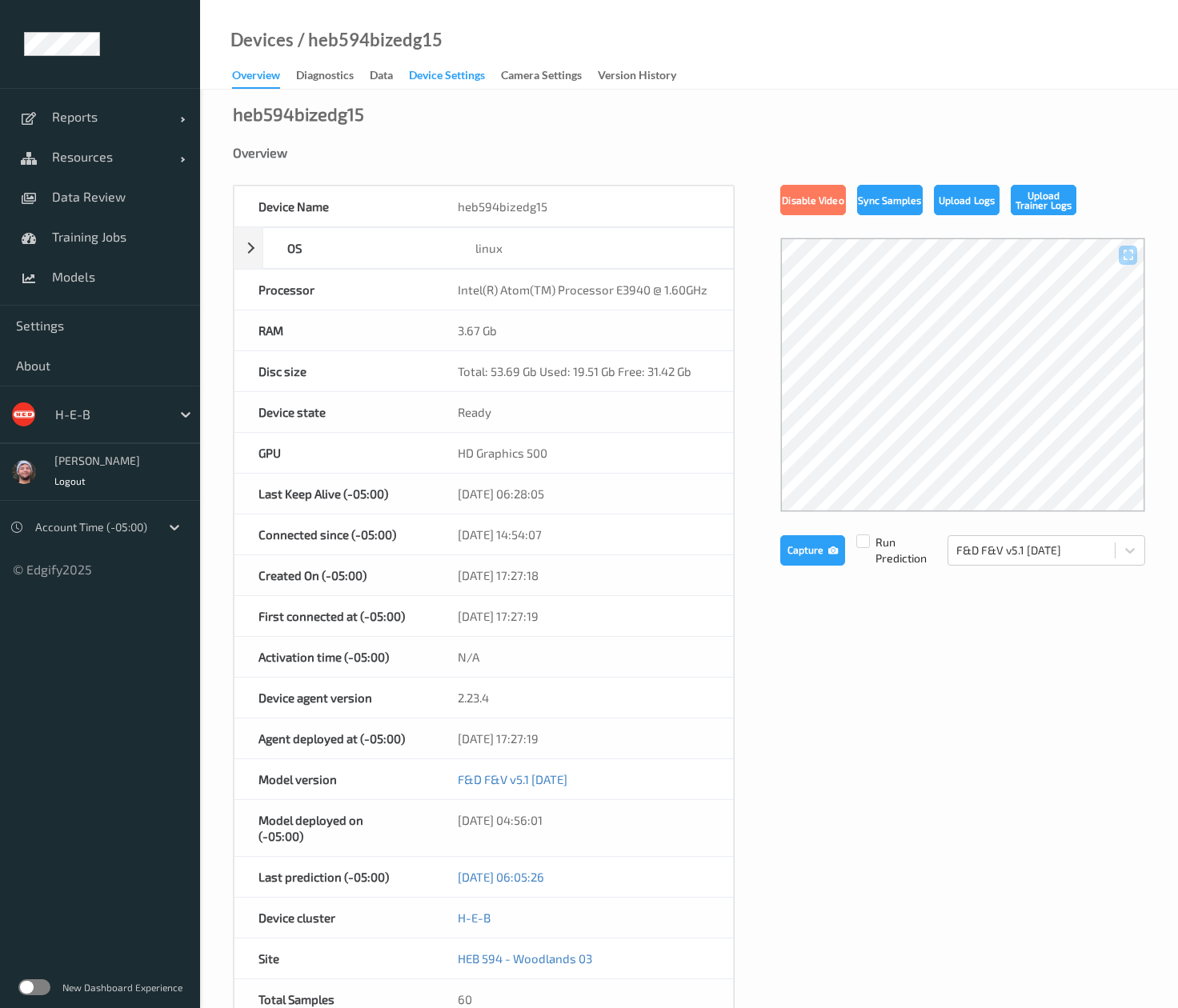
click at [468, 73] on div "Device Settings" at bounding box center [447, 77] width 76 height 20
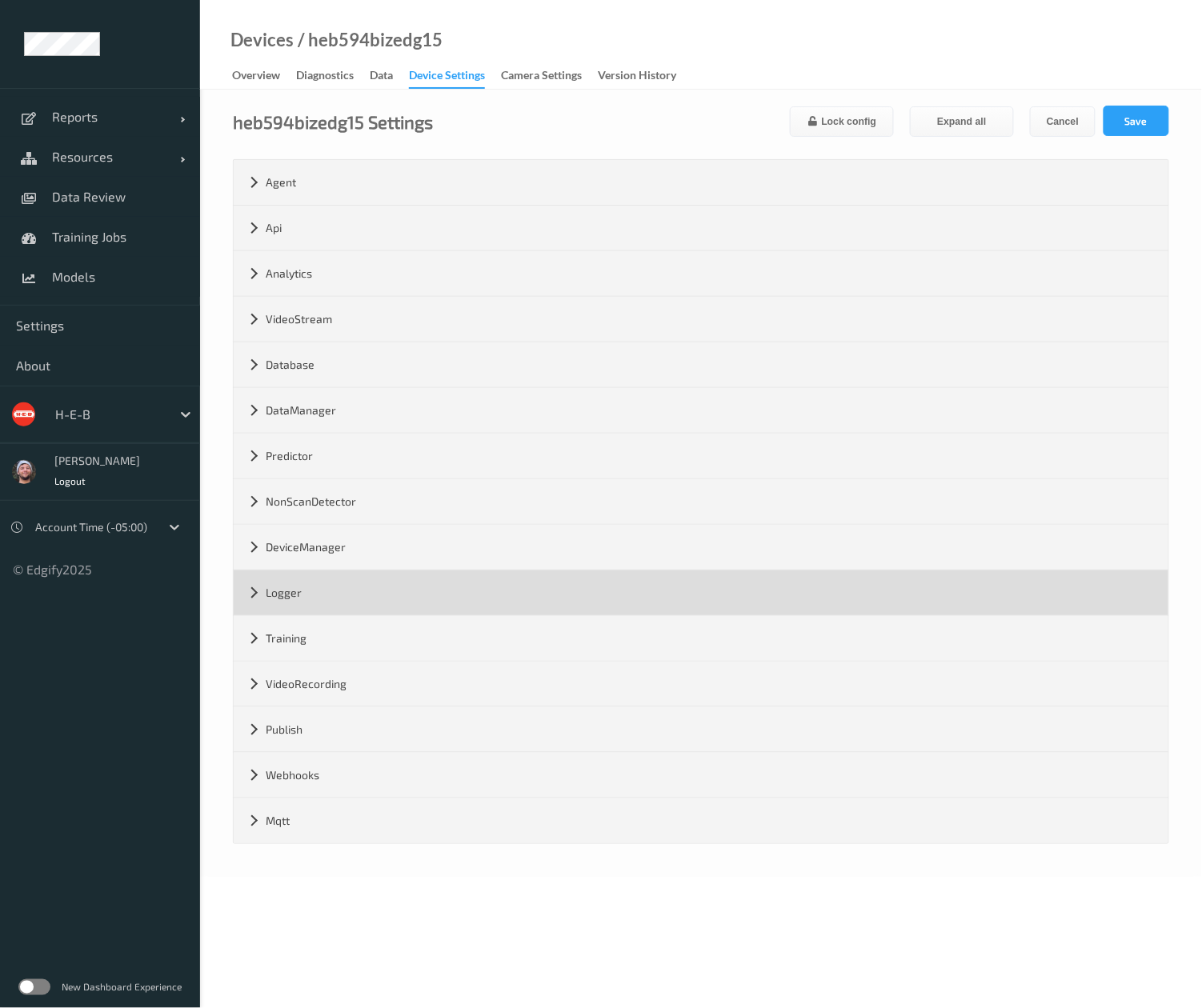
click at [410, 608] on div "Logger" at bounding box center [701, 592] width 935 height 45
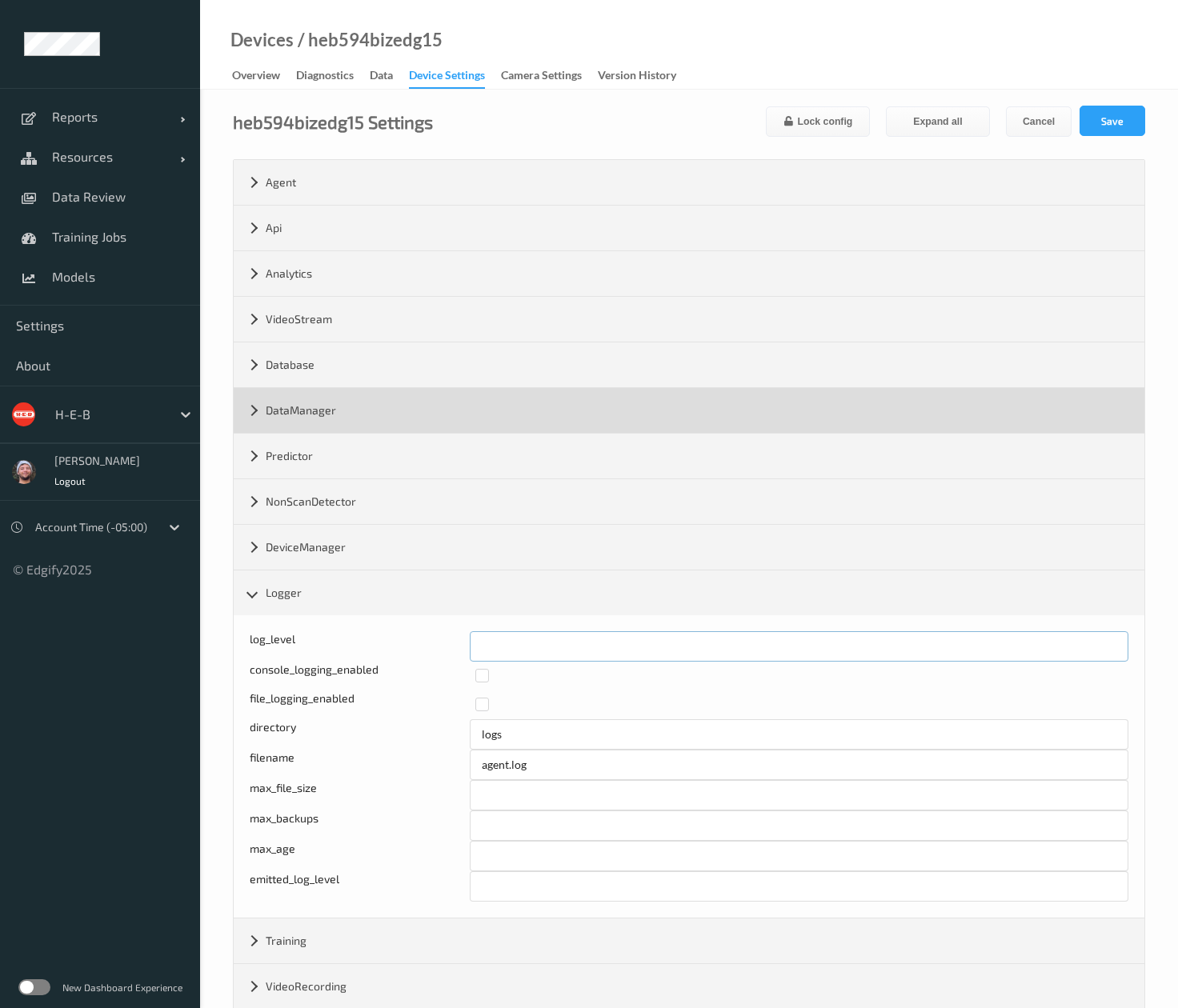
drag, startPoint x: 382, startPoint y: 650, endPoint x: 814, endPoint y: 411, distance: 492.8
click at [293, 650] on div "log_level *" at bounding box center [689, 646] width 879 height 30
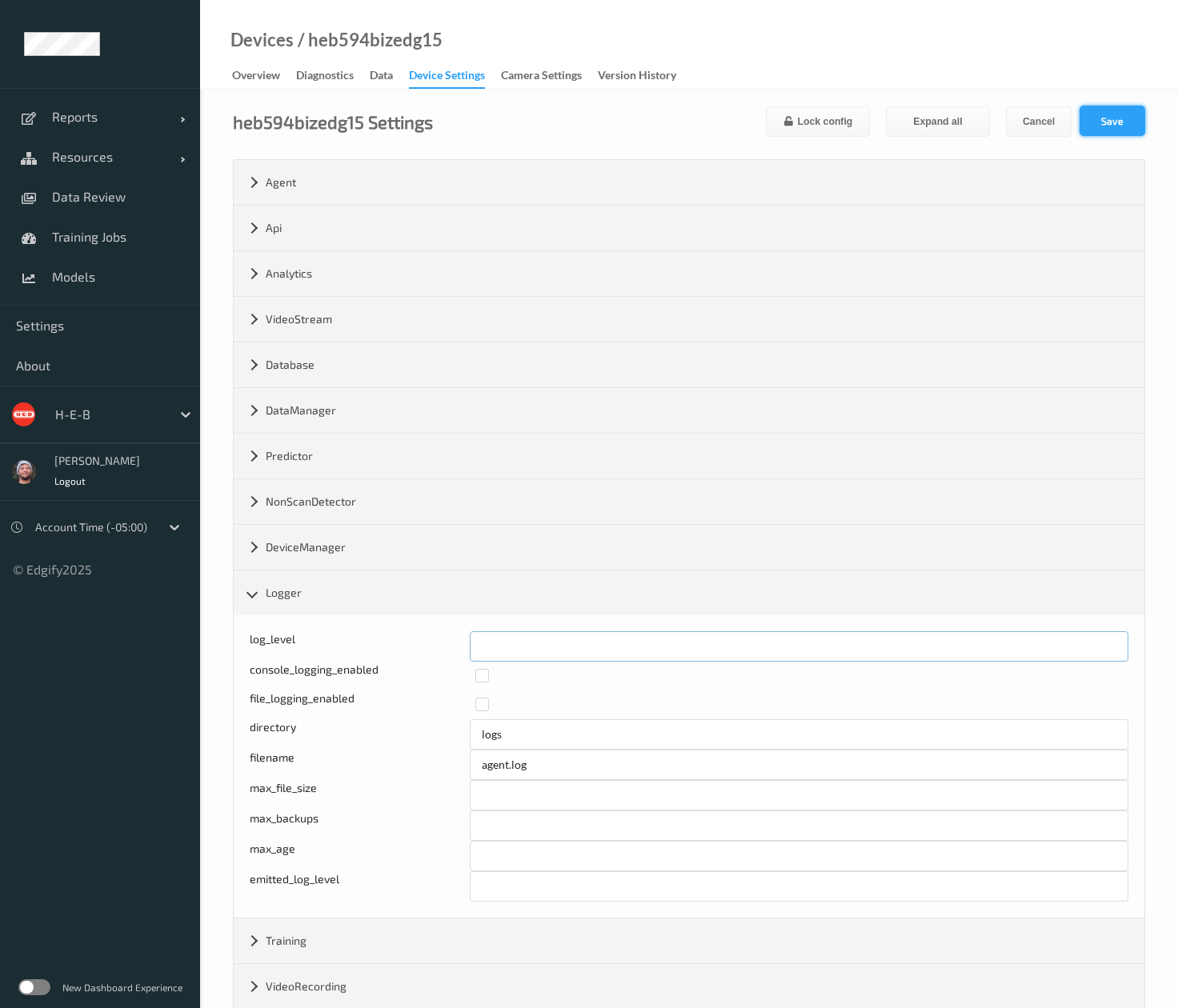
type input "*"
click at [1118, 131] on button "Save" at bounding box center [1112, 121] width 66 height 30
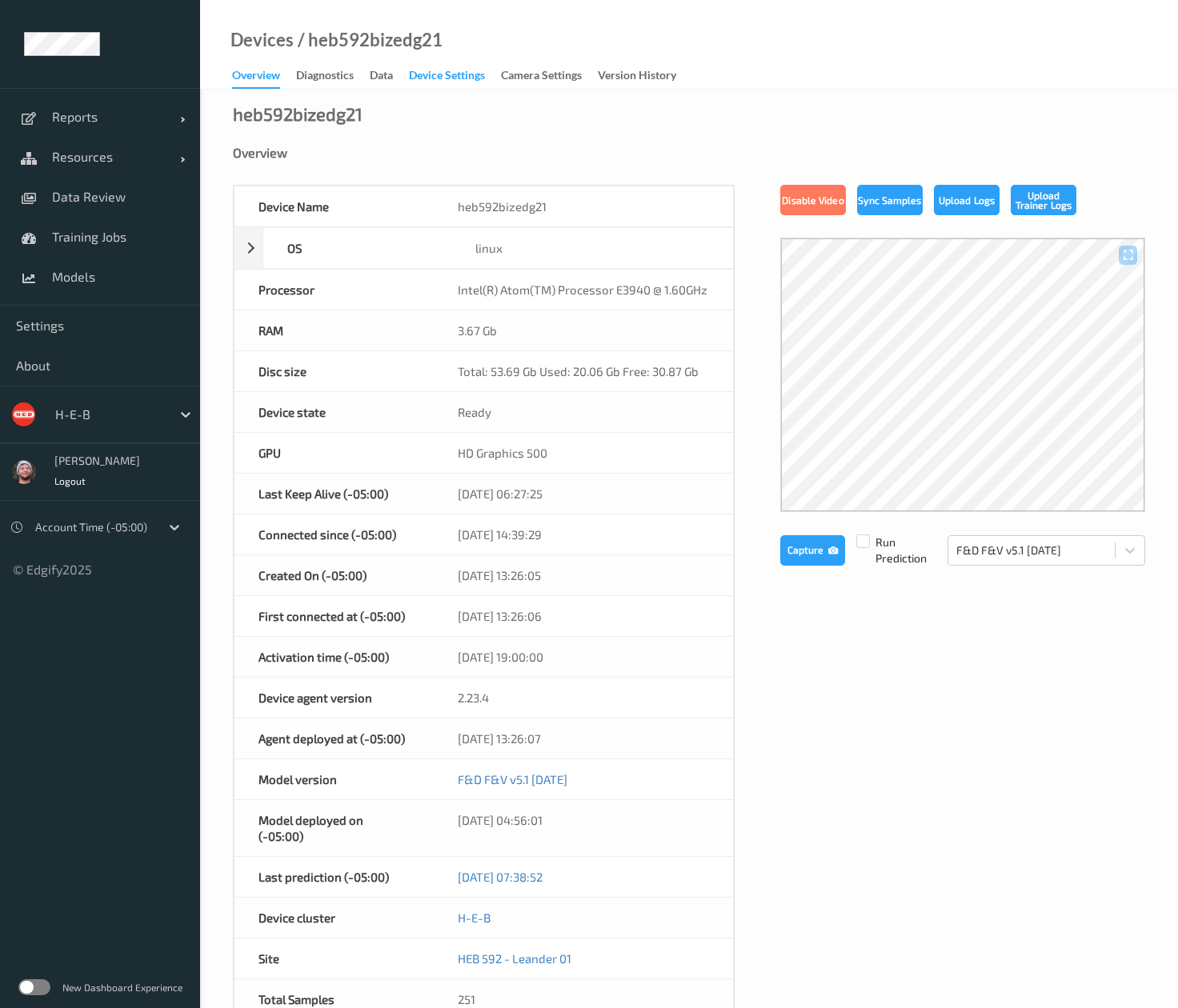
click at [468, 73] on div "Device Settings" at bounding box center [447, 77] width 76 height 20
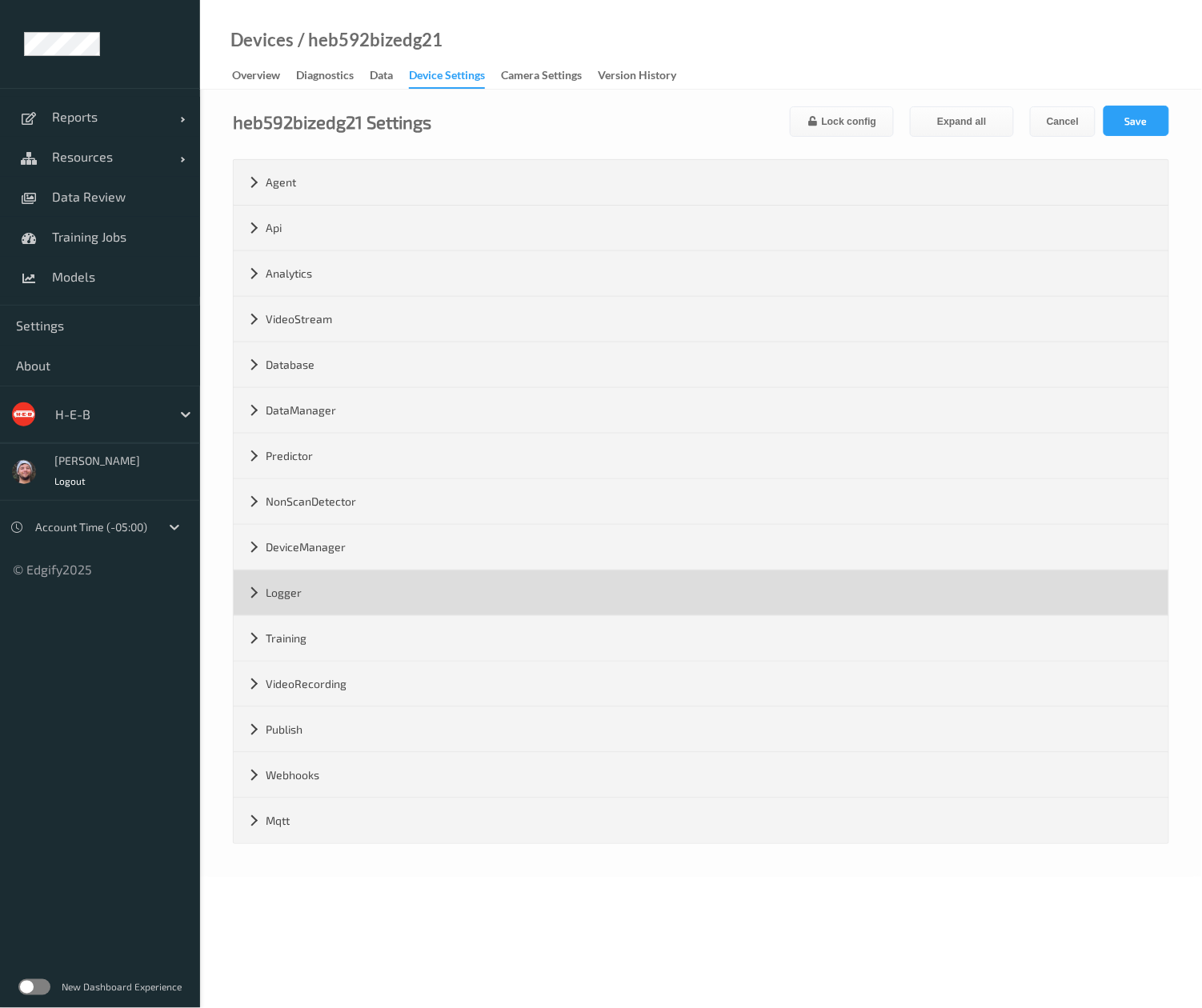
click at [410, 608] on div "Logger" at bounding box center [701, 592] width 935 height 45
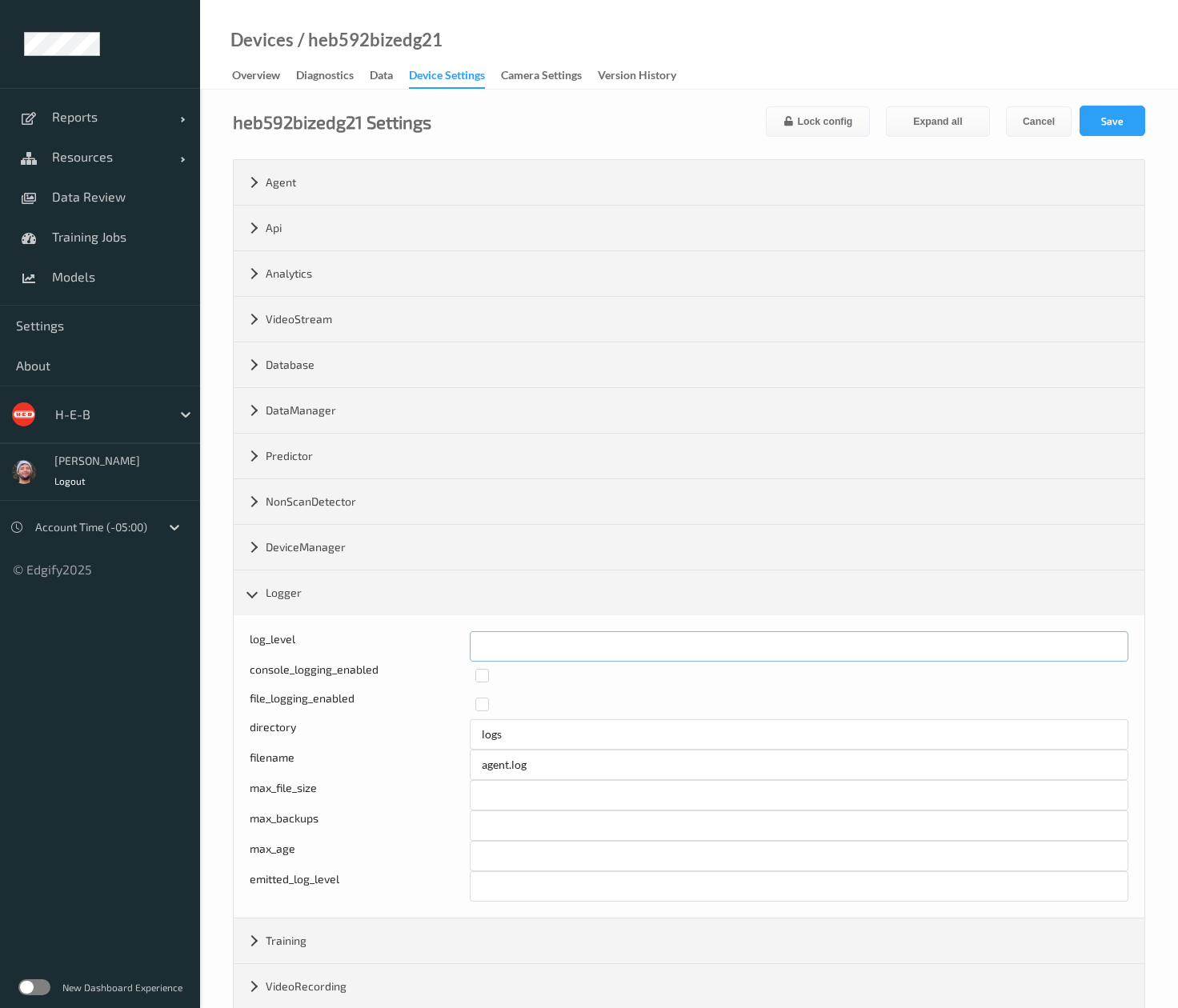
drag, startPoint x: 472, startPoint y: 649, endPoint x: 394, endPoint y: 648, distance: 78.4
click at [394, 648] on div "log_level *" at bounding box center [689, 646] width 879 height 30
type input "*"
click at [1128, 115] on button "Save" at bounding box center [1112, 121] width 66 height 30
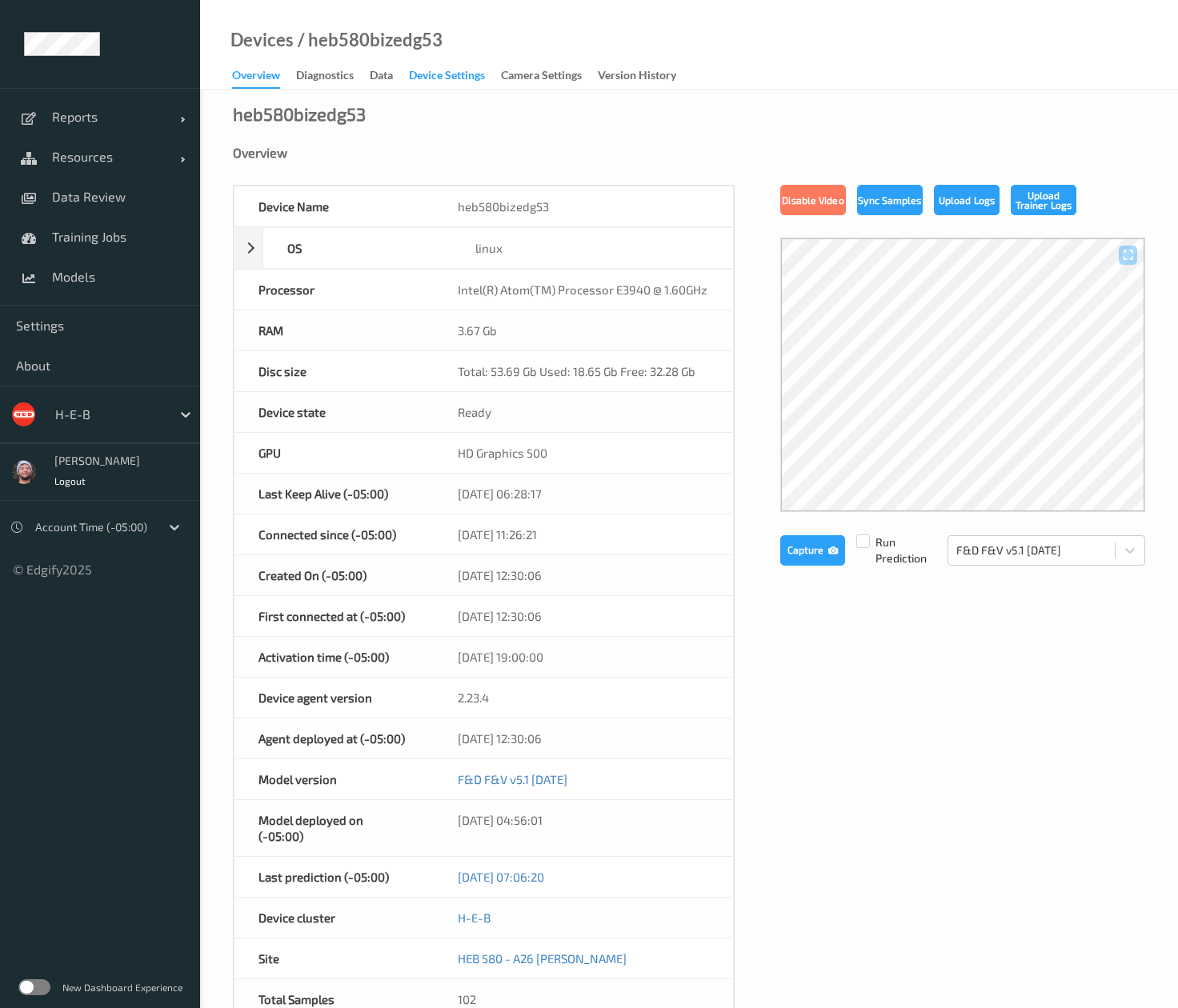
click at [468, 73] on div "Device Settings" at bounding box center [447, 77] width 76 height 20
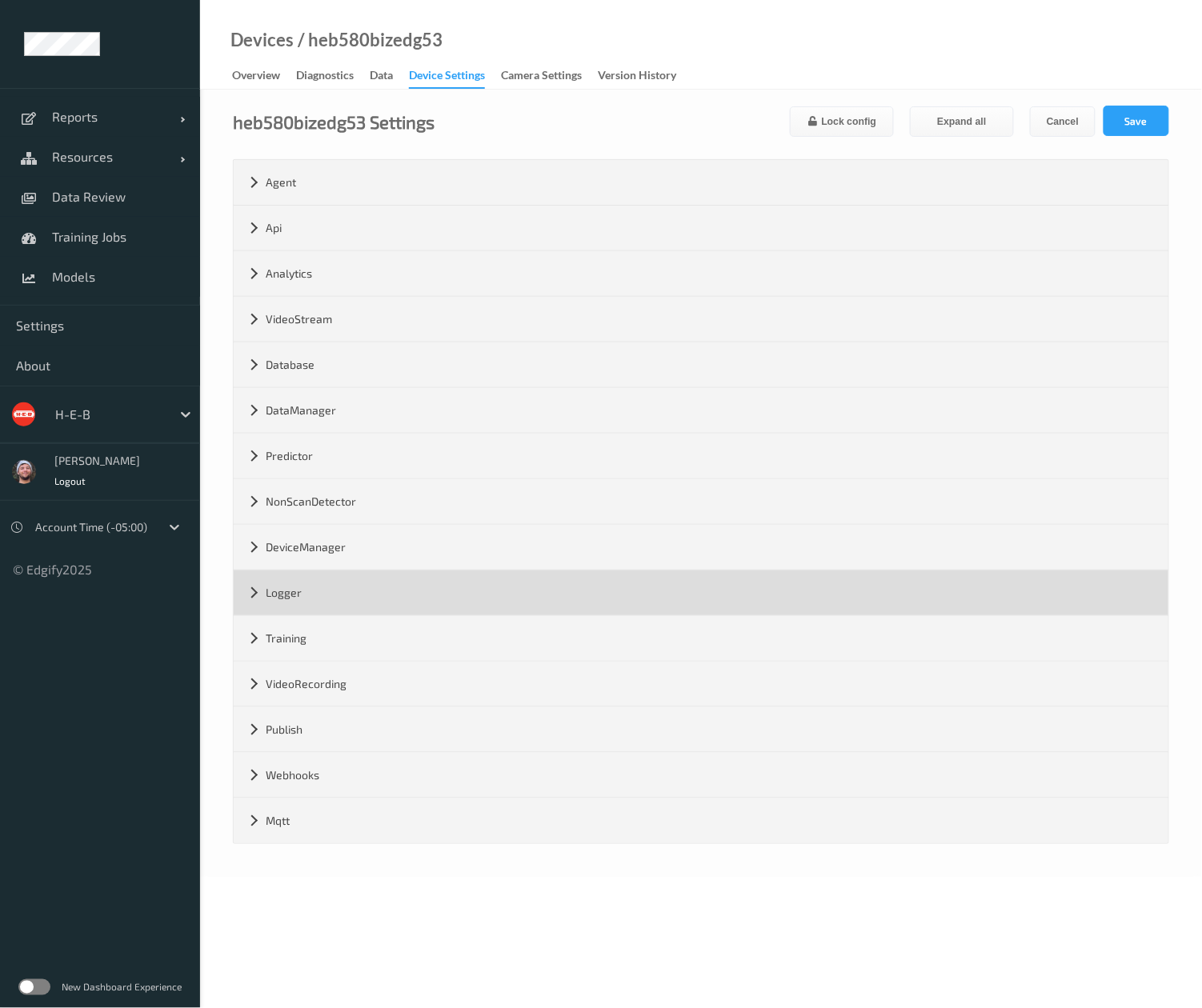
click at [410, 608] on div "Logger" at bounding box center [701, 592] width 935 height 45
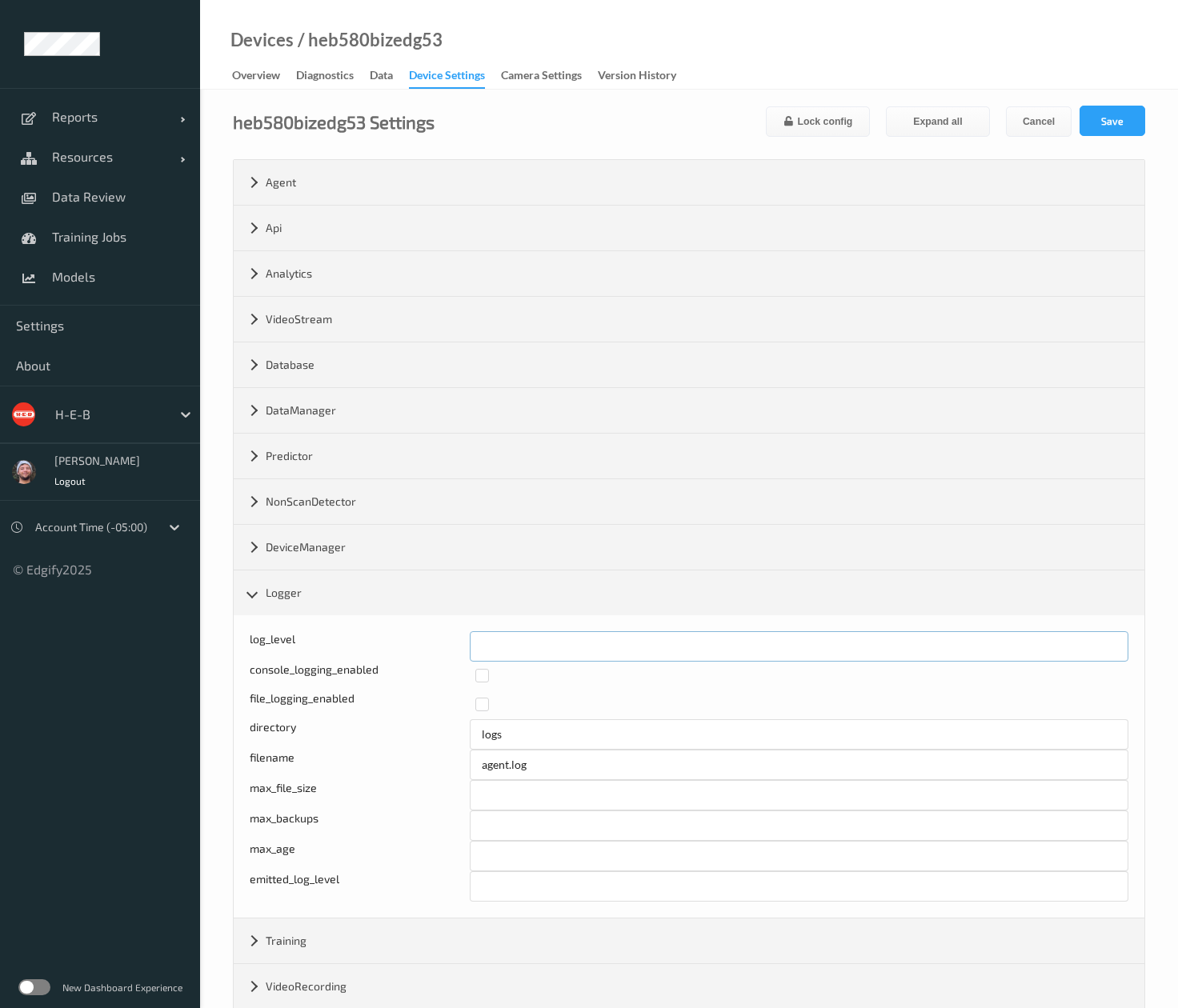
drag, startPoint x: 509, startPoint y: 665, endPoint x: 408, endPoint y: 662, distance: 100.9
click at [408, 662] on div "log_level * console_logging_enabled file_logging_enabled directory logs filenam…" at bounding box center [689, 766] width 879 height 270
type input "*"
click at [1131, 115] on button "Save" at bounding box center [1112, 121] width 66 height 30
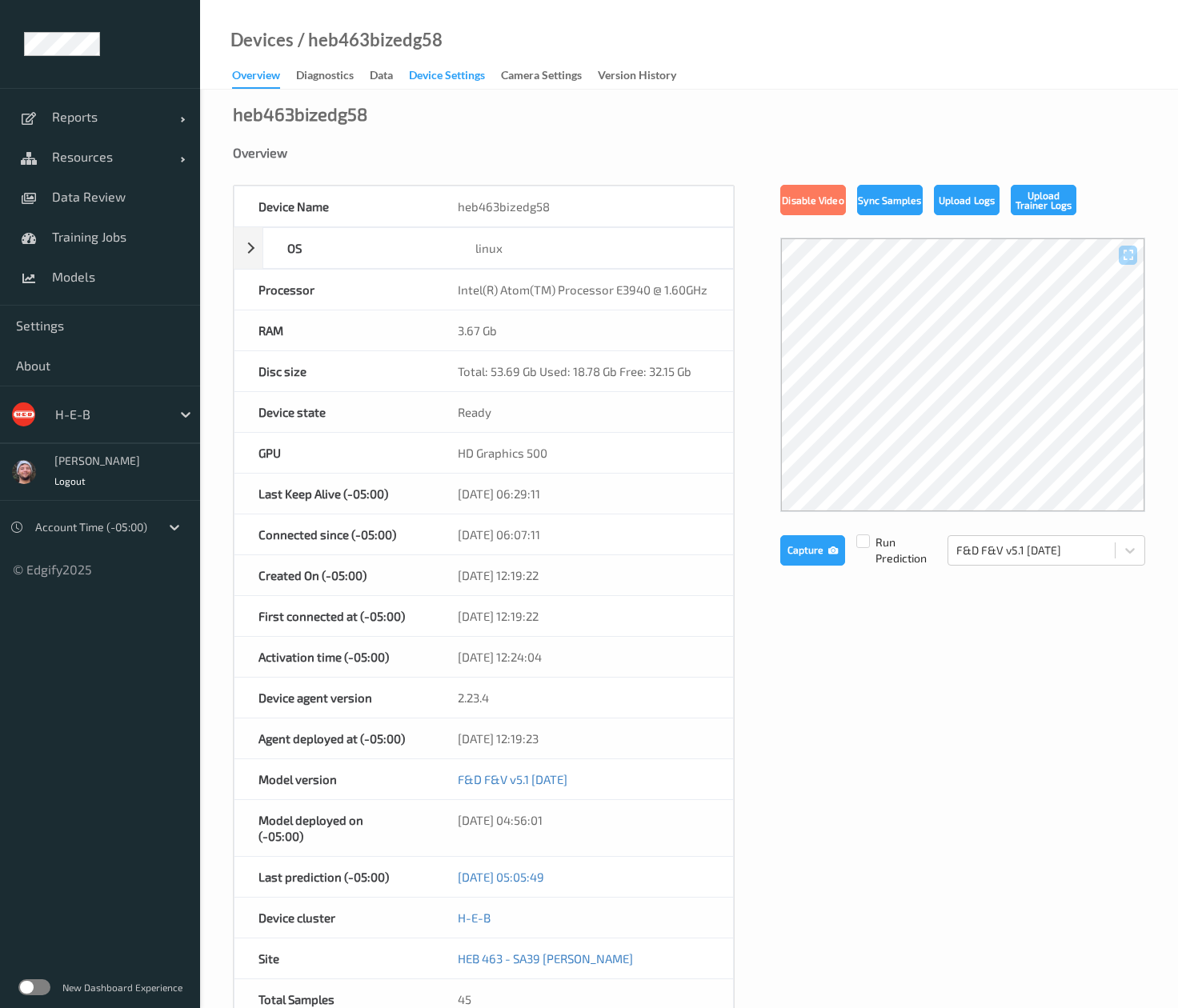
click at [456, 77] on div "Device Settings" at bounding box center [447, 77] width 76 height 20
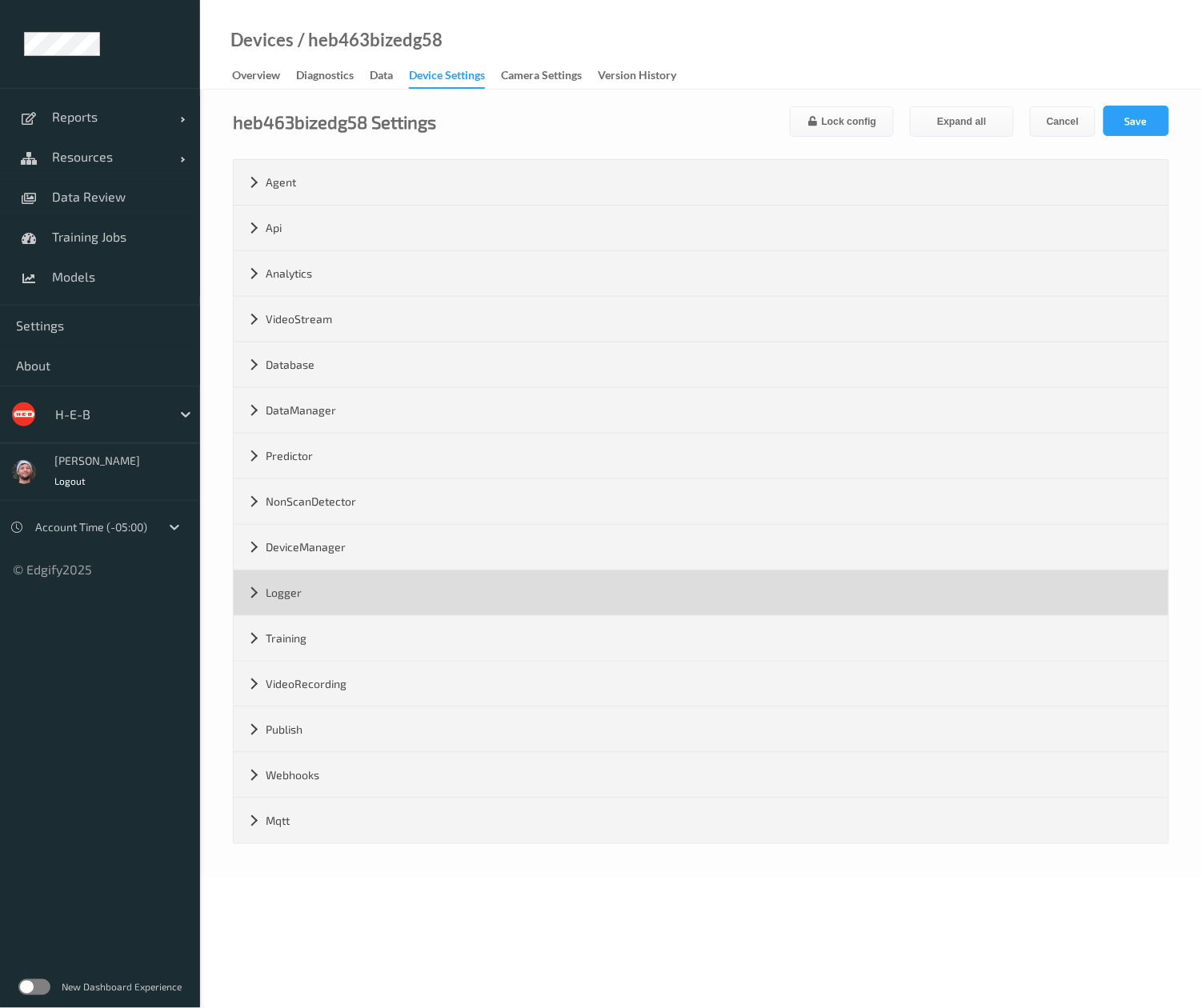
click at [504, 601] on div "Logger" at bounding box center [701, 592] width 935 height 45
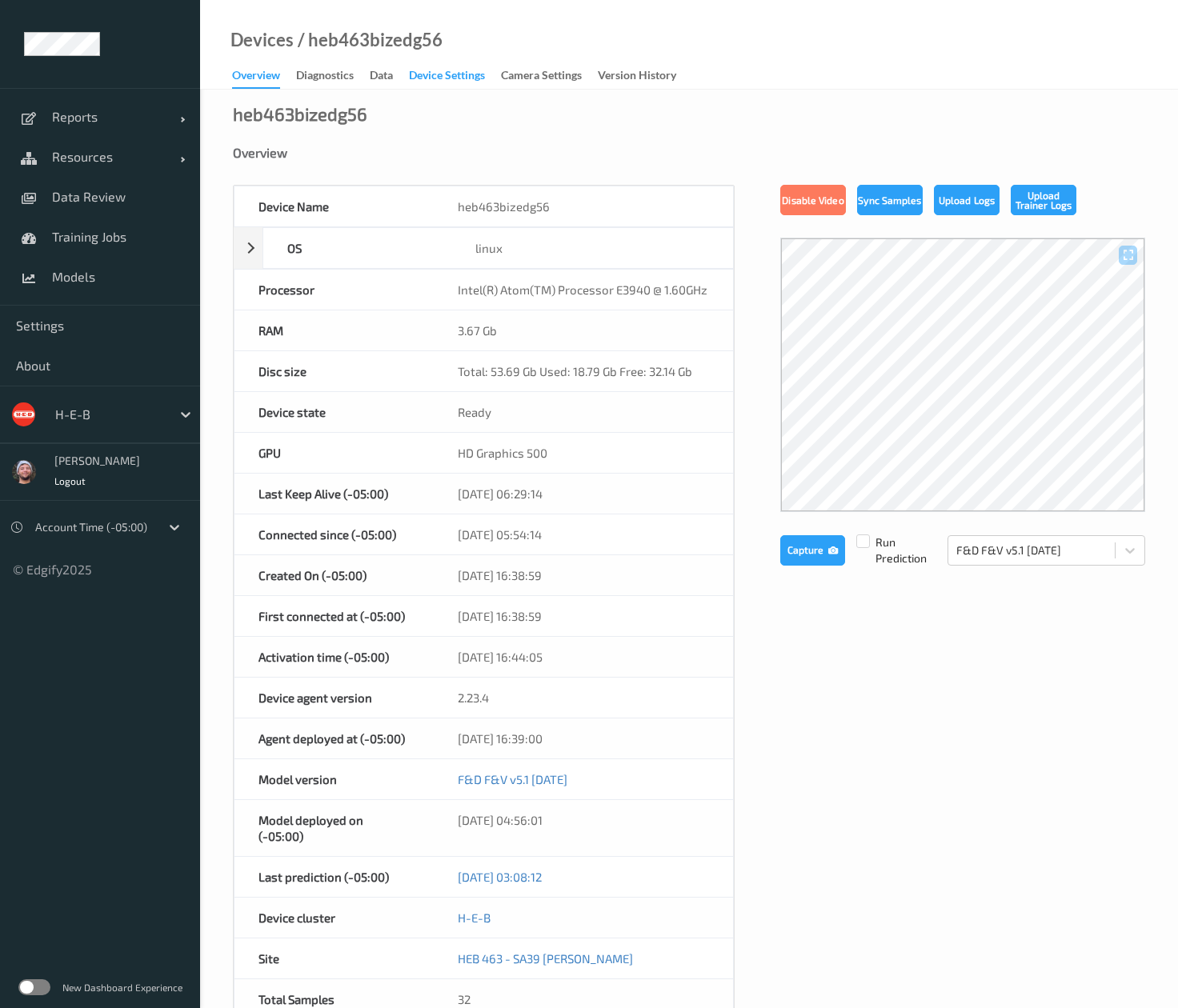
click at [451, 73] on div "Device Settings" at bounding box center [447, 77] width 76 height 20
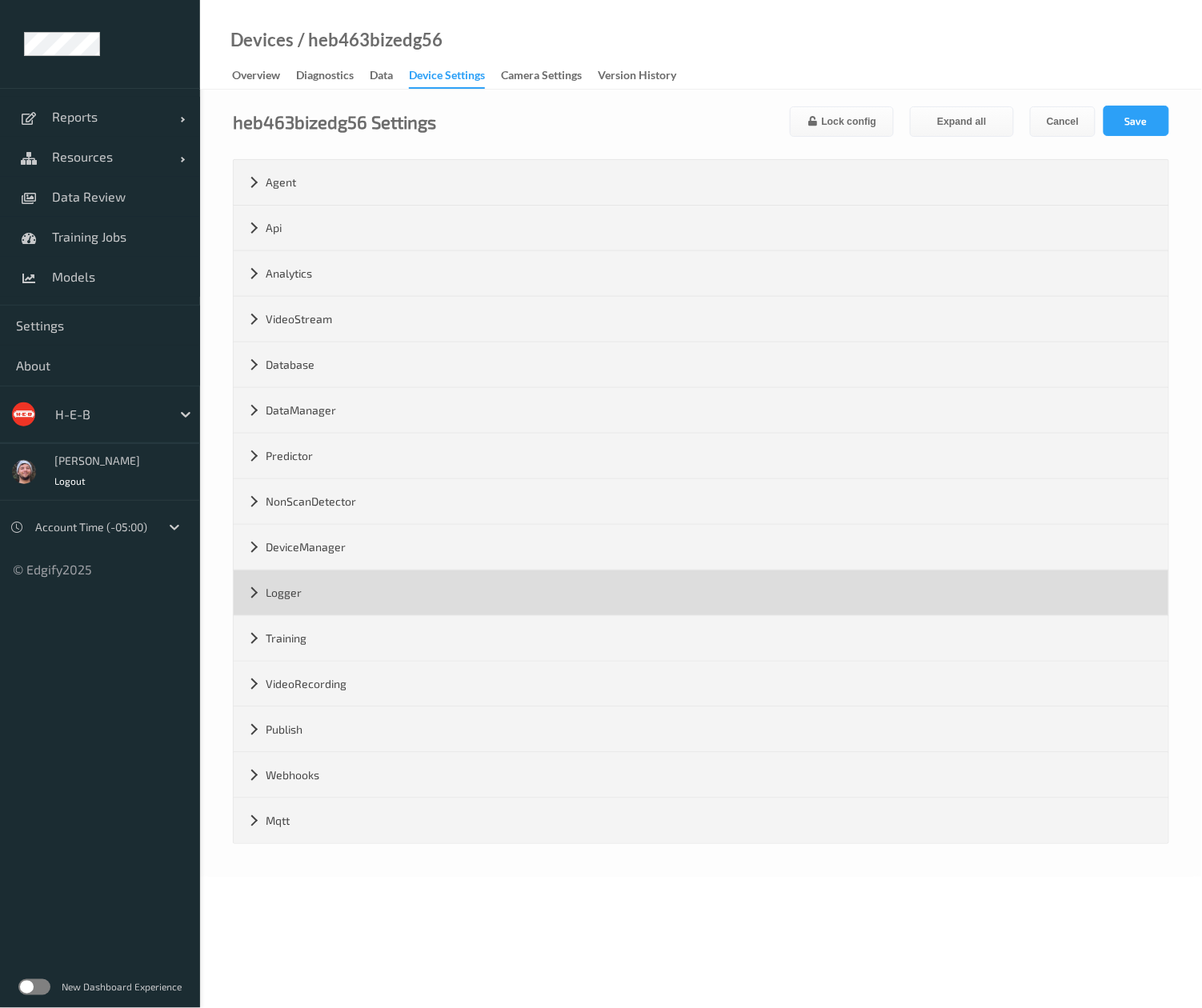
click at [504, 601] on div "Logger" at bounding box center [701, 592] width 935 height 45
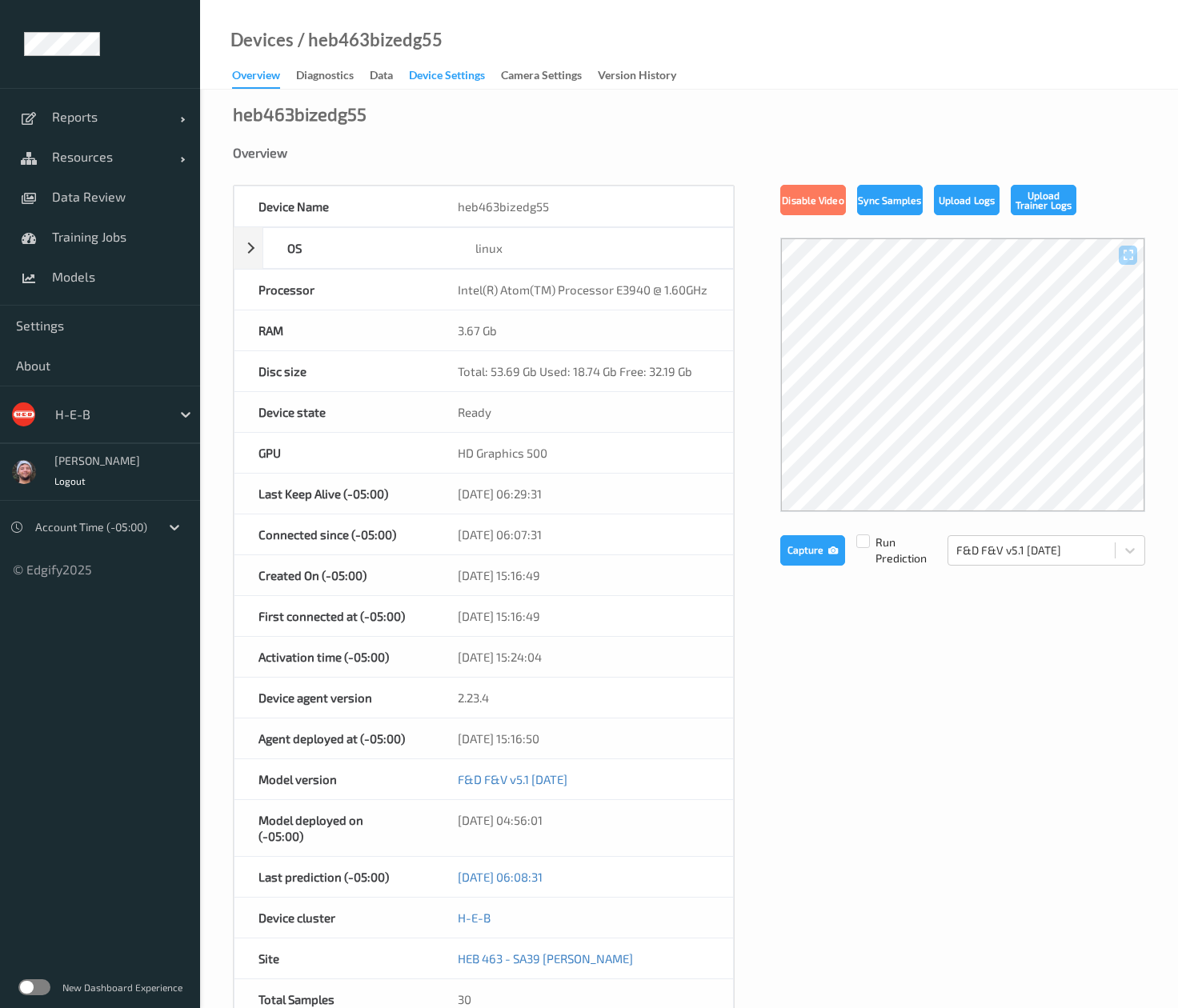
click at [451, 73] on div "Device Settings" at bounding box center [447, 77] width 76 height 20
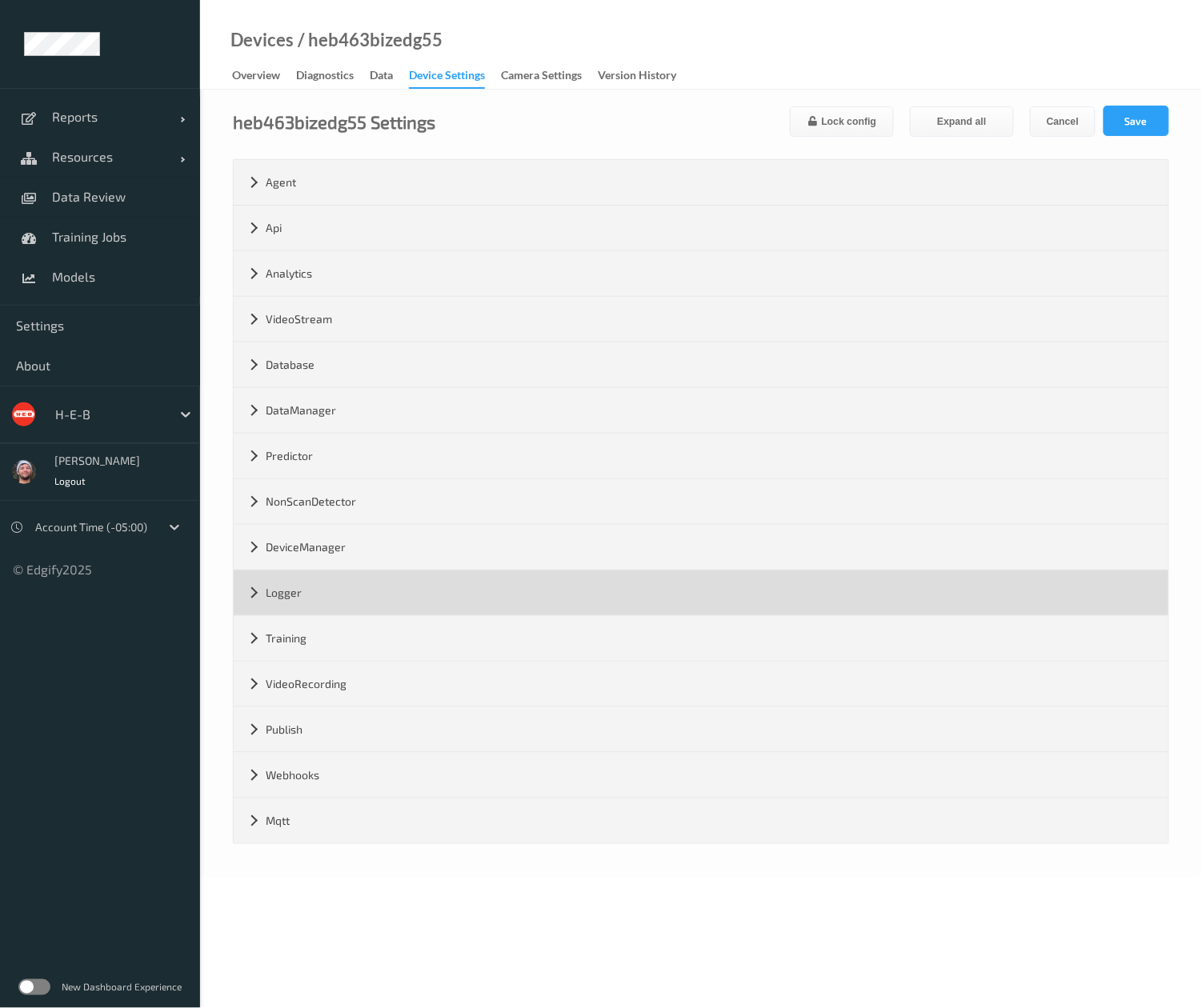
click at [504, 601] on div "Logger" at bounding box center [701, 592] width 935 height 45
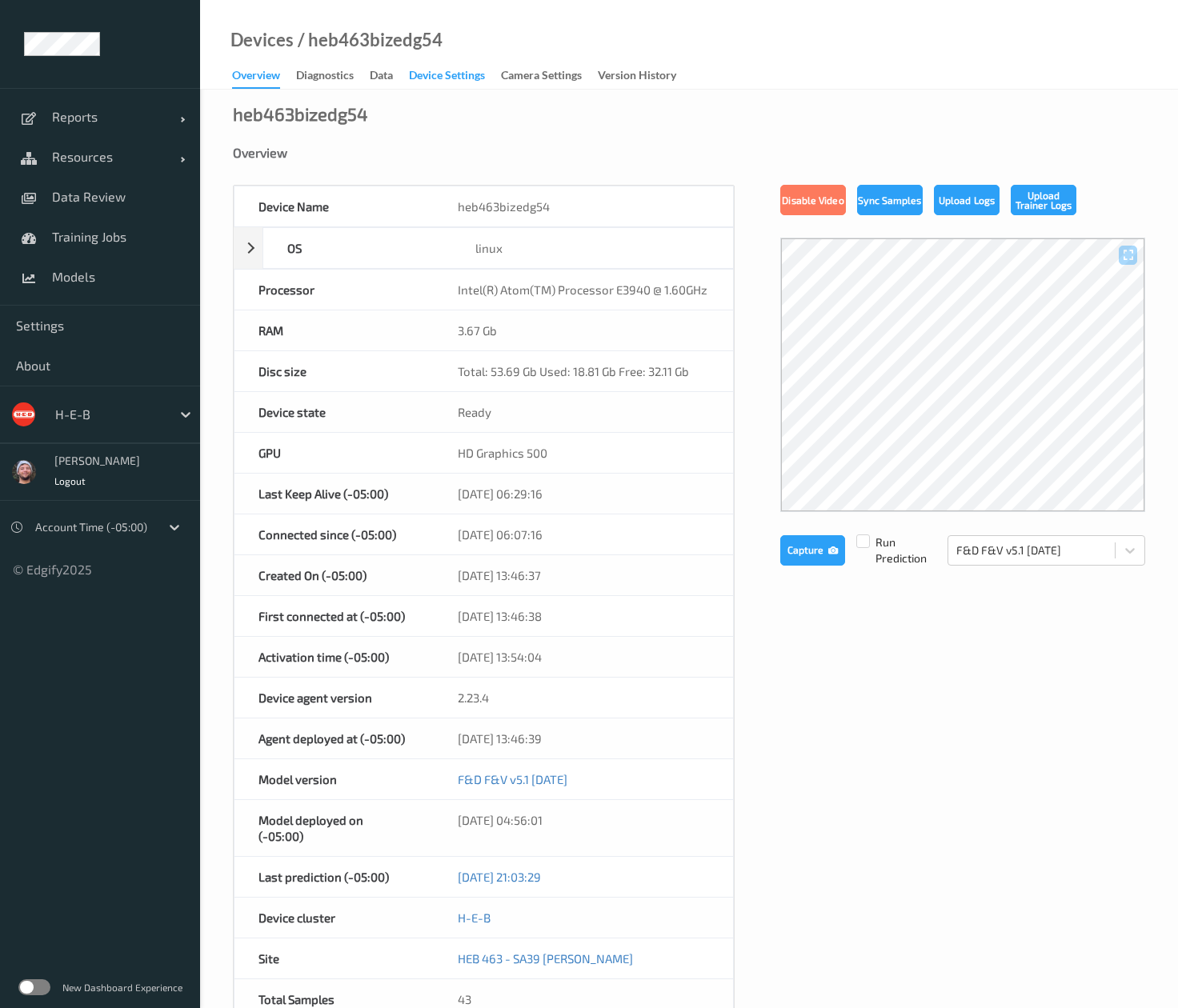
drag, startPoint x: 451, startPoint y: 72, endPoint x: 462, endPoint y: 83, distance: 15.3
click at [451, 73] on div "Device Settings" at bounding box center [447, 77] width 76 height 20
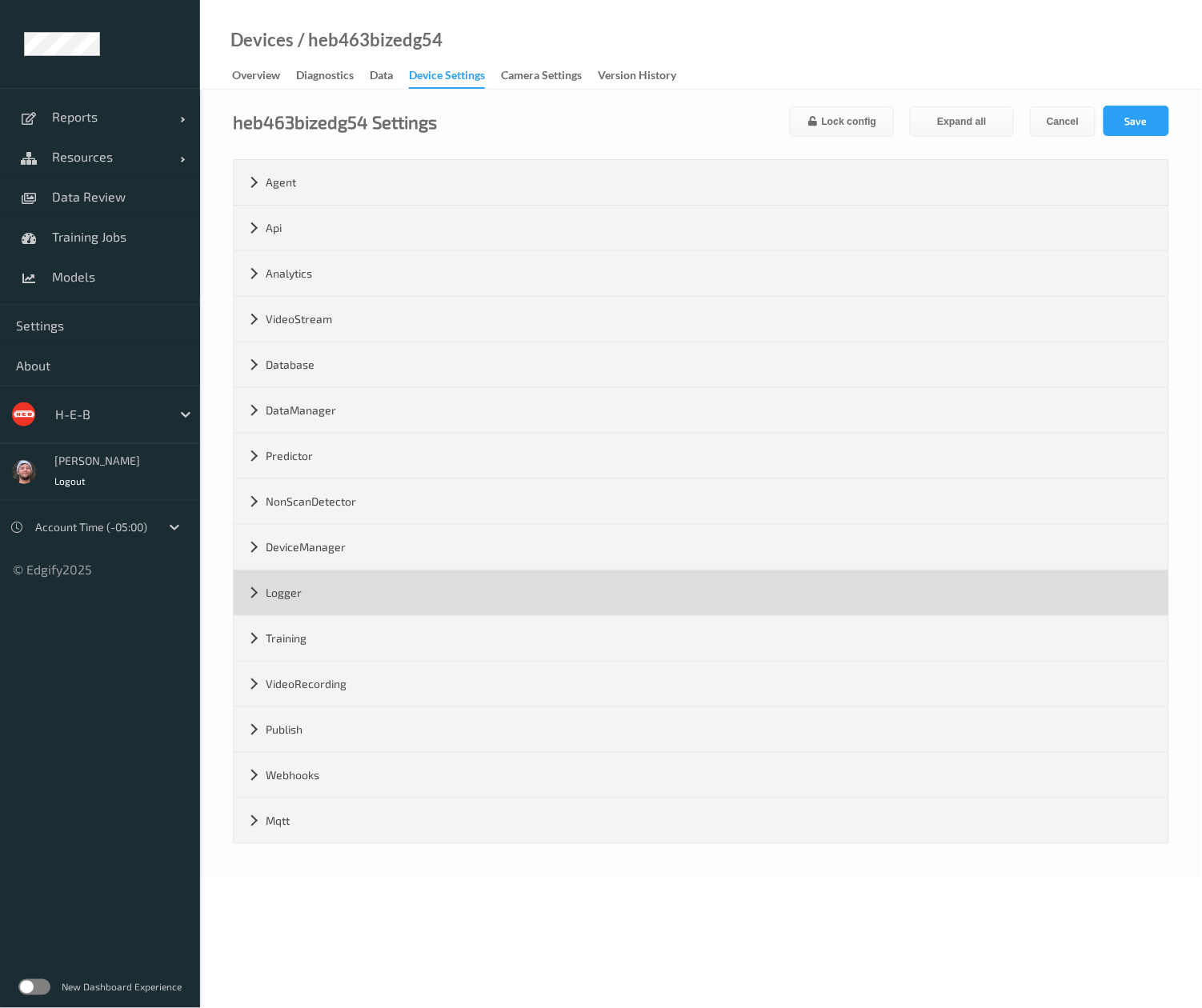
click at [420, 610] on div "Logger" at bounding box center [701, 592] width 935 height 45
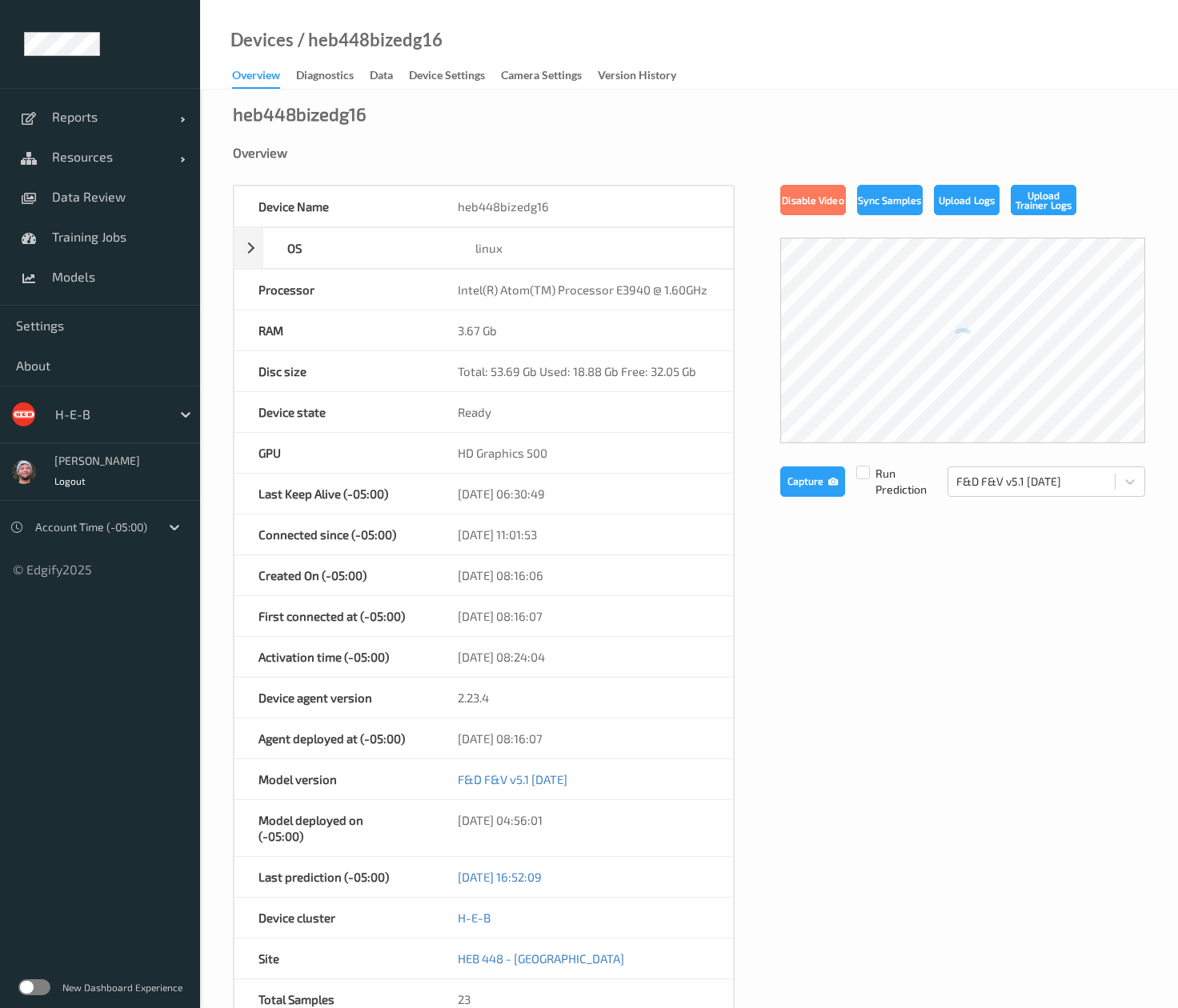
click at [408, 85] on link "Data" at bounding box center [389, 76] width 39 height 22
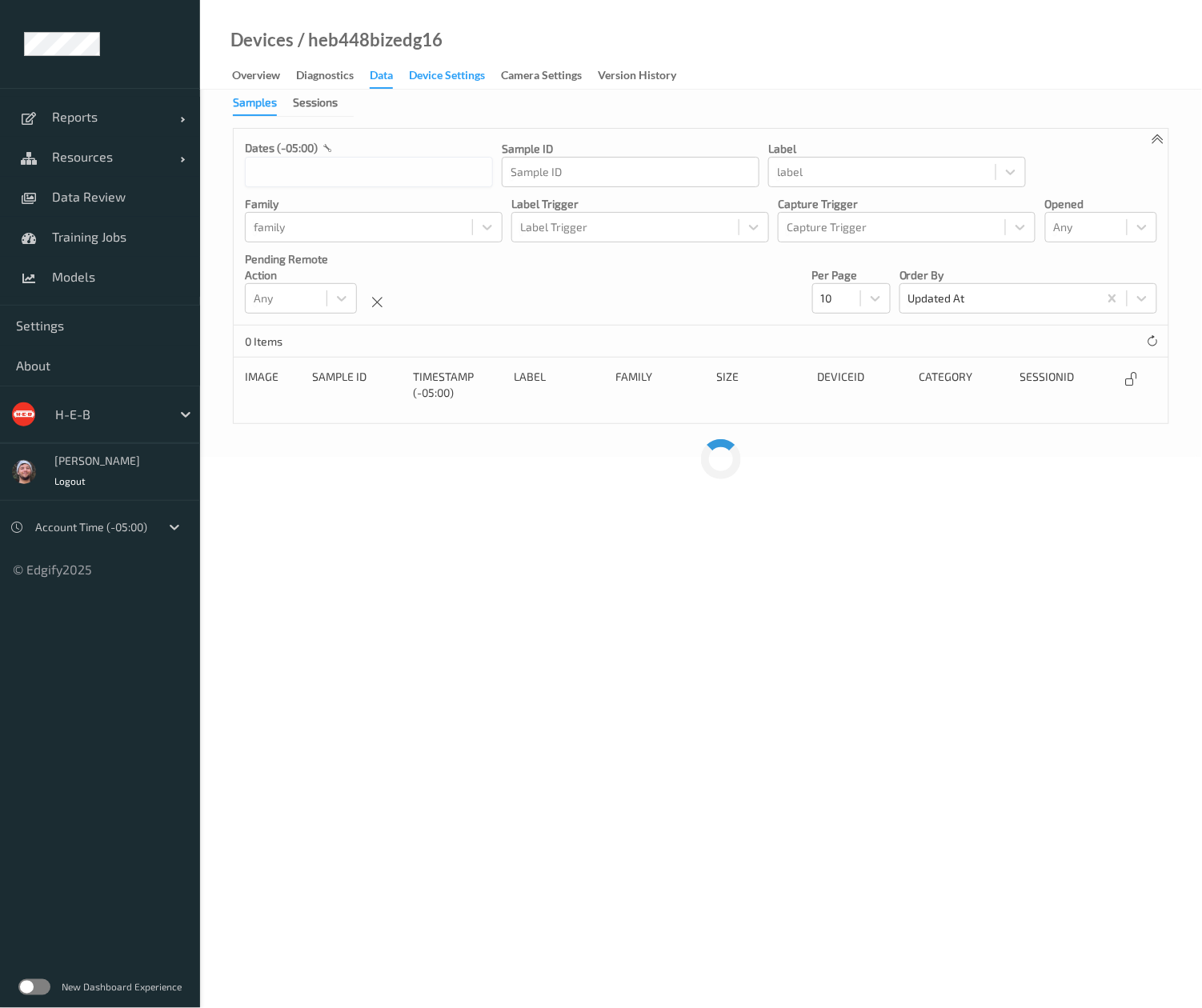
click at [417, 74] on div "Device Settings" at bounding box center [447, 77] width 76 height 20
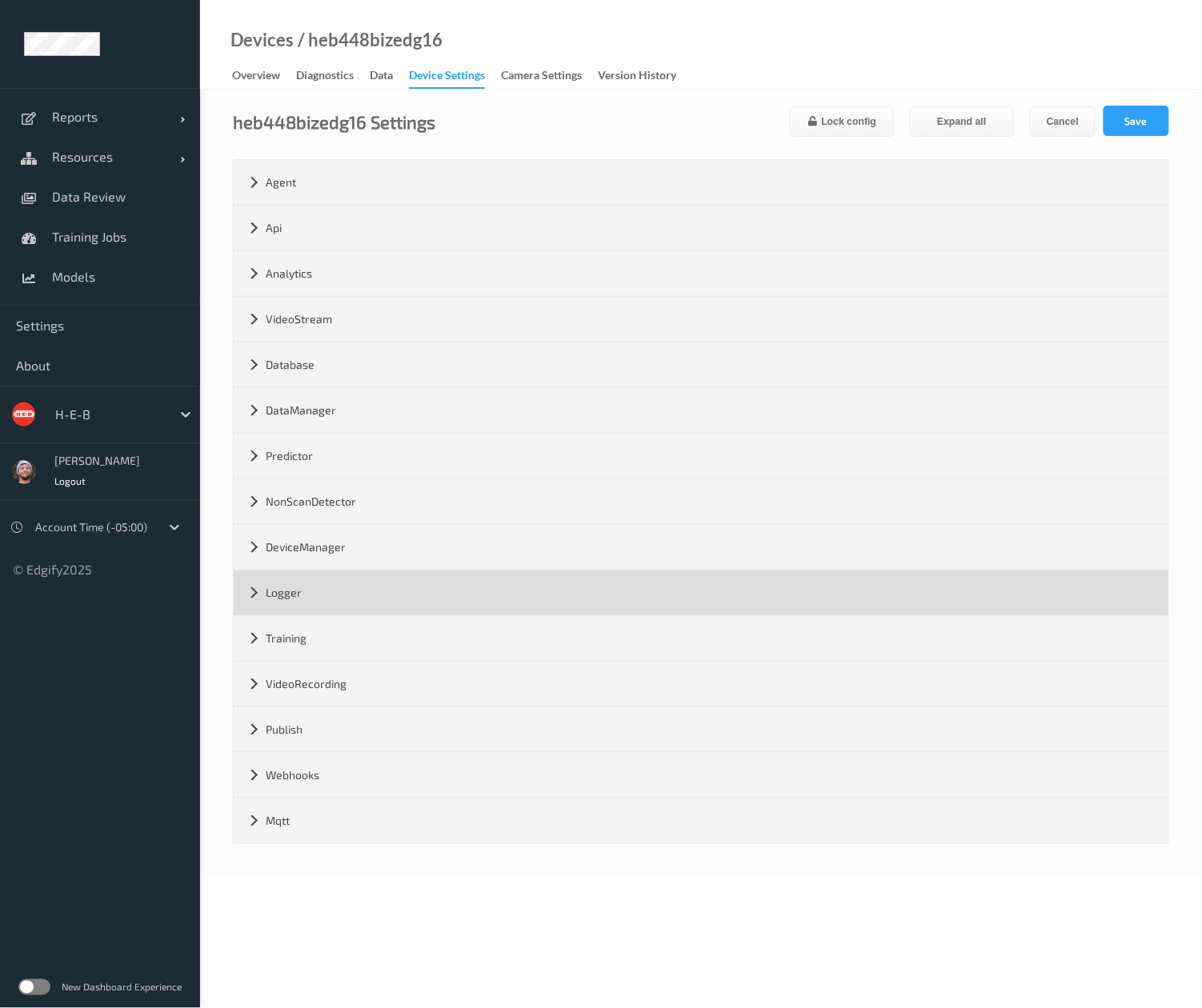
click at [355, 606] on div "Logger" at bounding box center [701, 592] width 935 height 45
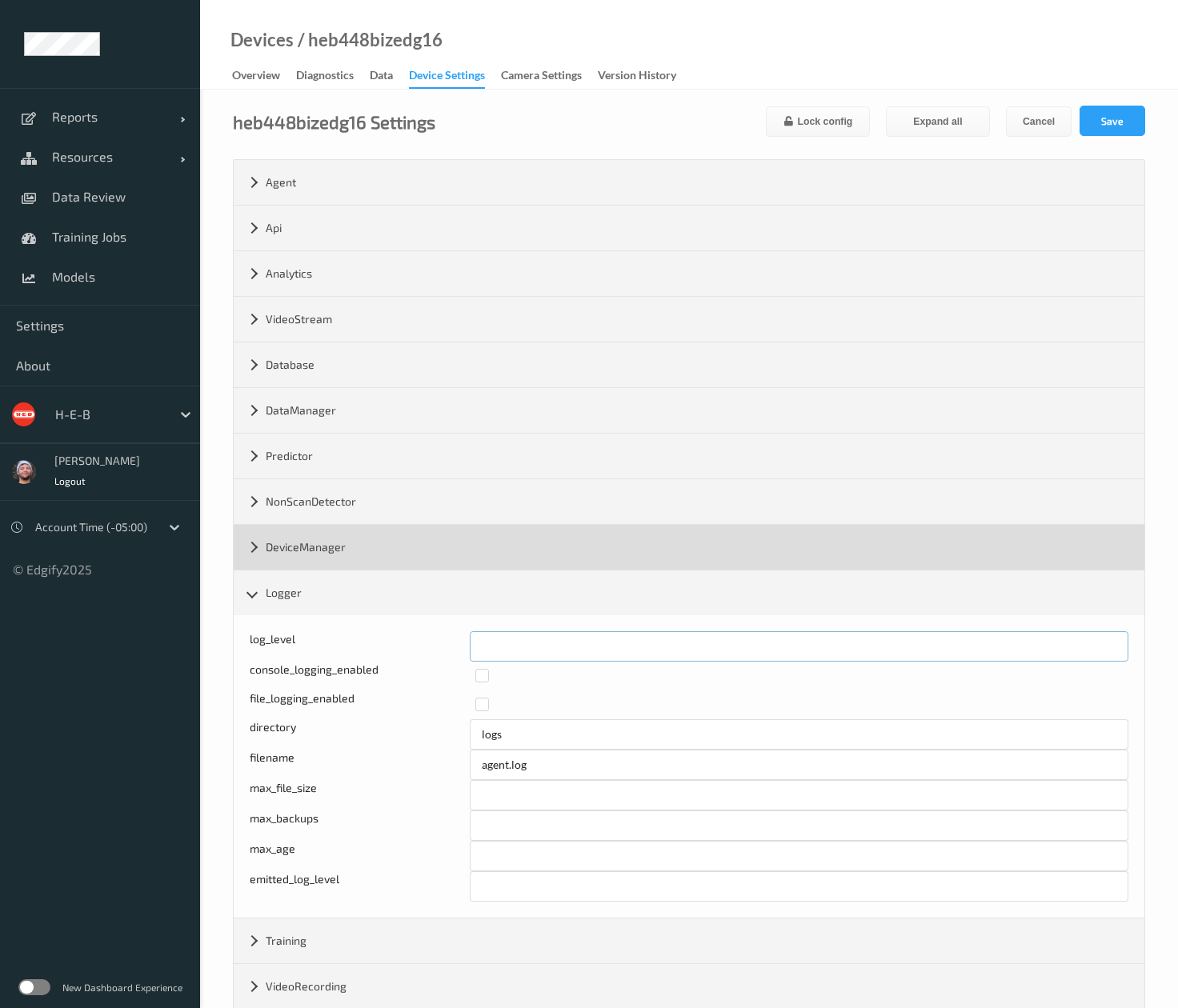
drag, startPoint x: 534, startPoint y: 642, endPoint x: 557, endPoint y: 556, distance: 88.5
click at [446, 646] on div "log_level *" at bounding box center [689, 646] width 879 height 30
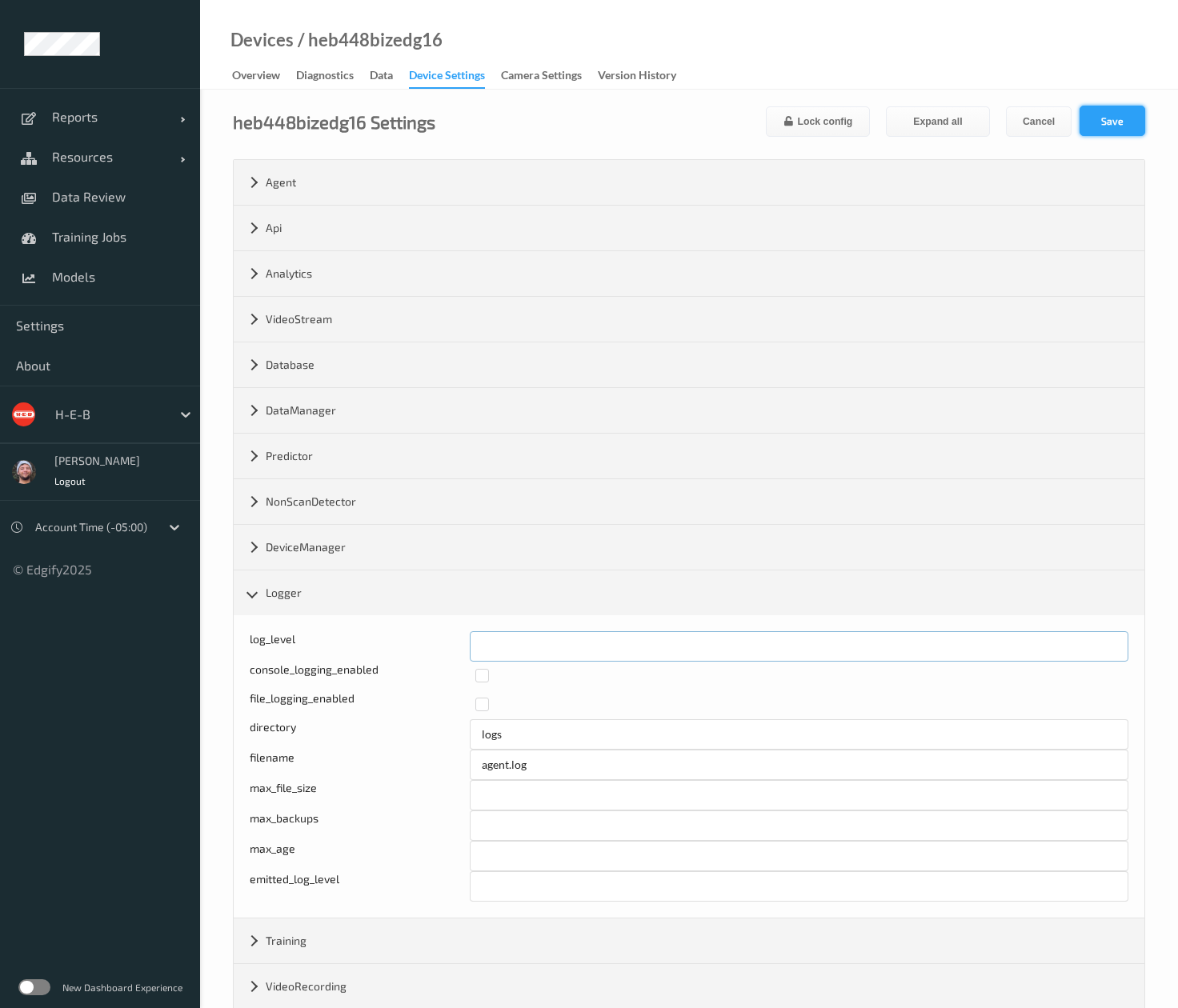
type input "*"
click at [1092, 110] on button "Save" at bounding box center [1112, 121] width 66 height 30
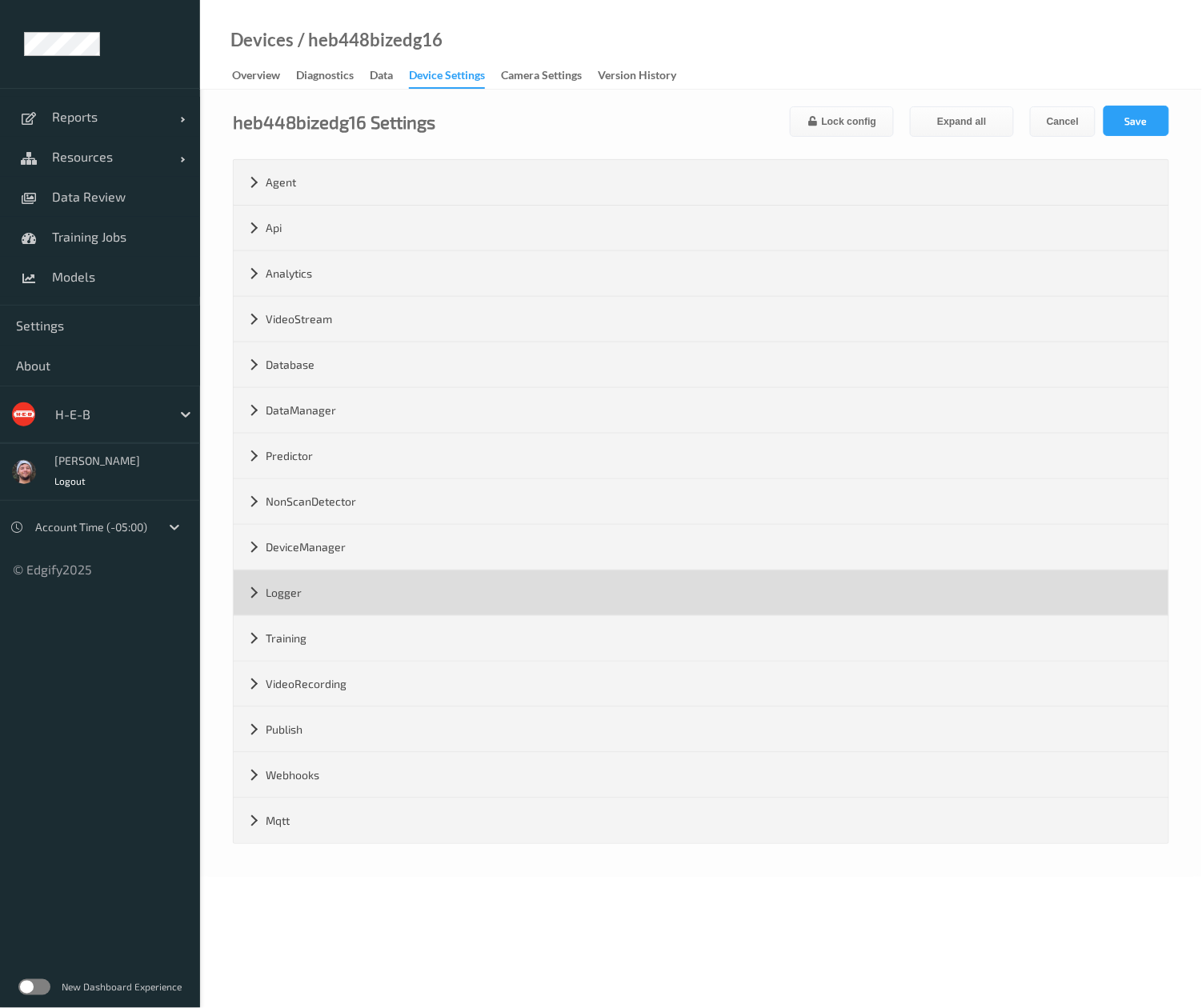
click at [373, 576] on div "Logger" at bounding box center [701, 592] width 935 height 45
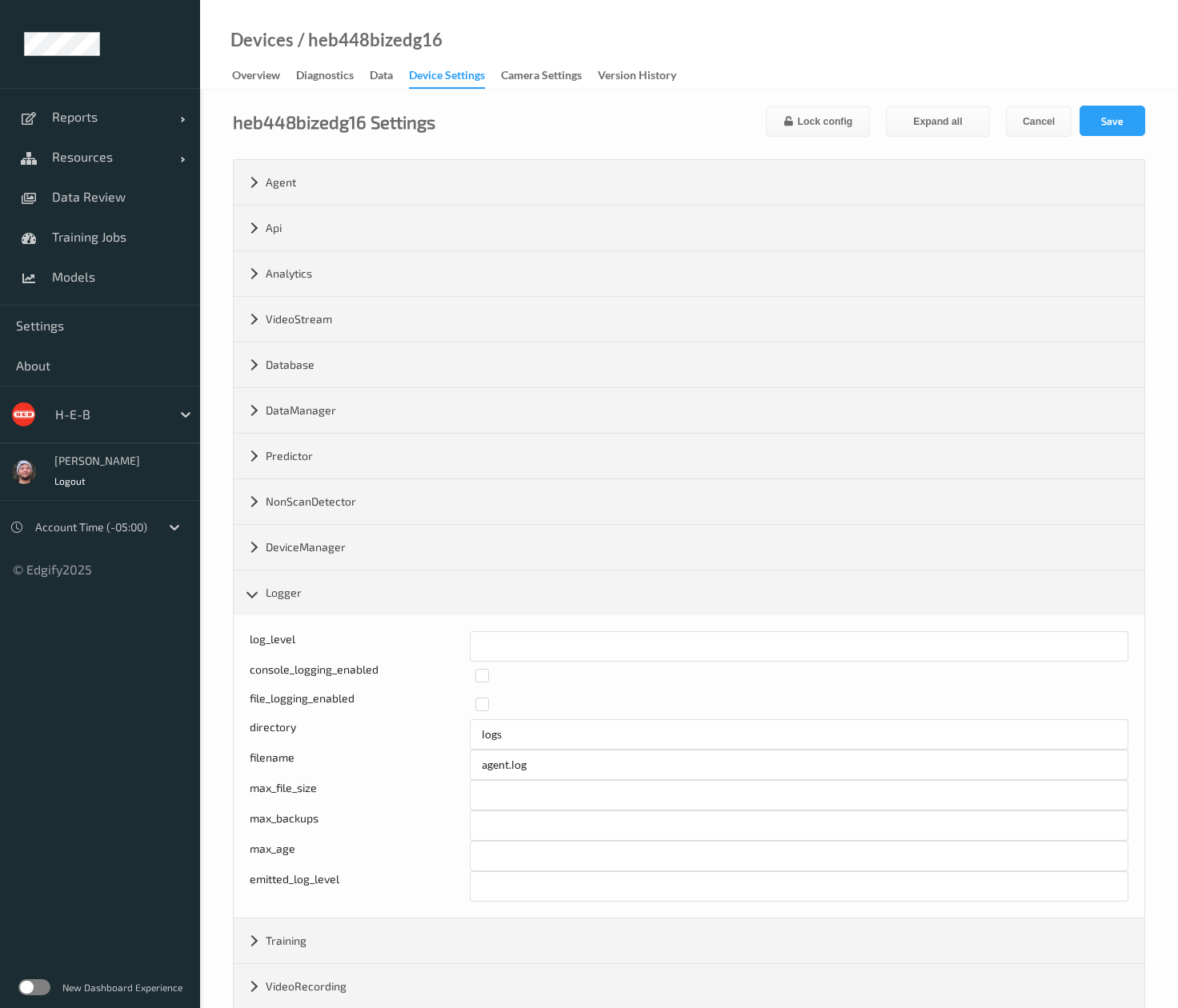
click at [864, 38] on div "Devices / heb448bizedg16 Overview Diagnostics Data Device Settings Camera Setti…" at bounding box center [689, 45] width 978 height 90
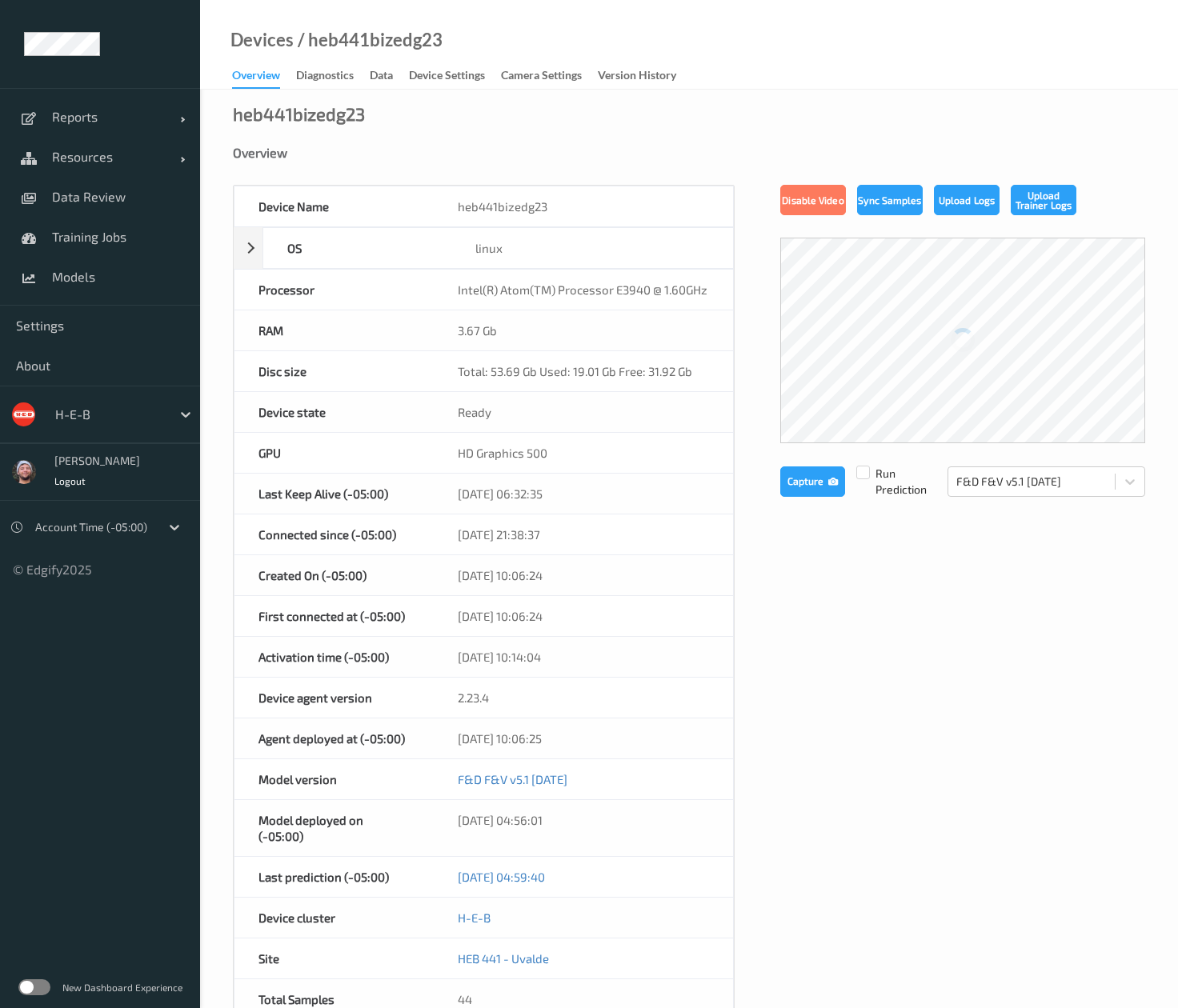
click at [430, 67] on div "Device Settings" at bounding box center [447, 77] width 76 height 20
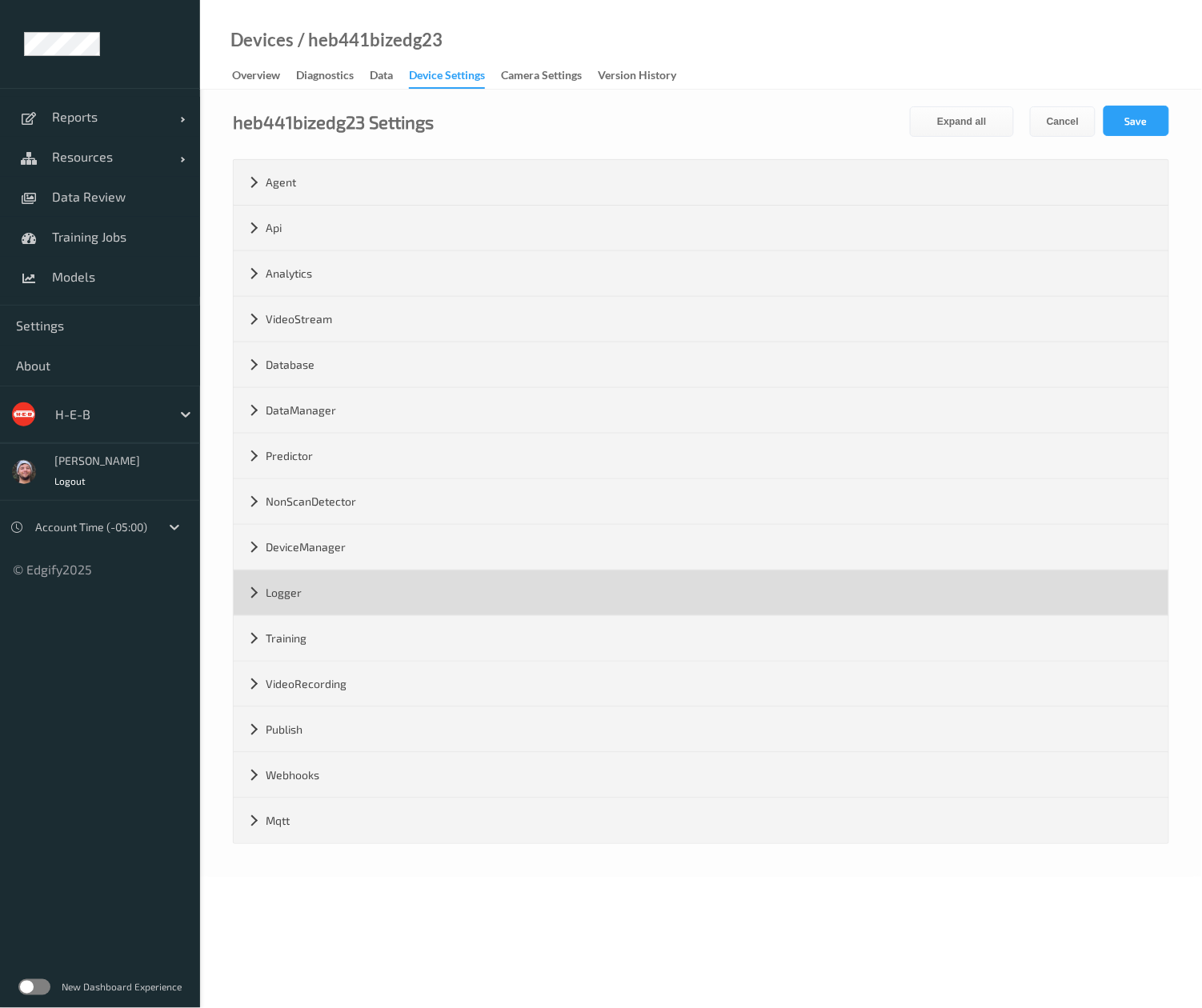
click at [341, 584] on div "Logger" at bounding box center [701, 592] width 935 height 45
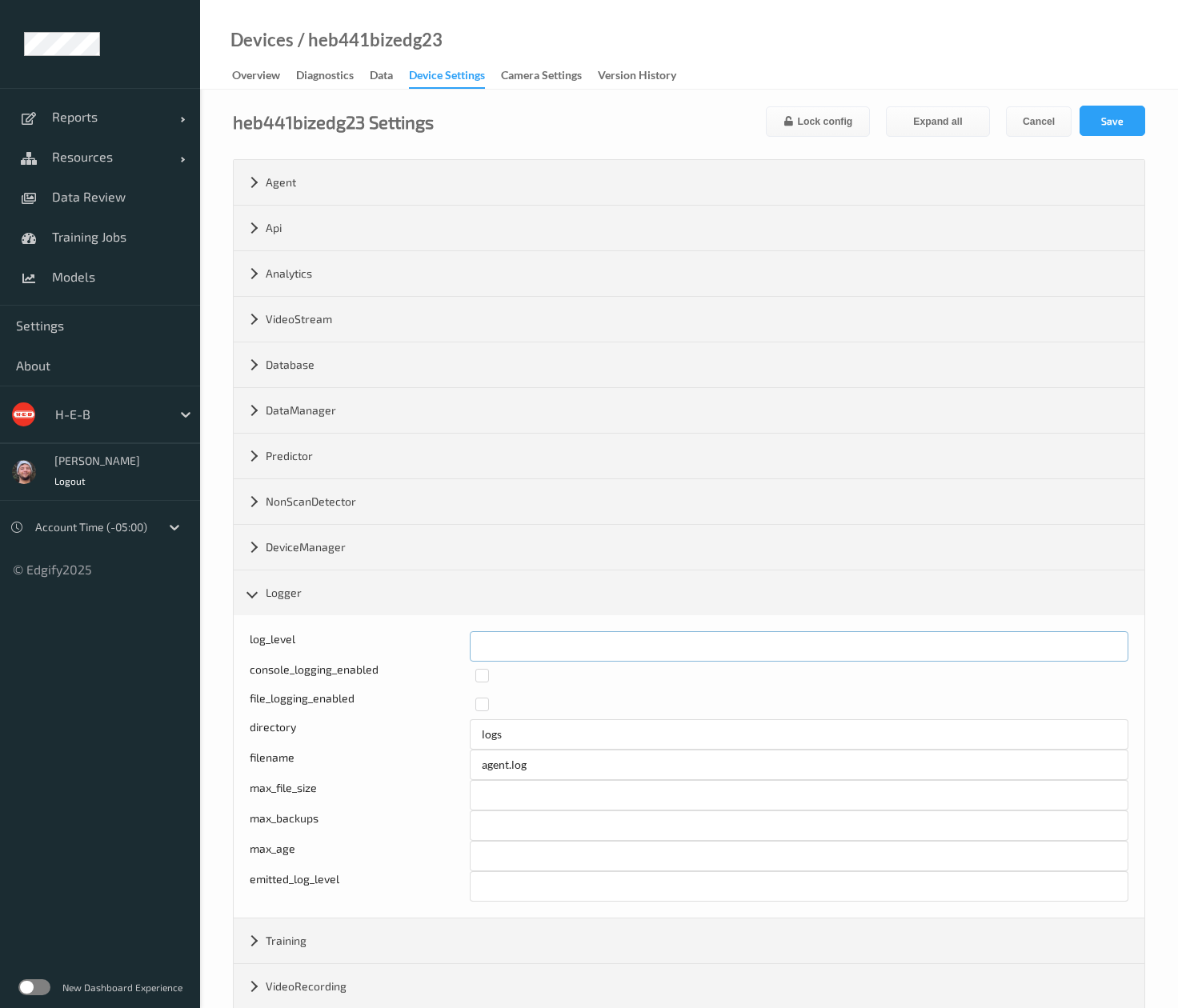
drag, startPoint x: 531, startPoint y: 654, endPoint x: 404, endPoint y: 648, distance: 127.4
click at [404, 648] on div "log_level *" at bounding box center [689, 646] width 879 height 30
type input "*"
click at [1115, 123] on button "Save" at bounding box center [1112, 121] width 66 height 30
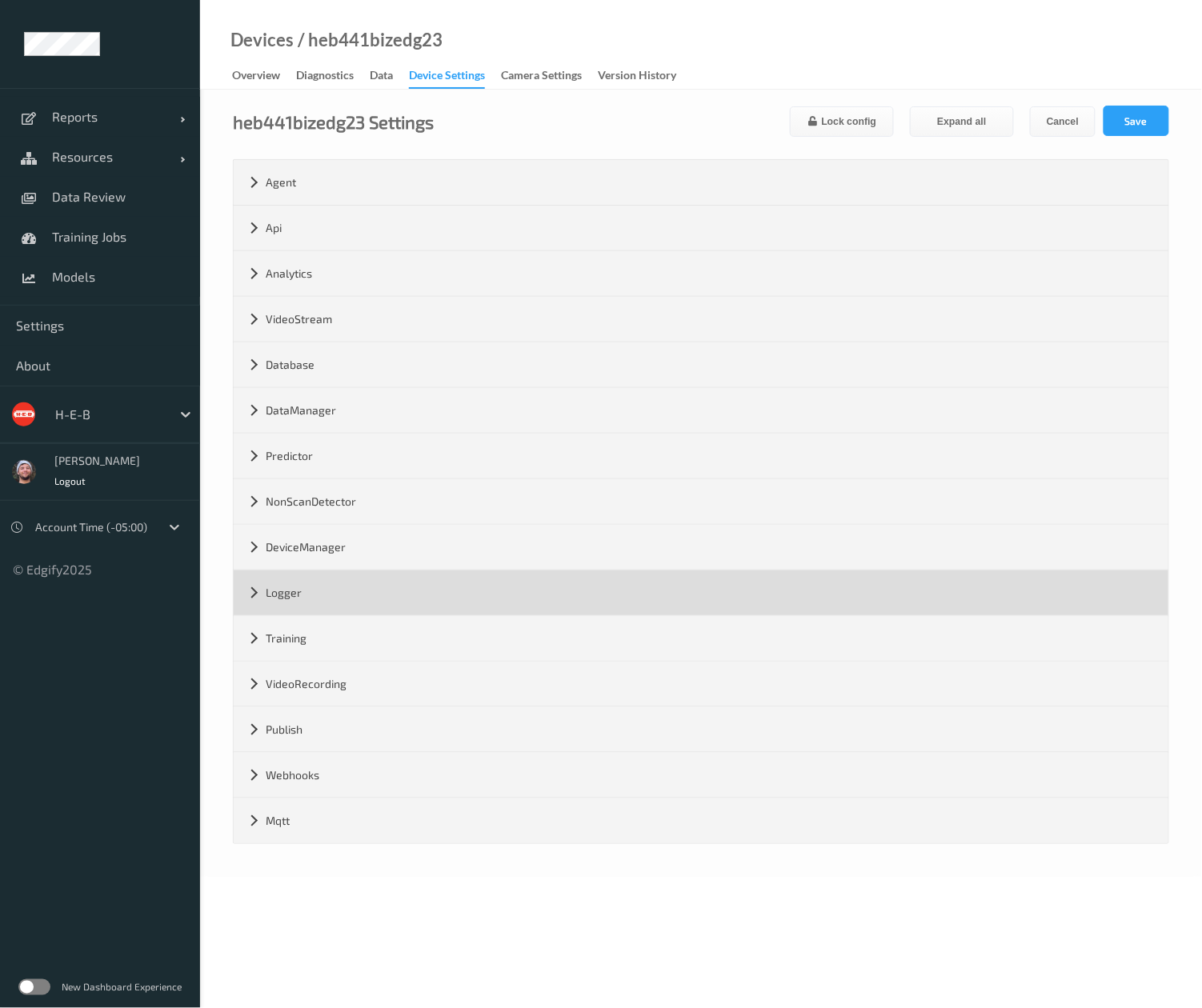
click at [414, 594] on div "Logger" at bounding box center [701, 592] width 935 height 45
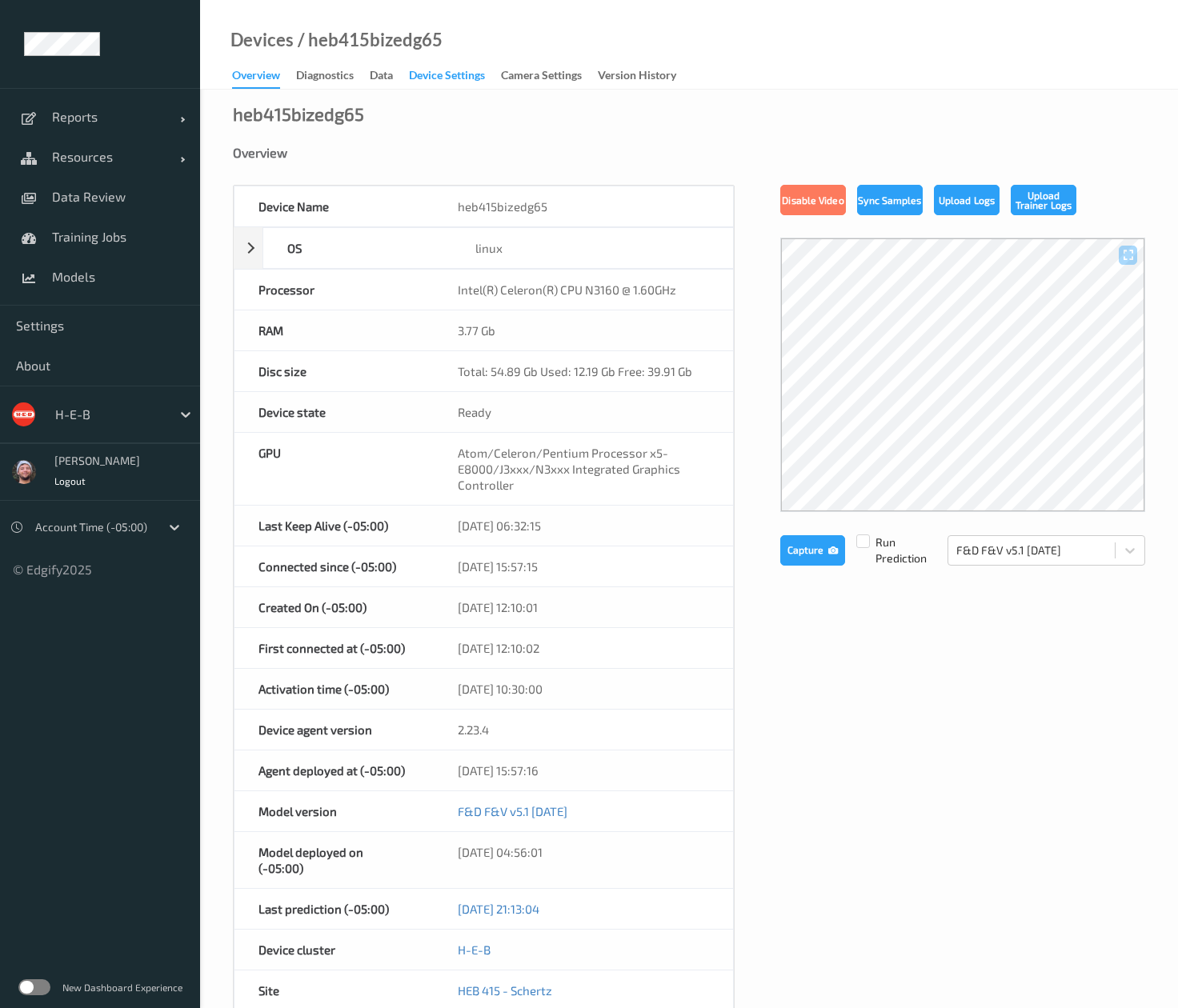
click at [464, 72] on div "Device Settings" at bounding box center [447, 77] width 76 height 20
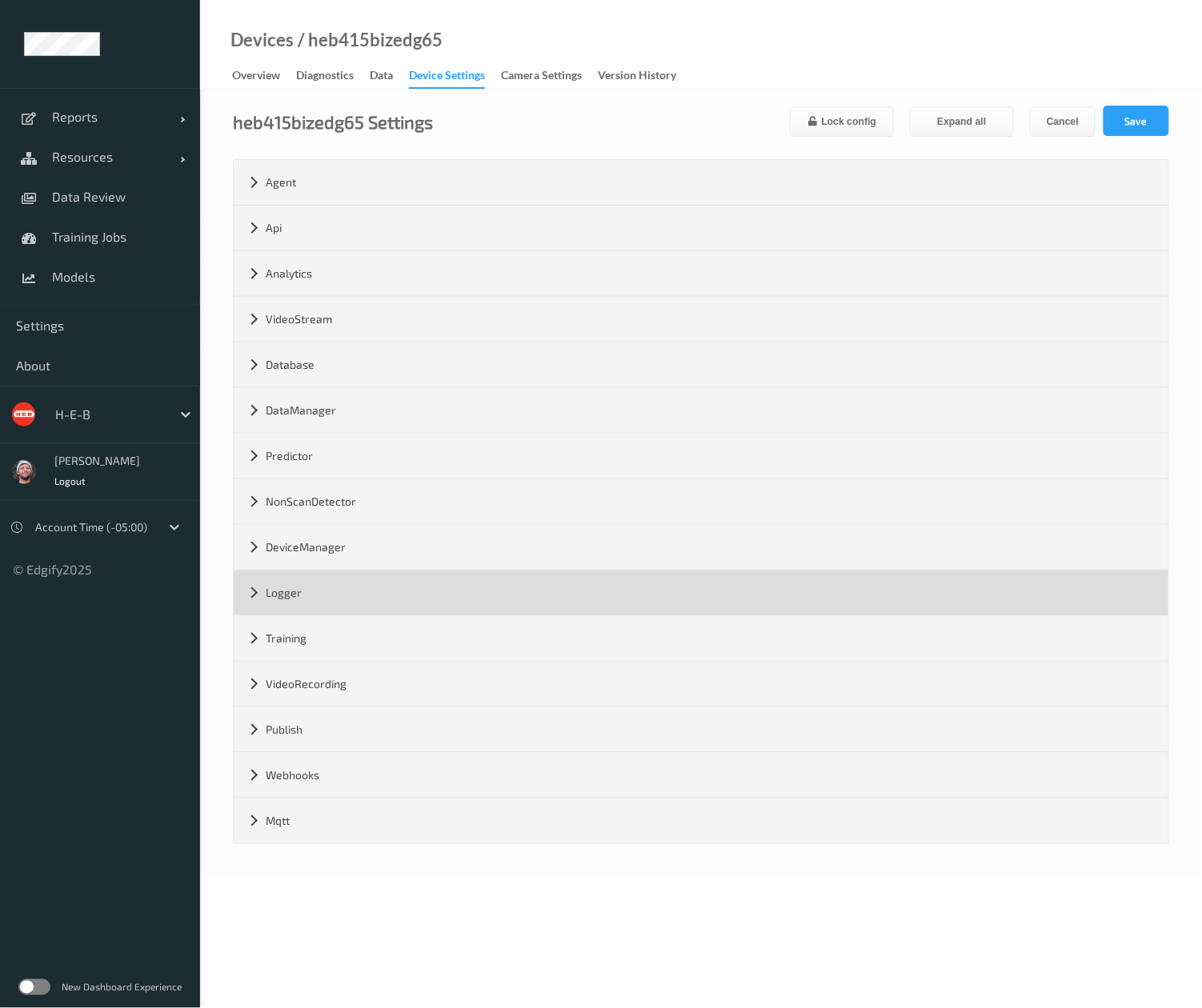
click at [324, 604] on div "Logger" at bounding box center [701, 592] width 935 height 45
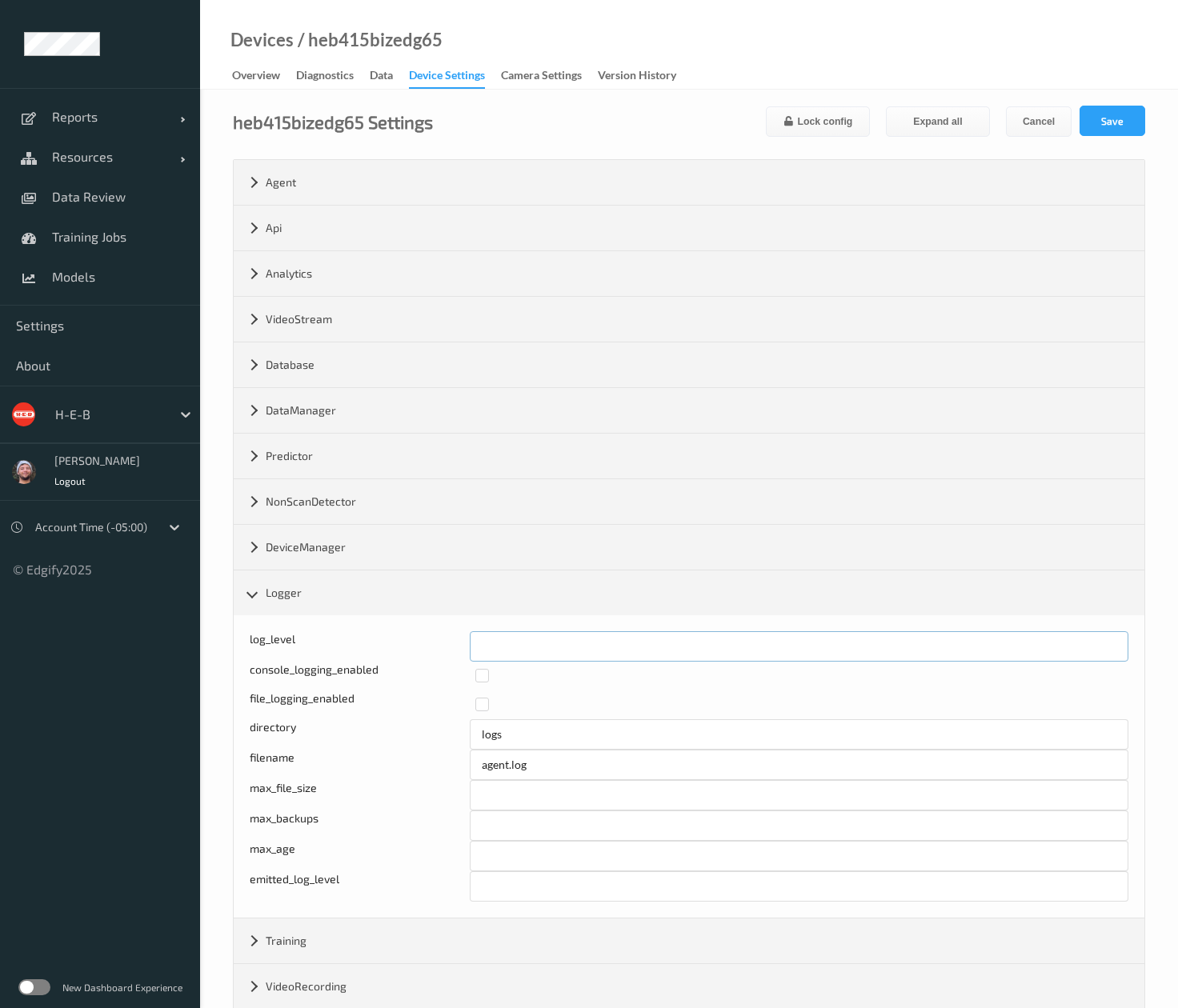
click at [414, 662] on div "log_level *" at bounding box center [689, 646] width 879 height 30
type input "*"
click at [1104, 125] on button "Save" at bounding box center [1112, 121] width 66 height 30
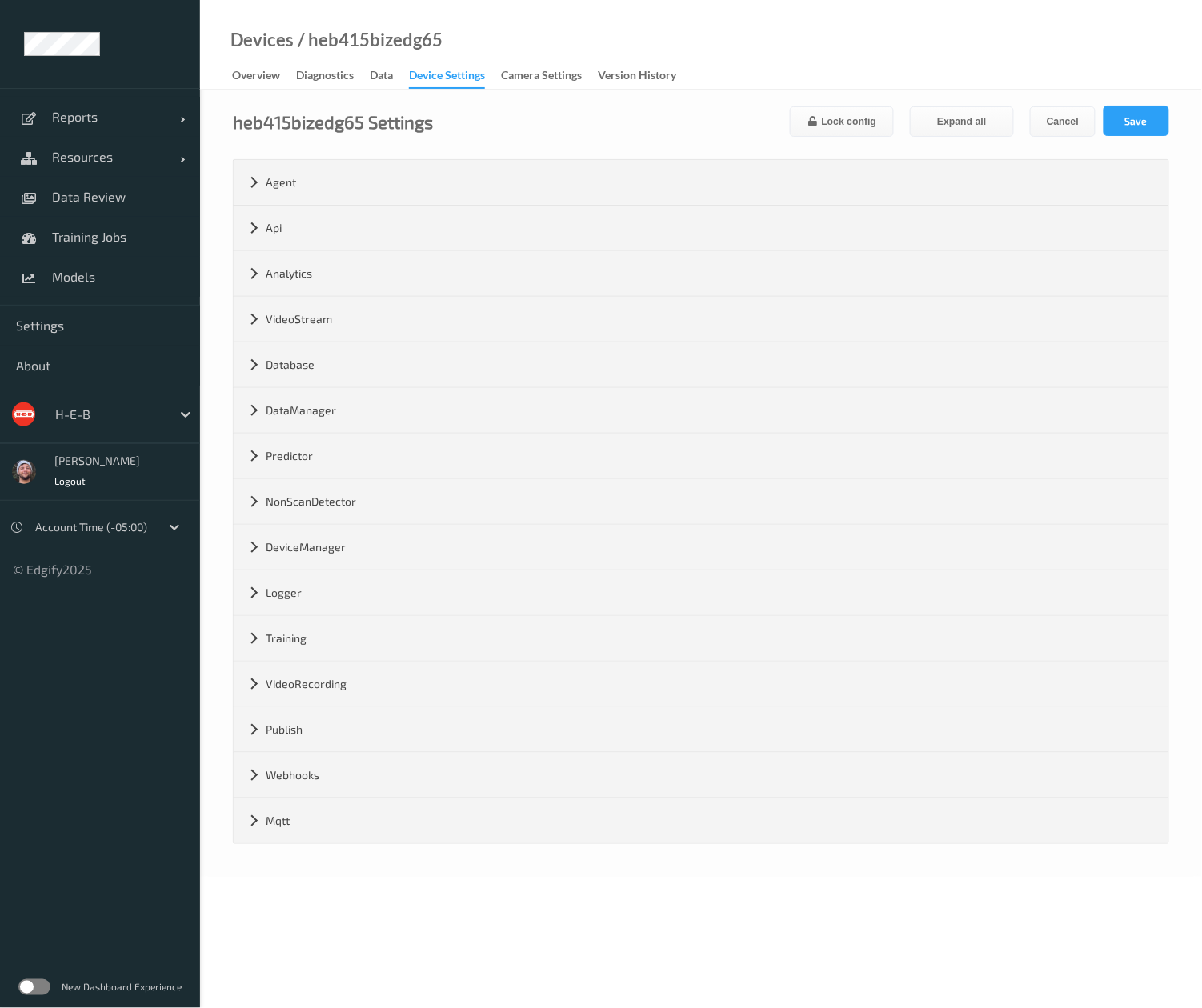
drag, startPoint x: 247, startPoint y: 899, endPoint x: 384, endPoint y: 861, distance: 142.1
click at [246, 899] on body "Reports Default Report Customized Report Resources Devices Clusters Sites Data …" at bounding box center [601, 504] width 1202 height 1008
click at [174, 771] on ul "Reports Default Report Customized Report Resources Devices Clusters Sites Data …" at bounding box center [100, 504] width 200 height 1008
click at [154, 664] on ul "Reports Default Report Customized Report Resources Devices Clusters Sites Data …" at bounding box center [100, 504] width 200 height 1008
click at [55, 194] on span "Data Review" at bounding box center [118, 197] width 132 height 16
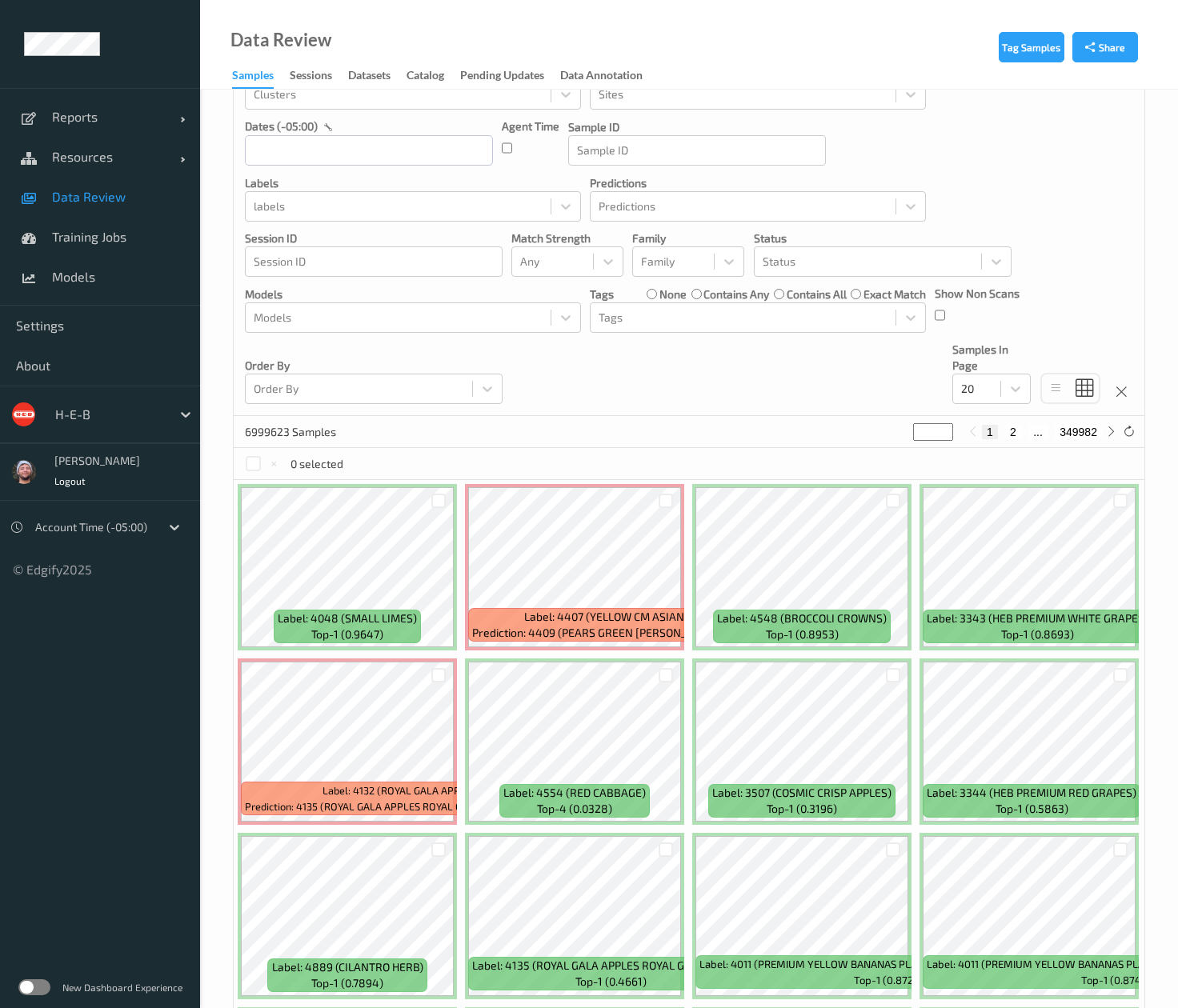
scroll to position [160, 0]
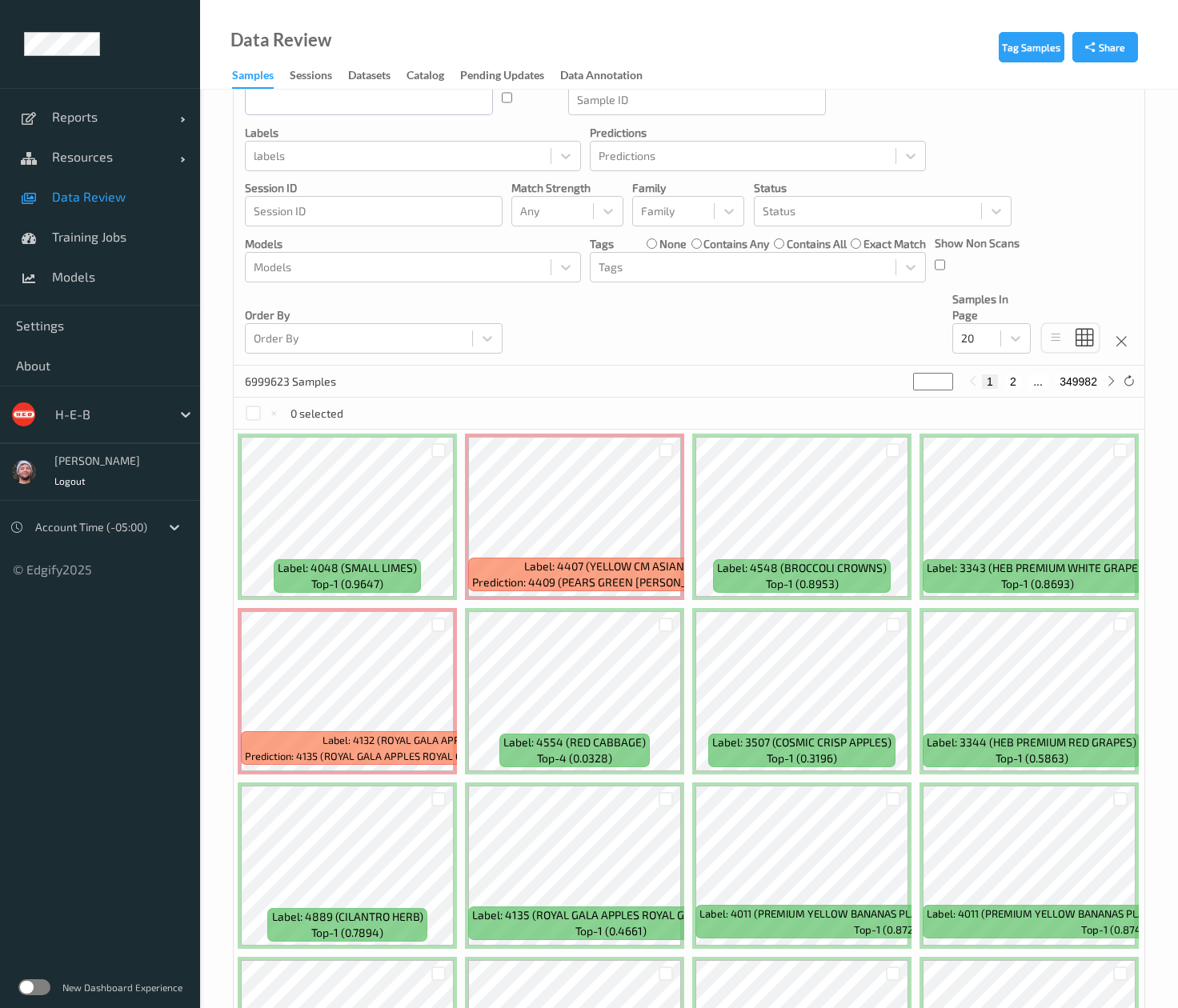
click at [690, 378] on div "6999623 Samples * 1 2 ... 349982" at bounding box center [689, 382] width 911 height 32
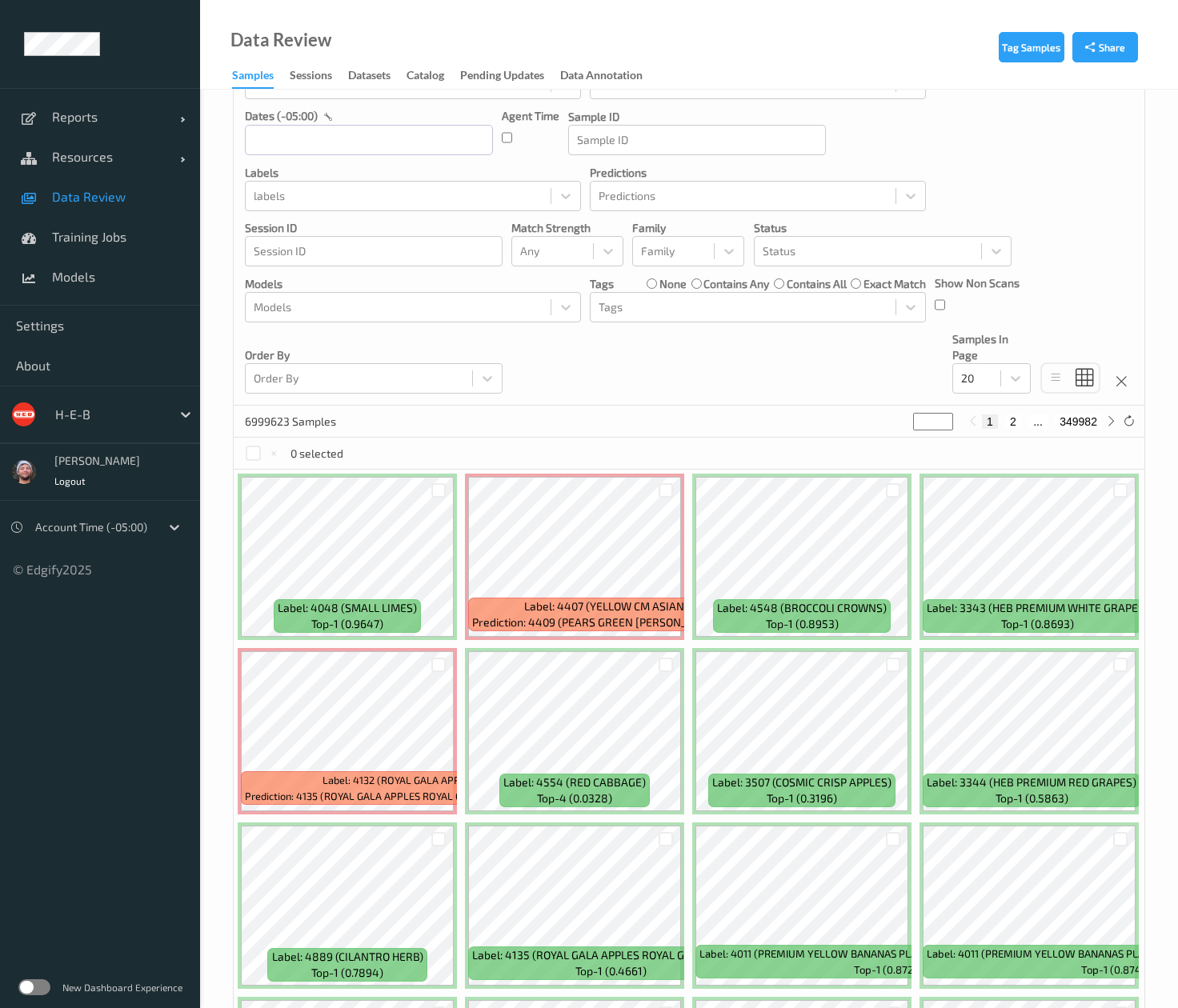
scroll to position [0, 0]
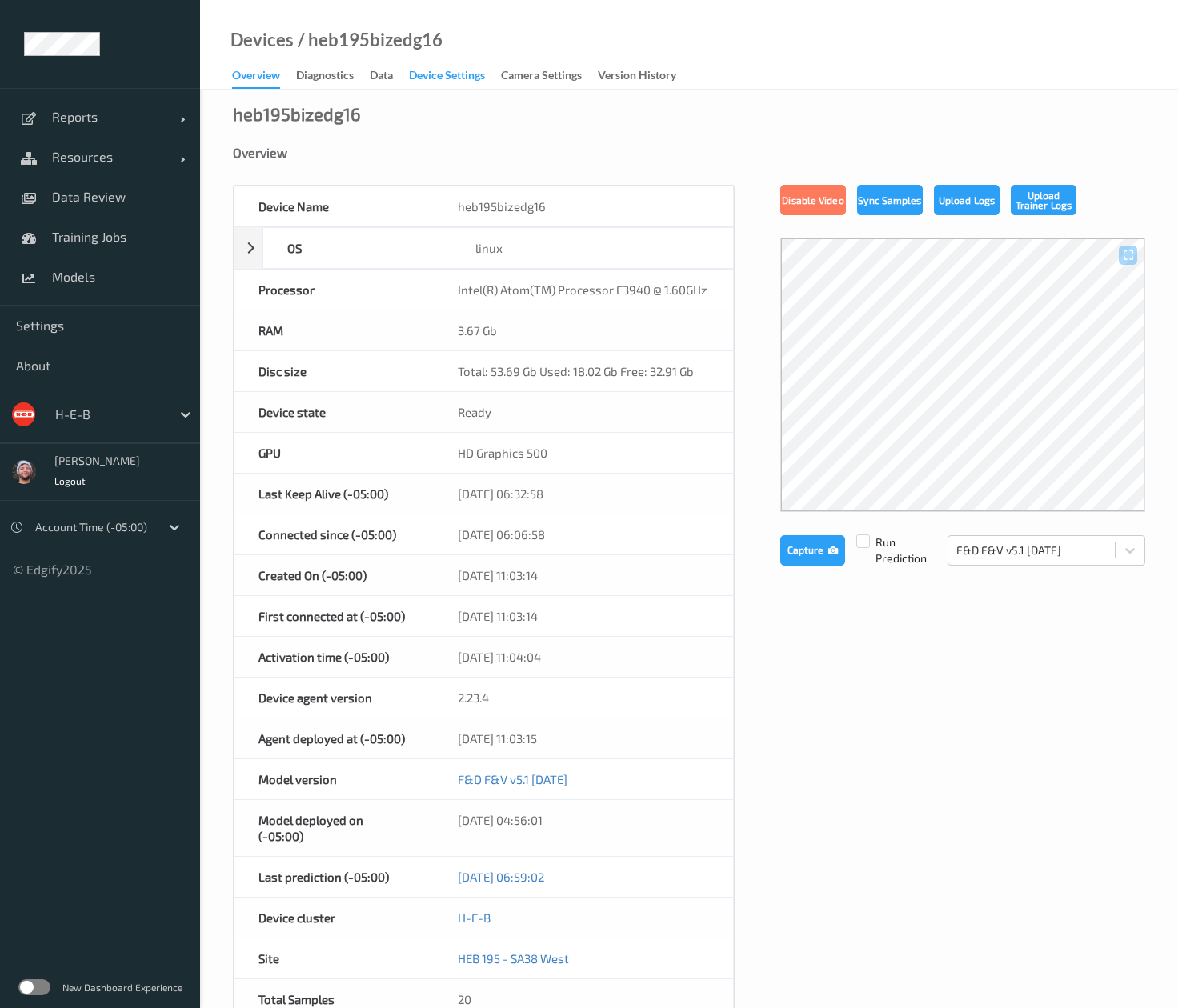
click at [464, 72] on div "Device Settings" at bounding box center [447, 77] width 76 height 20
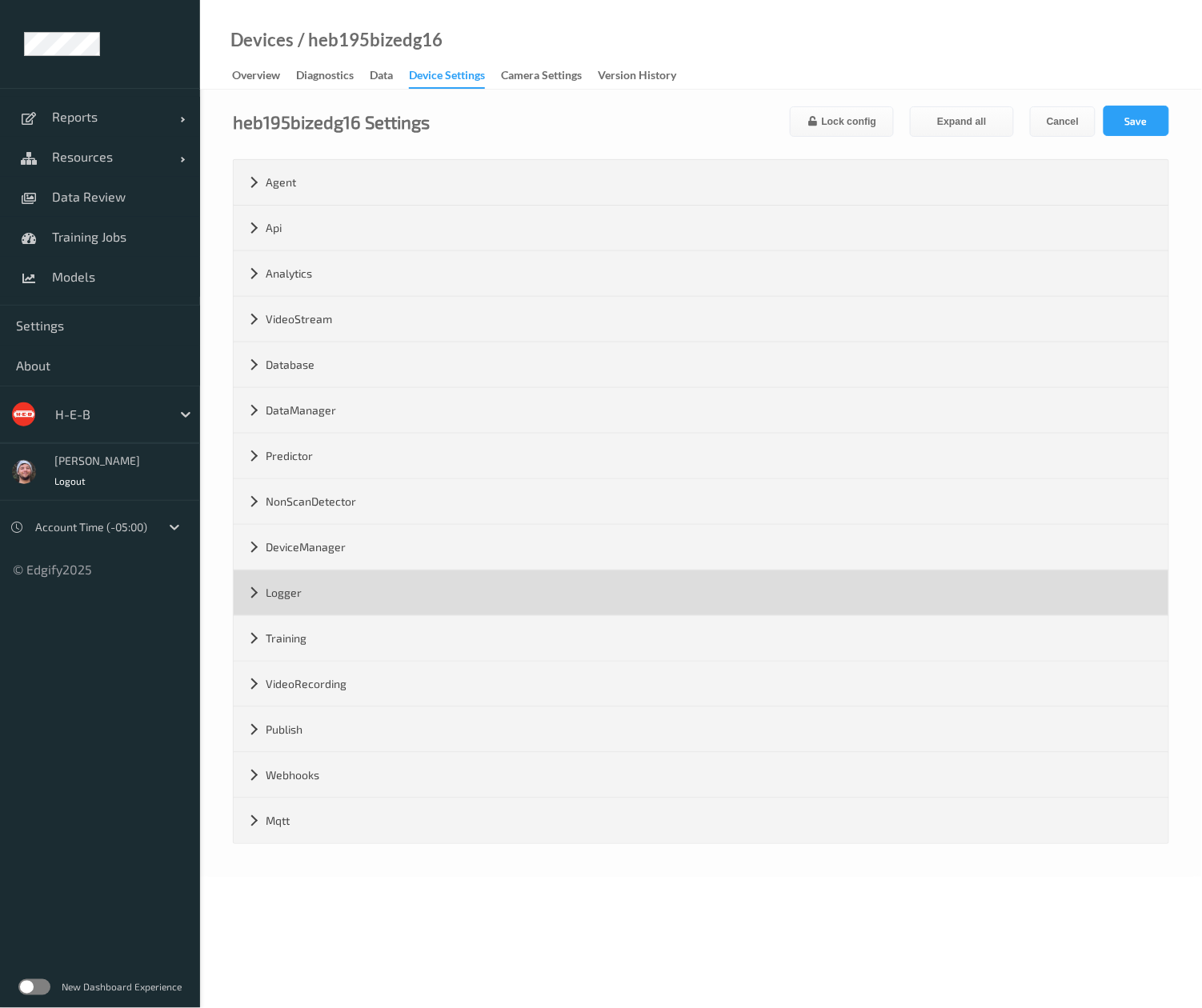
click at [426, 611] on div "Logger" at bounding box center [701, 592] width 935 height 45
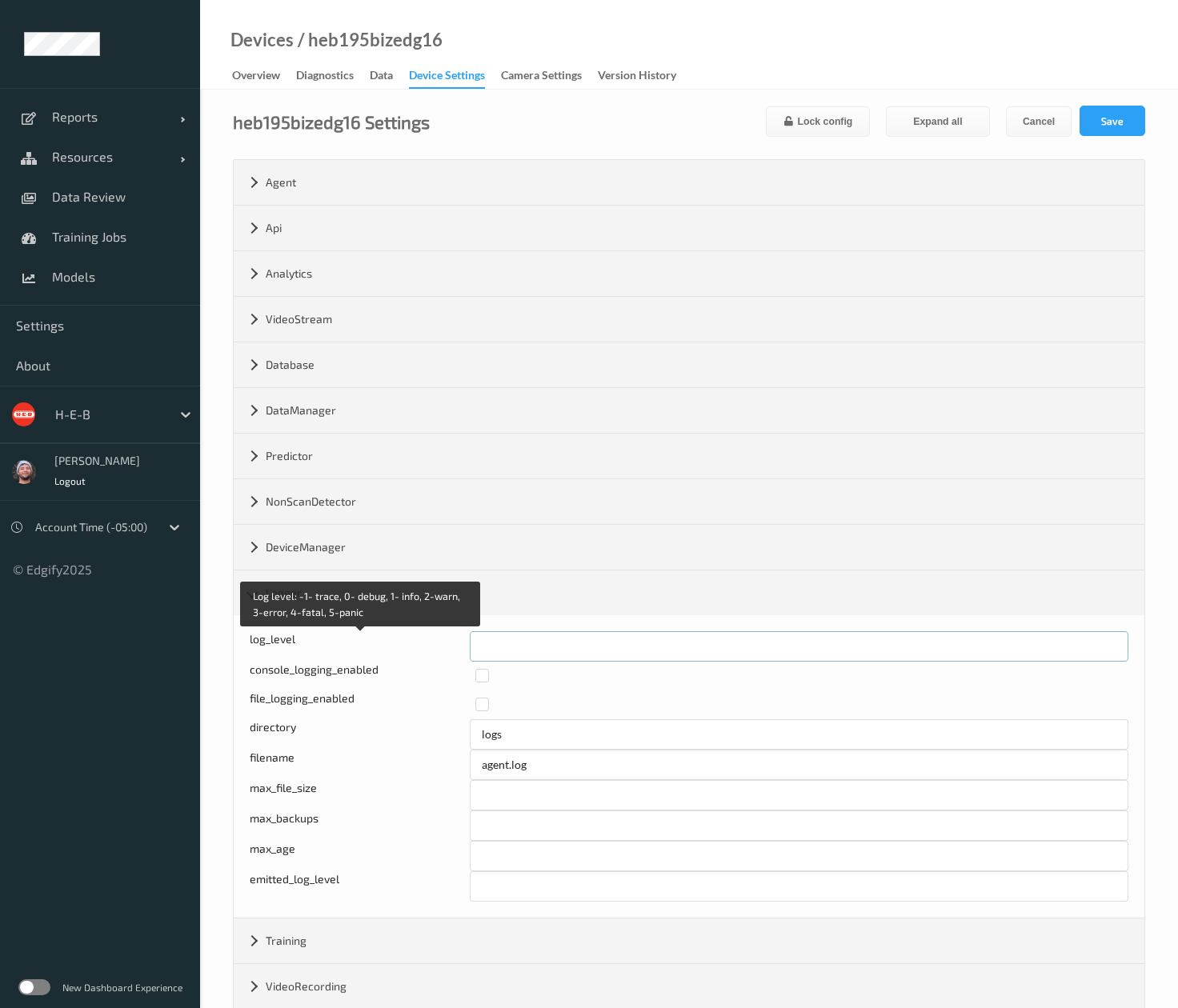
drag, startPoint x: 573, startPoint y: 642, endPoint x: 446, endPoint y: 653, distance: 126.9
click at [446, 653] on div "Log level: -1- trace, 0- debug, 1- info, 2-warn, 3-error, 4-fatal, 5-panic log_…" at bounding box center [689, 646] width 879 height 30
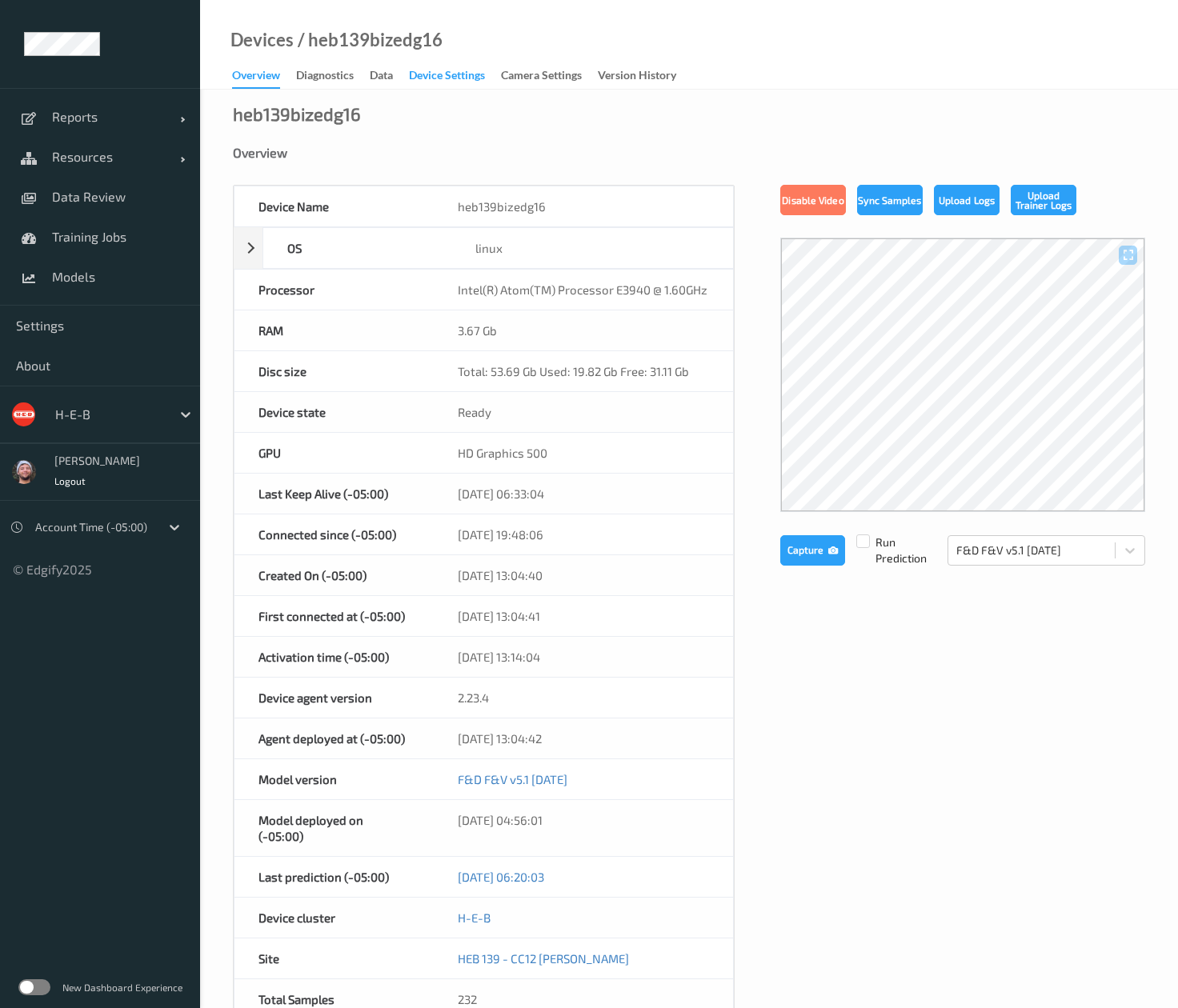
click at [464, 72] on div "Device Settings" at bounding box center [447, 77] width 76 height 20
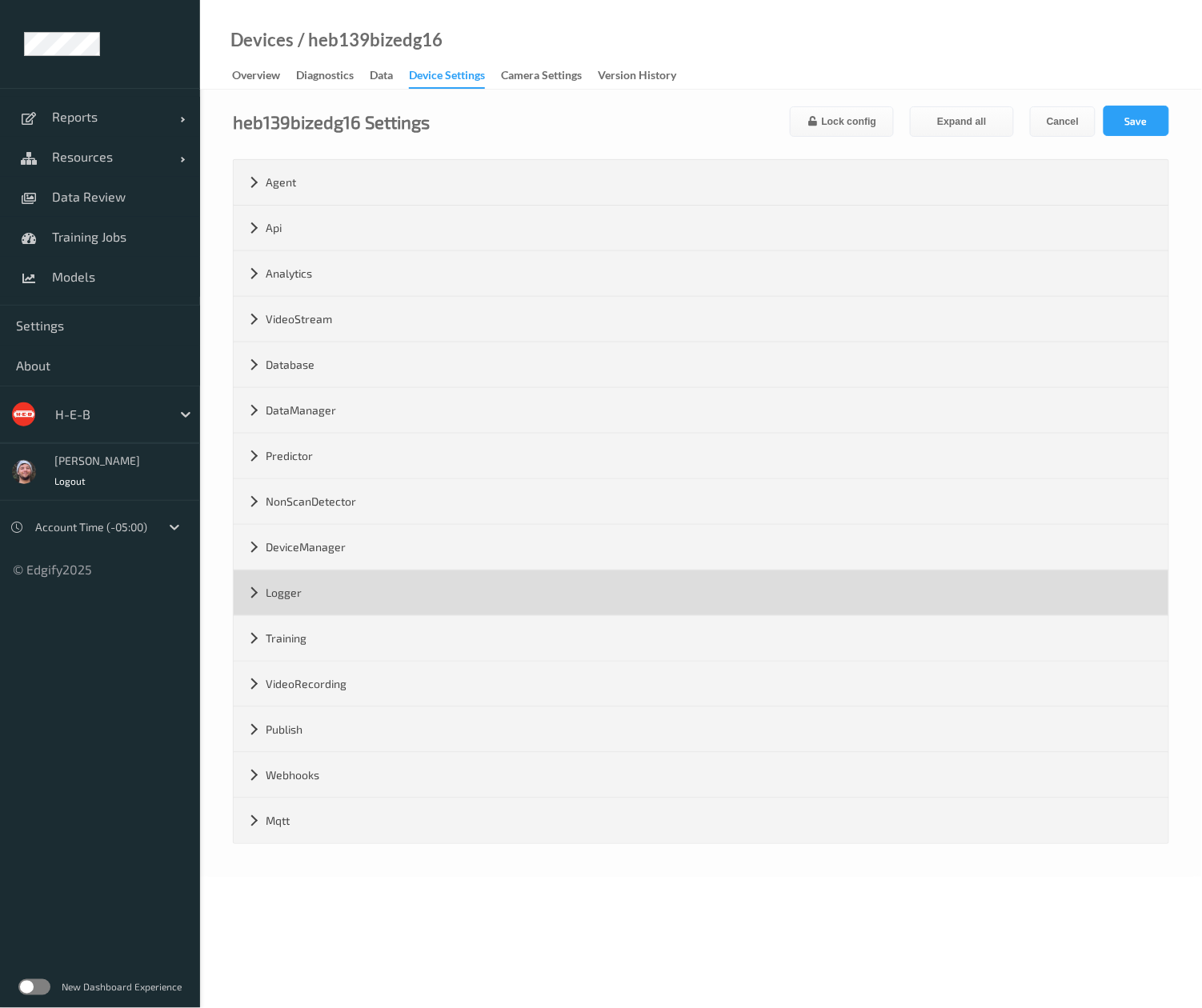
click at [372, 598] on div "Logger" at bounding box center [701, 592] width 935 height 45
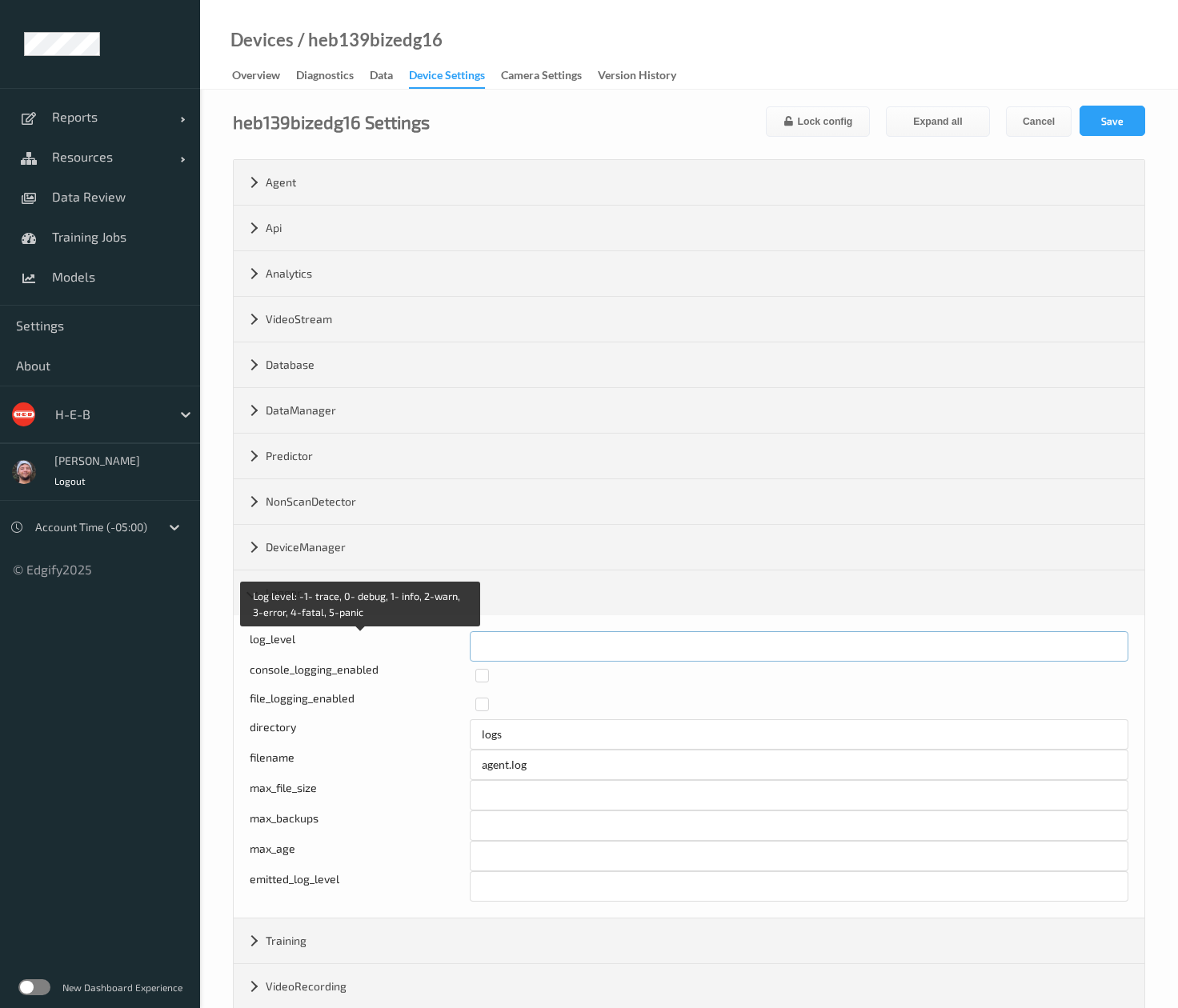
drag, startPoint x: 614, startPoint y: 639, endPoint x: 400, endPoint y: 654, distance: 215.0
click at [400, 654] on div "Log level: -1- trace, 0- debug, 1- info, 2-warn, 3-error, 4-fatal, 5-panic log_…" at bounding box center [689, 646] width 879 height 30
type input "*"
click at [1095, 125] on button "Save" at bounding box center [1112, 121] width 66 height 30
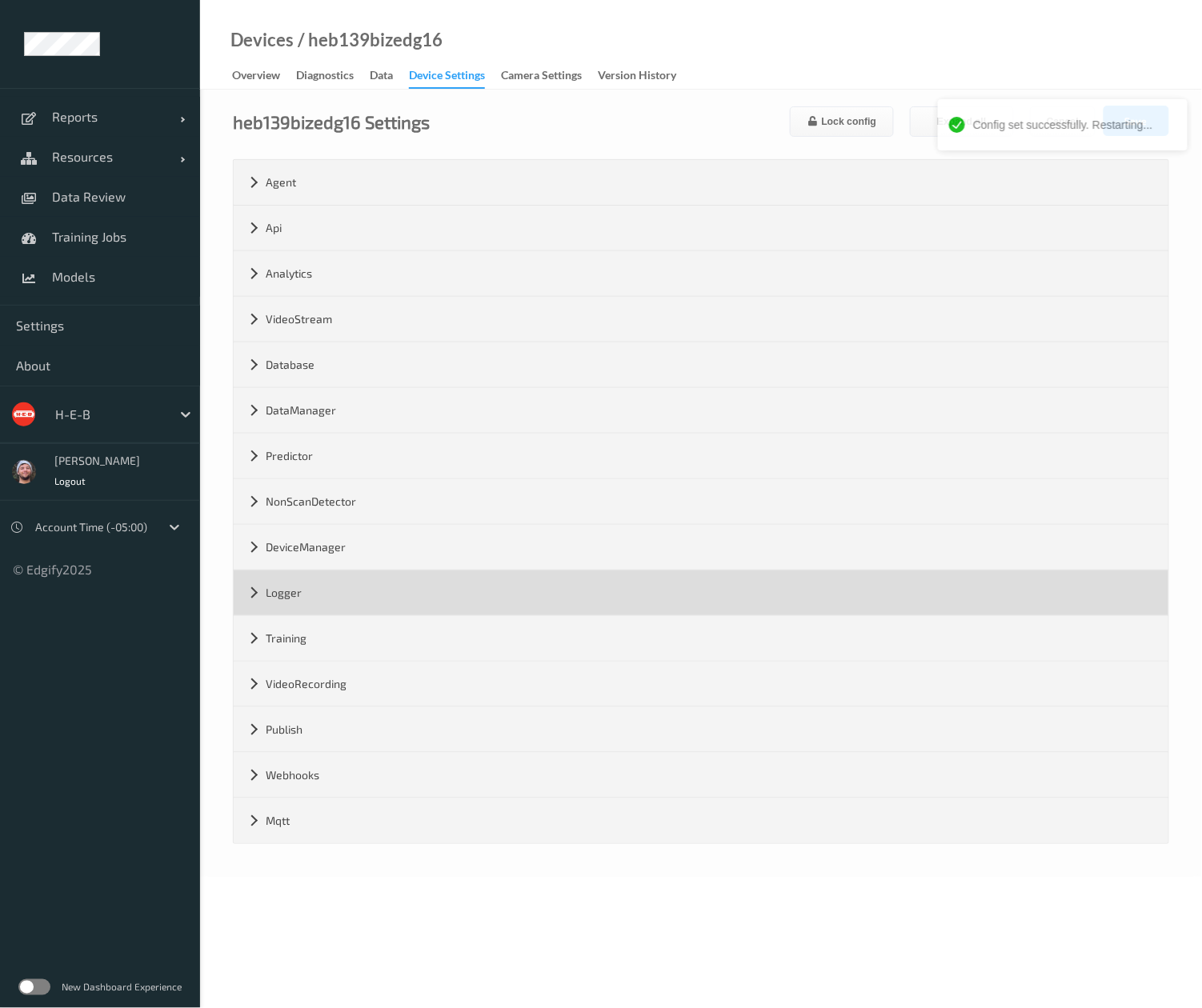
click at [354, 614] on div "Logger" at bounding box center [701, 592] width 935 height 45
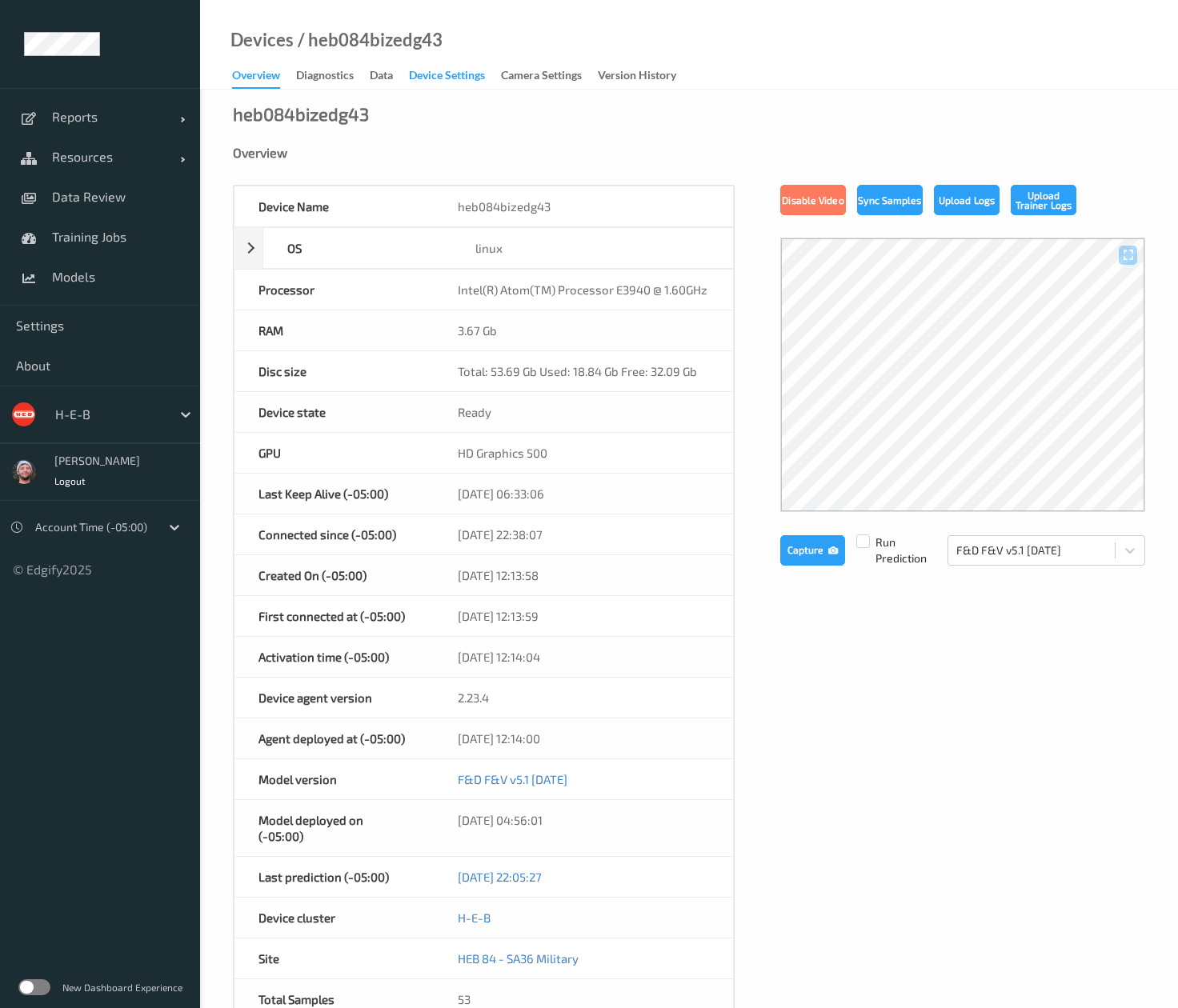
click at [464, 72] on div "Device Settings" at bounding box center [447, 77] width 76 height 20
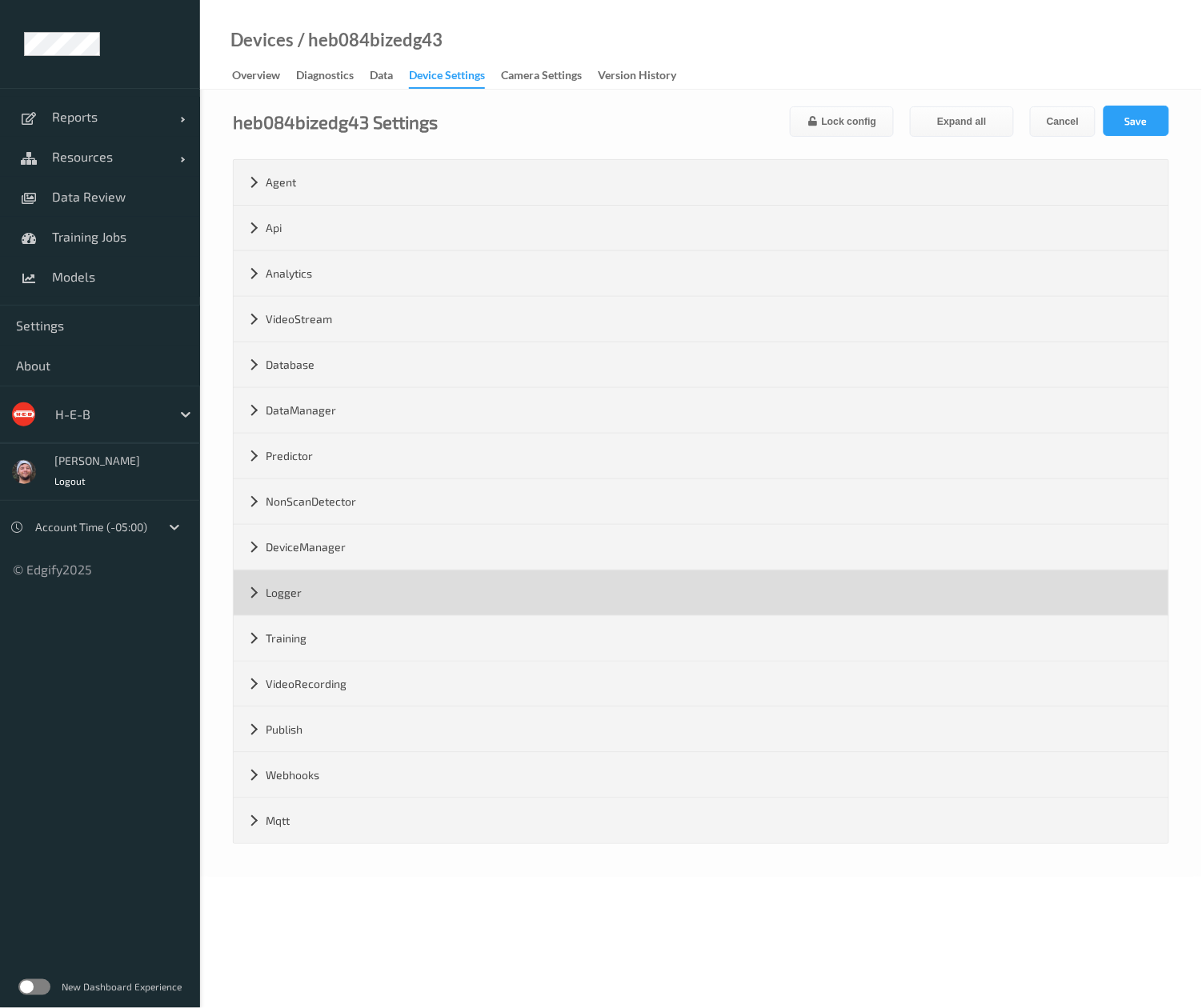
click at [375, 575] on div "Logger" at bounding box center [701, 592] width 935 height 45
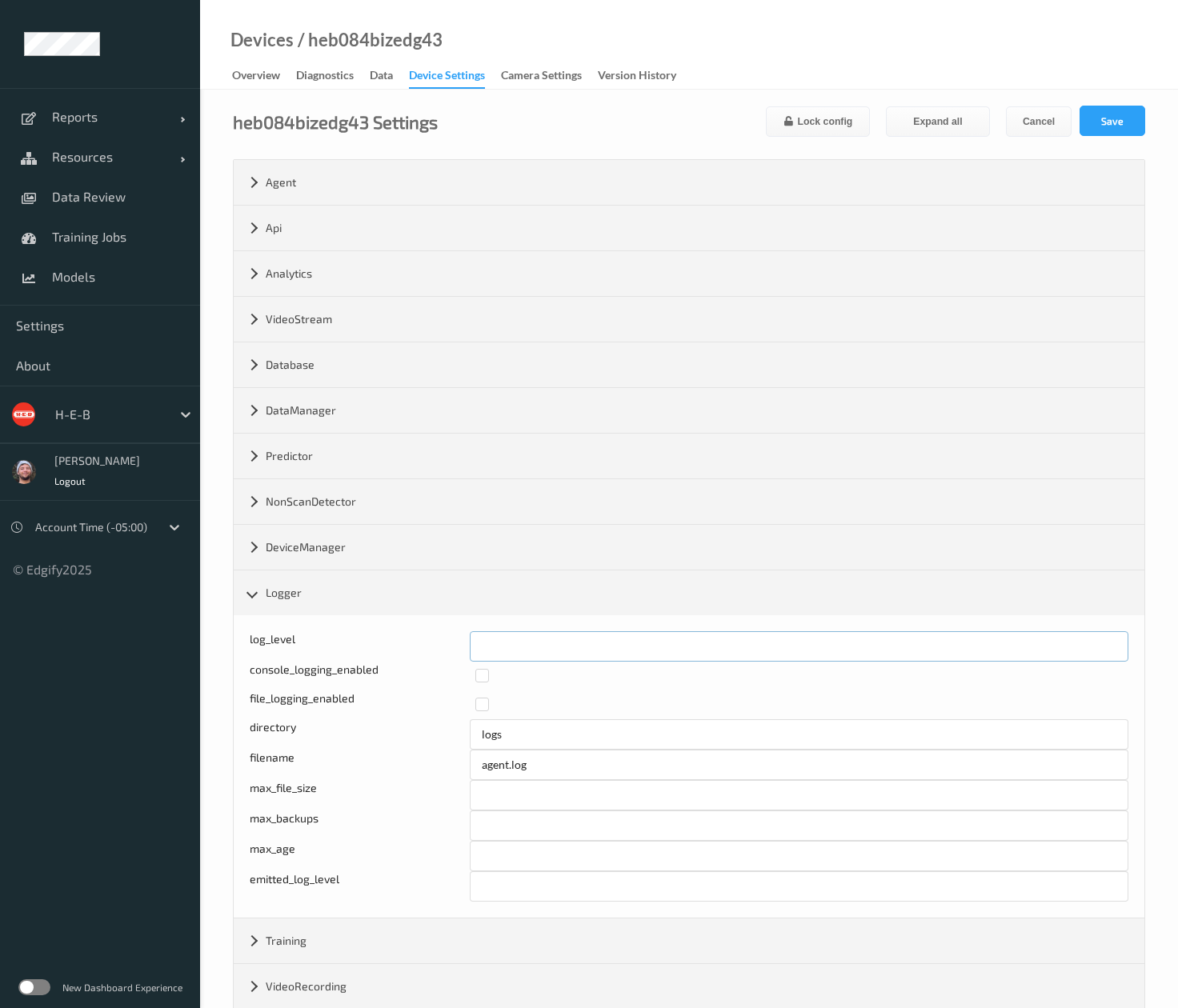
drag, startPoint x: 414, startPoint y: 652, endPoint x: 401, endPoint y: 652, distance: 12.8
click at [401, 652] on div "log_level *" at bounding box center [689, 646] width 879 height 30
type input "*"
click at [1090, 134] on form "heb084bizedg43 Settings Lock config Expand all Cancel Save Agent version 2.23.4…" at bounding box center [689, 626] width 912 height 1041
click at [1099, 120] on button "Save" at bounding box center [1112, 121] width 66 height 30
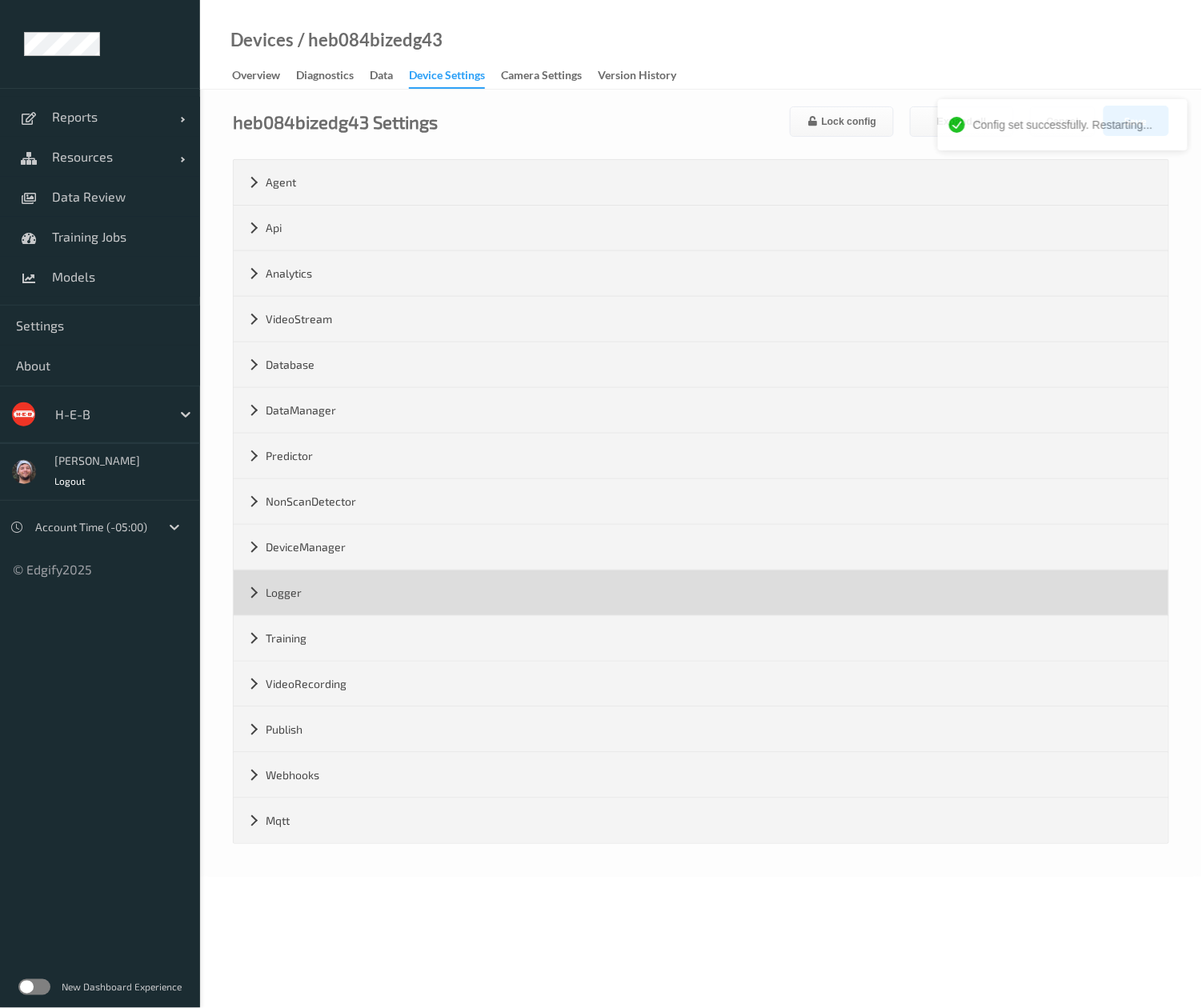
click at [366, 598] on div "Logger" at bounding box center [701, 592] width 935 height 45
